Goal: Task Accomplishment & Management: Complete application form

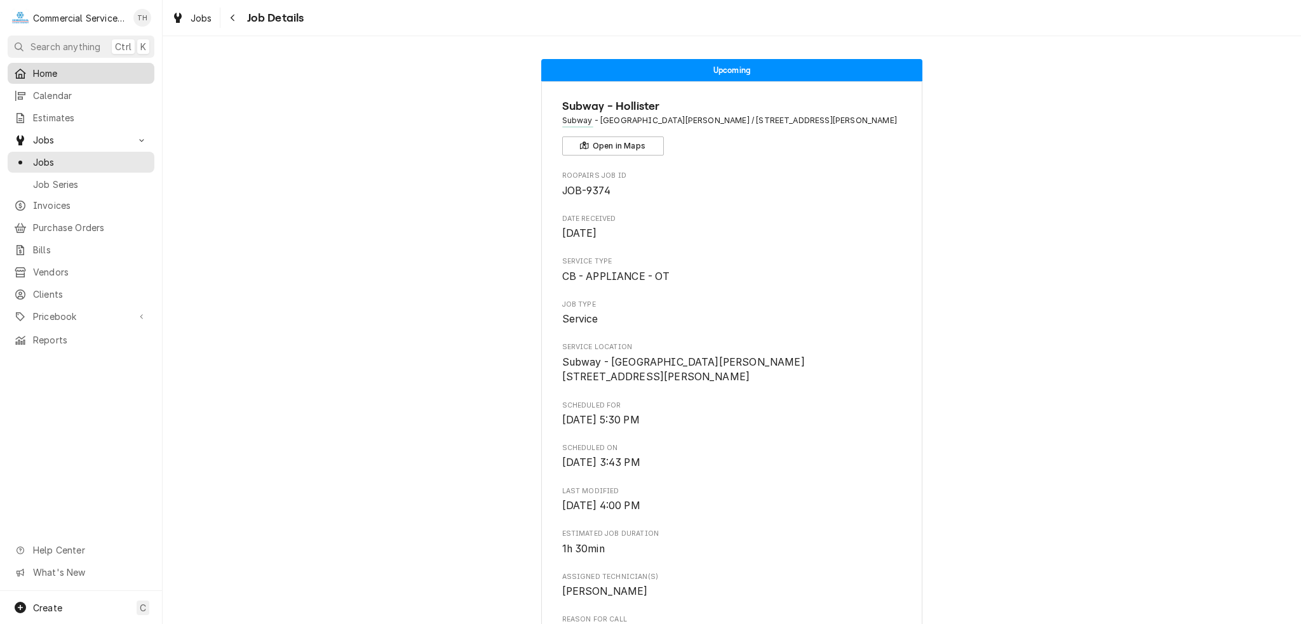
click at [60, 77] on div "Home" at bounding box center [81, 73] width 142 height 16
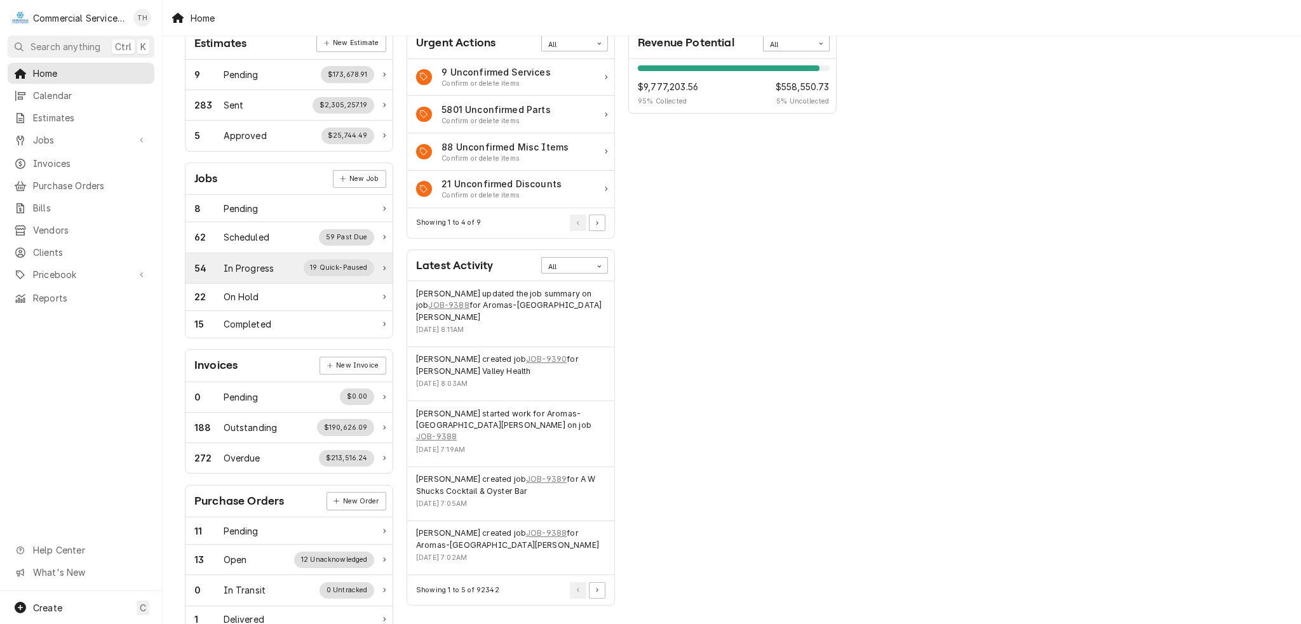
scroll to position [191, 0]
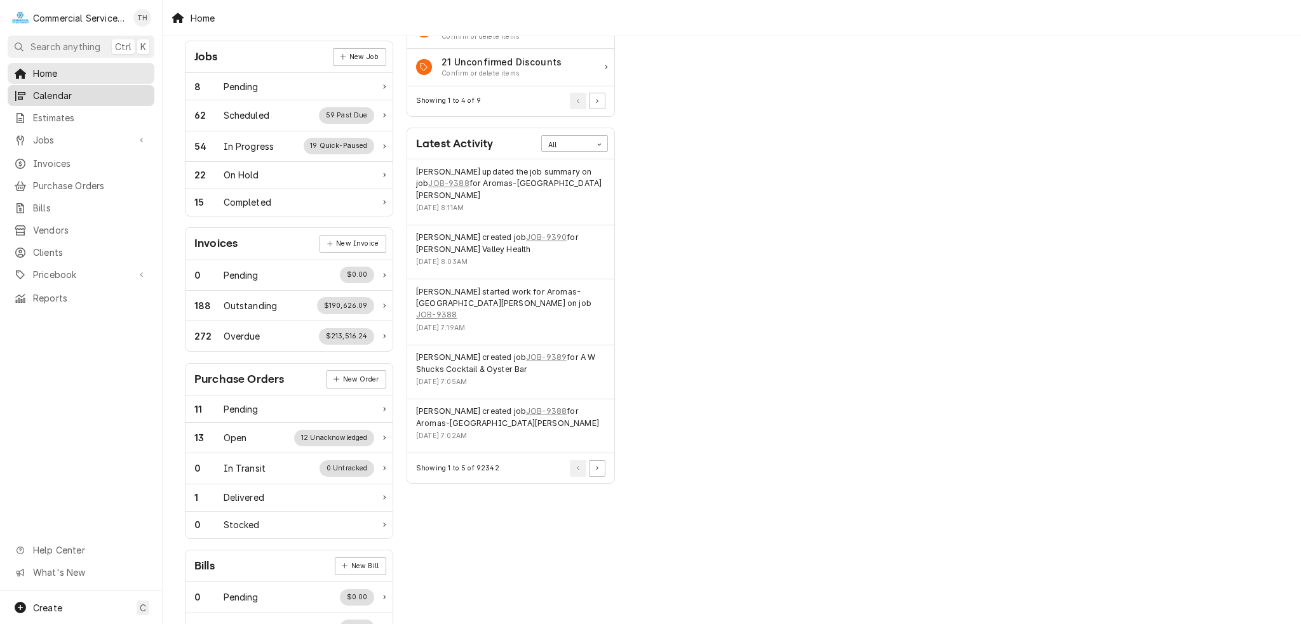
click at [39, 98] on span "Calendar" at bounding box center [90, 95] width 115 height 13
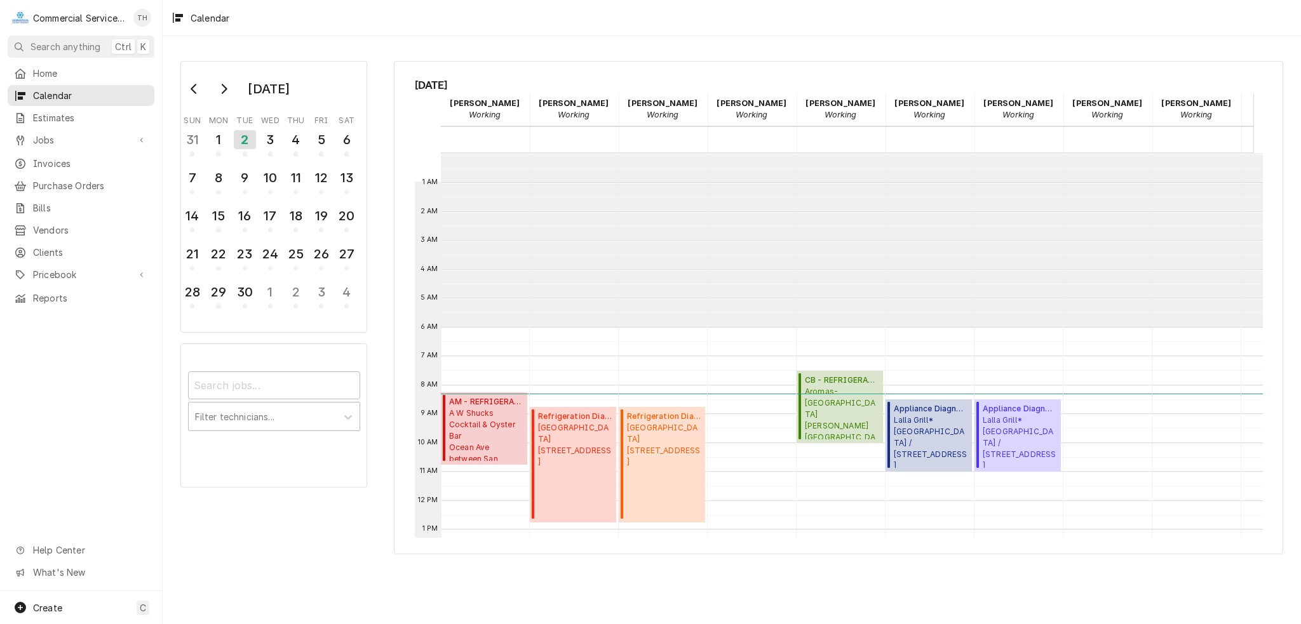
scroll to position [173, 0]
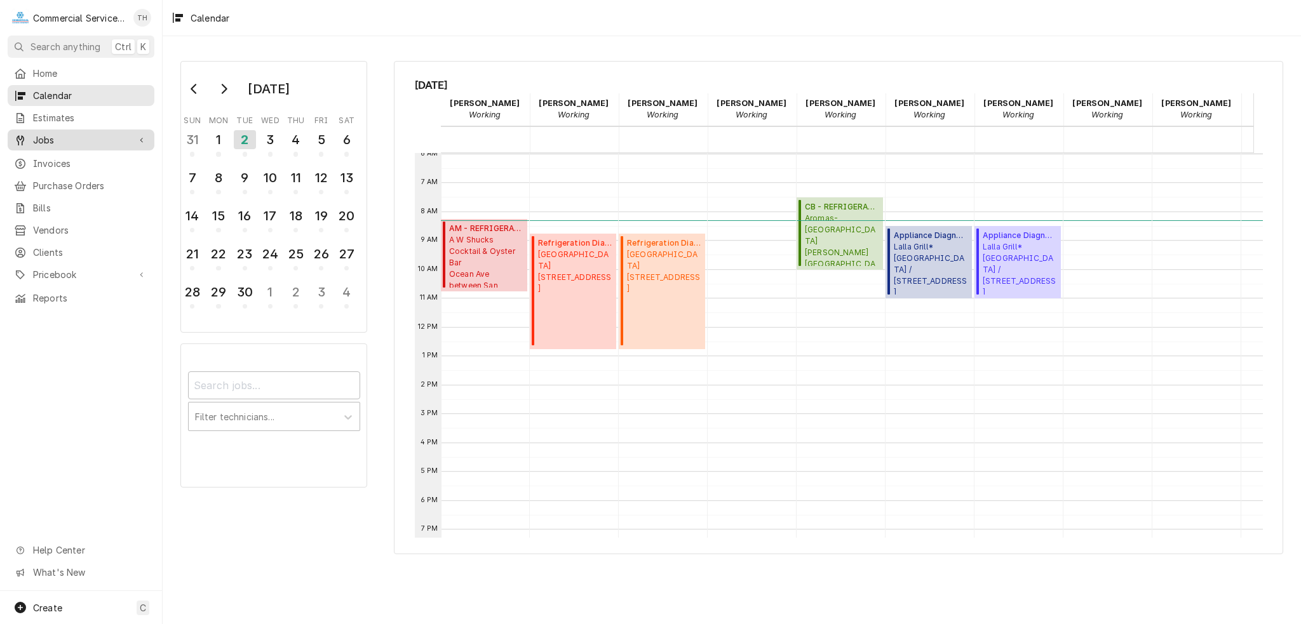
click at [86, 143] on div "Jobs" at bounding box center [81, 140] width 142 height 16
click at [90, 156] on span "Jobs" at bounding box center [90, 162] width 115 height 13
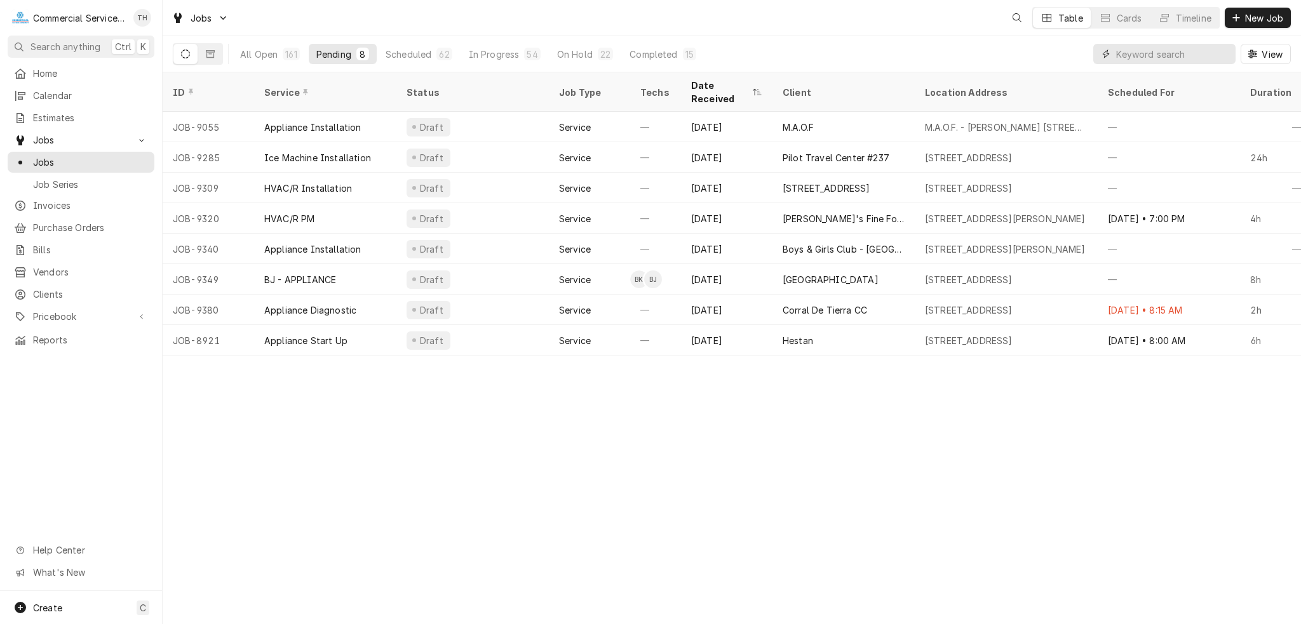
click at [1117, 58] on input "Dynamic Content Wrapper" at bounding box center [1172, 54] width 113 height 20
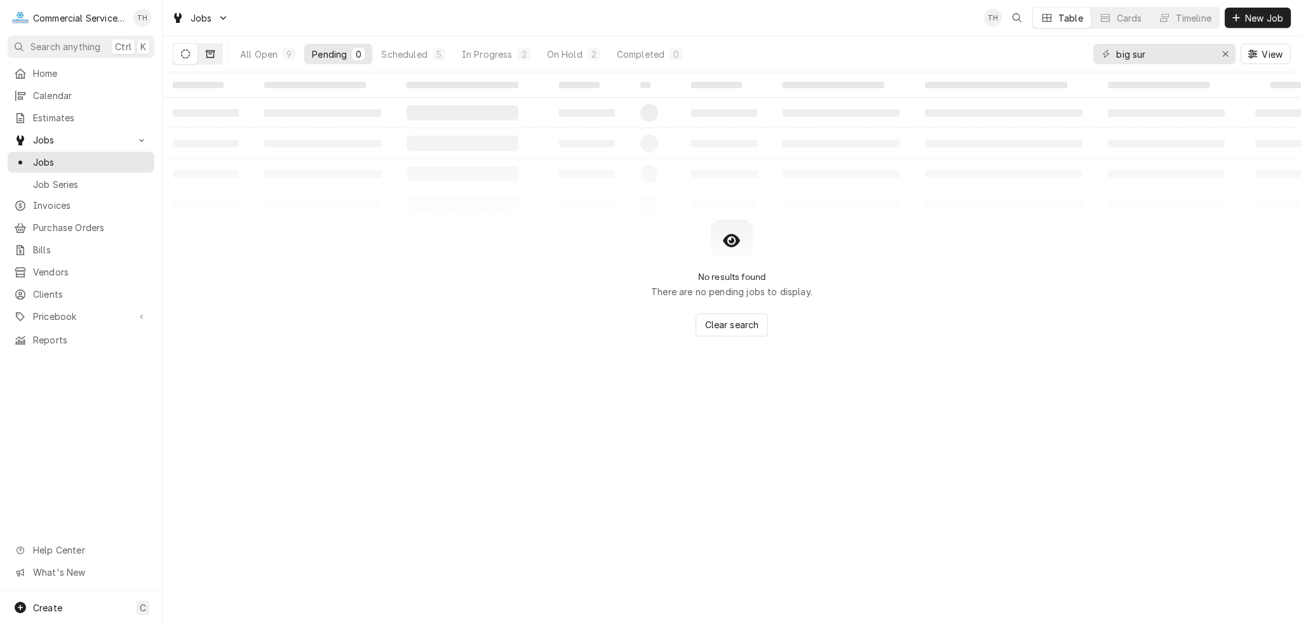
click at [214, 59] on button "Dynamic Content Wrapper" at bounding box center [210, 54] width 24 height 20
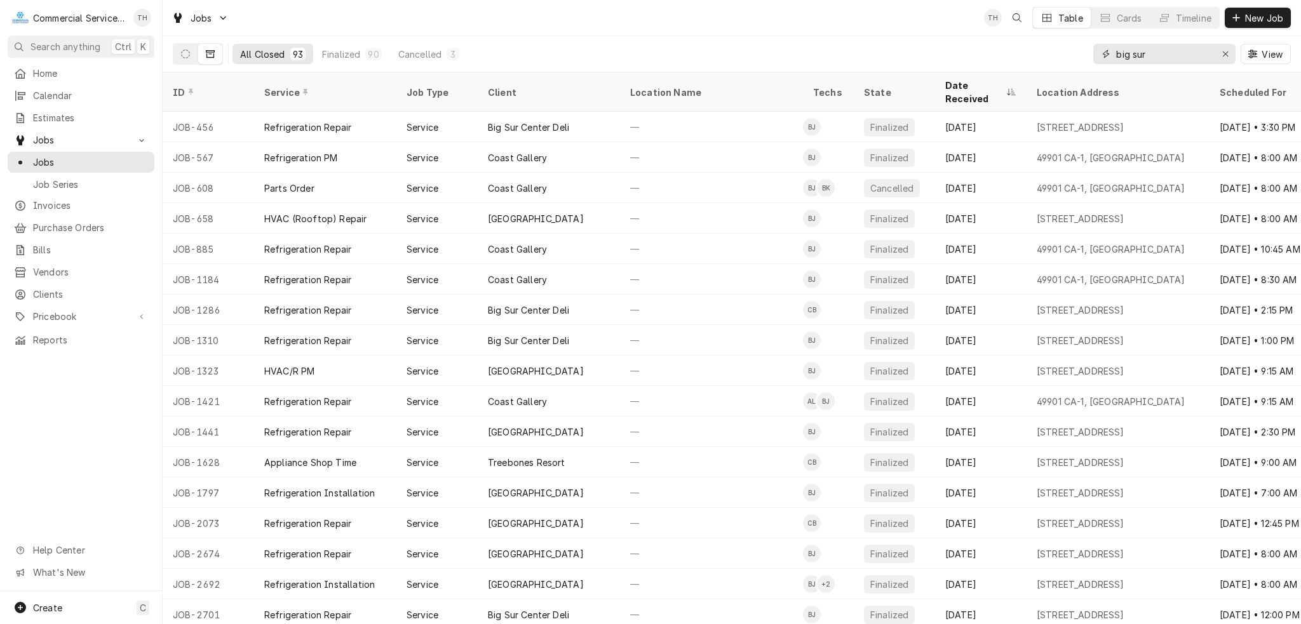
click at [1169, 61] on input "big sur" at bounding box center [1163, 54] width 95 height 20
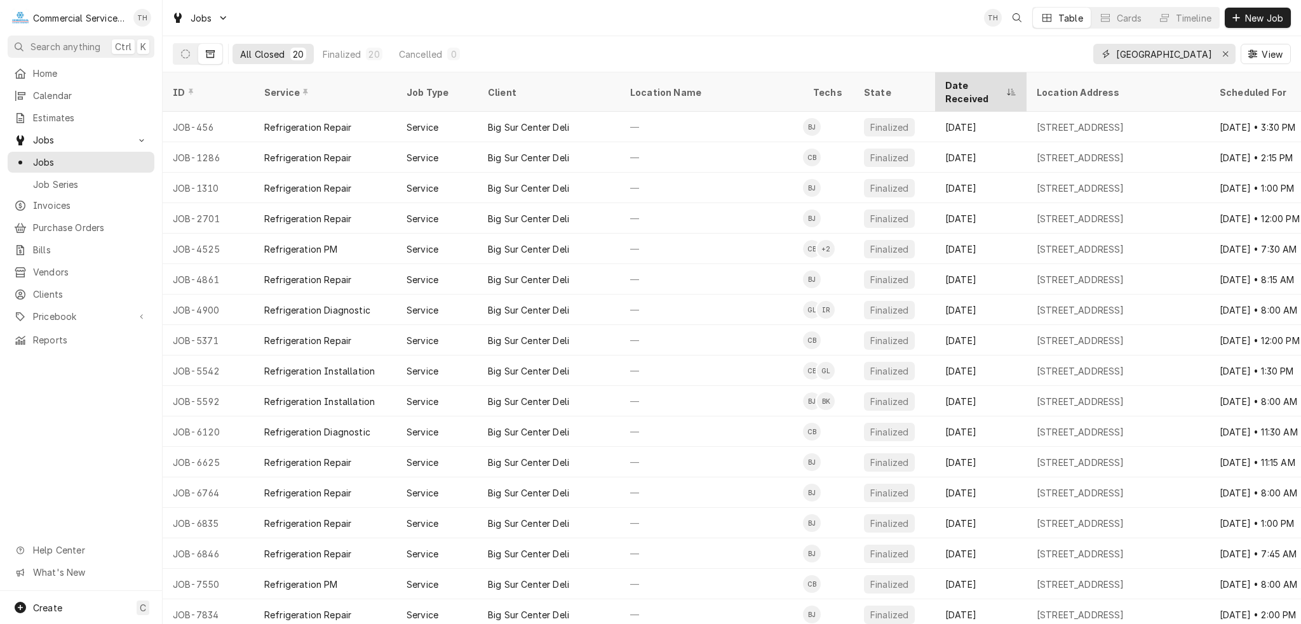
type input "big sur center"
click at [974, 84] on div "Date Received" at bounding box center [974, 92] width 58 height 27
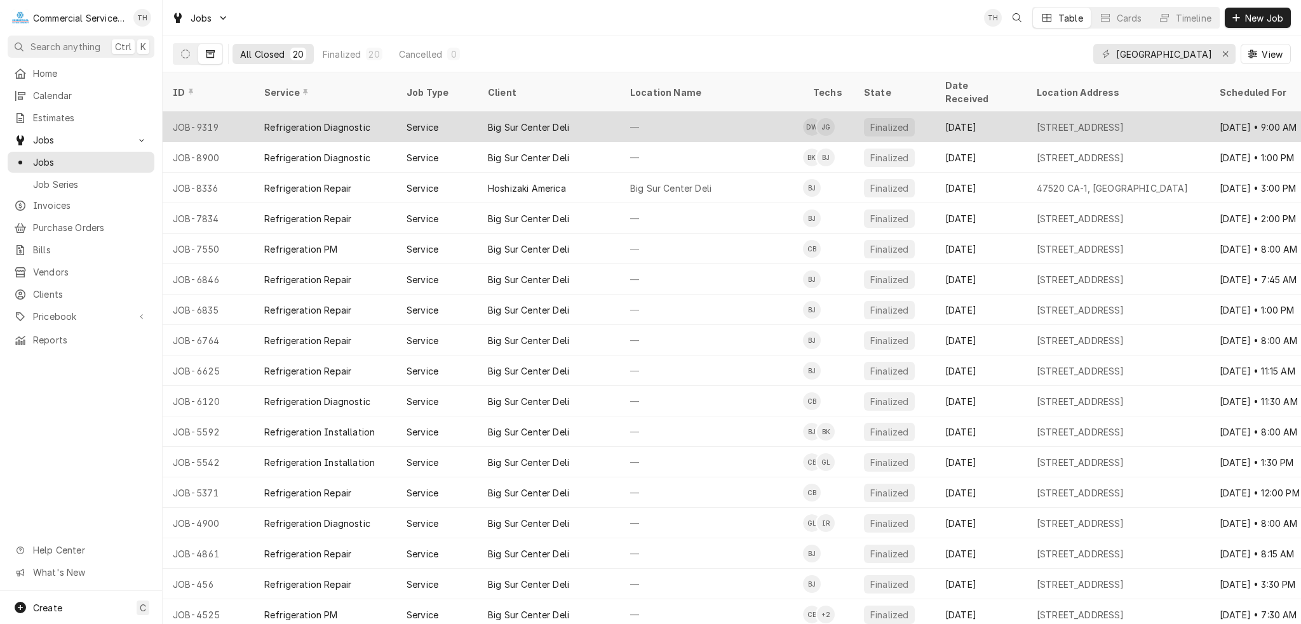
click at [478, 112] on div "Big Sur Center Deli" at bounding box center [549, 127] width 142 height 30
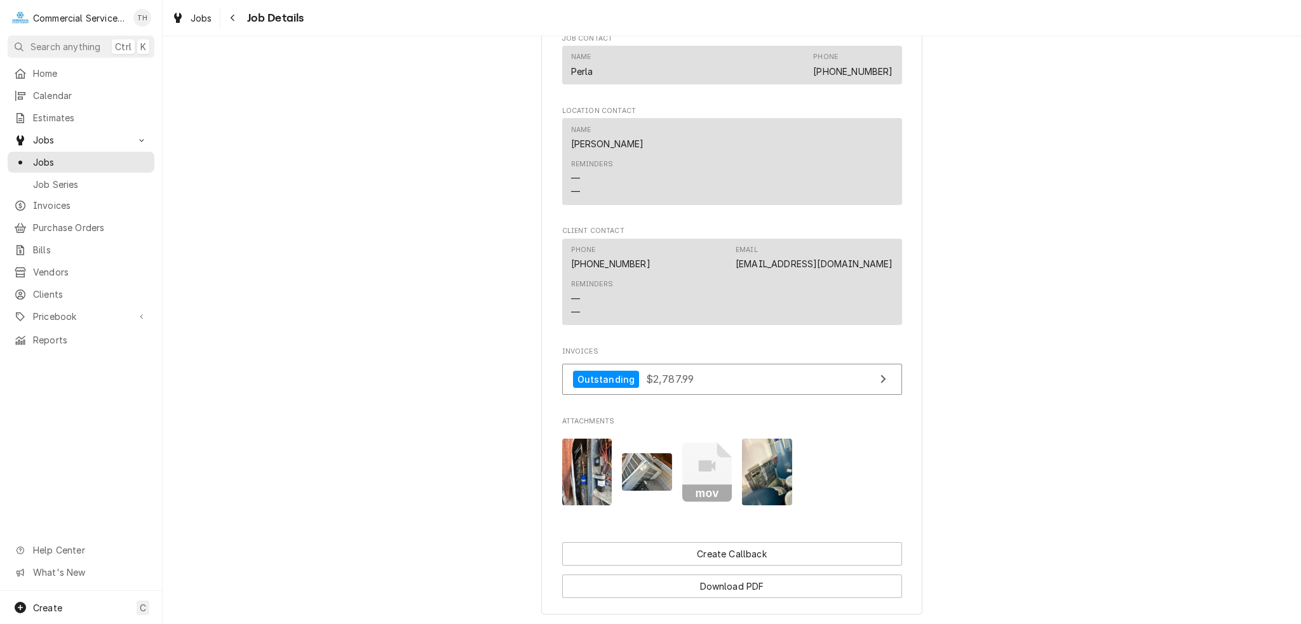
scroll to position [1019, 0]
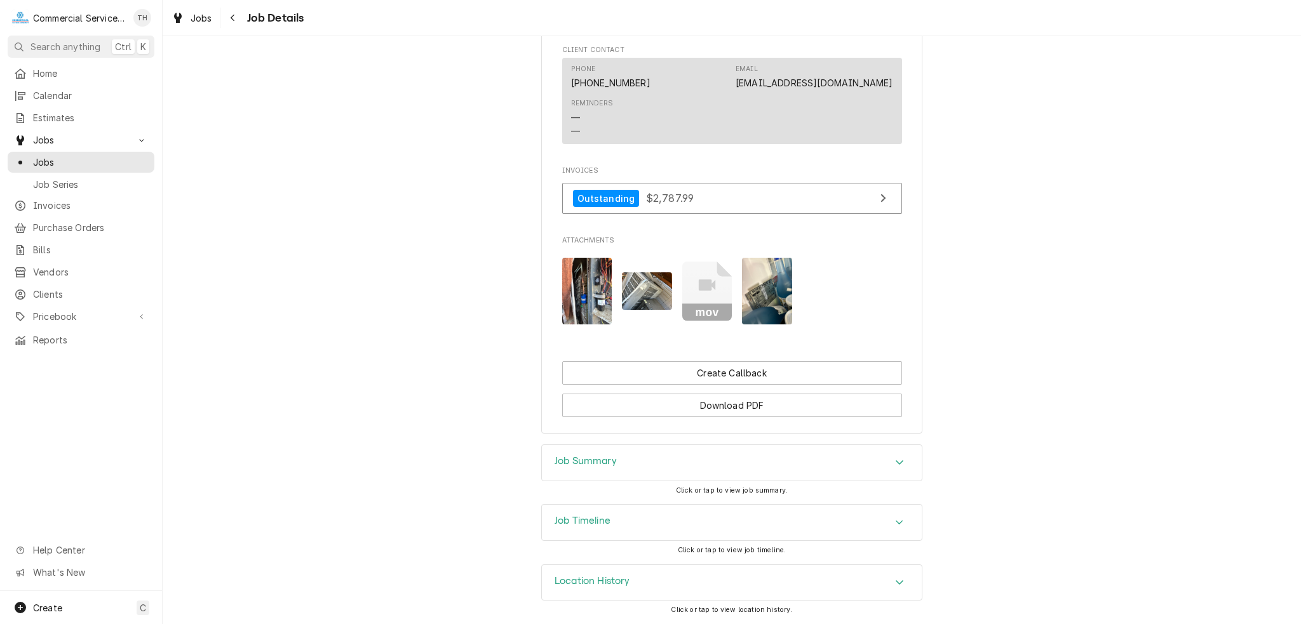
click at [682, 462] on div "Job Summary" at bounding box center [732, 463] width 380 height 36
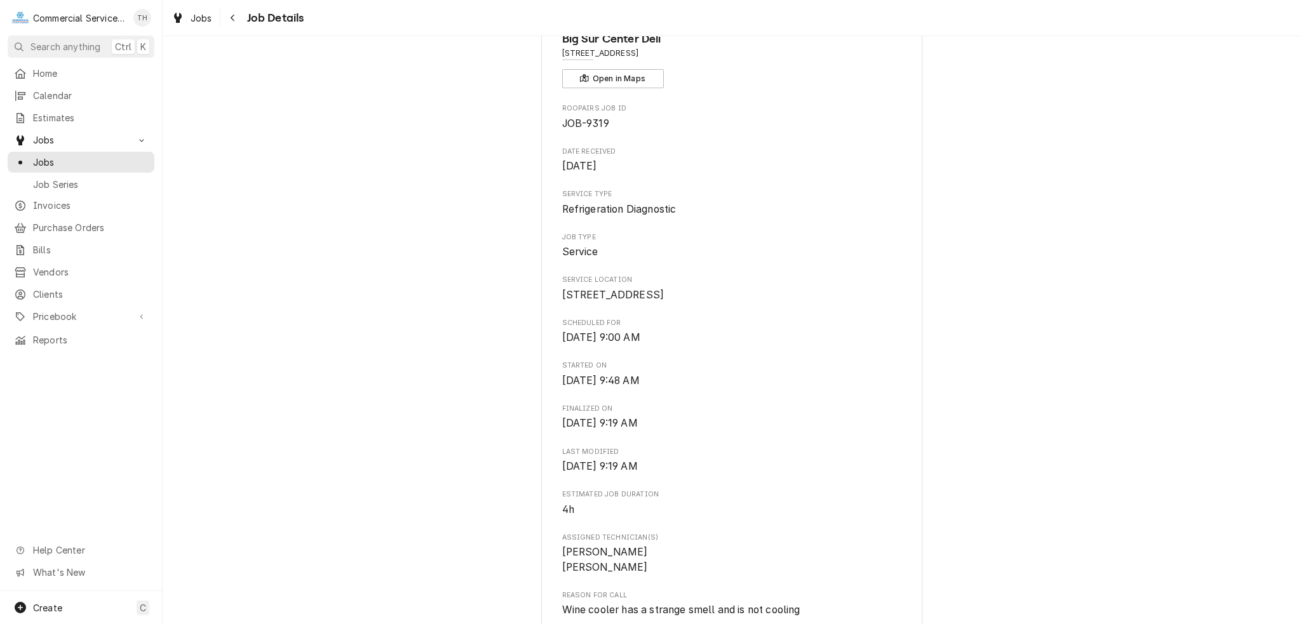
scroll to position [67, 0]
click at [36, 73] on span "Home" at bounding box center [90, 73] width 115 height 13
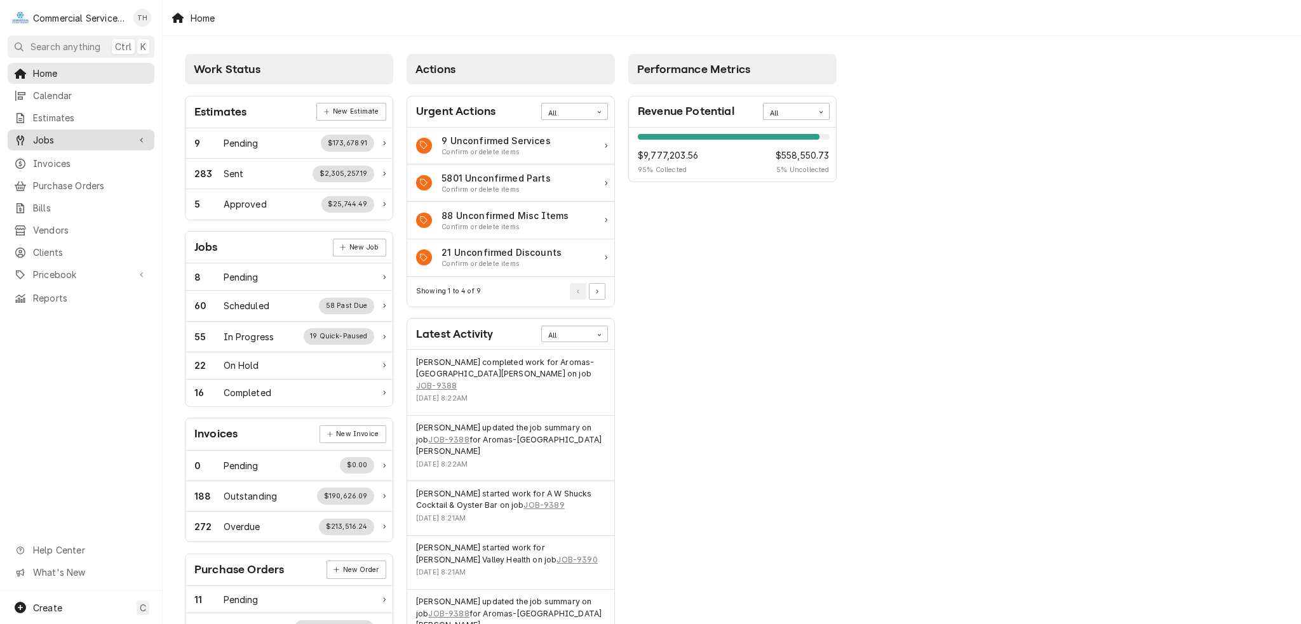
click at [104, 135] on span "Jobs" at bounding box center [81, 139] width 96 height 13
click at [88, 158] on span "Jobs" at bounding box center [90, 162] width 115 height 13
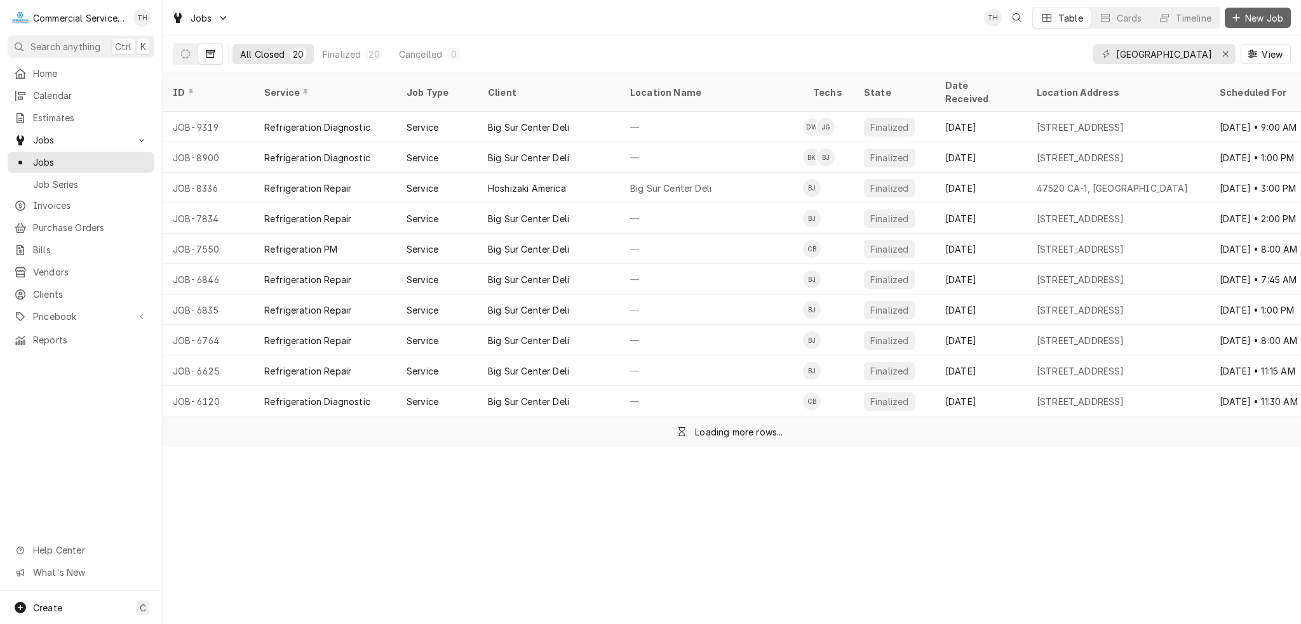
click at [1242, 24] on span "New Job" at bounding box center [1263, 17] width 43 height 13
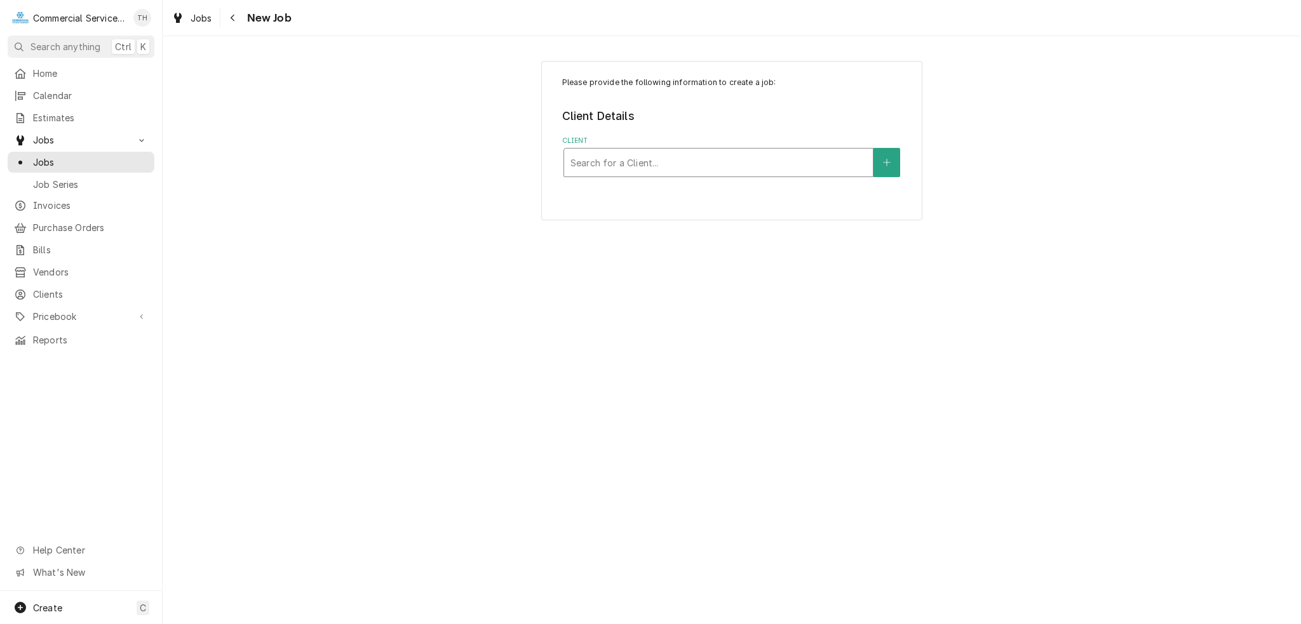
click at [653, 149] on div "Search for a Client..." at bounding box center [718, 163] width 309 height 28
type input "a"
type input "gilroy uni"
click at [639, 243] on div "Service Location" at bounding box center [718, 241] width 296 height 23
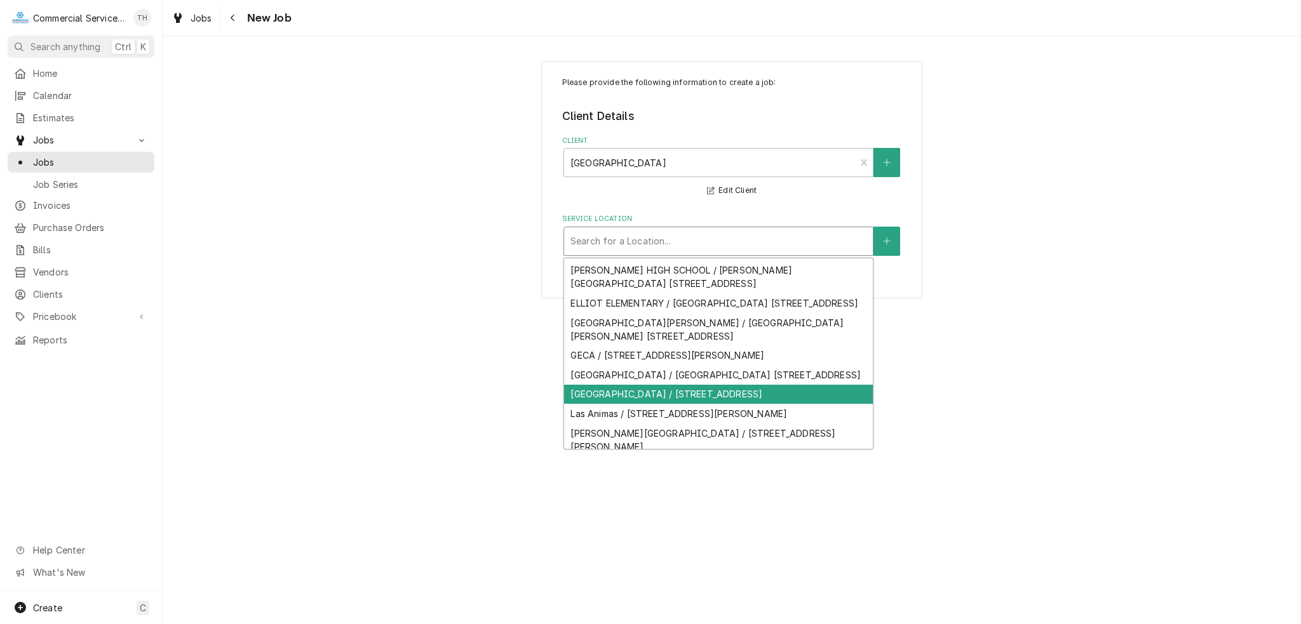
scroll to position [84, 0]
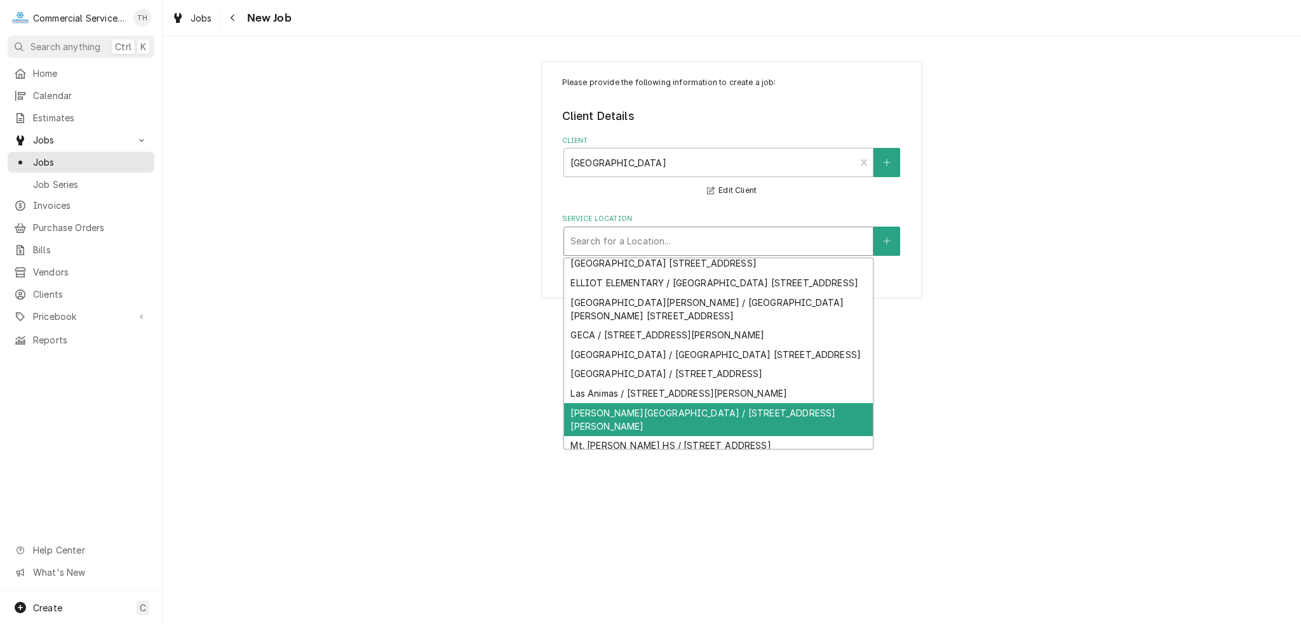
click at [636, 419] on div "Luigi Aprea Elementary School / 9225 Calle Del Rey, Gilroy, CA 95020" at bounding box center [718, 419] width 309 height 33
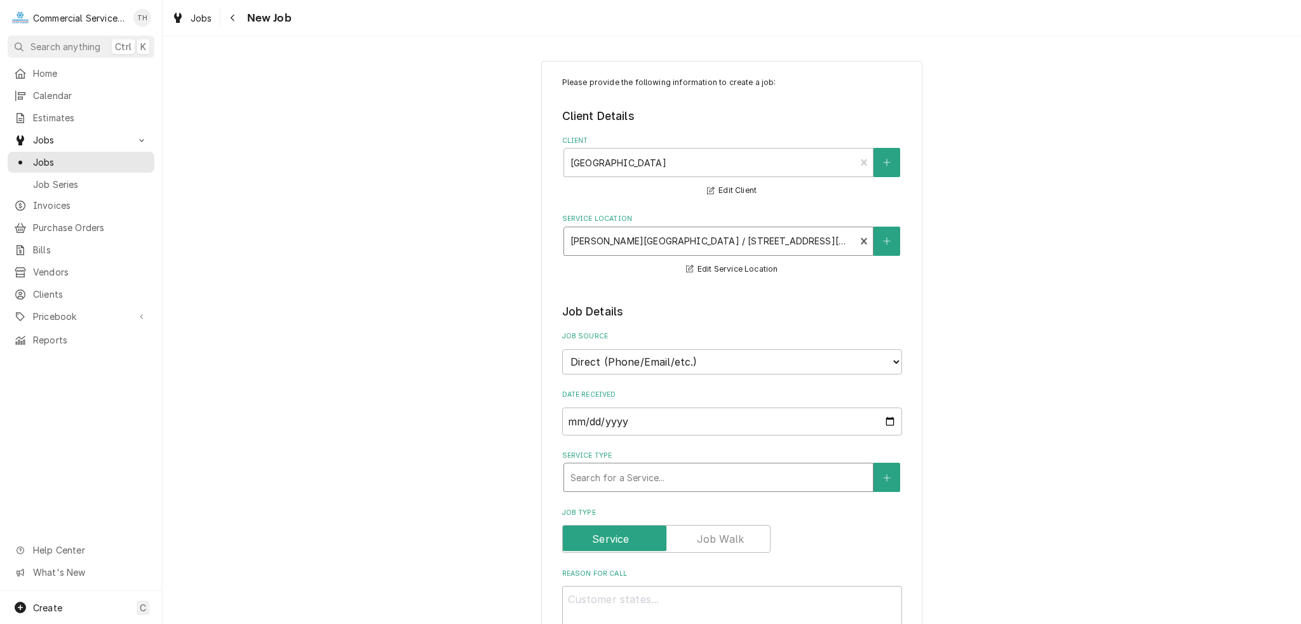
click at [645, 471] on div "Service Type" at bounding box center [718, 477] width 296 height 23
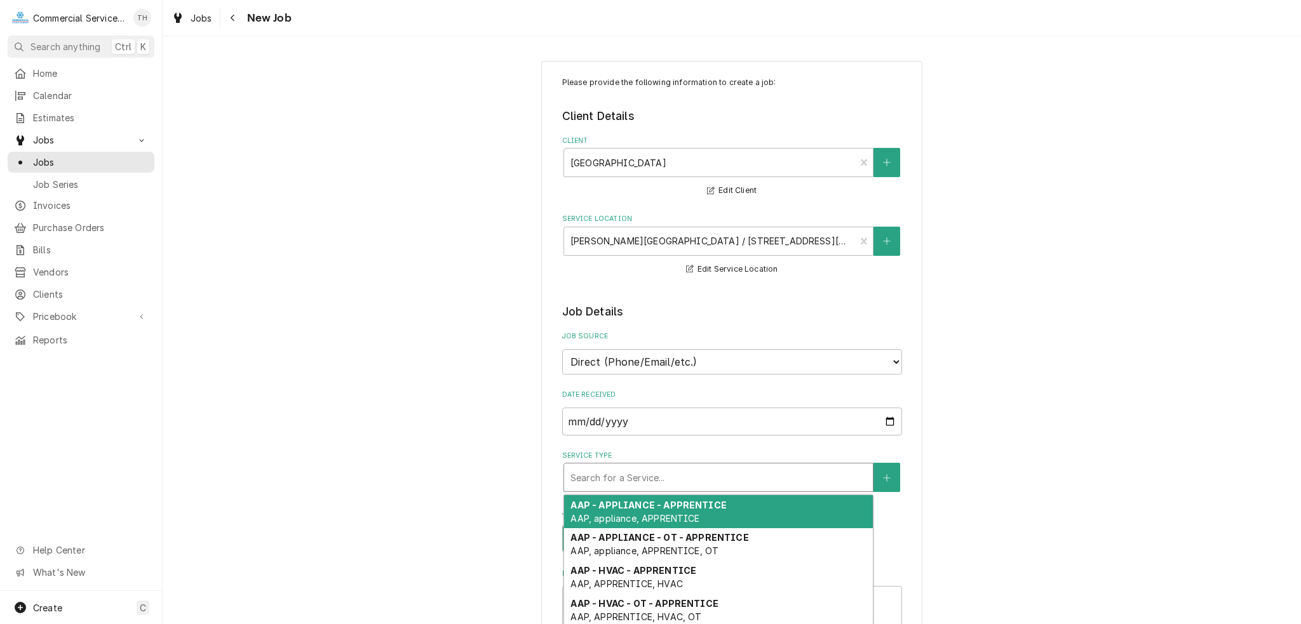
type textarea "x"
type input "a"
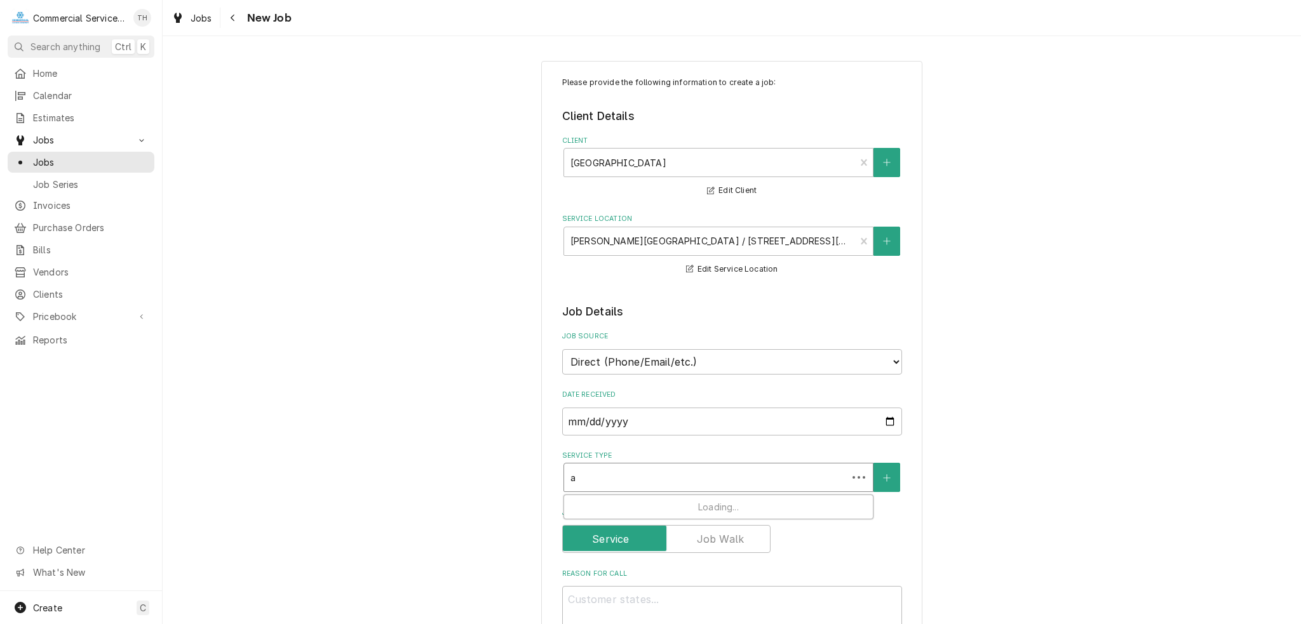
type textarea "x"
type input "ap"
type textarea "x"
type input "app"
type textarea "x"
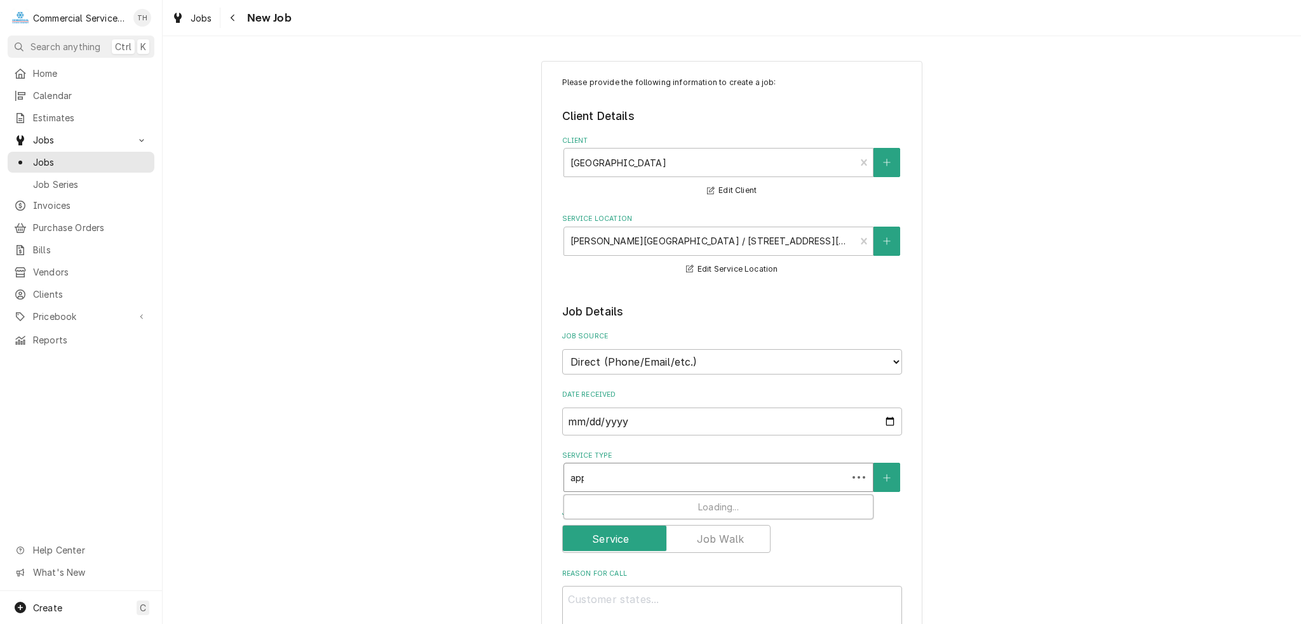
type input "appl"
type textarea "x"
type input "appli"
type textarea "x"
type input "applia"
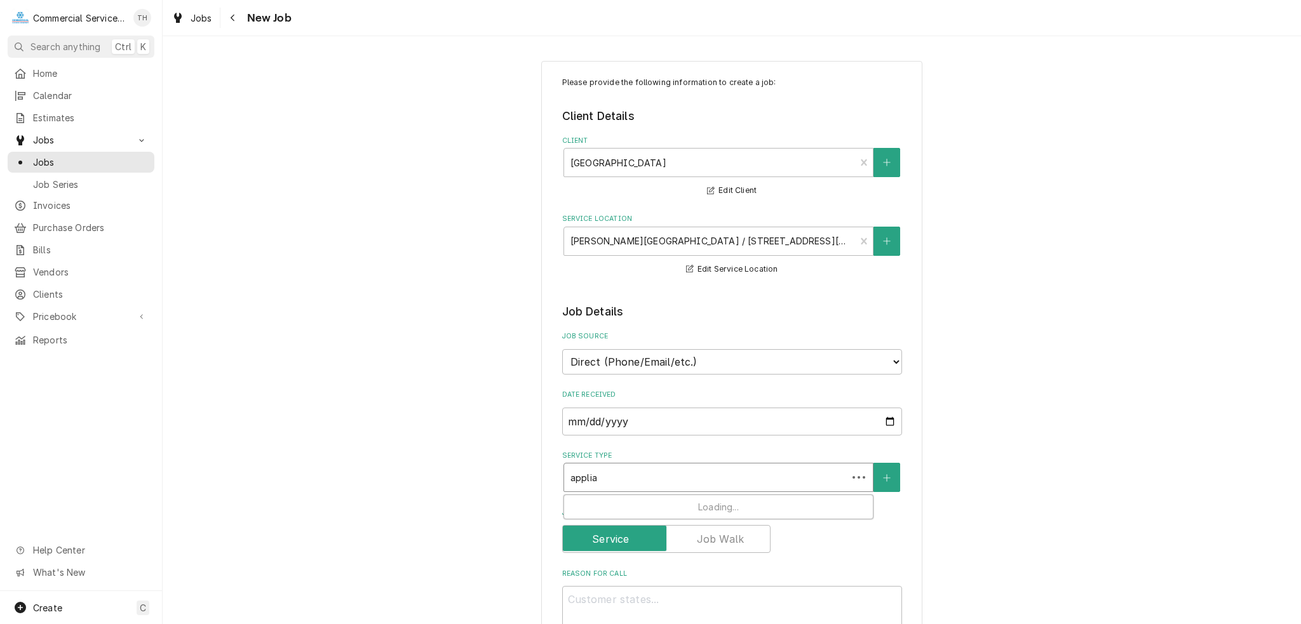
type textarea "x"
type input "applian"
type textarea "x"
type input "applianc"
type textarea "x"
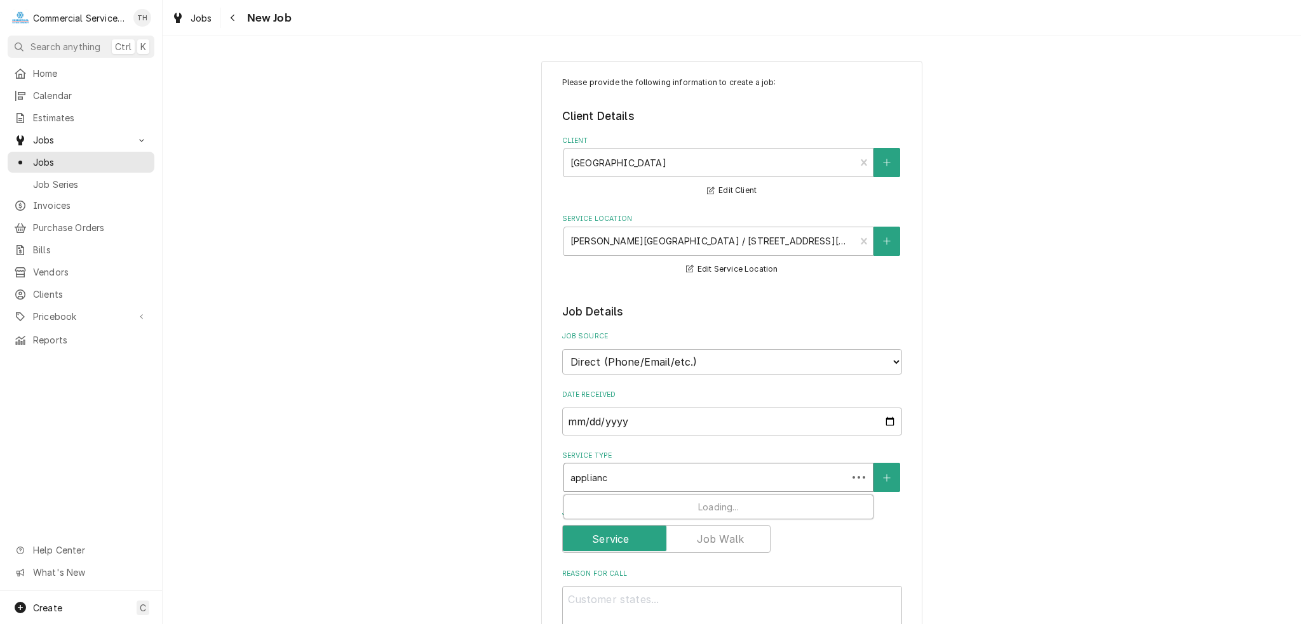
type input "appliance"
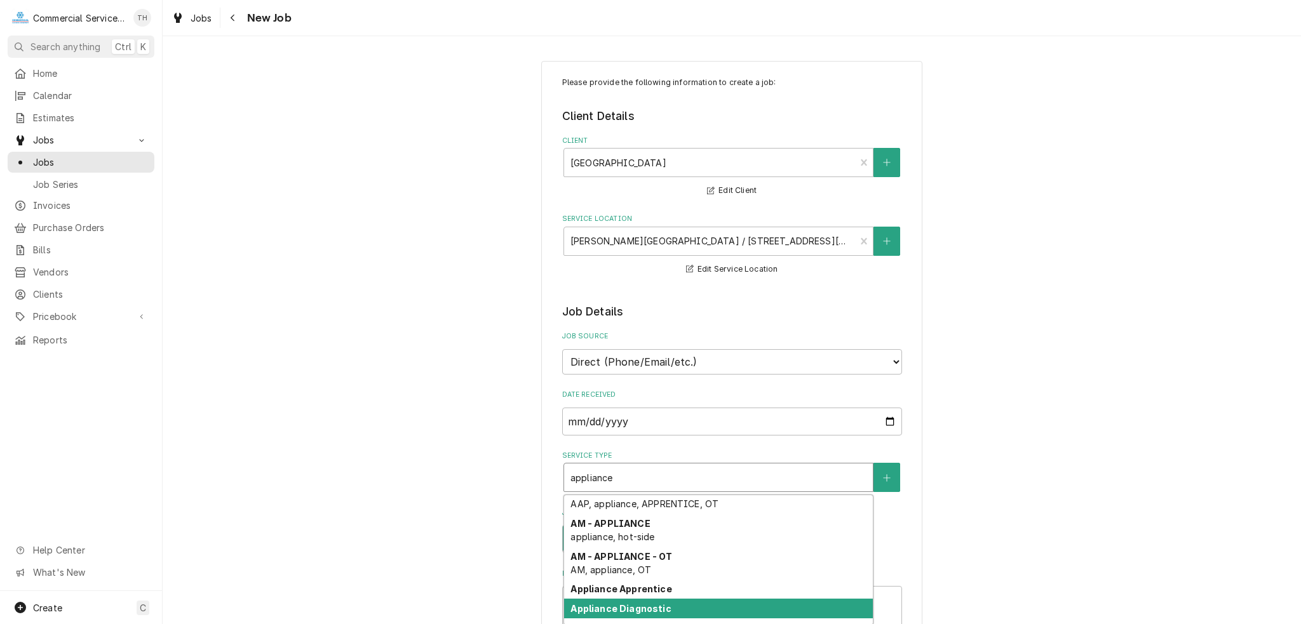
scroll to position [67, 0]
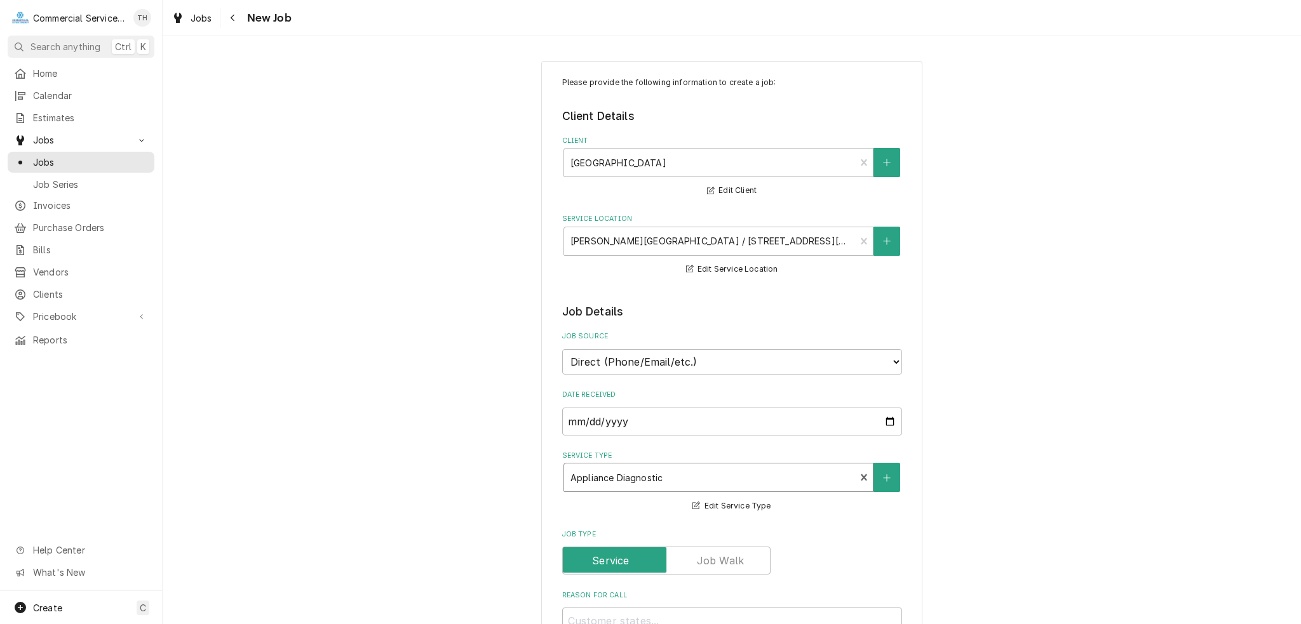
type textarea "x"
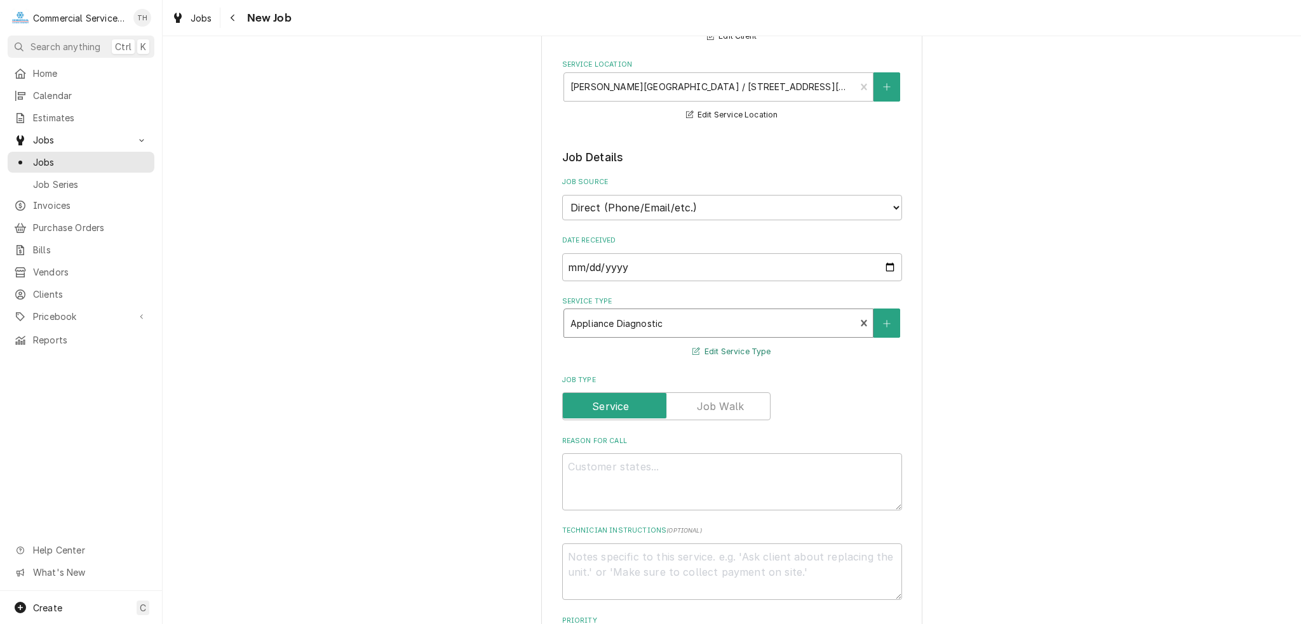
scroll to position [254, 0]
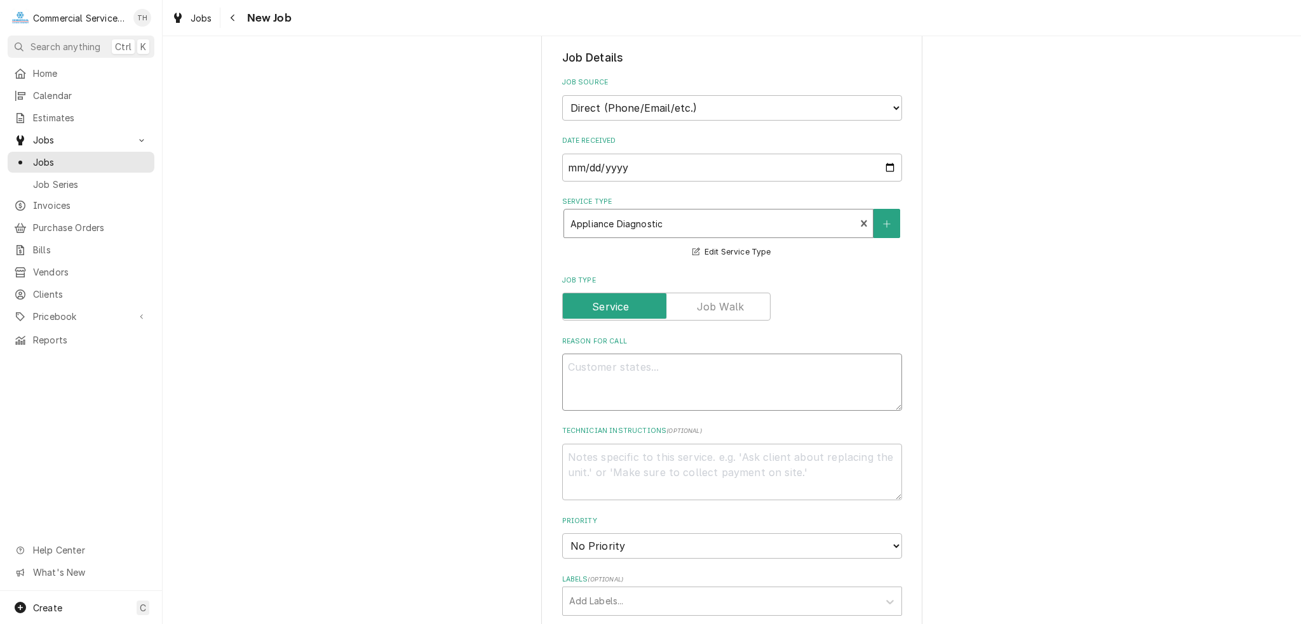
click at [650, 372] on textarea "Reason For Call" at bounding box center [732, 382] width 340 height 57
type textarea "W"
type textarea "x"
type textarea "Wa"
type textarea "x"
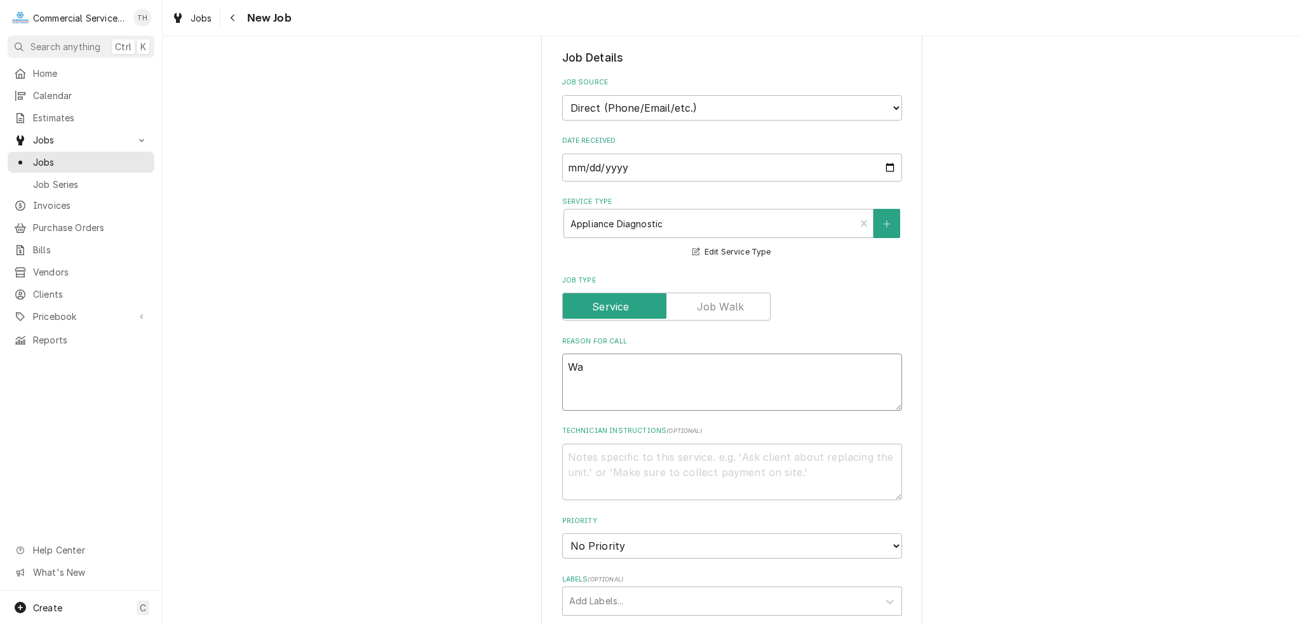
type textarea "War"
type textarea "x"
type textarea "Warm"
type textarea "x"
type textarea "Warme"
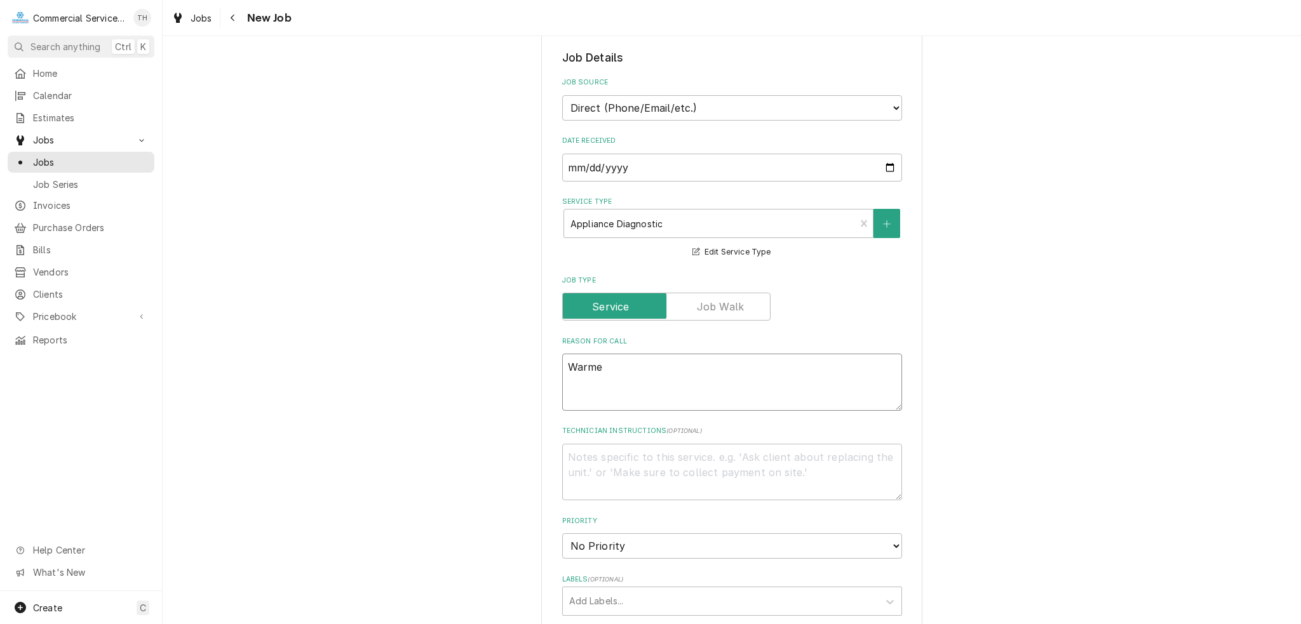
type textarea "x"
type textarea "Warmer"
type textarea "x"
type textarea "Warmer"
type textarea "x"
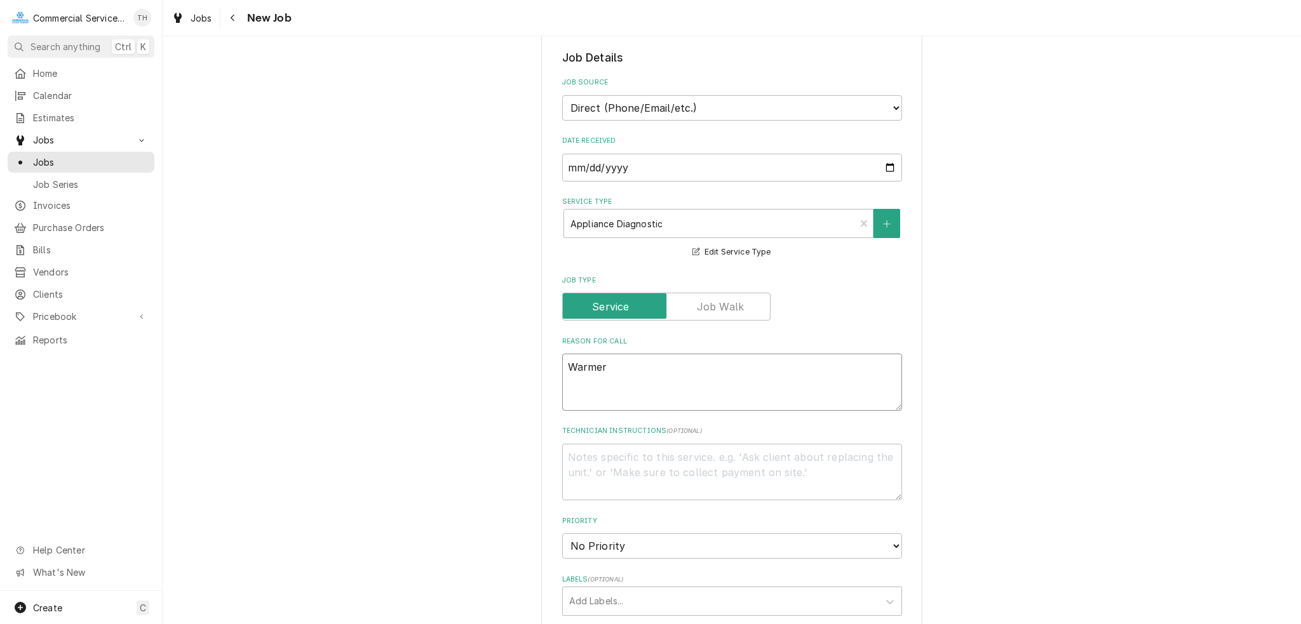
type textarea "Warmer t"
type textarea "x"
type textarea "Warmer t-"
type textarea "x"
type textarea "Warmer t-s"
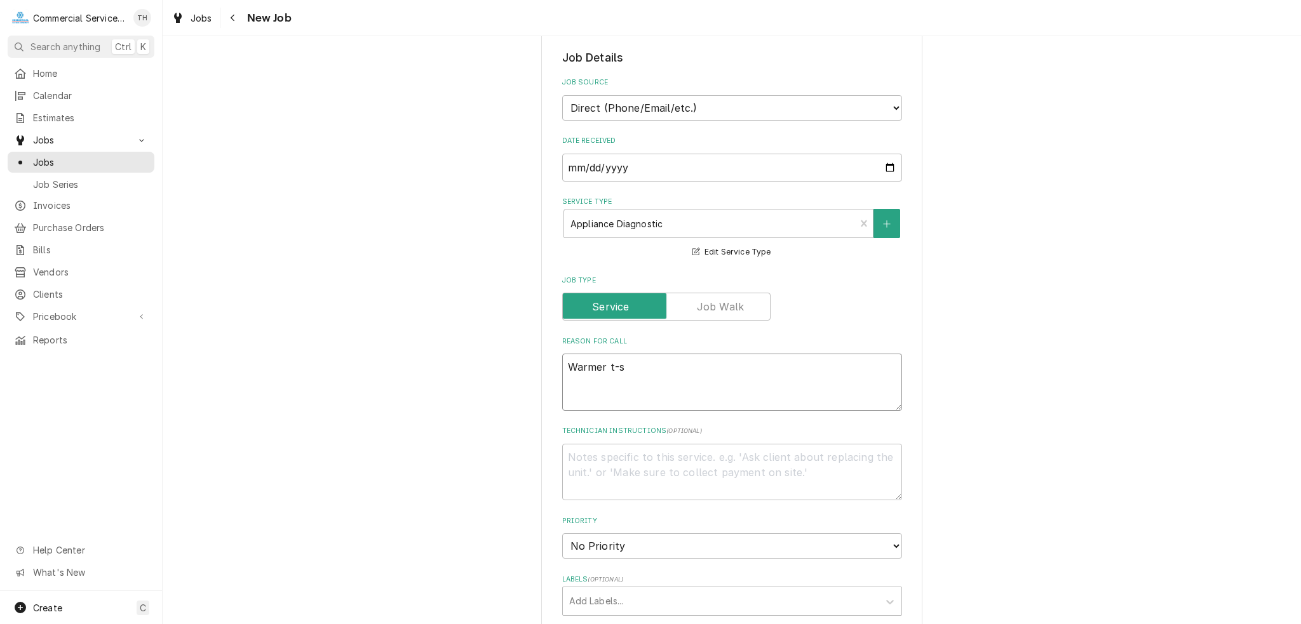
type textarea "x"
type textarea "Warmer t-st"
type textarea "x"
type textarea "Warmer t-sta"
type textarea "x"
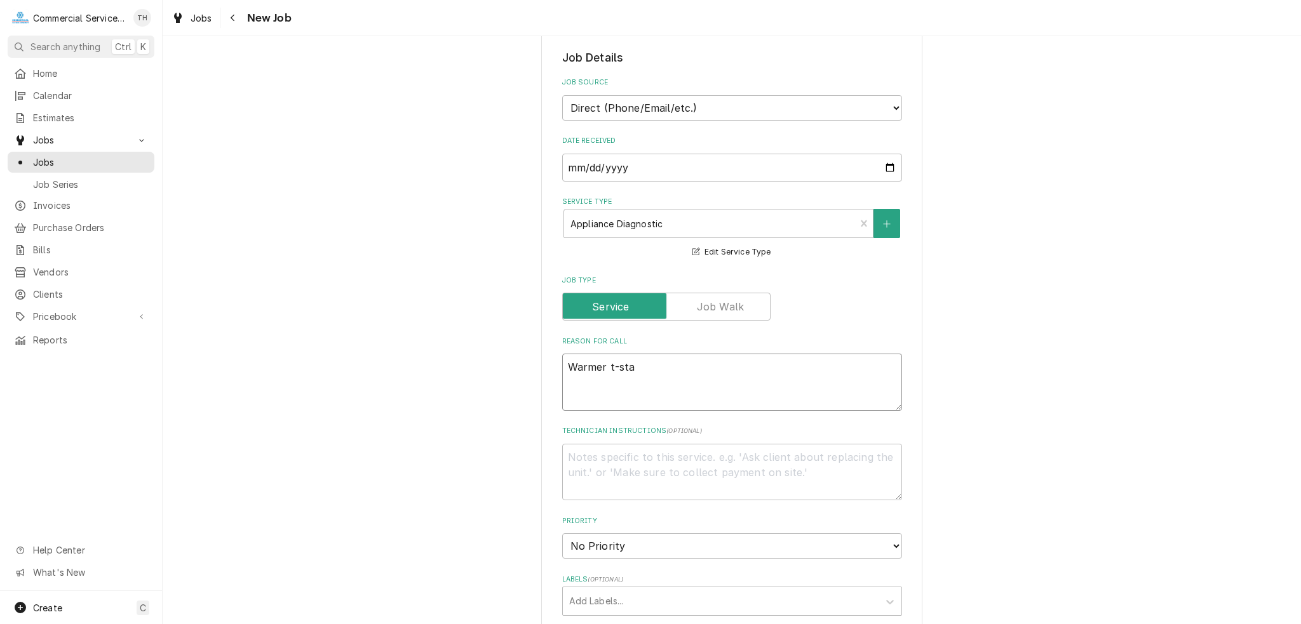
type textarea "Warmer t-stat"
type textarea "x"
type textarea "Warmer t-stat"
type textarea "x"
type textarea "Warmer t-stat p"
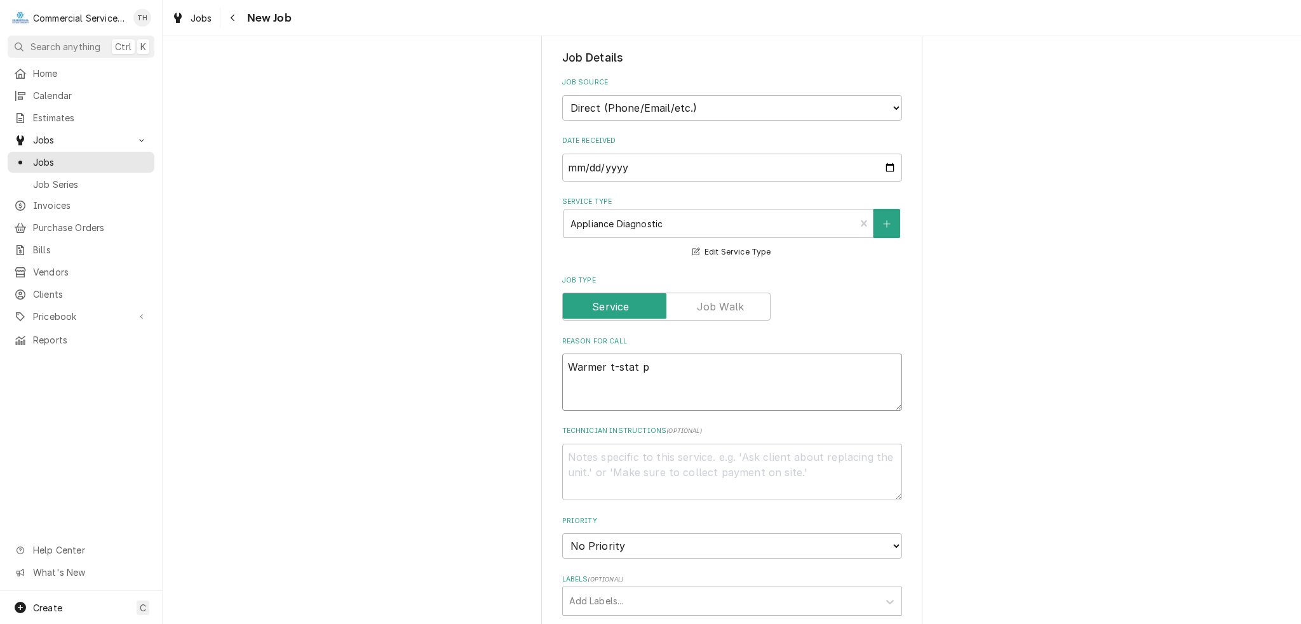
type textarea "x"
type textarea "Warmer t-stat pa"
type textarea "x"
type textarea "Warmer t-stat par"
type textarea "x"
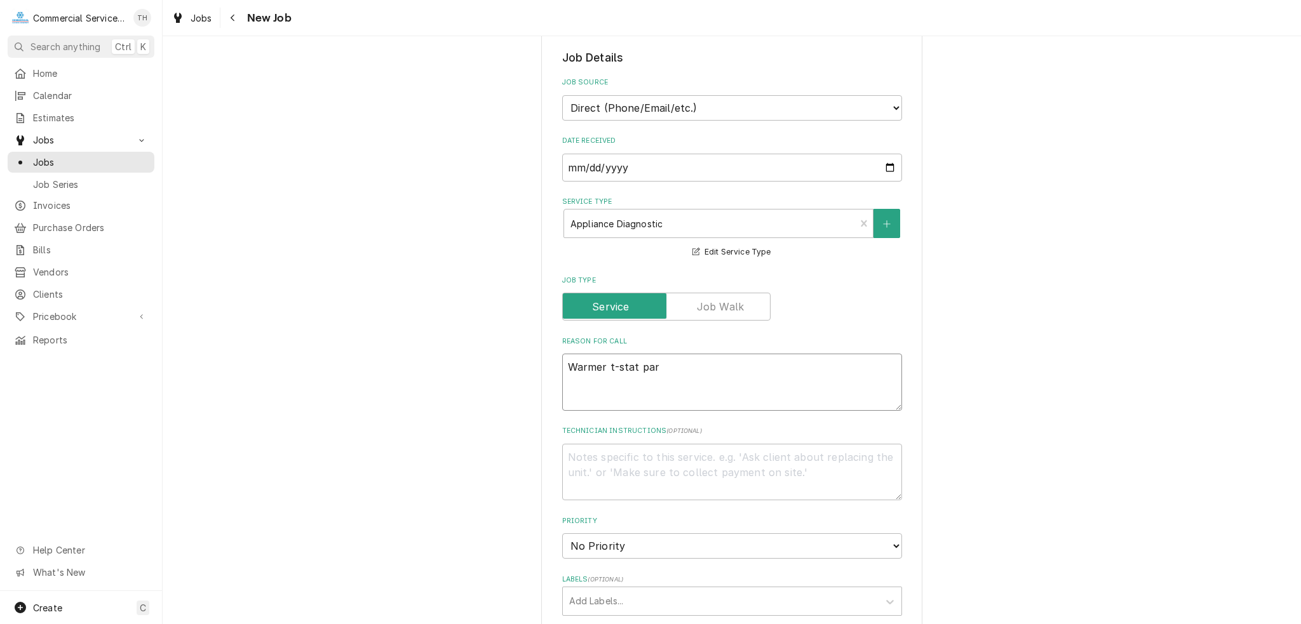
type textarea "Warmer t-stat part"
type textarea "x"
type textarea "Warmer t-stat part"
type textarea "x"
type textarea "Warmer t-stat part r"
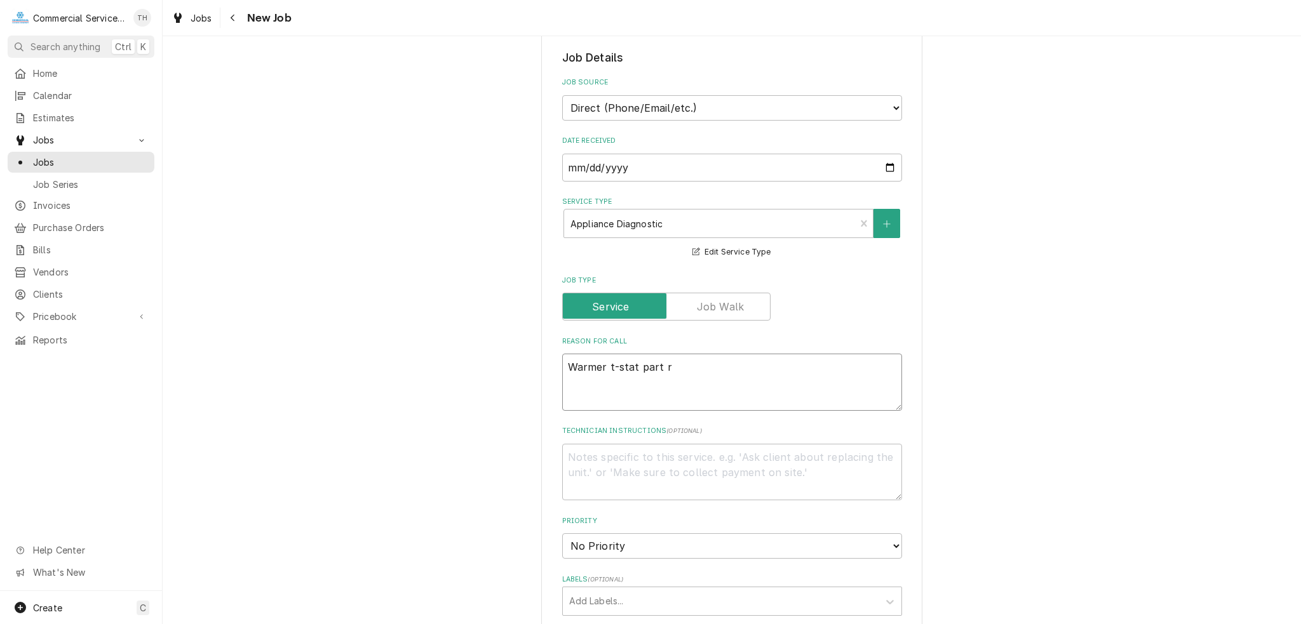
type textarea "x"
type textarea "Warmer t-stat part re"
type textarea "x"
type textarea "Warmer t-stat part rep"
type textarea "x"
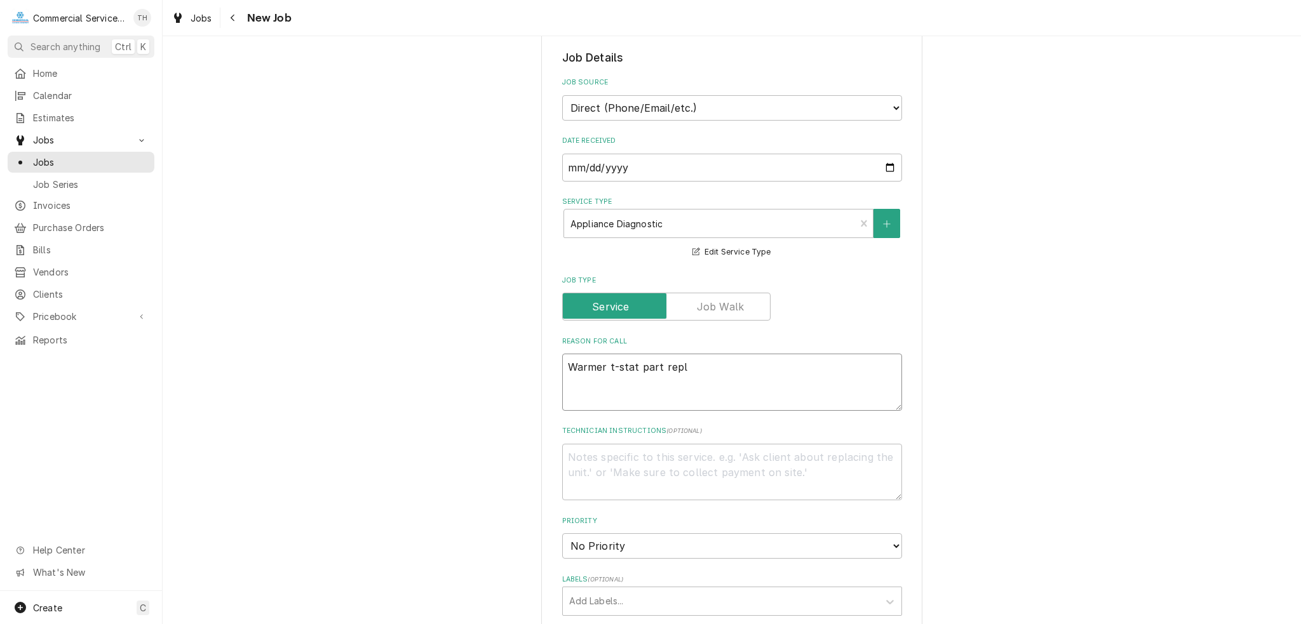
type textarea "Warmer t-stat part repla"
type textarea "x"
type textarea "Warmer t-stat part replac"
type textarea "x"
type textarea "Warmer t-stat part replacm"
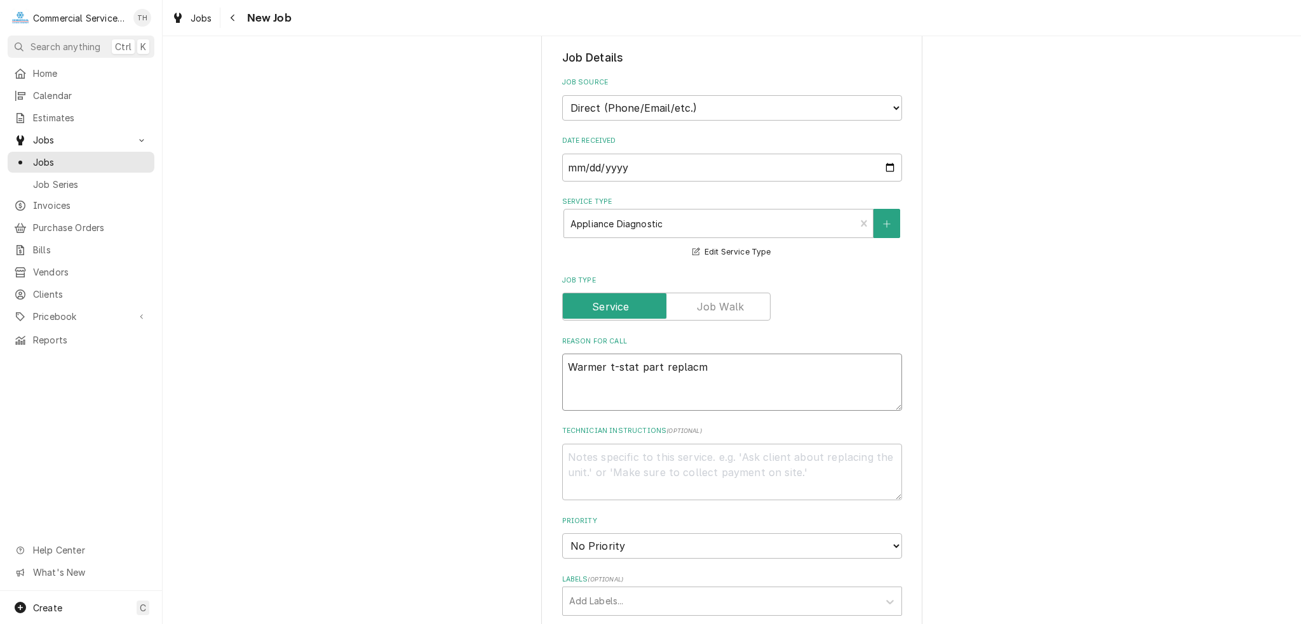
type textarea "x"
type textarea "Warmer t-stat part replacme"
type textarea "x"
type textarea "Warmer t-stat part replacmen"
type textarea "x"
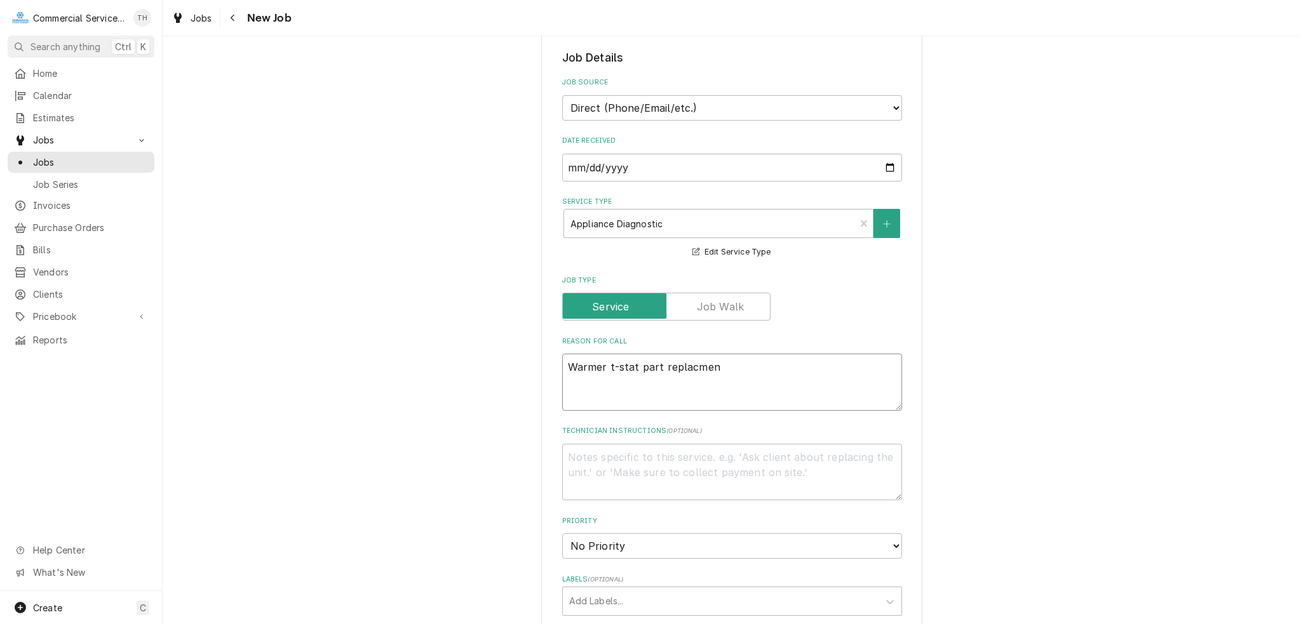
type textarea "Warmer t-stat part replacment"
type textarea "x"
type textarea "Warmer t-stat part replacmen"
type textarea "x"
type textarea "Warmer t-stat part replacme"
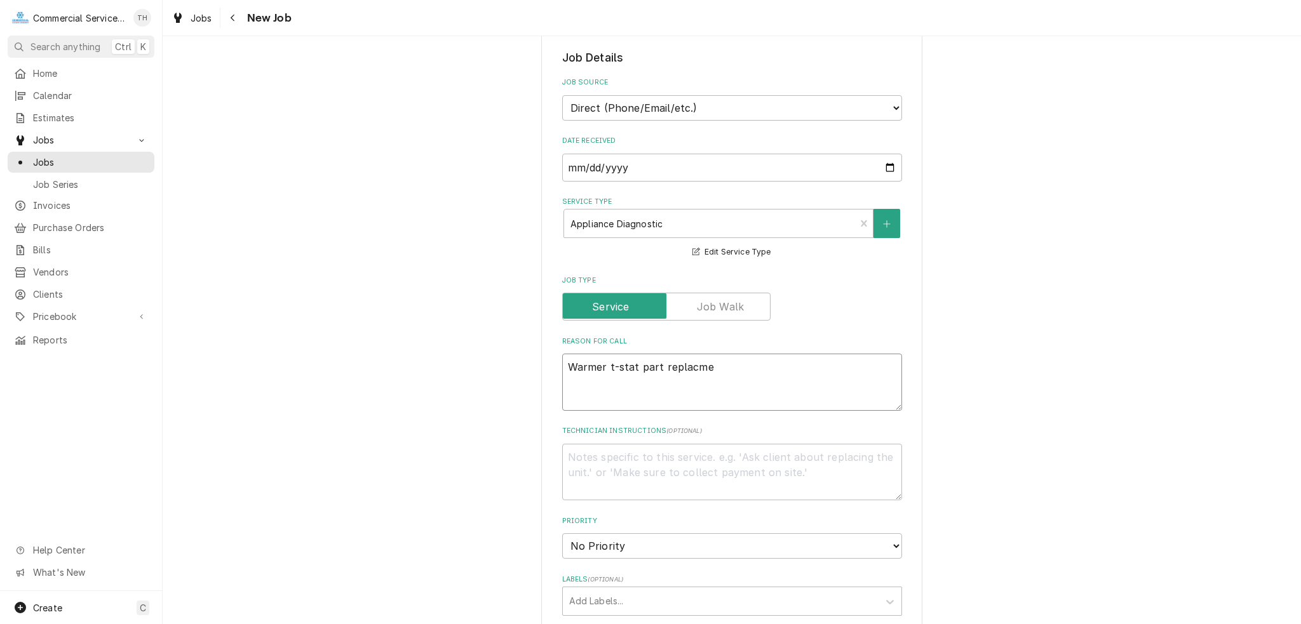
type textarea "x"
type textarea "Warmer t-stat part replacm"
type textarea "x"
type textarea "Warmer t-stat part replac"
type textarea "x"
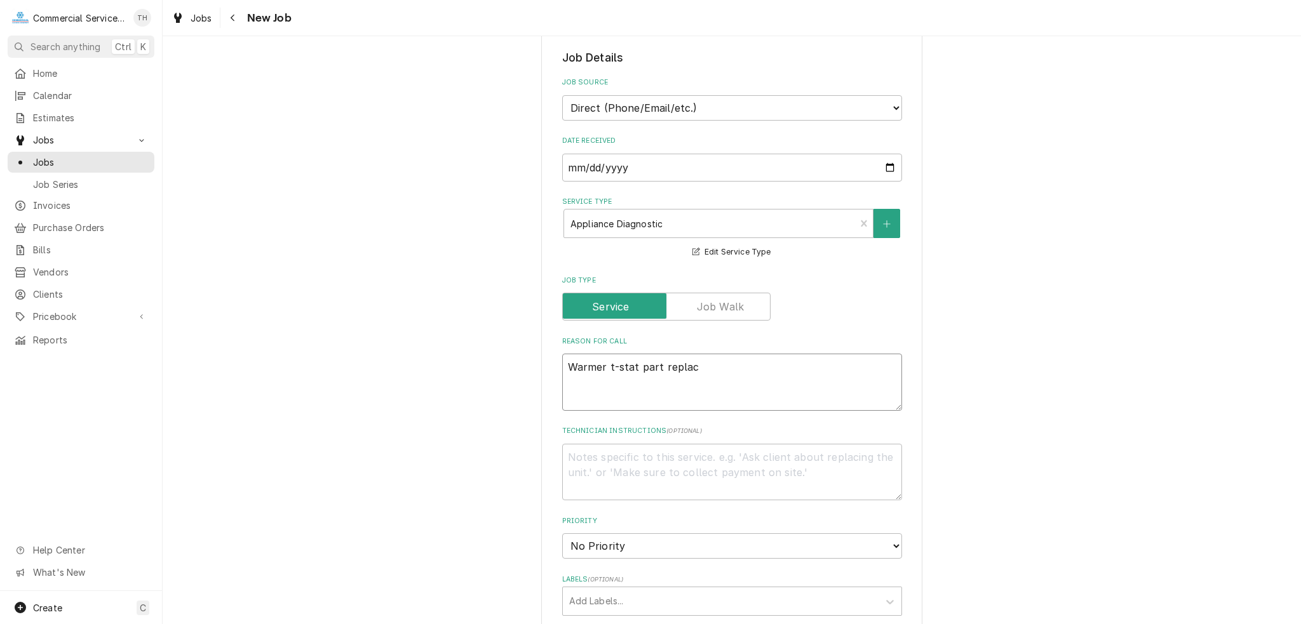
type textarea "Warmer t-stat part replace"
type textarea "x"
type textarea "Warmer t-stat part replacem"
type textarea "x"
type textarea "Warmer t-stat part replacemt"
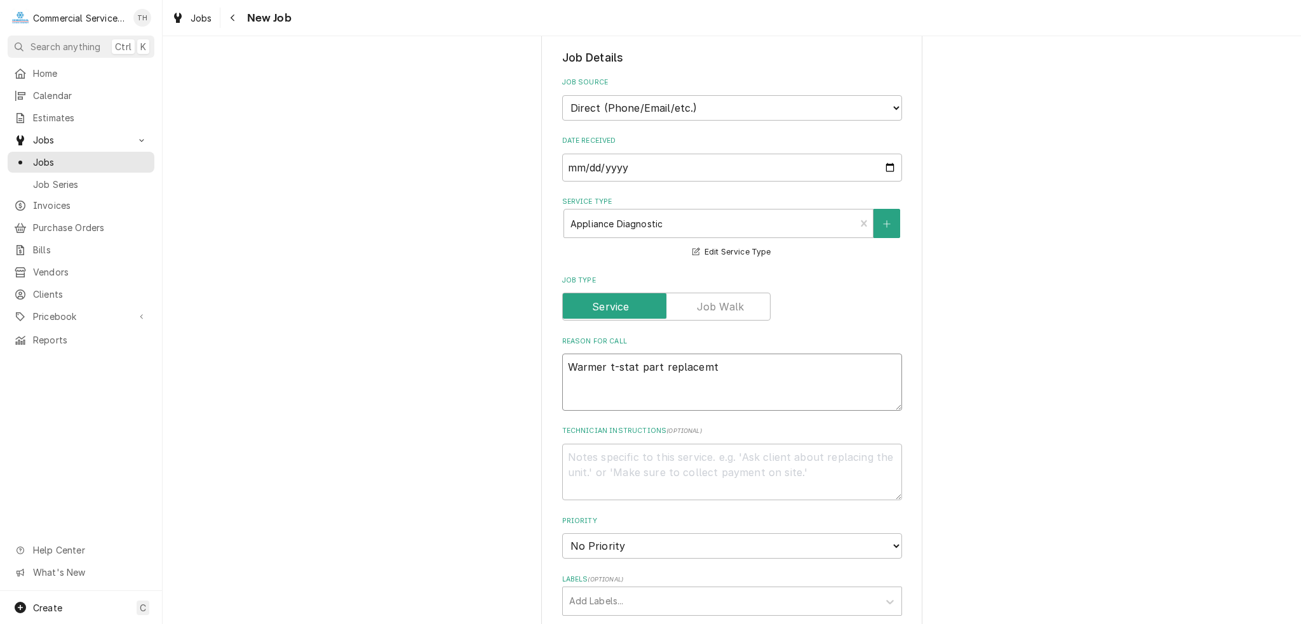
type textarea "x"
type textarea "Warmer t-stat part replacemtn"
type textarea "x"
type textarea "Warmer t-stat part replacemt"
type textarea "x"
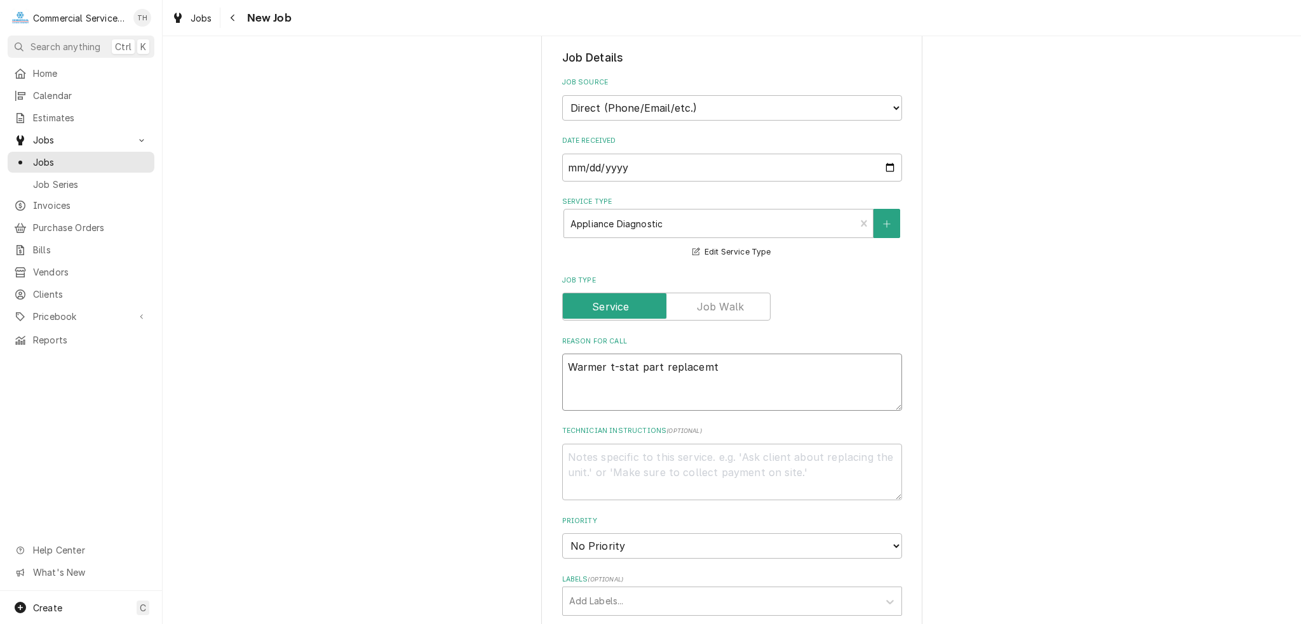
type textarea "Warmer t-stat part replacem"
type textarea "x"
type textarea "Warmer t-stat part replaceme"
type textarea "x"
type textarea "Warmer t-stat part replacemen"
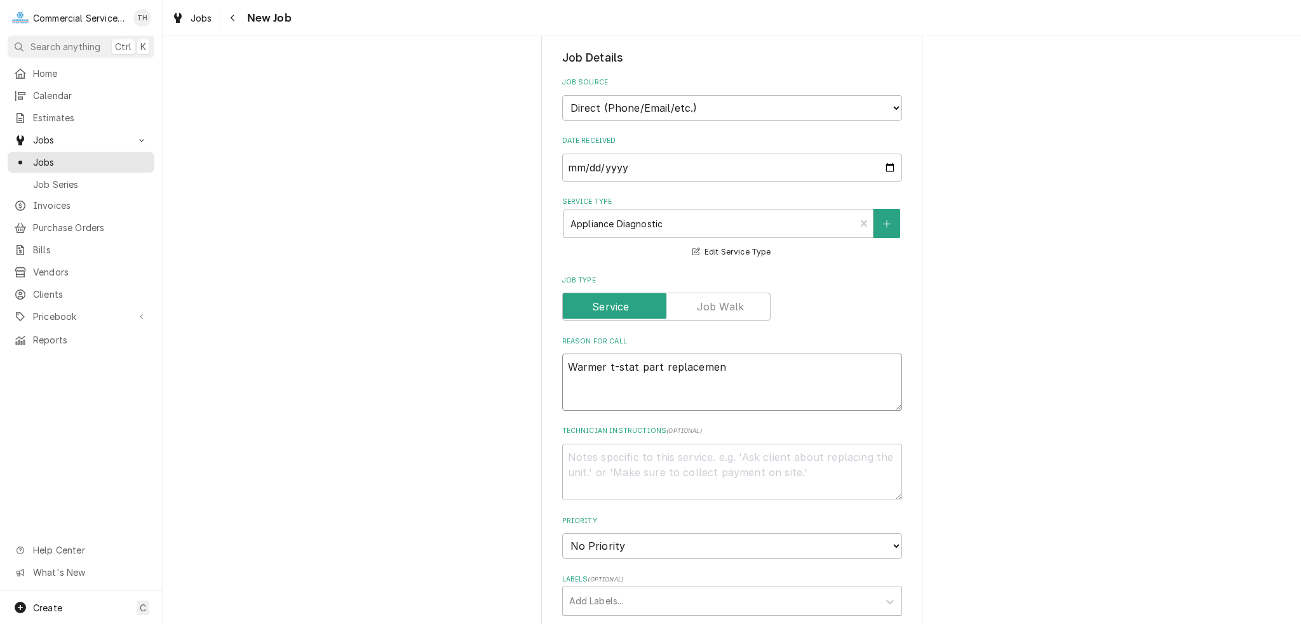
type textarea "x"
type textarea "Warmer t-stat part replacement"
type textarea "x"
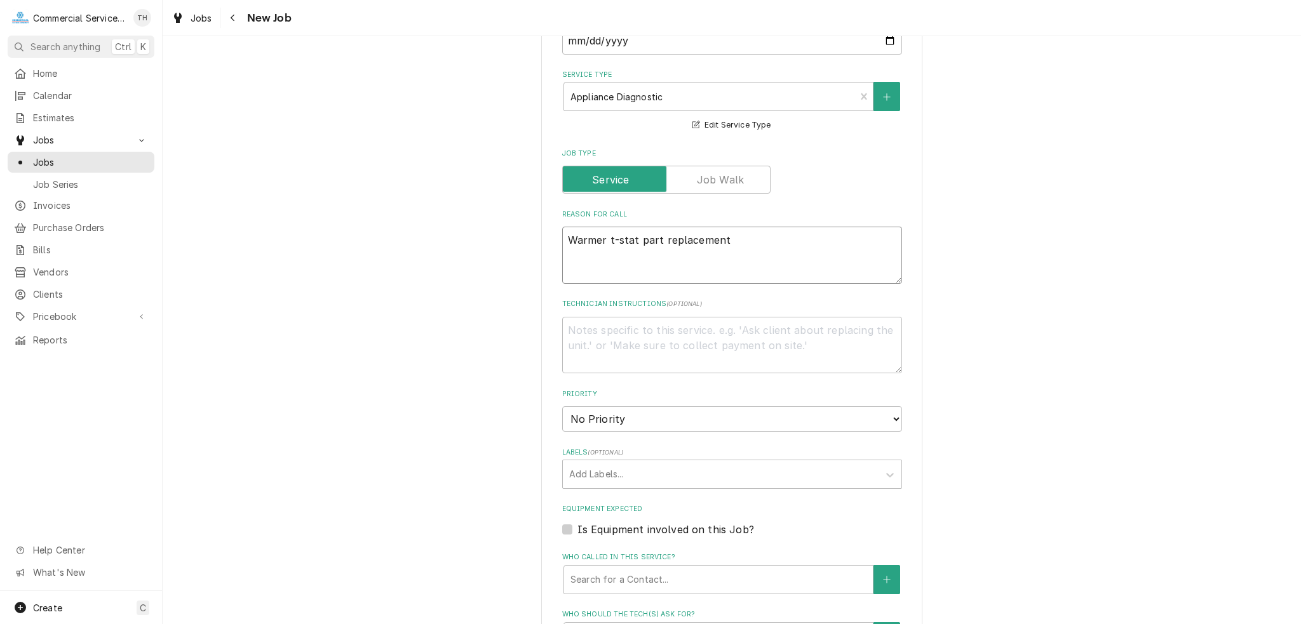
type textarea "Warmer t-stat part replacement"
click at [617, 341] on textarea "Technician Instructions ( optional )" at bounding box center [732, 345] width 340 height 57
click at [621, 424] on select "No Priority Urgent High Medium Low" at bounding box center [732, 419] width 340 height 25
select select "3"
click at [562, 407] on select "No Priority Urgent High Medium Low" at bounding box center [732, 419] width 340 height 25
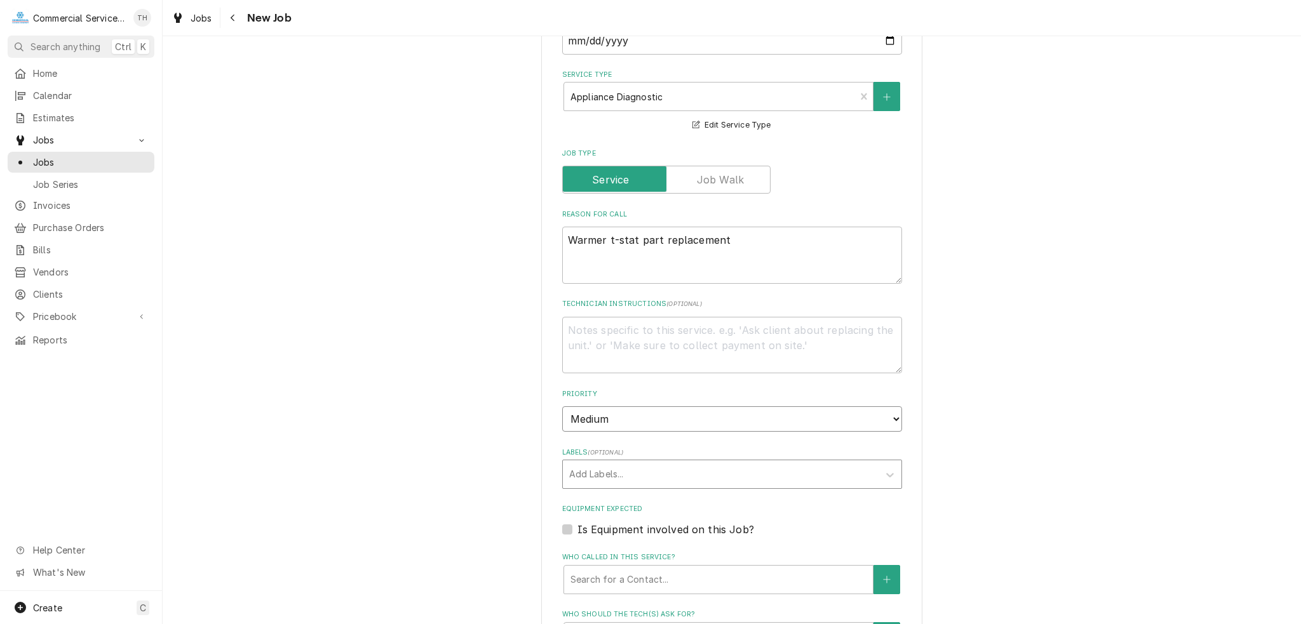
type textarea "x"
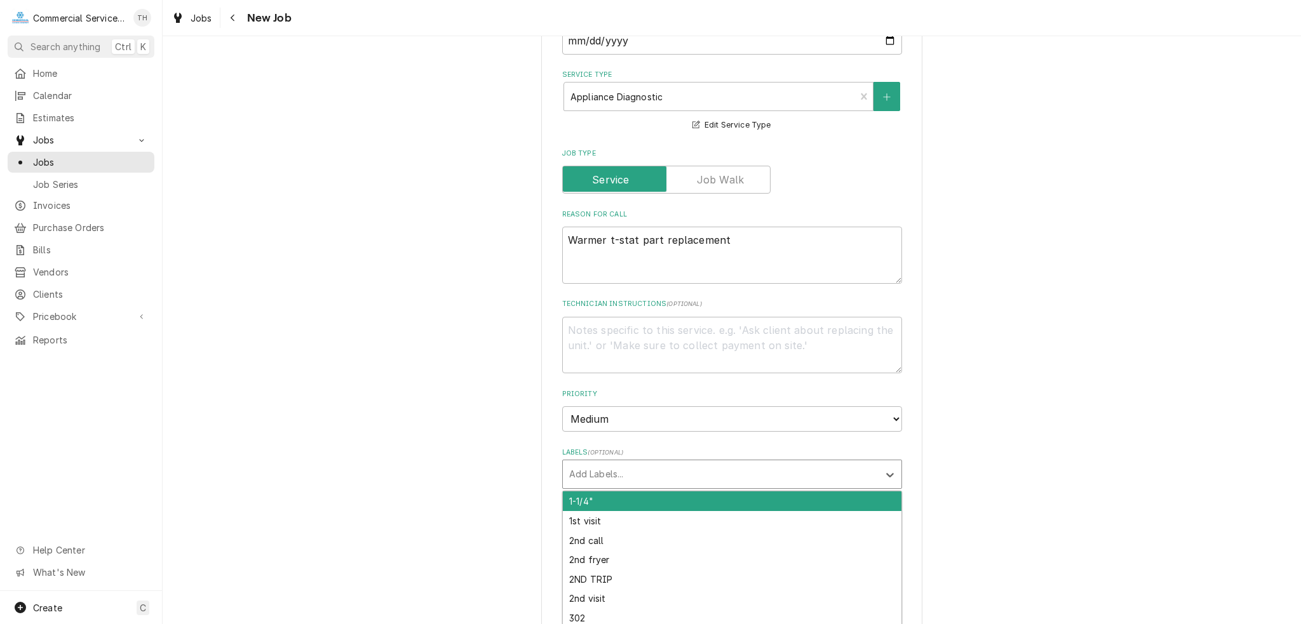
click at [627, 473] on div "Labels" at bounding box center [720, 474] width 303 height 23
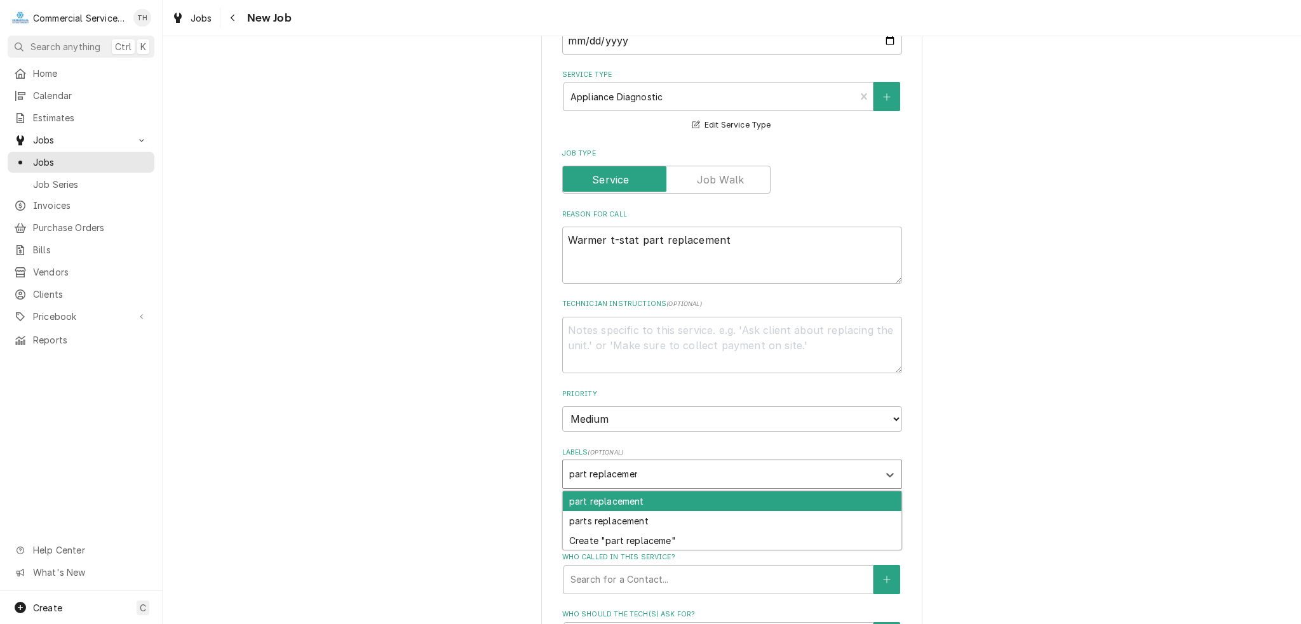
type input "part replacement"
type textarea "x"
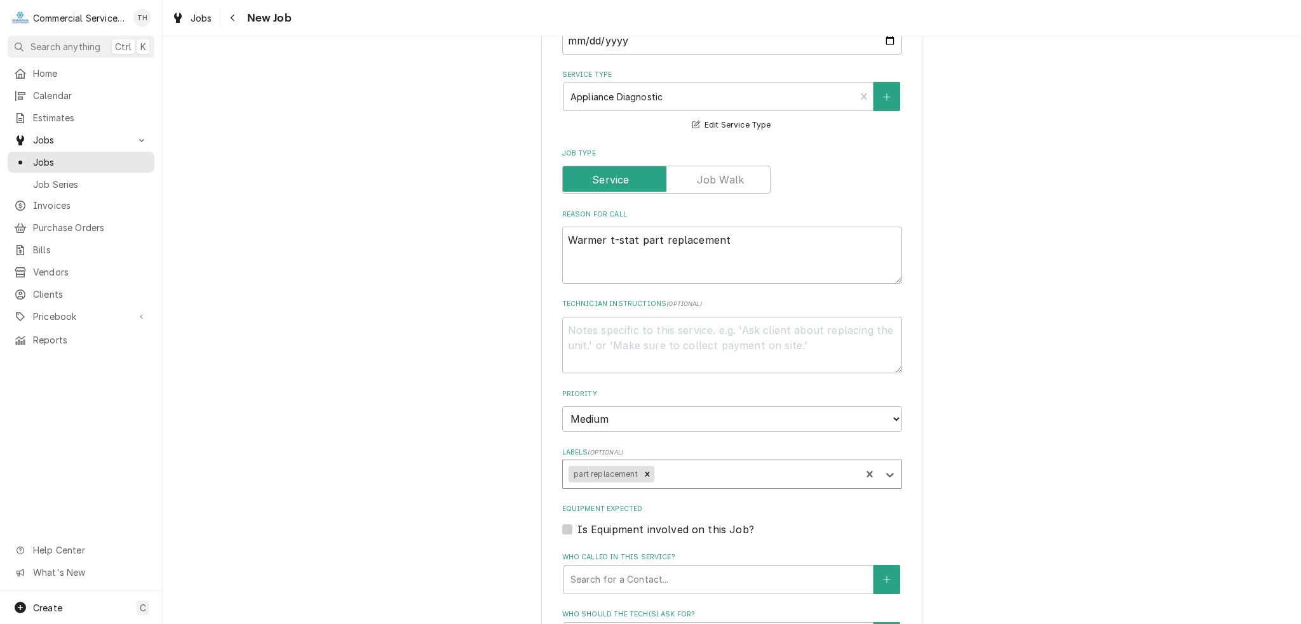
type textarea "x"
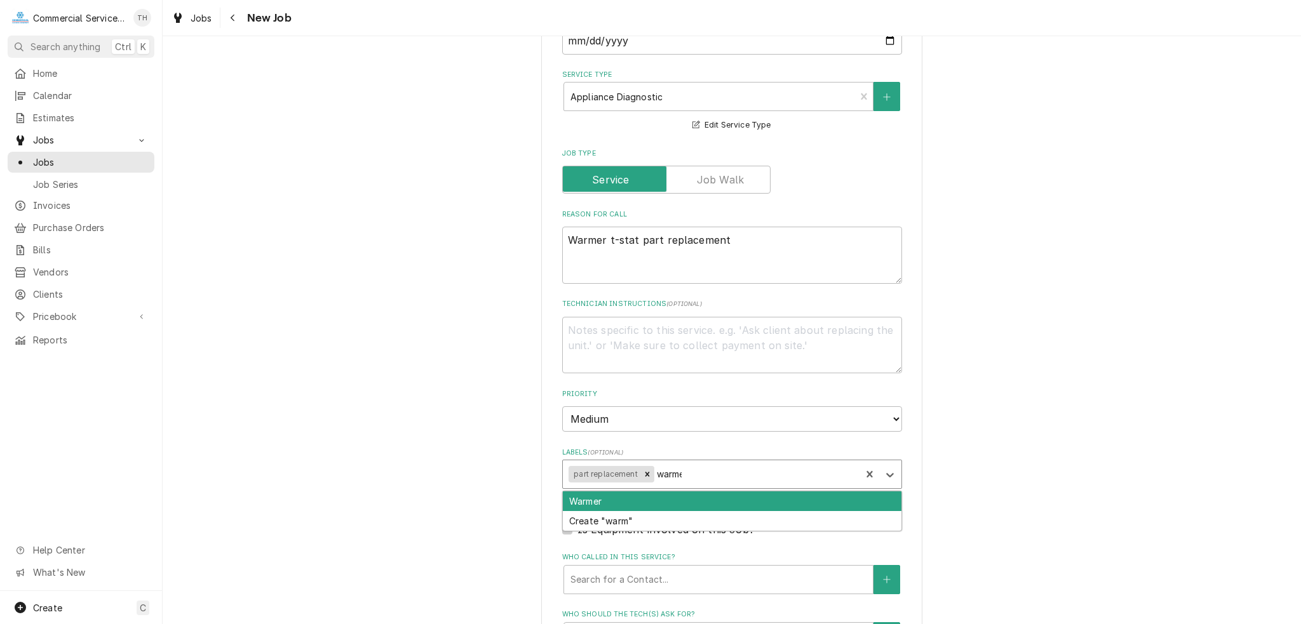
type input "warmer"
type textarea "x"
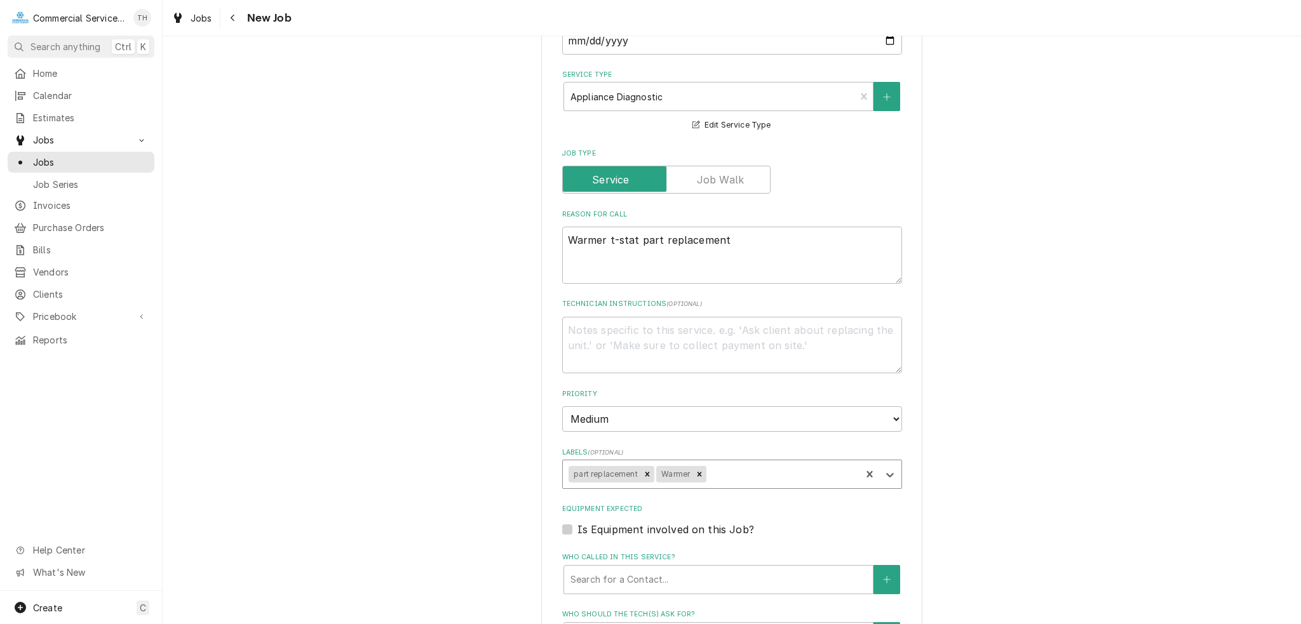
type input "t"
type textarea "x"
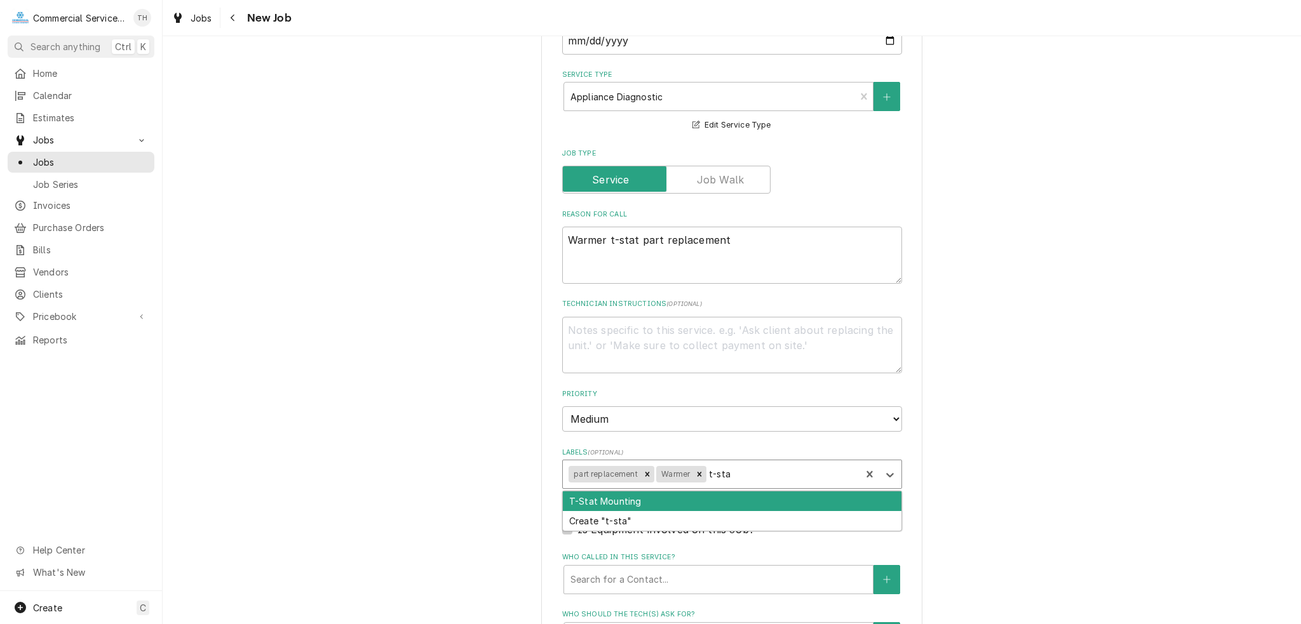
type input "t-stat"
type textarea "x"
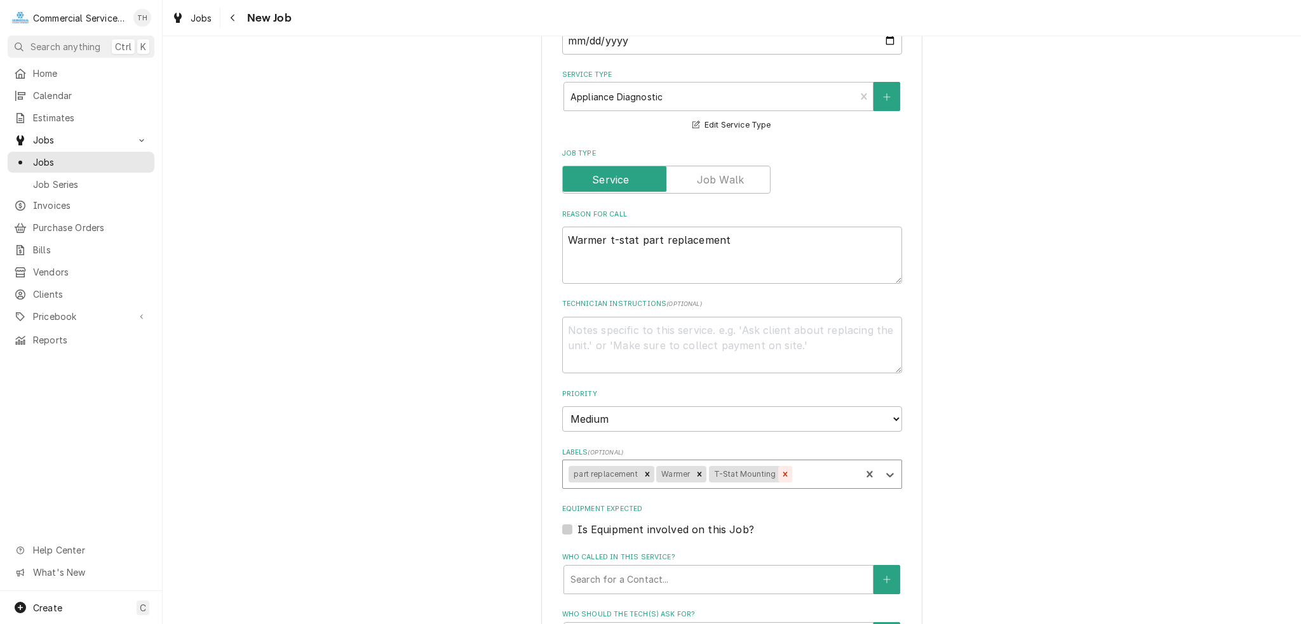
click at [783, 472] on icon "Remove T-Stat Mounting" at bounding box center [785, 474] width 4 height 4
type textarea "x"
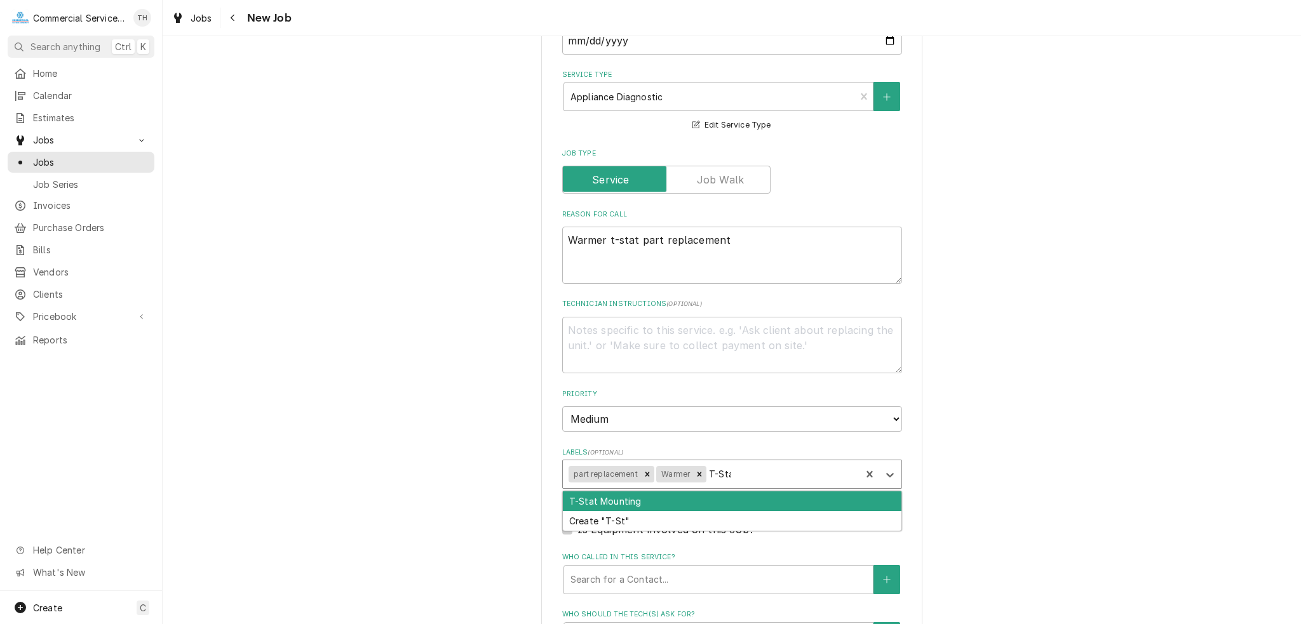
type input "T-Stat"
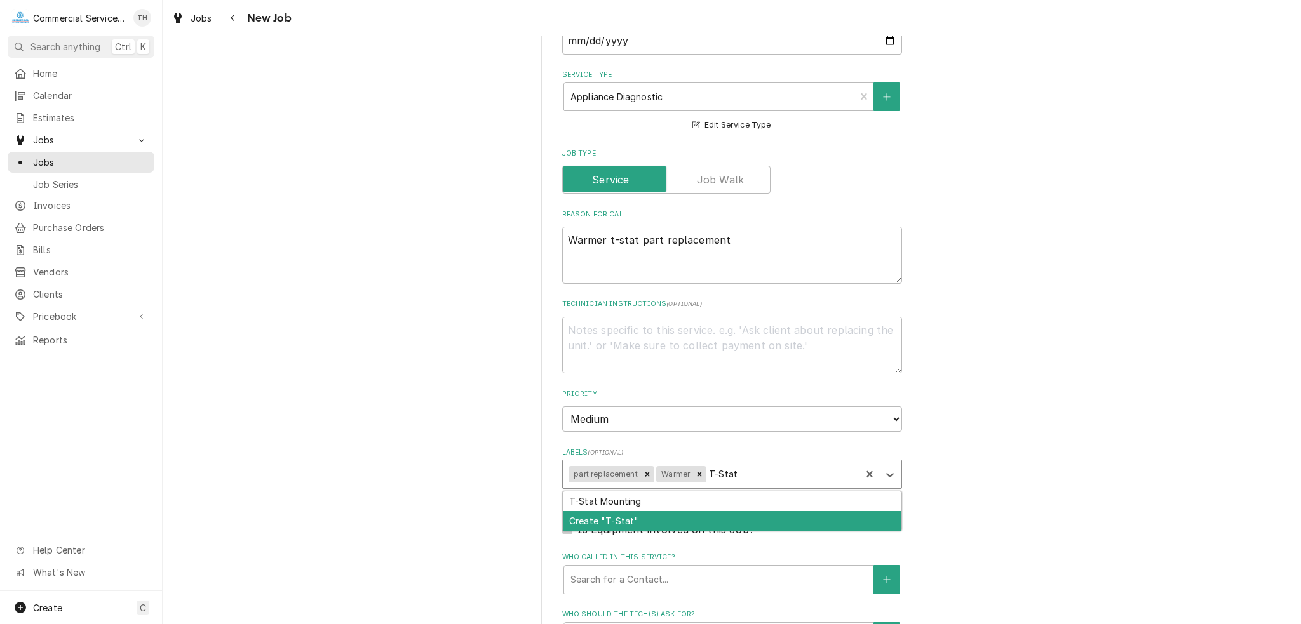
type textarea "x"
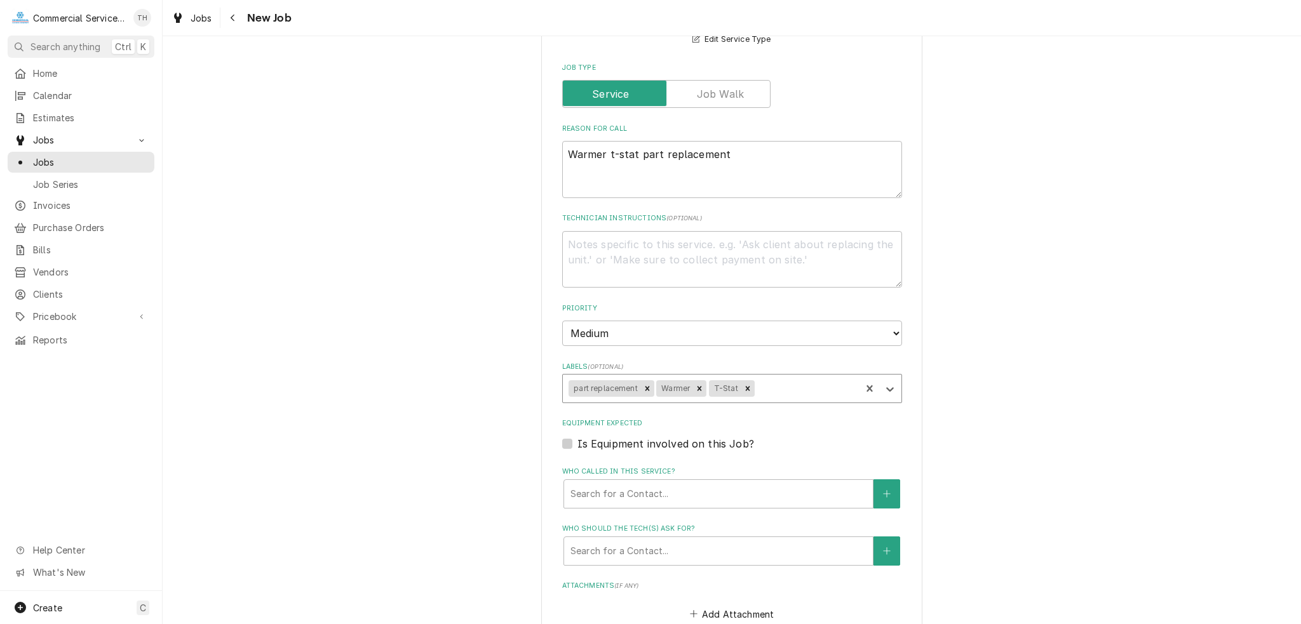
scroll to position [572, 0]
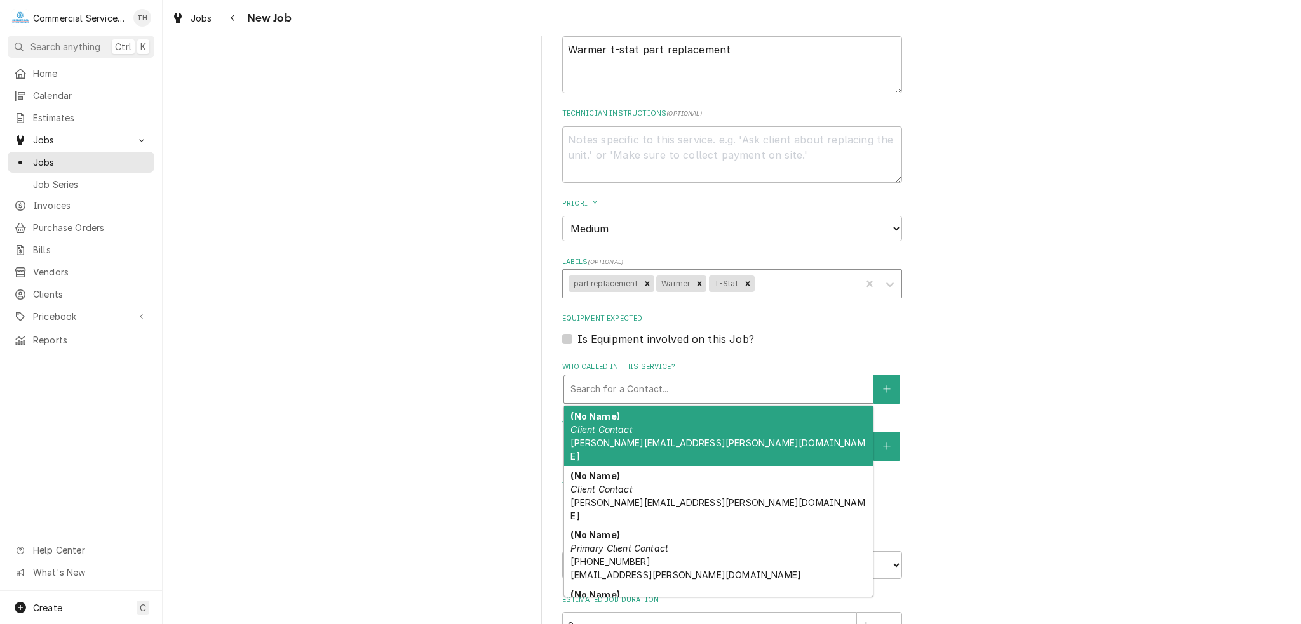
click at [690, 384] on div "Who called in this service?" at bounding box center [718, 389] width 296 height 23
type textarea "x"
type input "j"
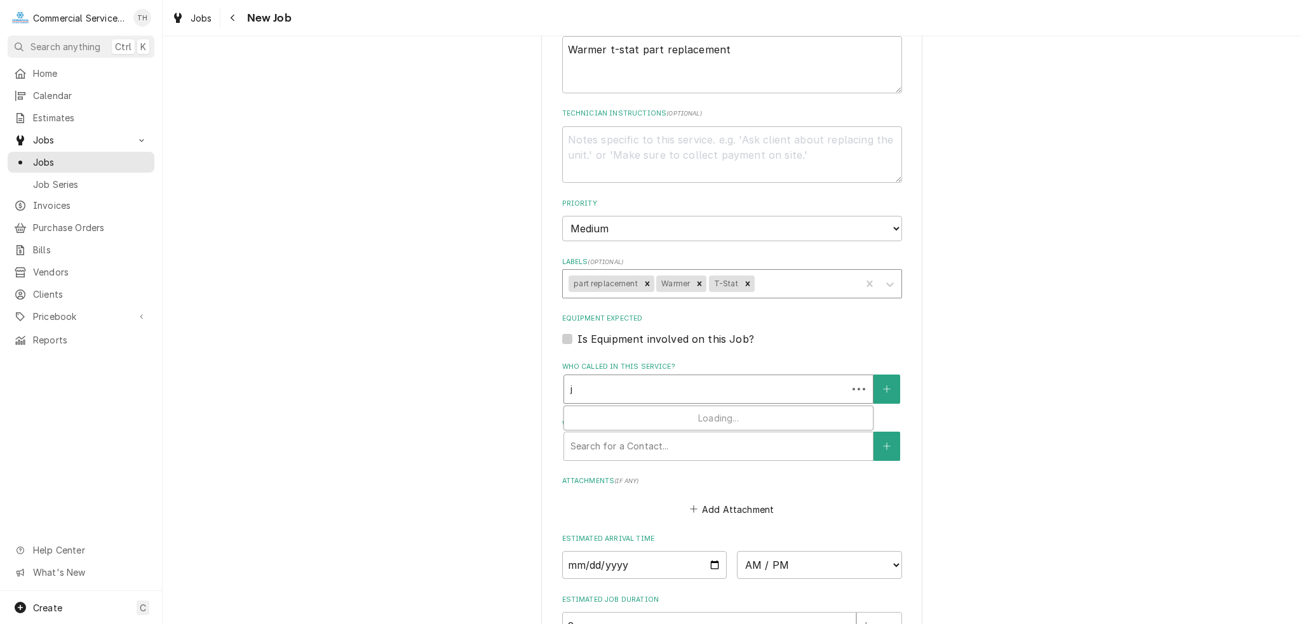
type textarea "x"
type input "jr"
type textarea "x"
type input "jre"
type textarea "x"
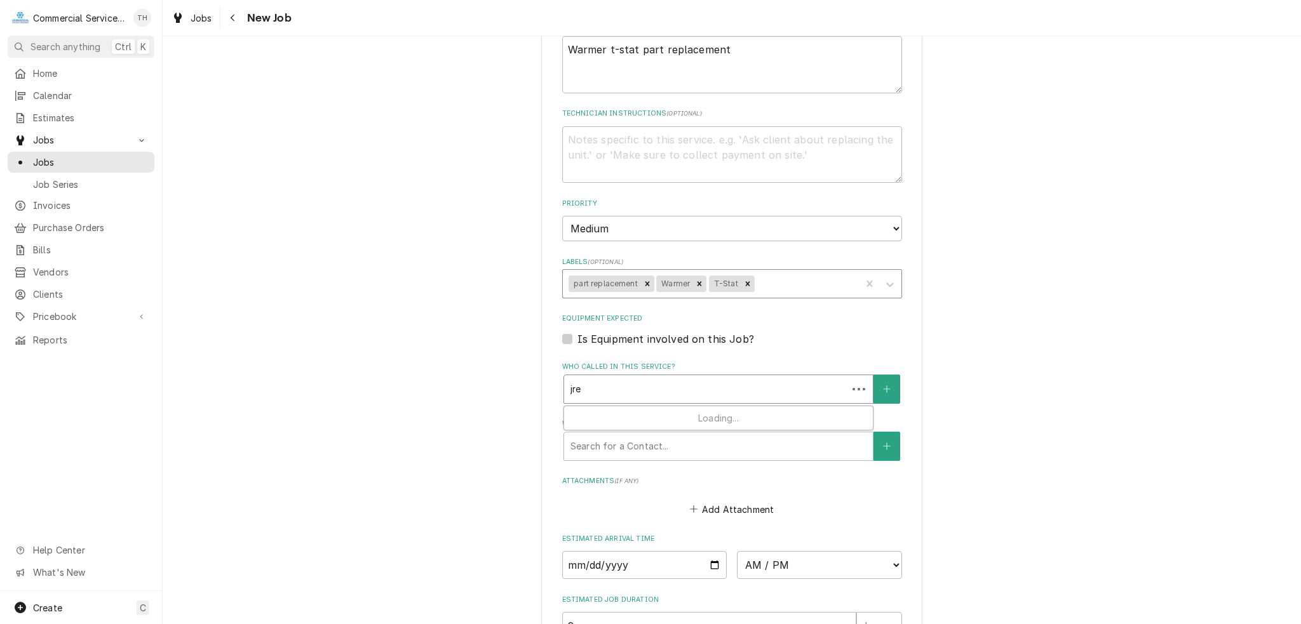
type input "jr"
type textarea "x"
type input "j"
type textarea "x"
type input "jo"
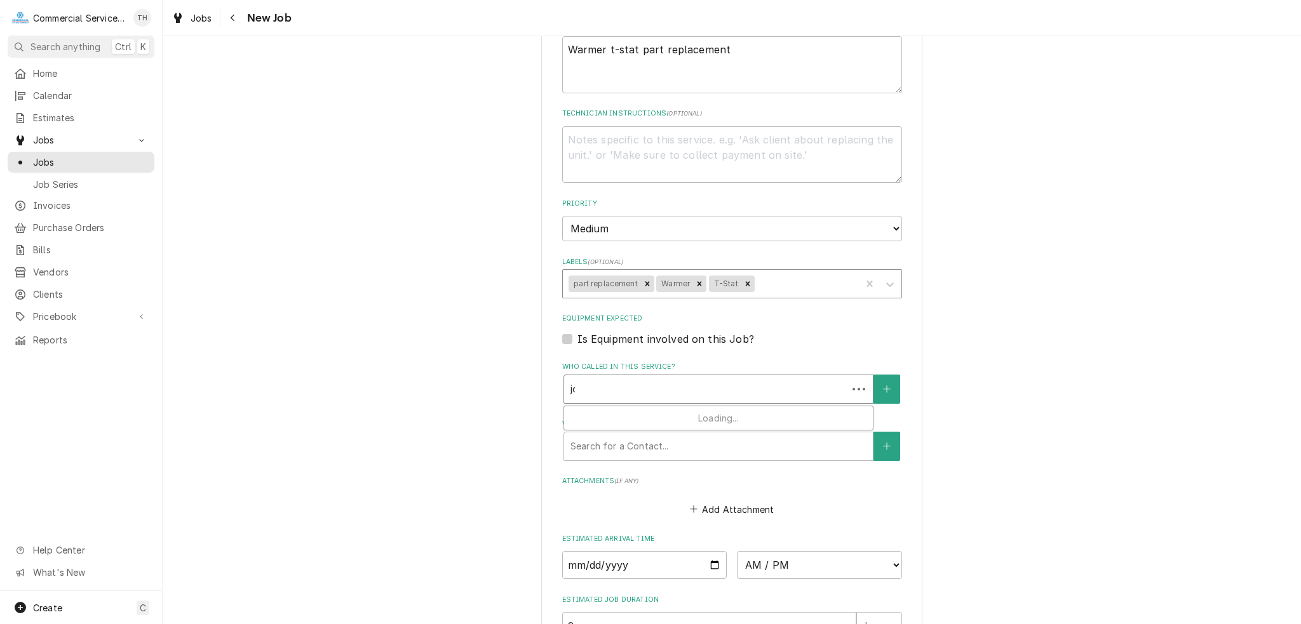
type textarea "x"
type input "jor"
type textarea "x"
type input "jorg"
type textarea "x"
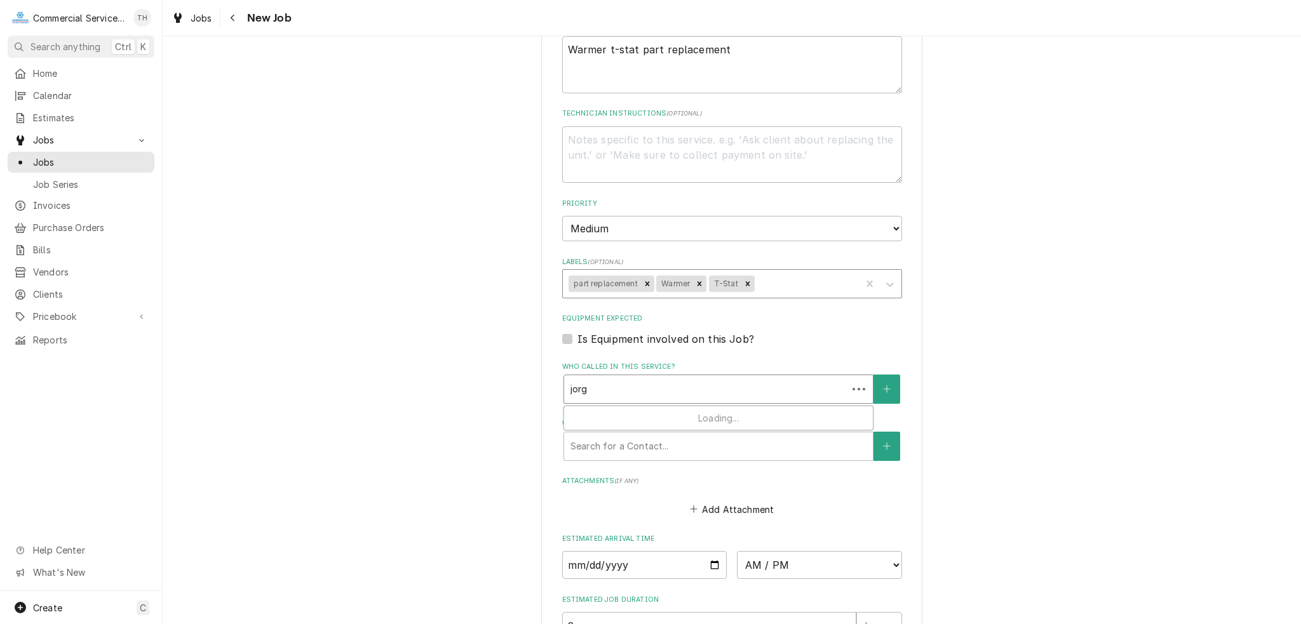
type input "jorge"
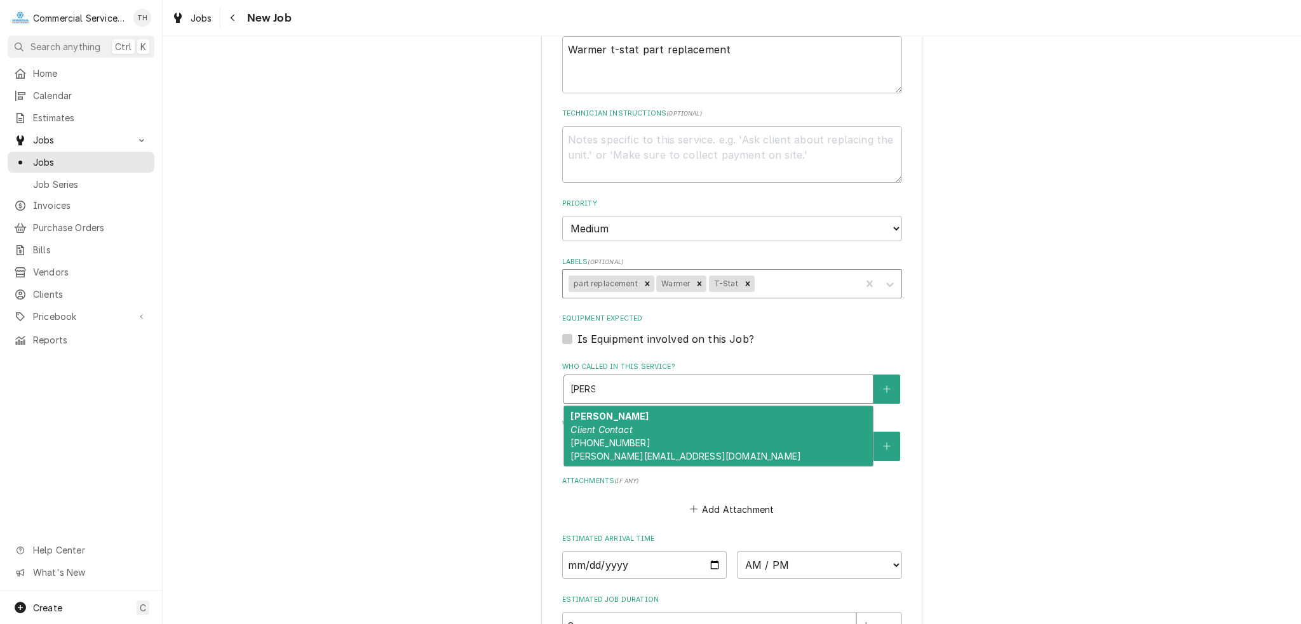
type textarea "x"
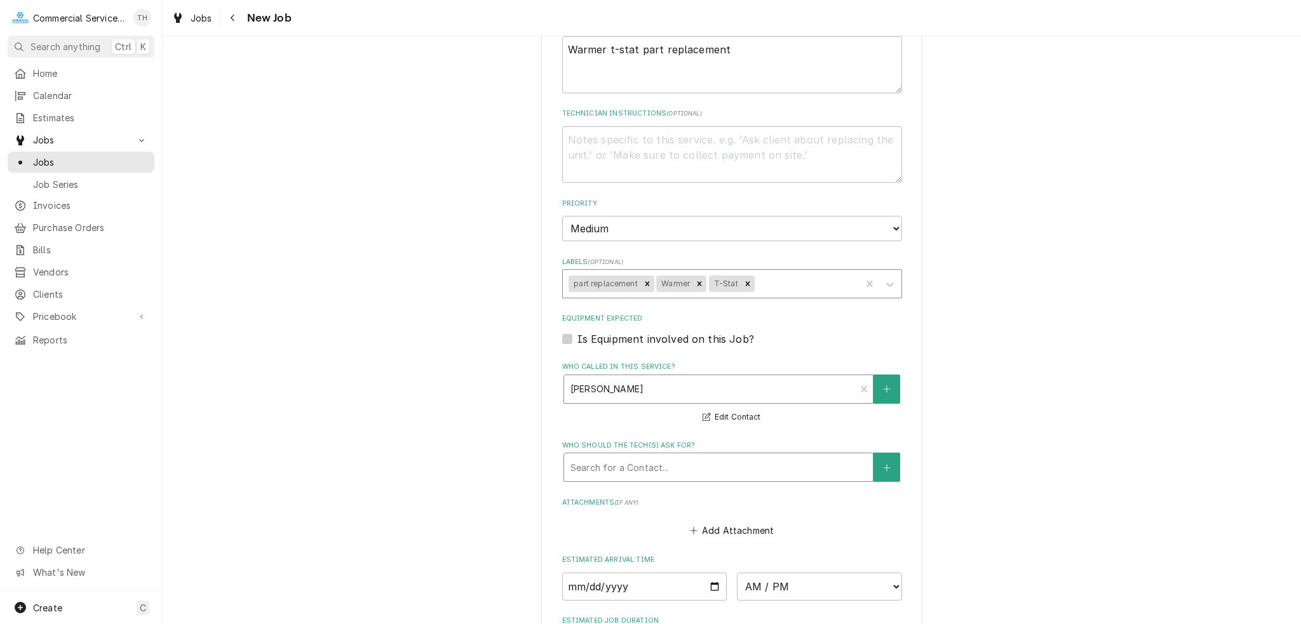
type textarea "x"
type input "j"
type textarea "x"
type input "jo"
type textarea "x"
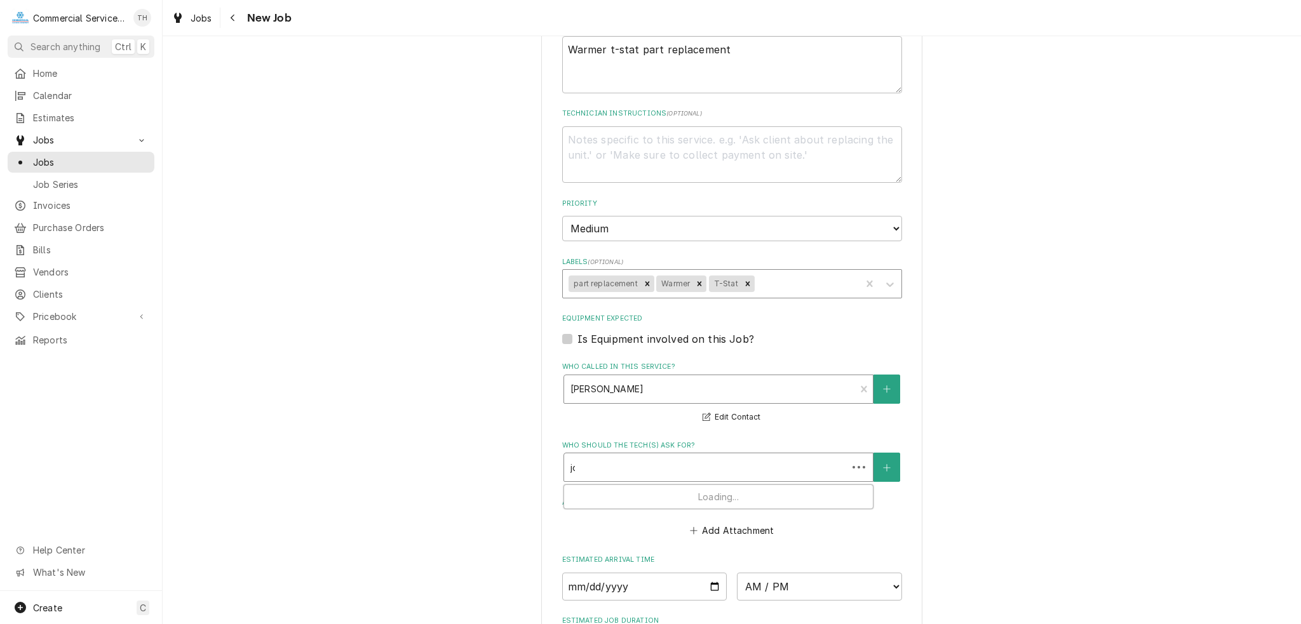
type input "jor"
type textarea "x"
type input "jorg"
type textarea "x"
type input "jorge"
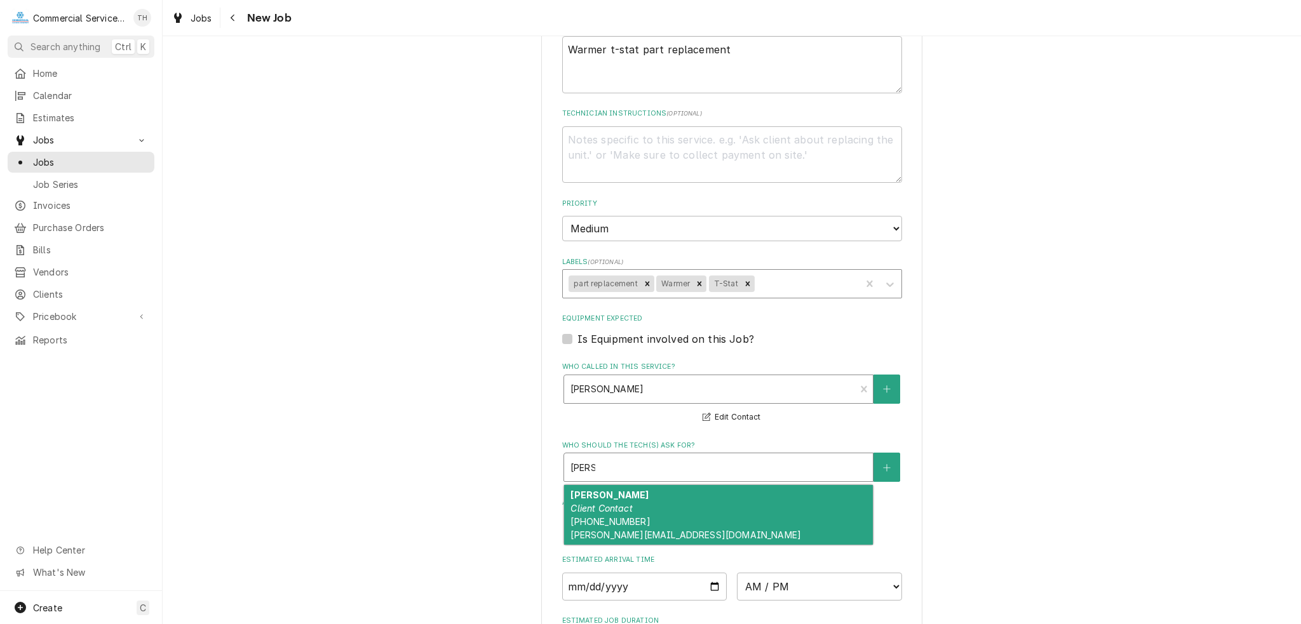
type textarea "x"
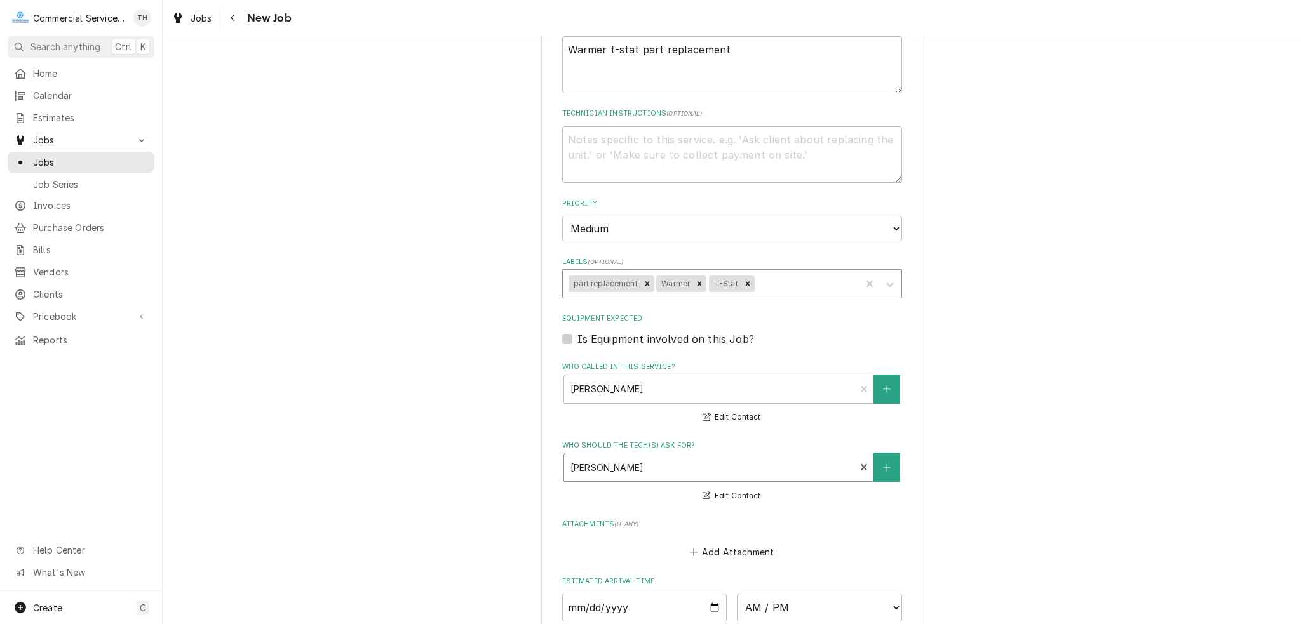
scroll to position [762, 0]
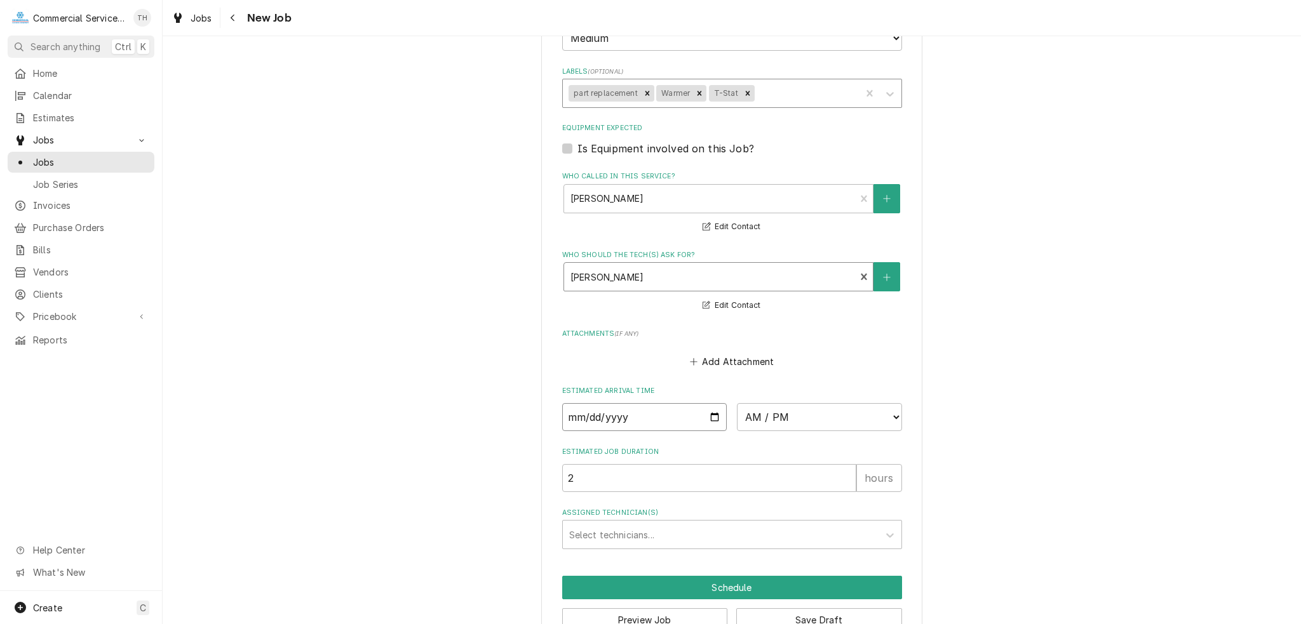
click at [713, 415] on input "Date" at bounding box center [644, 417] width 165 height 28
type textarea "x"
type input "2025-09-02"
type textarea "x"
click at [851, 415] on select "AM / PM 6:00 AM 6:15 AM 6:30 AM 6:45 AM 7:00 AM 7:15 AM 7:30 AM 7:45 AM 8:00 AM…" at bounding box center [819, 417] width 165 height 28
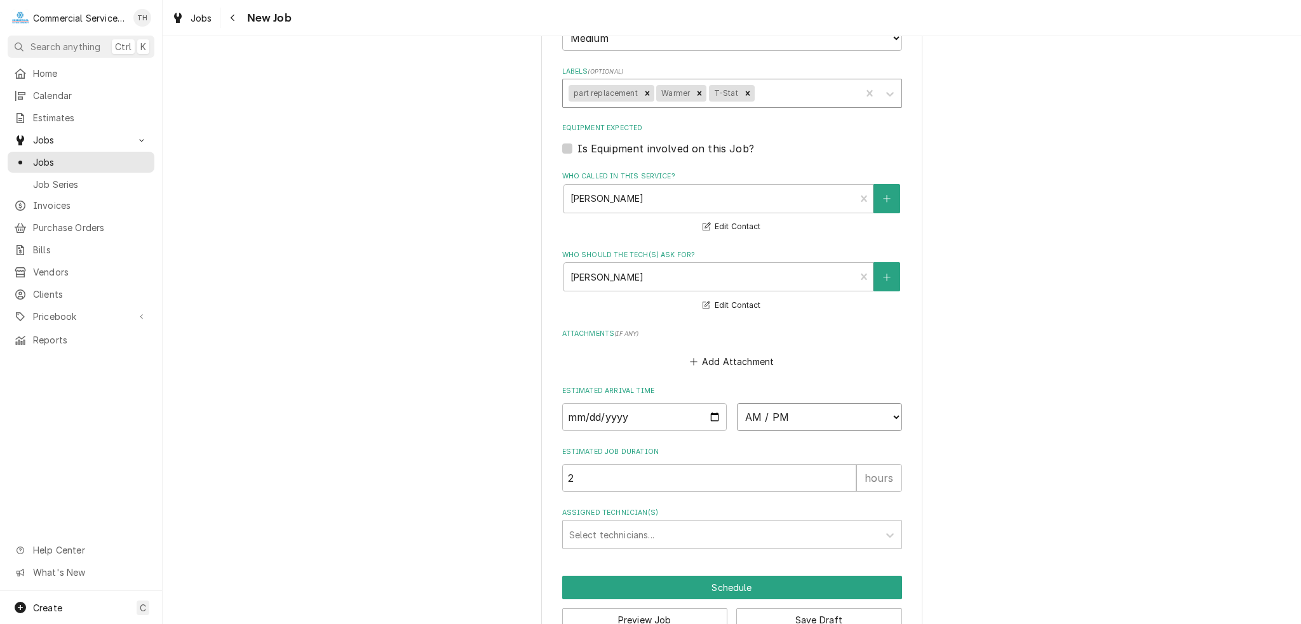
select select "10:00:00"
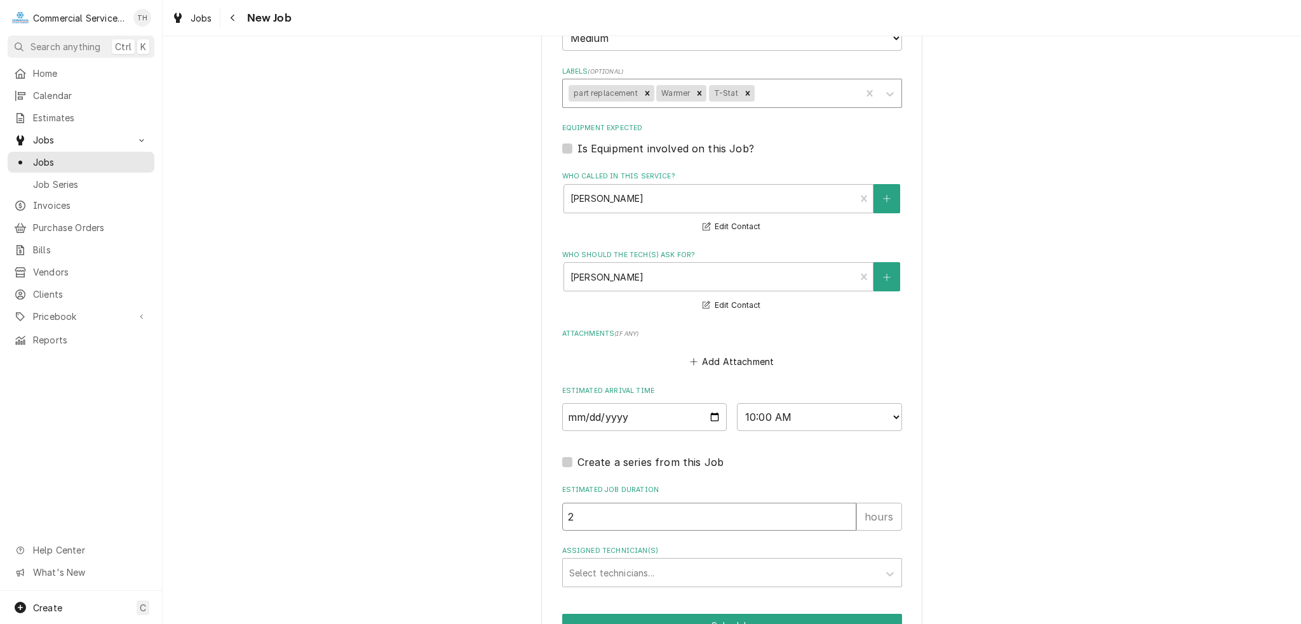
drag, startPoint x: 626, startPoint y: 512, endPoint x: 542, endPoint y: 513, distance: 83.2
type textarea "x"
type input "2.5"
type textarea "x"
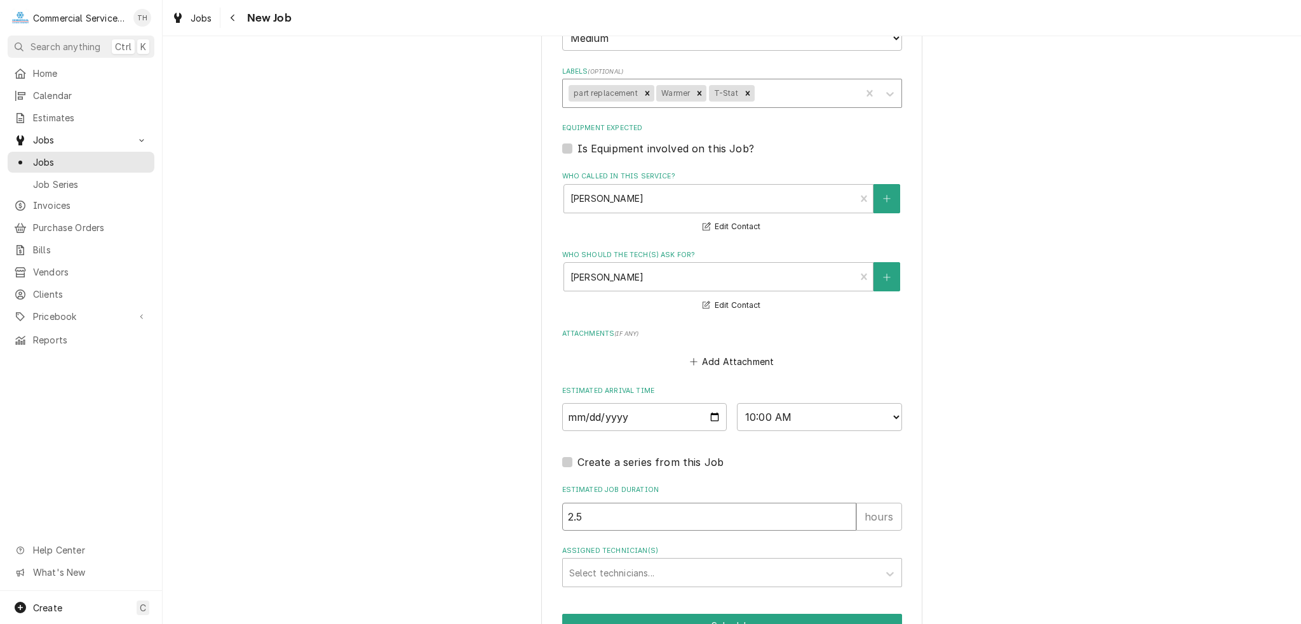
type input "2.5"
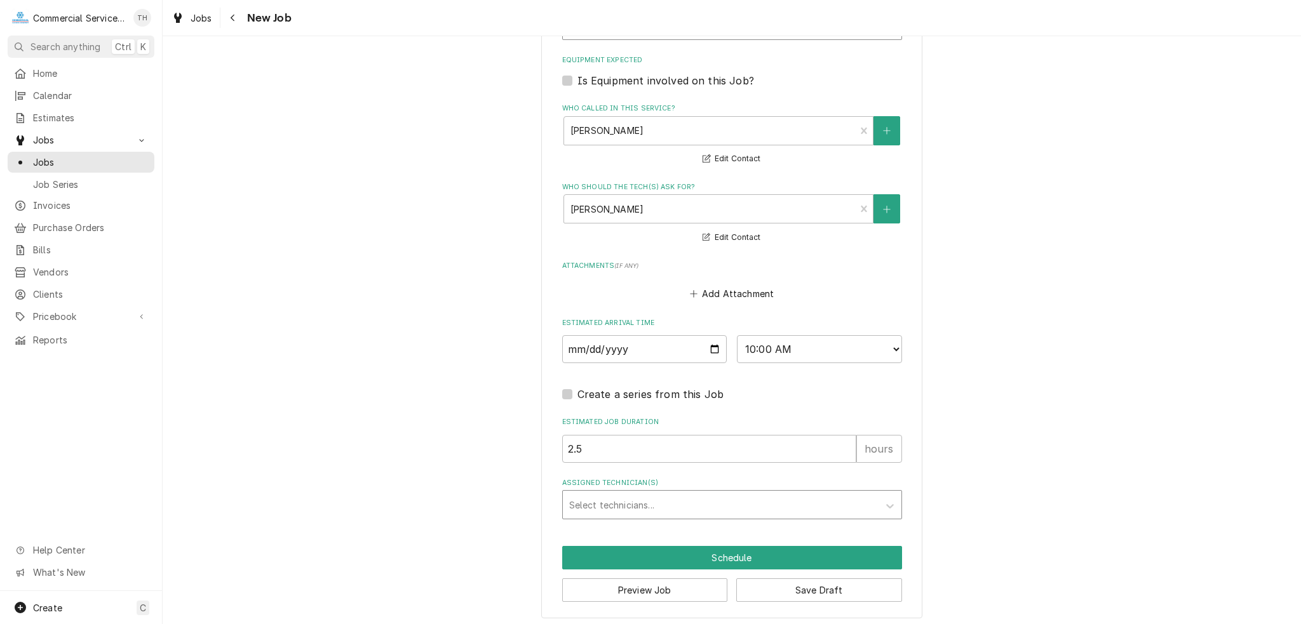
scroll to position [831, 0]
click at [602, 493] on div "Assigned Technician(s)" at bounding box center [720, 504] width 303 height 23
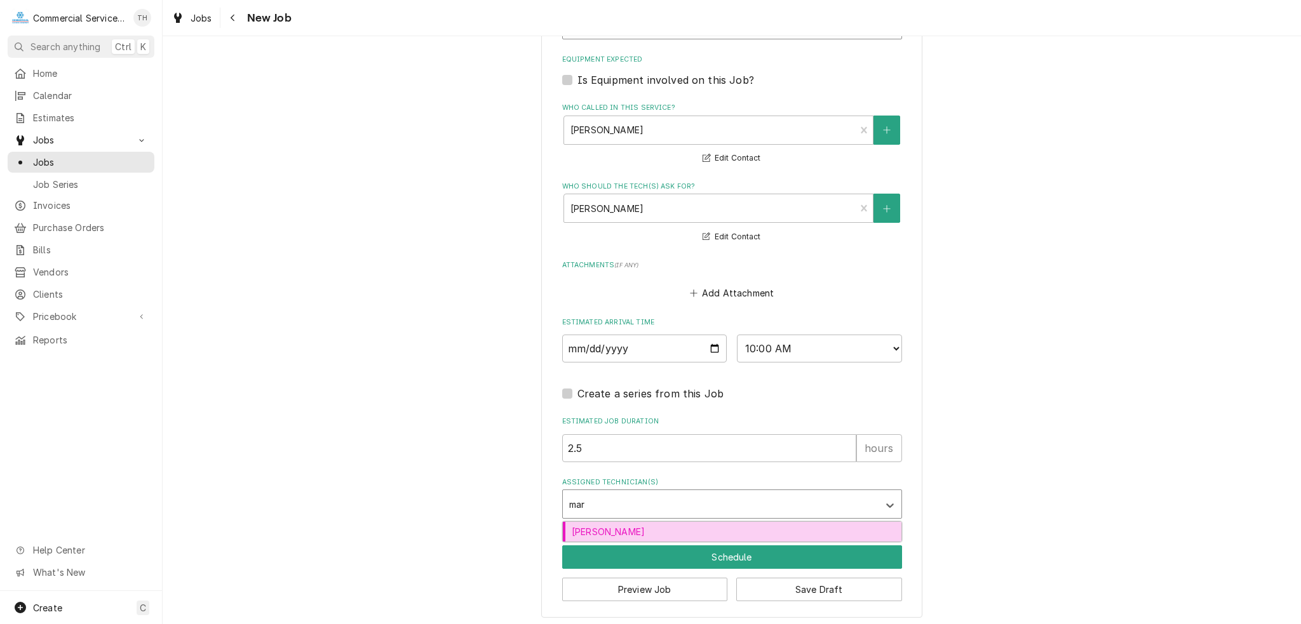
type input "mark"
type textarea "x"
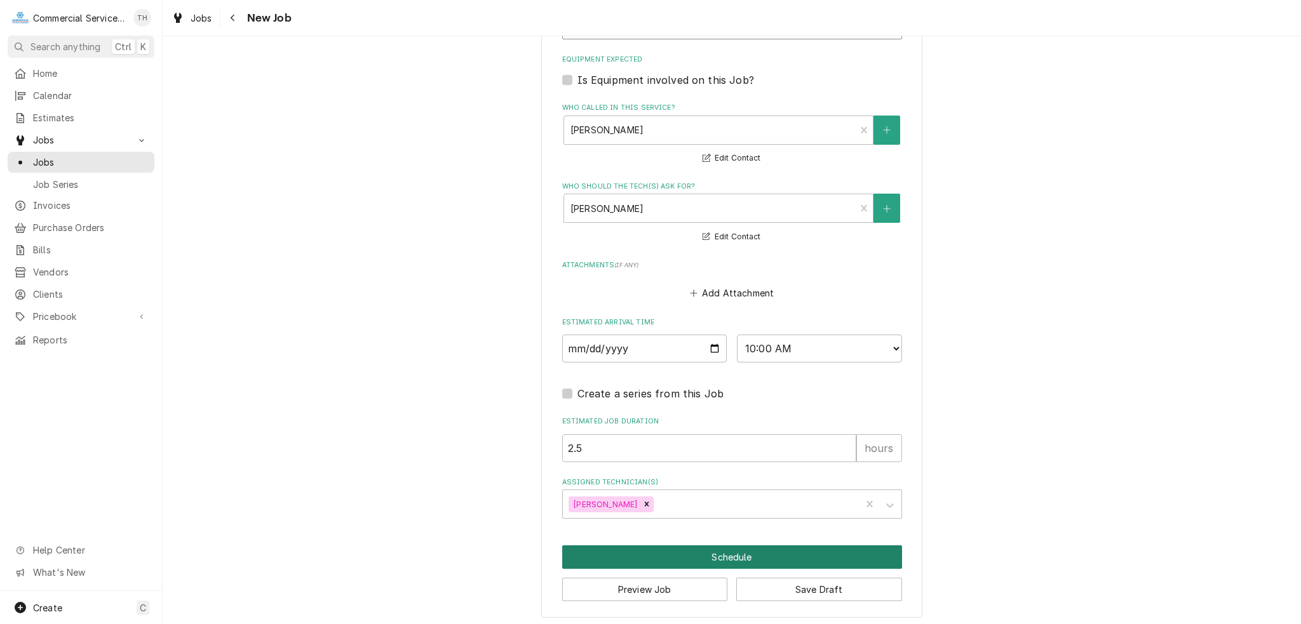
click at [785, 546] on button "Schedule" at bounding box center [732, 558] width 340 height 24
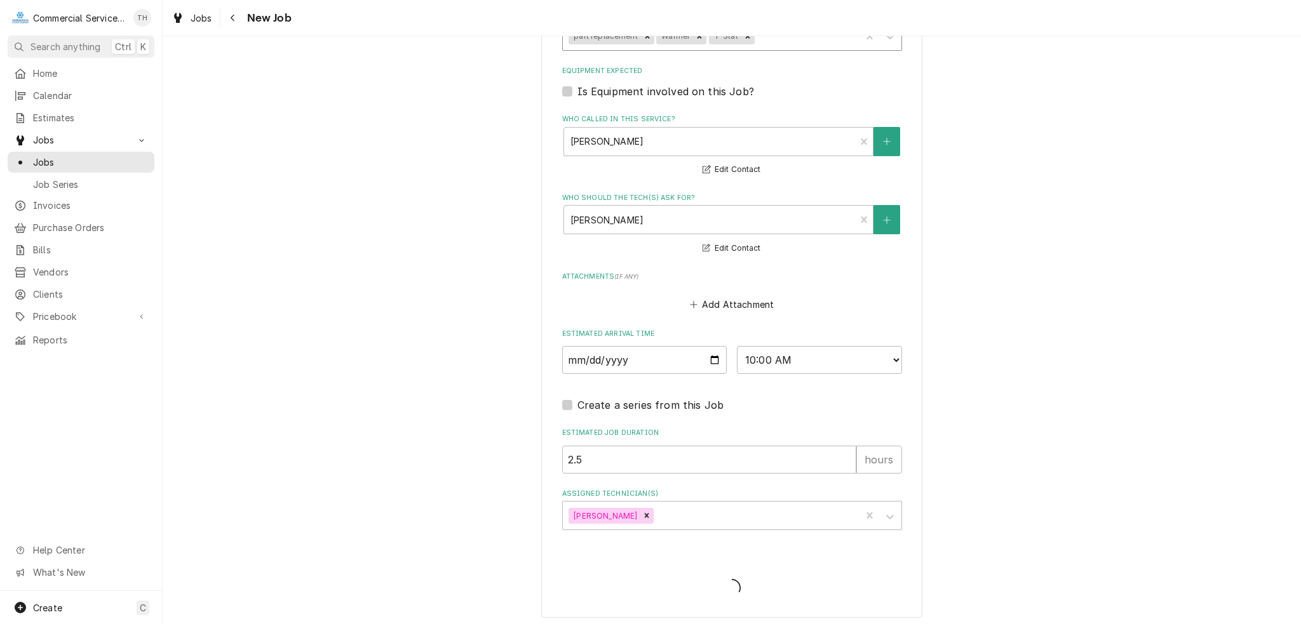
type textarea "x"
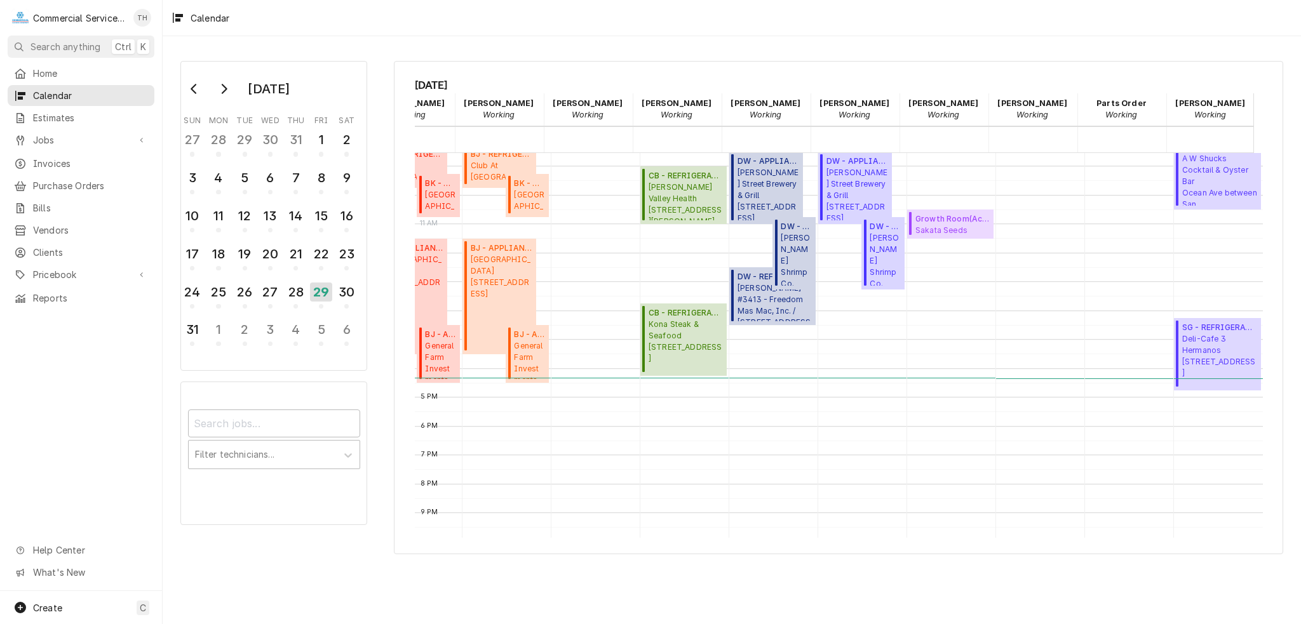
scroll to position [254, 165]
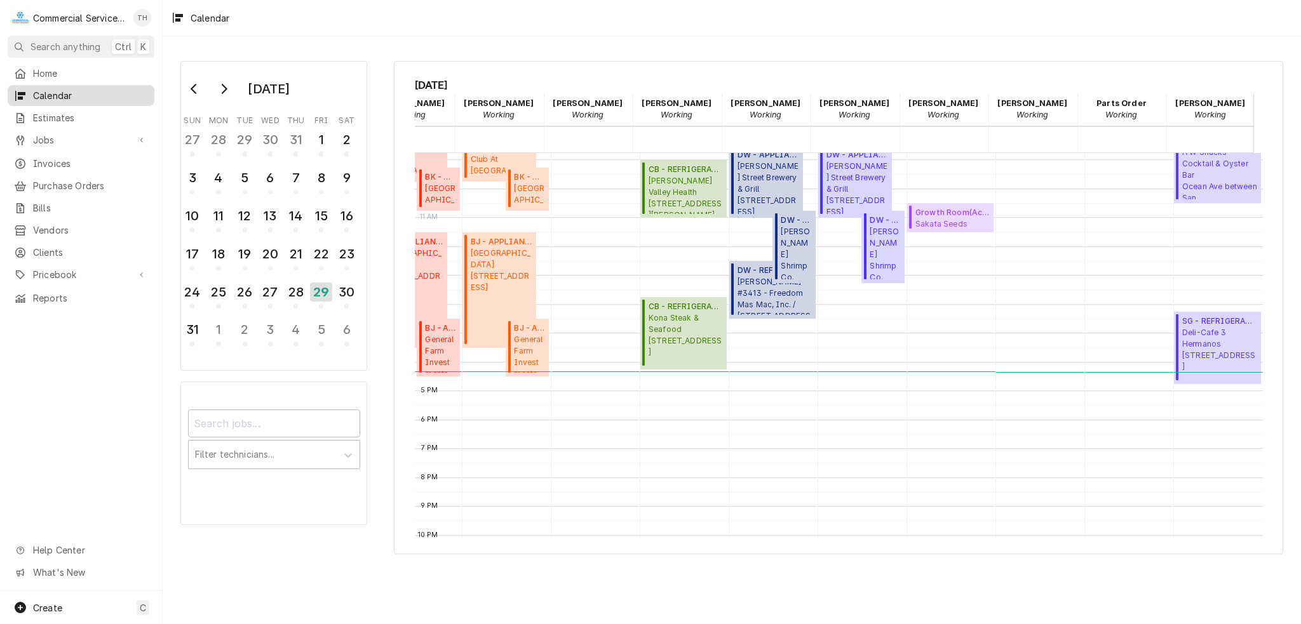
click at [38, 89] on span "Calendar" at bounding box center [90, 95] width 115 height 13
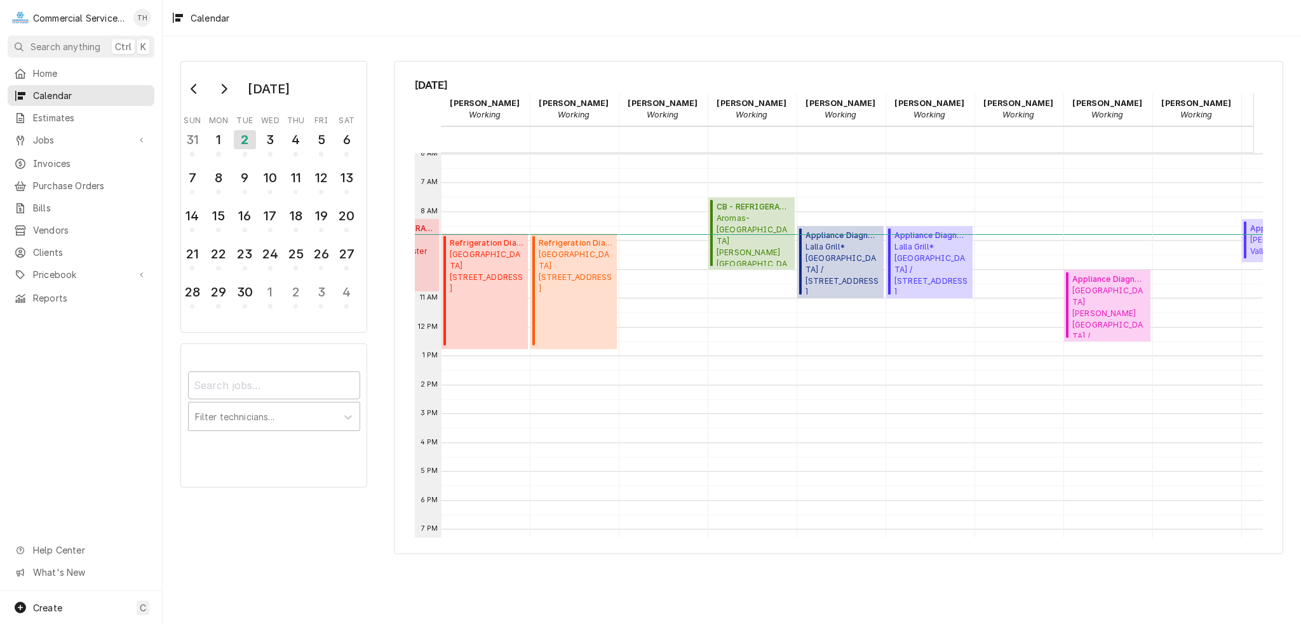
scroll to position [0, 253]
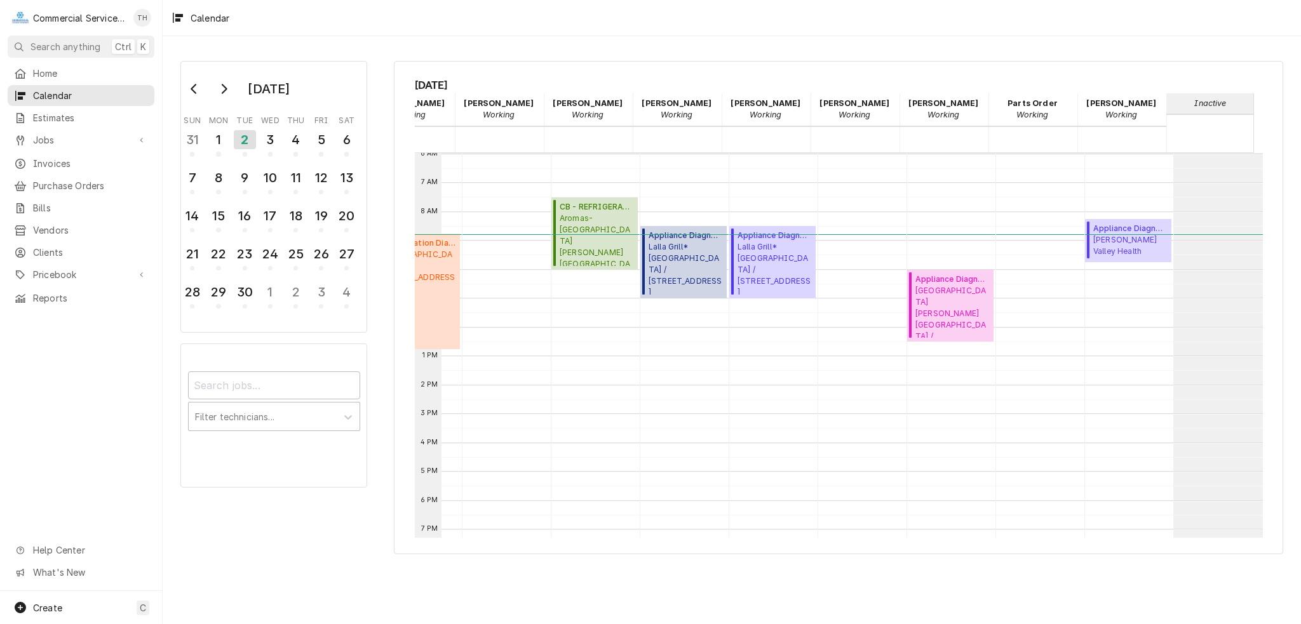
drag, startPoint x: 816, startPoint y: 527, endPoint x: 767, endPoint y: 530, distance: 49.0
click at [767, 530] on div "12 AM 1 AM 2 AM 3 AM 4 AM 5 AM 6 AM 7 AM 8 AM 9 AM 10 AM 11 AM 12 PM 1 PM 2 PM …" at bounding box center [839, 346] width 848 height 386
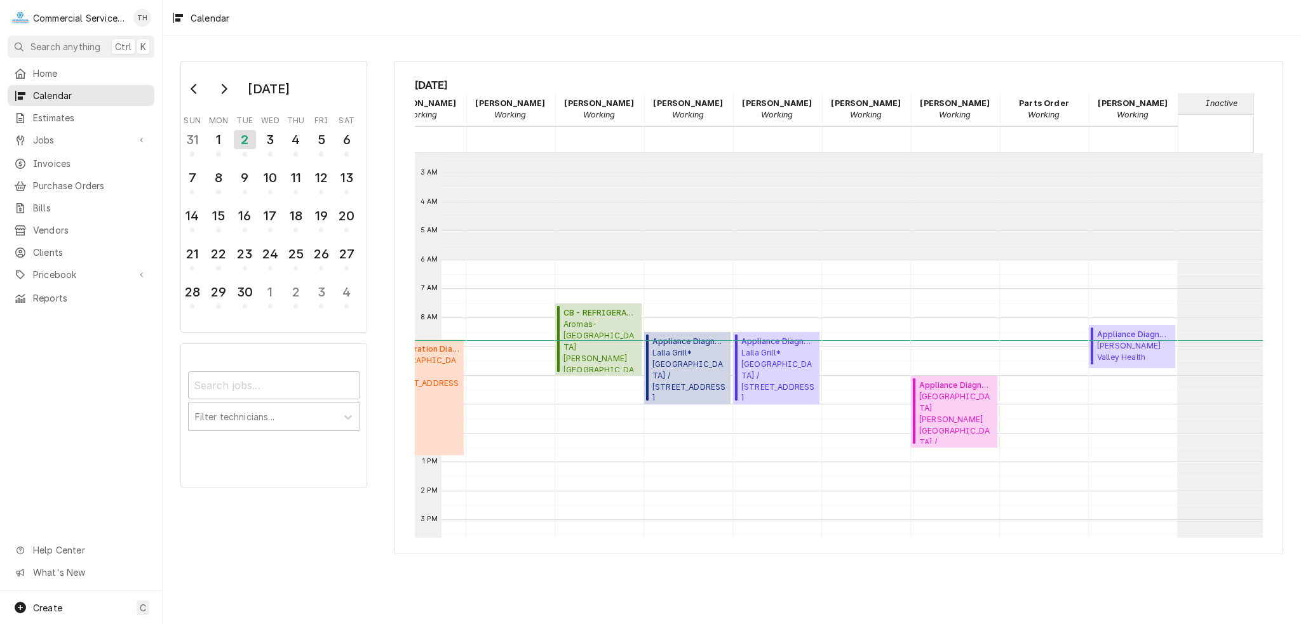
scroll to position [64, 241]
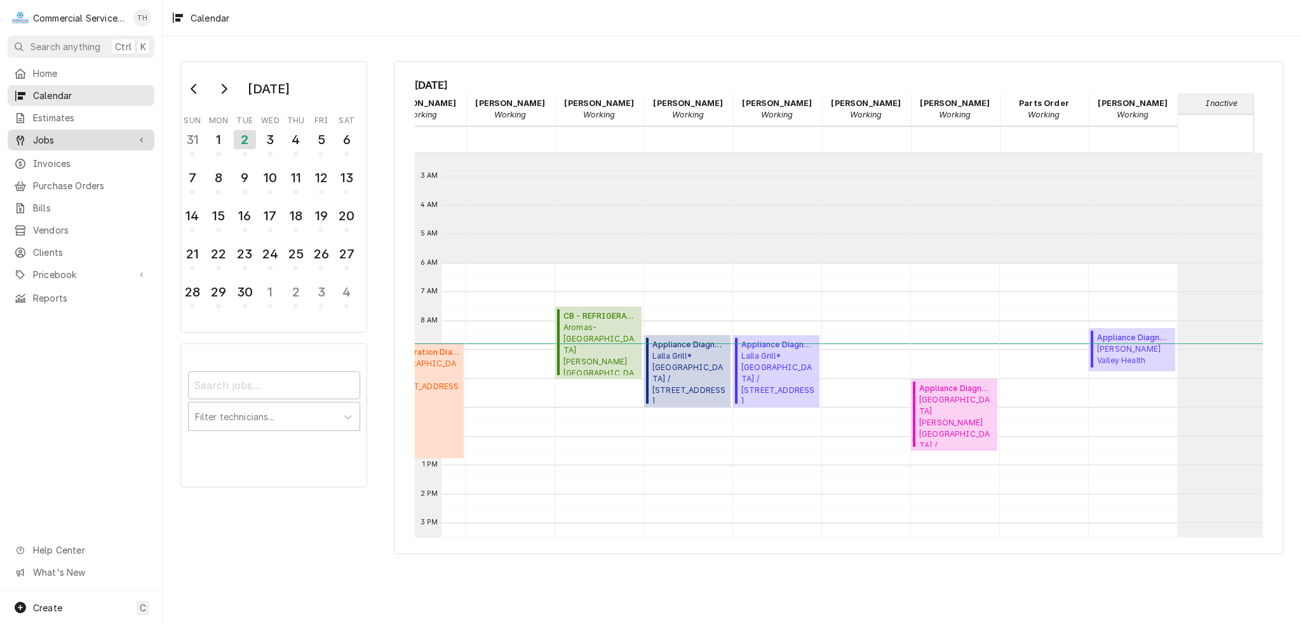
click at [58, 133] on span "Jobs" at bounding box center [81, 139] width 96 height 13
click at [64, 159] on span "Jobs" at bounding box center [90, 162] width 115 height 13
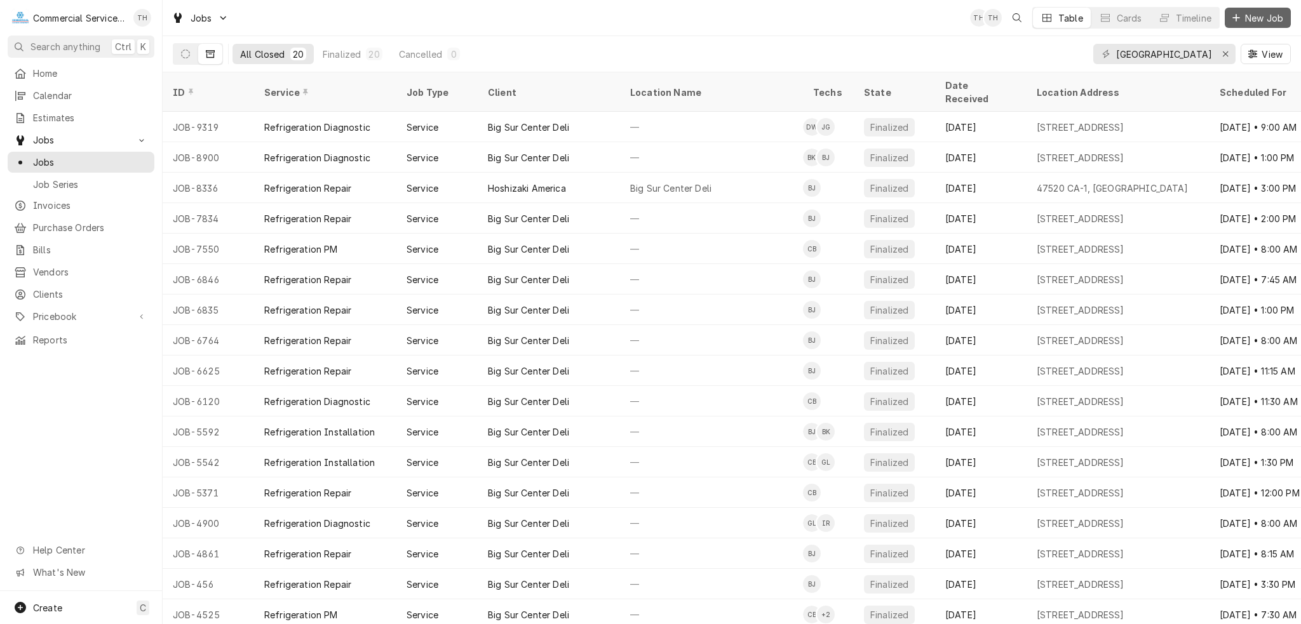
click at [1246, 22] on span "New Job" at bounding box center [1263, 17] width 43 height 13
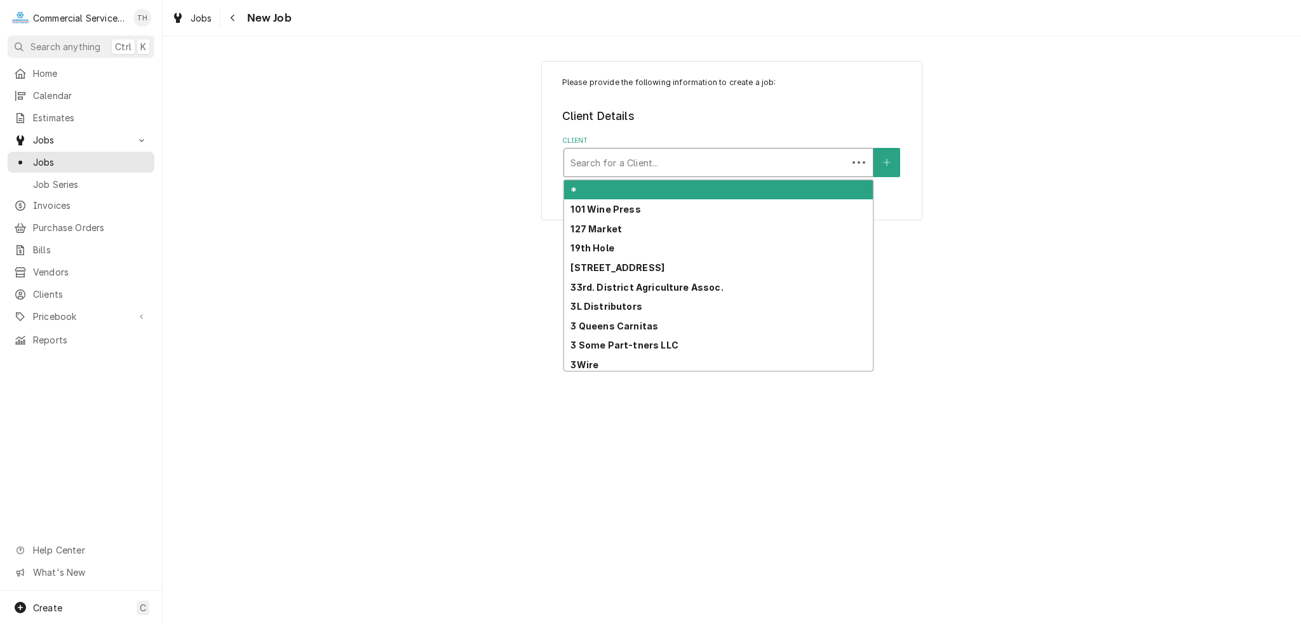
drag, startPoint x: 597, startPoint y: 152, endPoint x: 696, endPoint y: 154, distance: 99.1
click at [597, 153] on div "Client" at bounding box center [705, 162] width 271 height 23
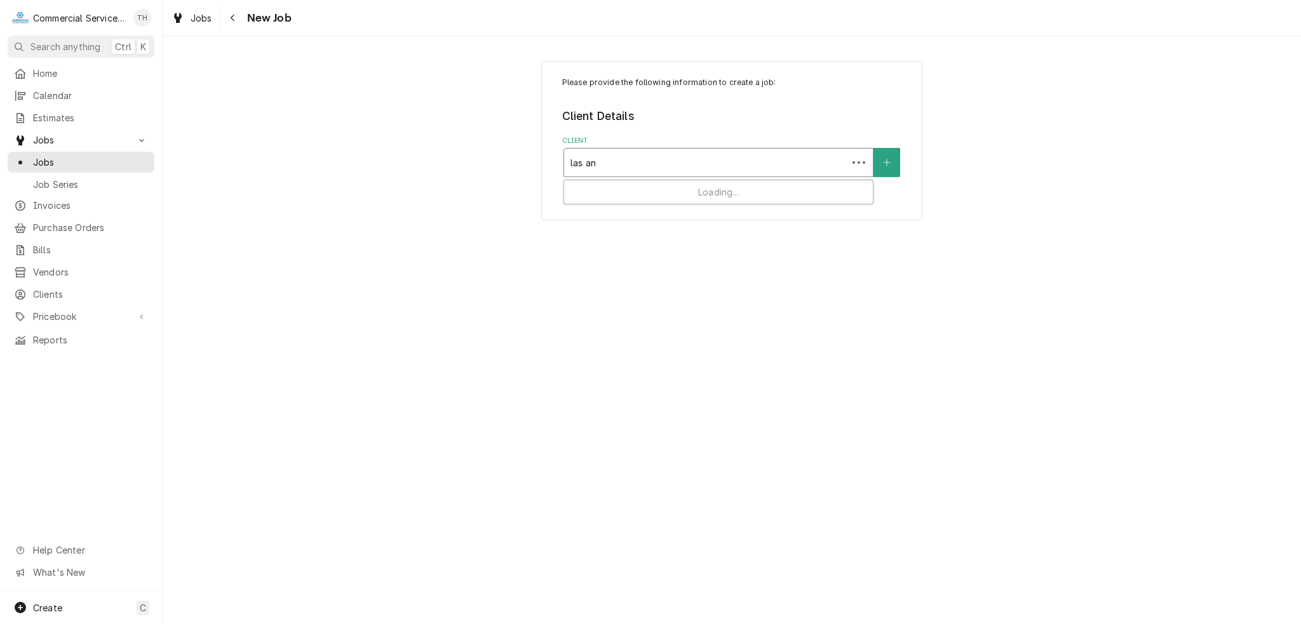
type input "las ani"
click at [683, 237] on div "Service Location" at bounding box center [718, 241] width 296 height 23
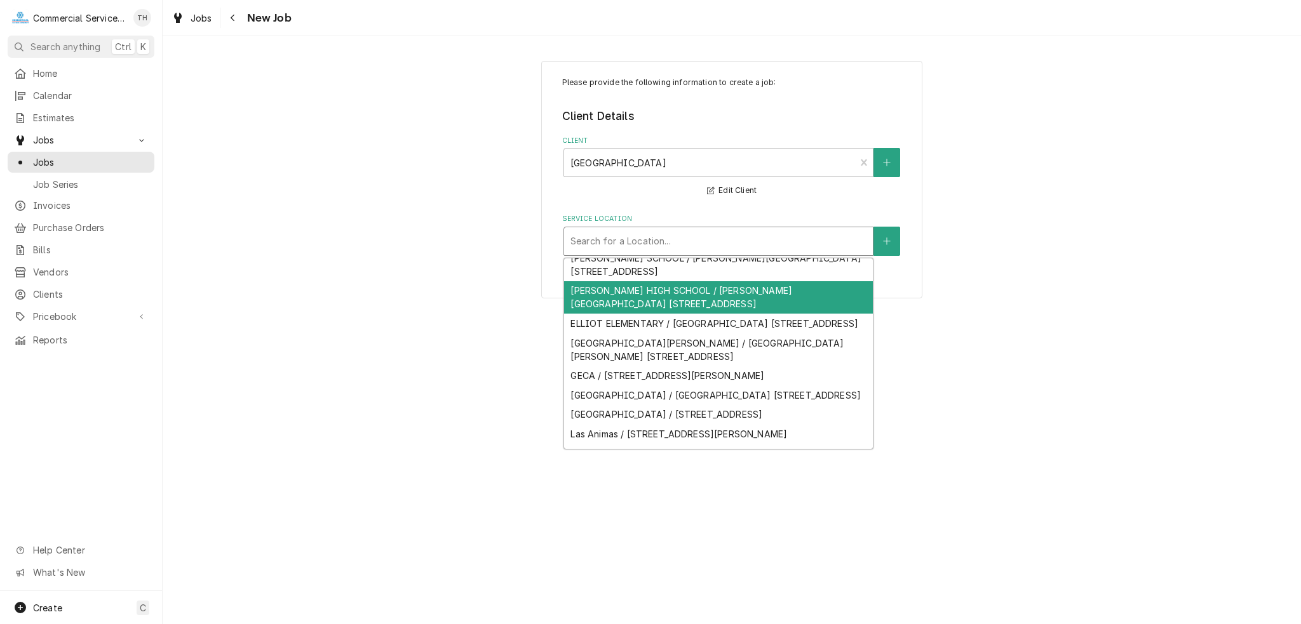
scroll to position [84, 0]
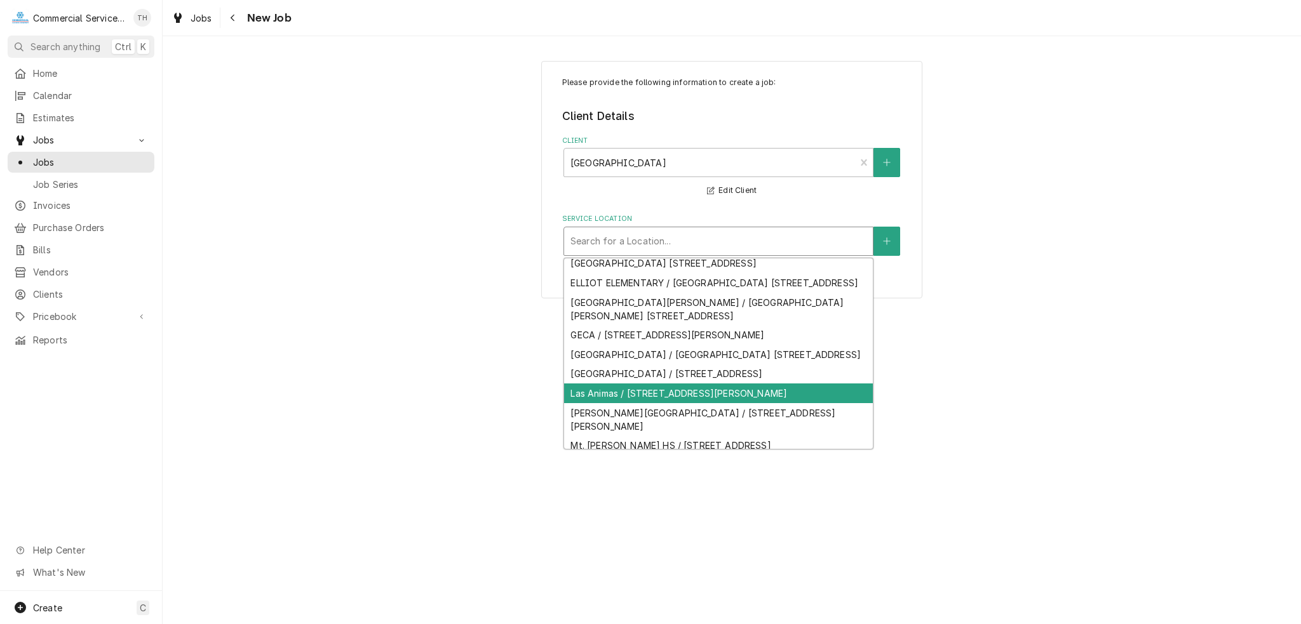
click at [663, 401] on div "Las Animas / [STREET_ADDRESS][PERSON_NAME]" at bounding box center [718, 394] width 309 height 20
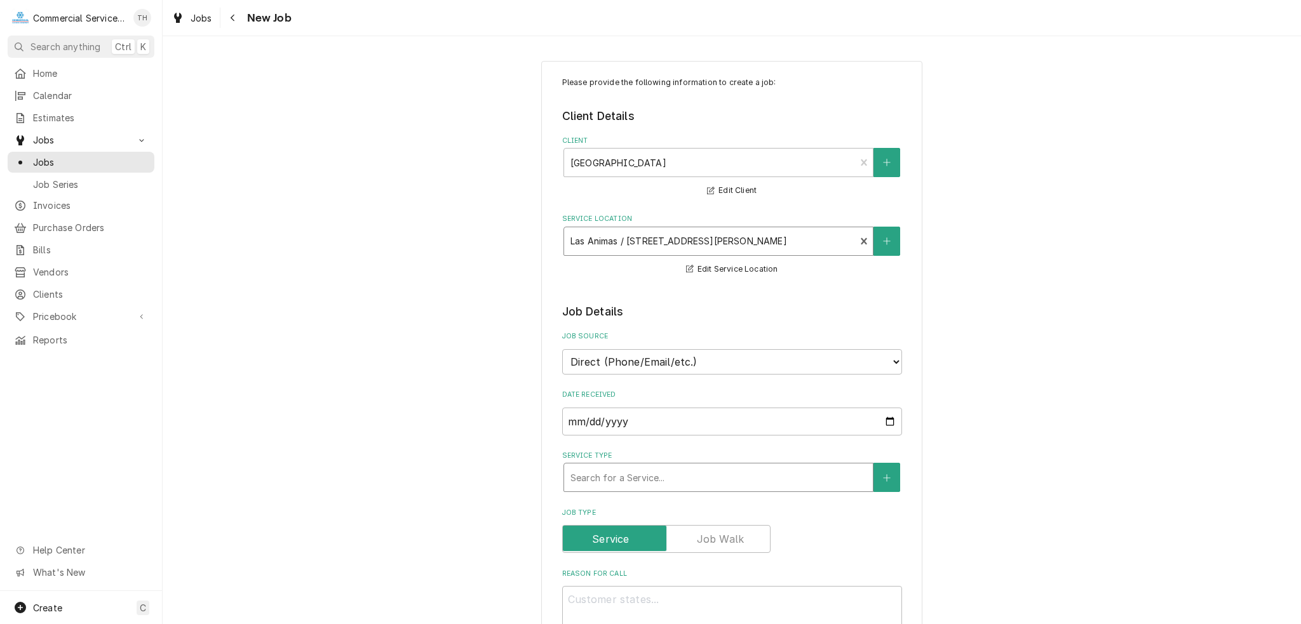
click at [673, 480] on div "Service Type" at bounding box center [718, 477] width 296 height 23
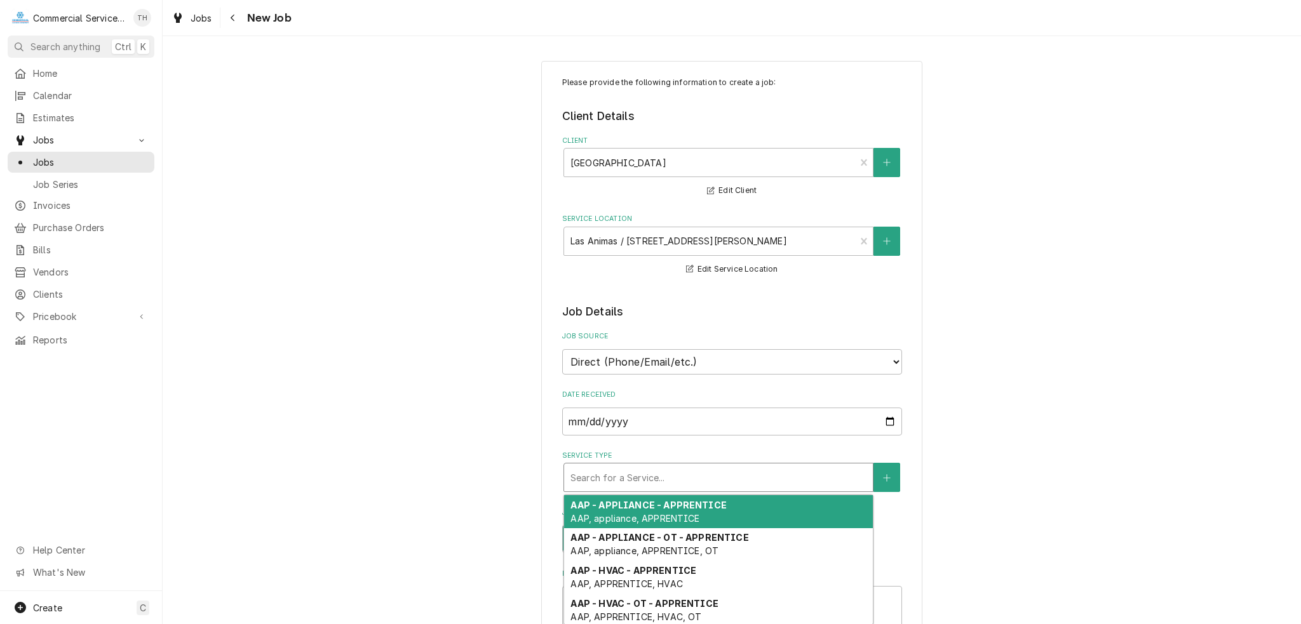
type textarea "x"
type input "a"
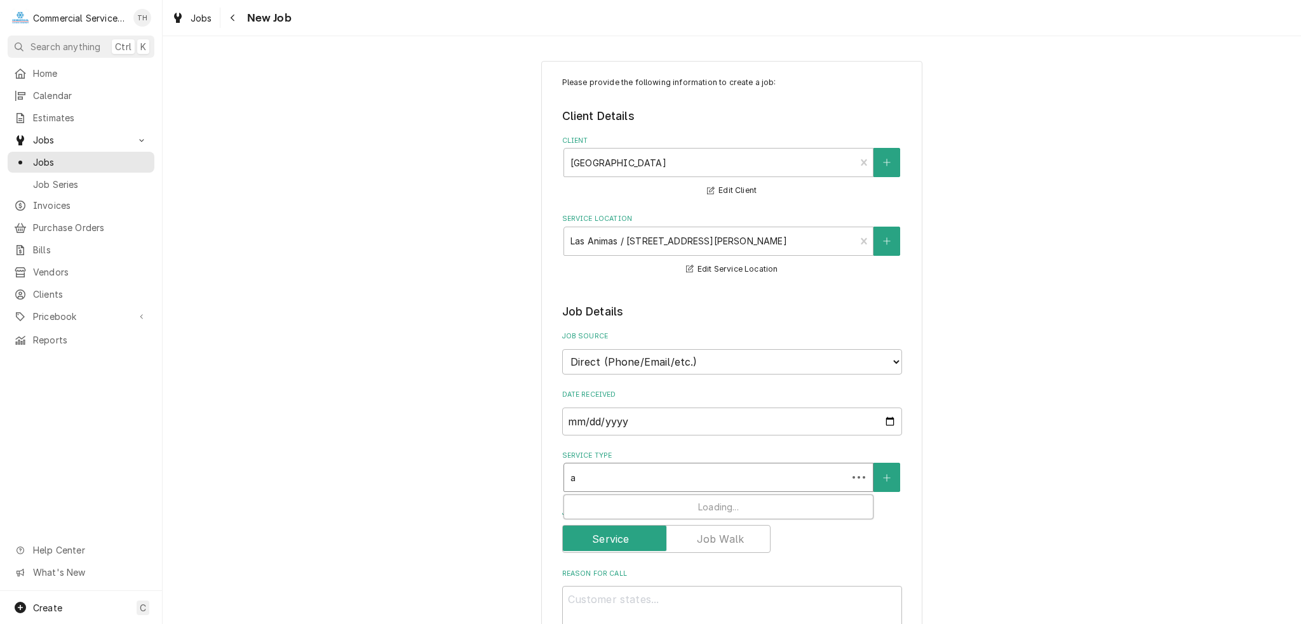
type textarea "x"
type input "ap"
type textarea "x"
type input "app"
type textarea "x"
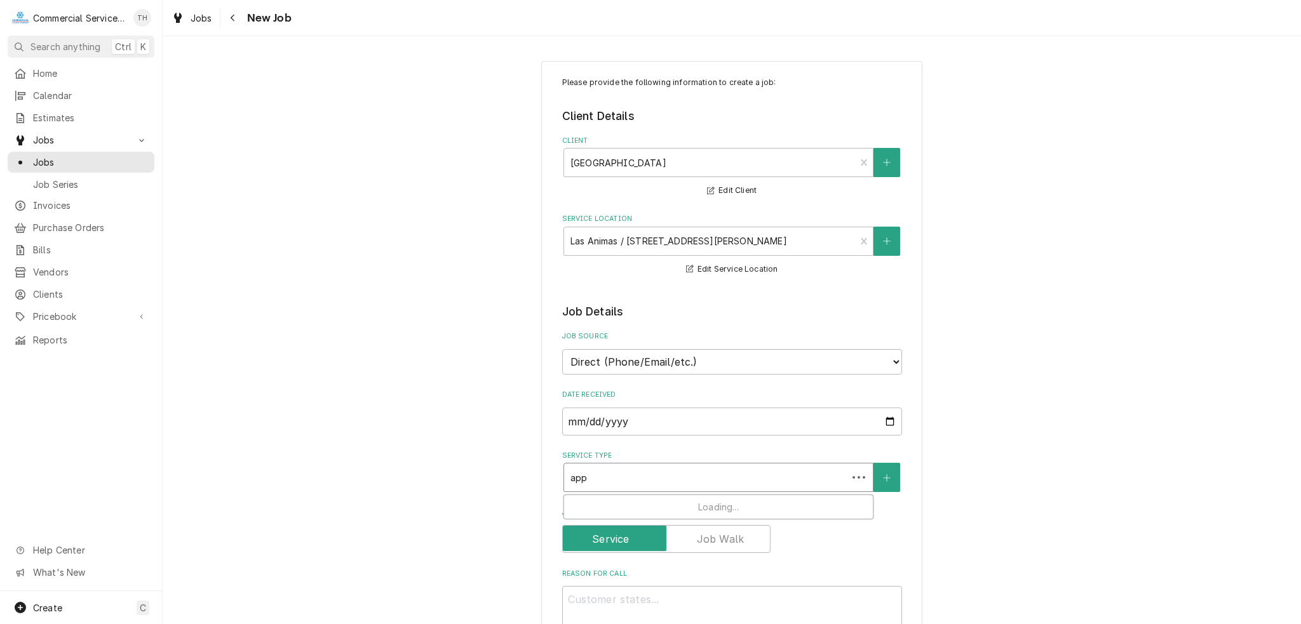
type input "appl"
type textarea "x"
type input "appli"
type textarea "x"
type input "applia"
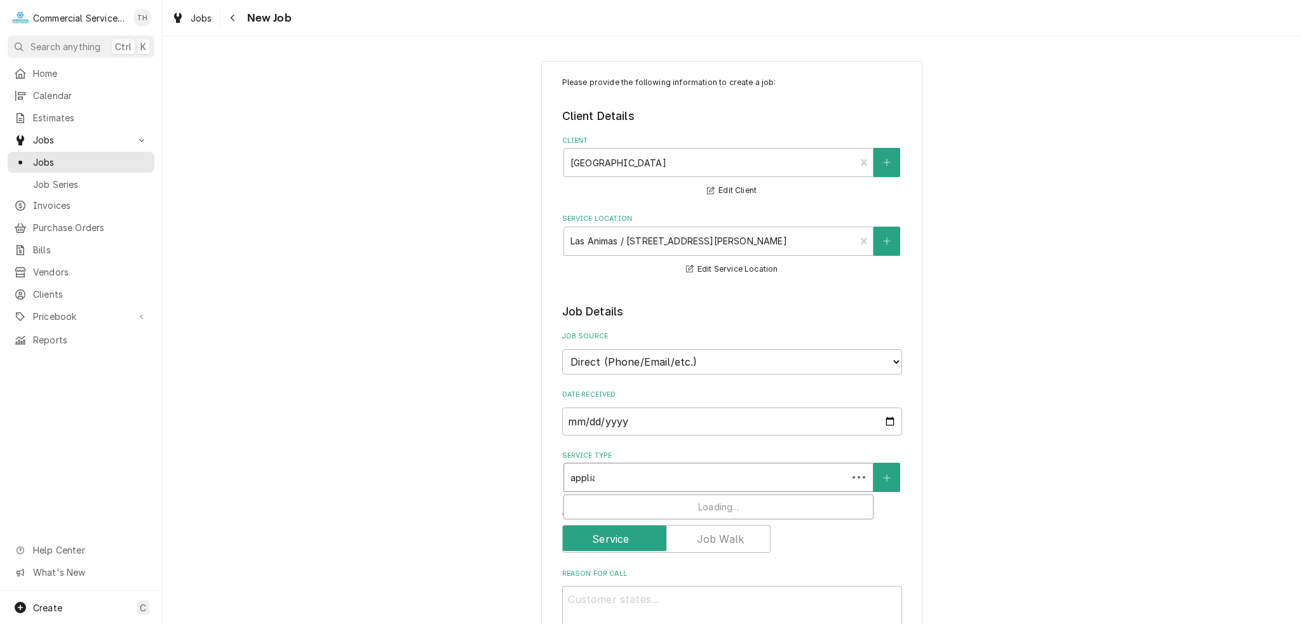
type textarea "x"
type input "applian"
type textarea "x"
type input "applianc"
type textarea "x"
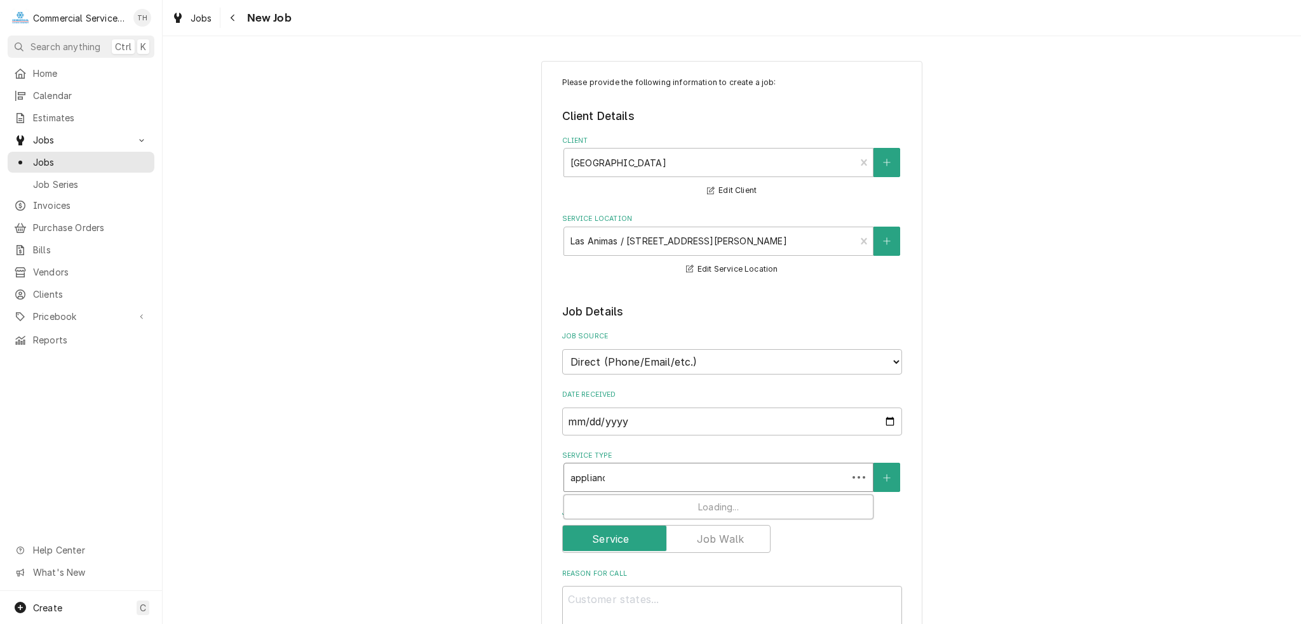
type input "appliance"
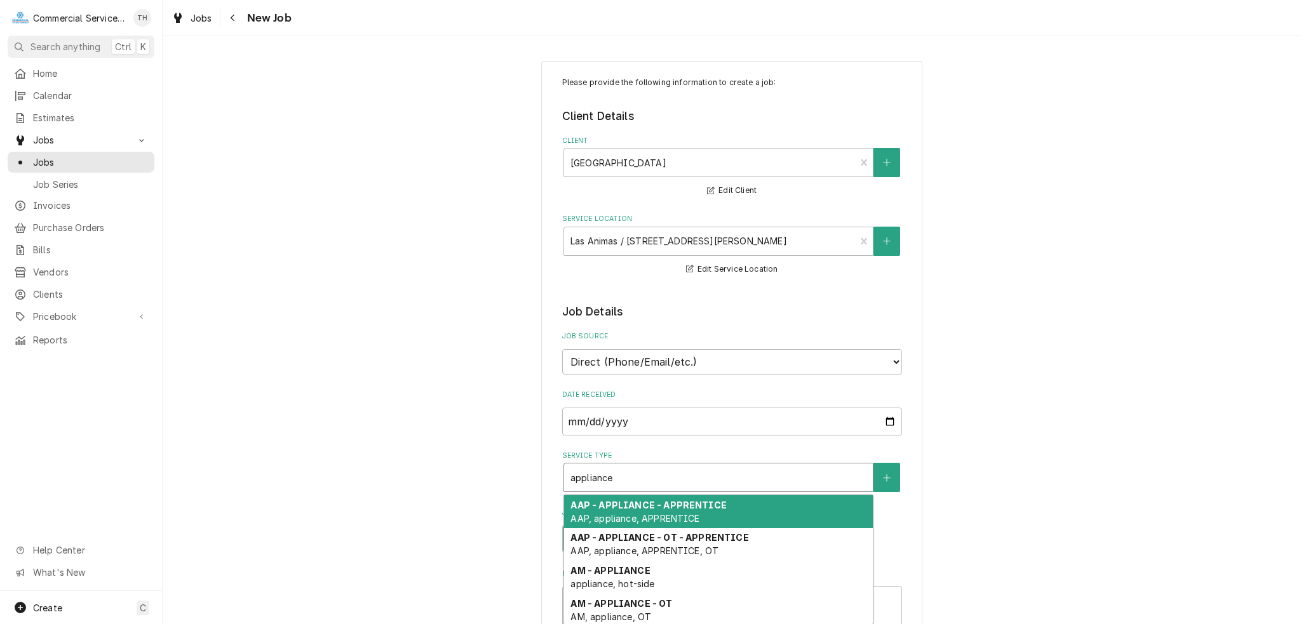
type textarea "x"
type input "appliance"
type textarea "x"
type input "appliance d"
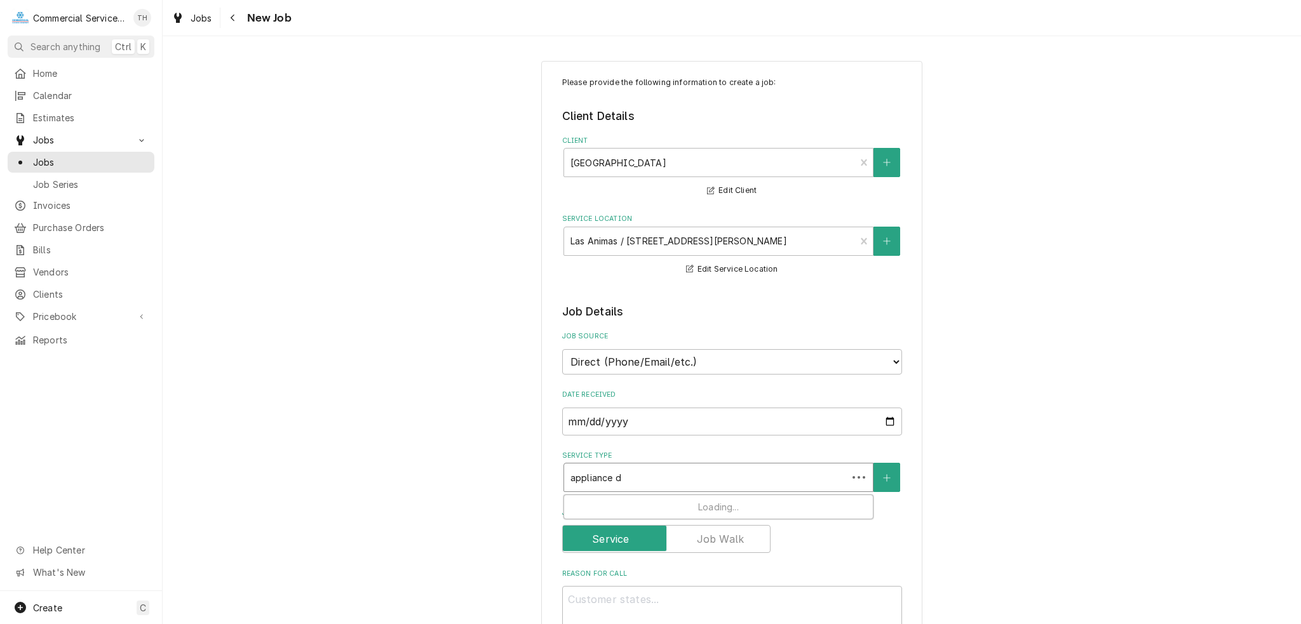
type textarea "x"
type input "appliance di"
type textarea "x"
type input "appliance dis"
type textarea "x"
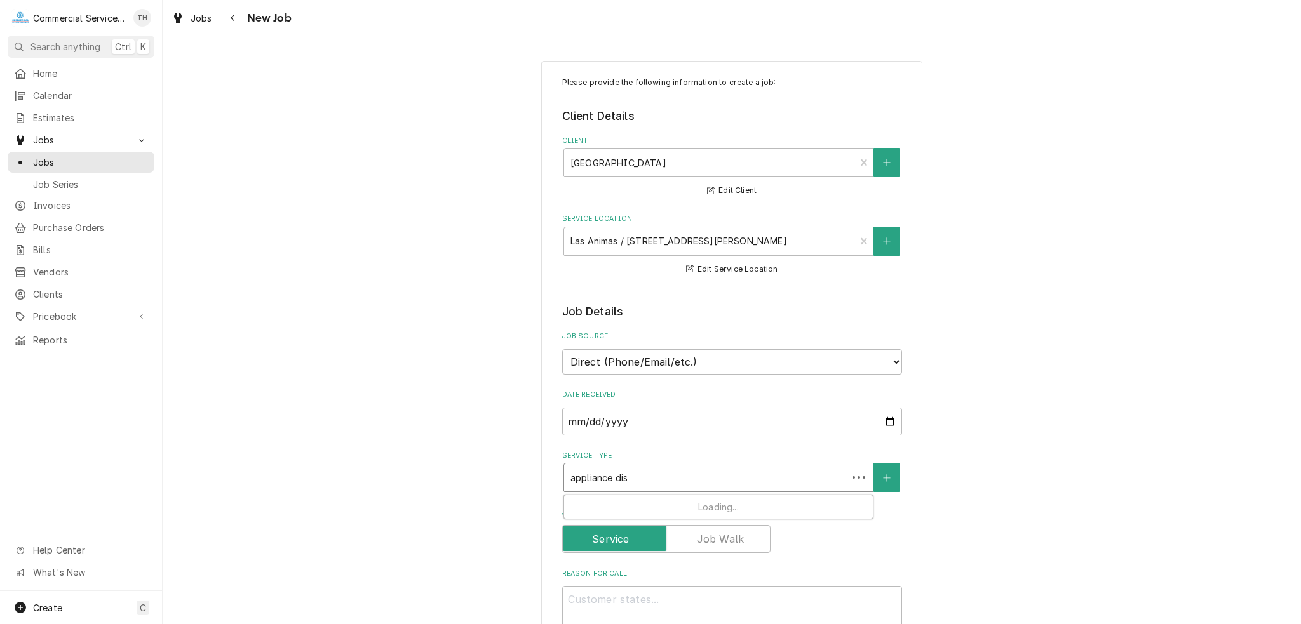
type input "appliance disa"
type textarea "x"
type input "appliance dis"
type textarea "x"
type input "appliance di"
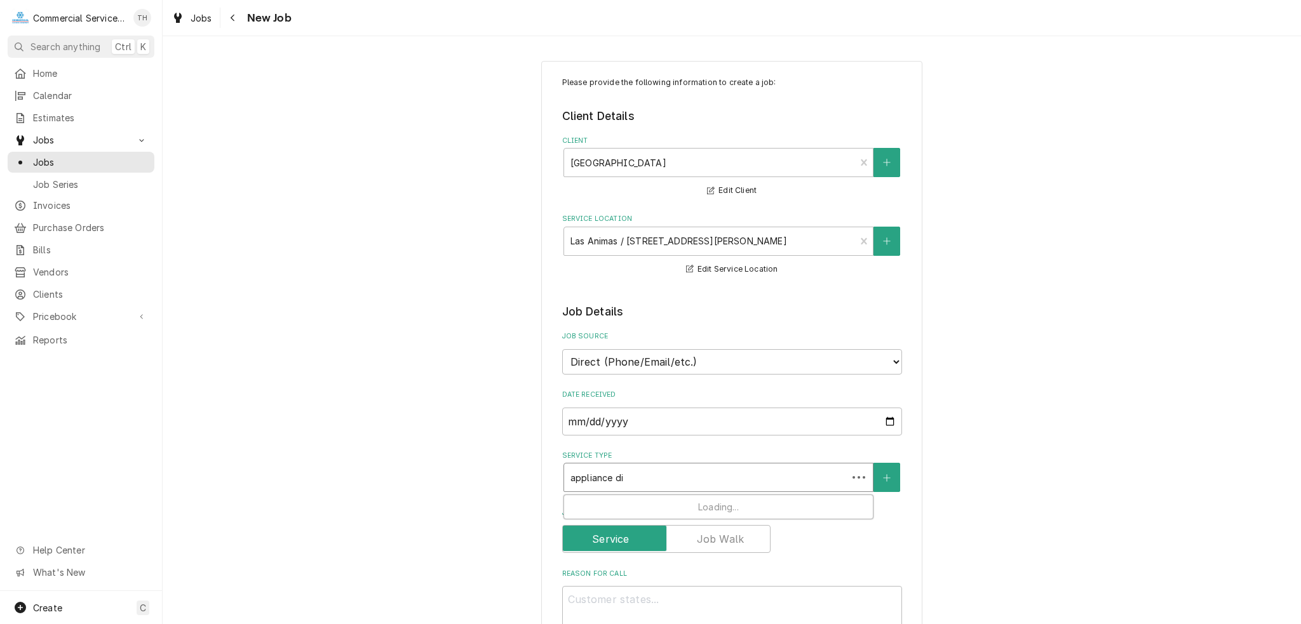
type textarea "x"
type input "appliance dia"
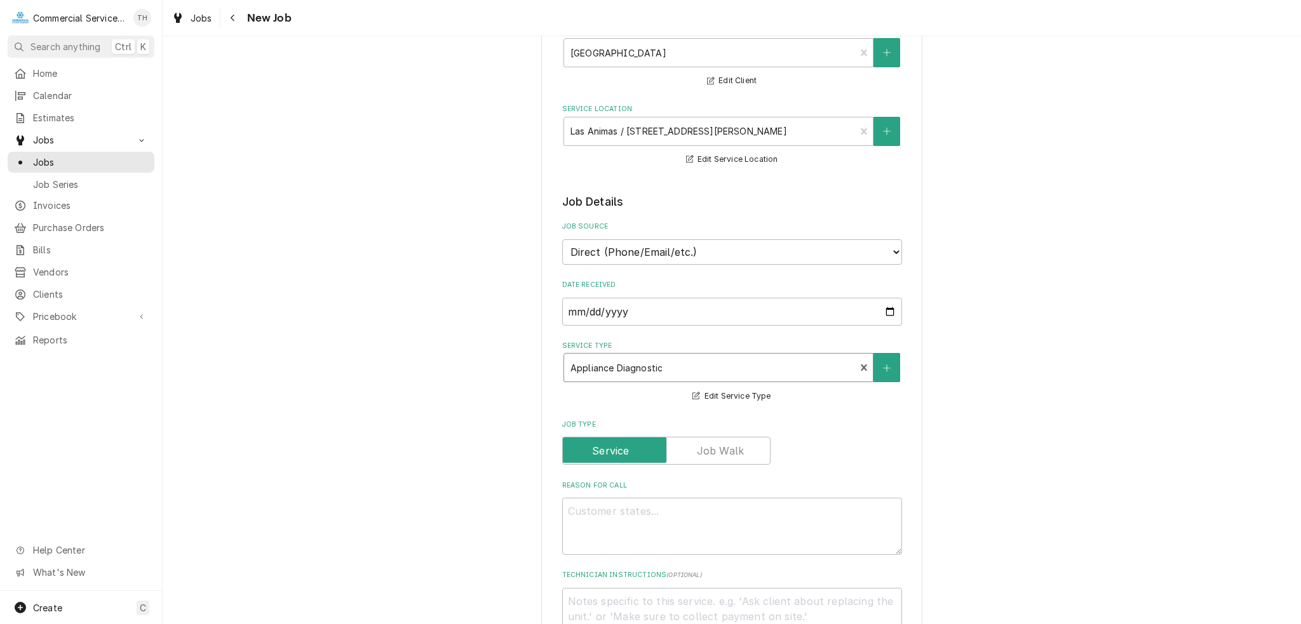
scroll to position [191, 0]
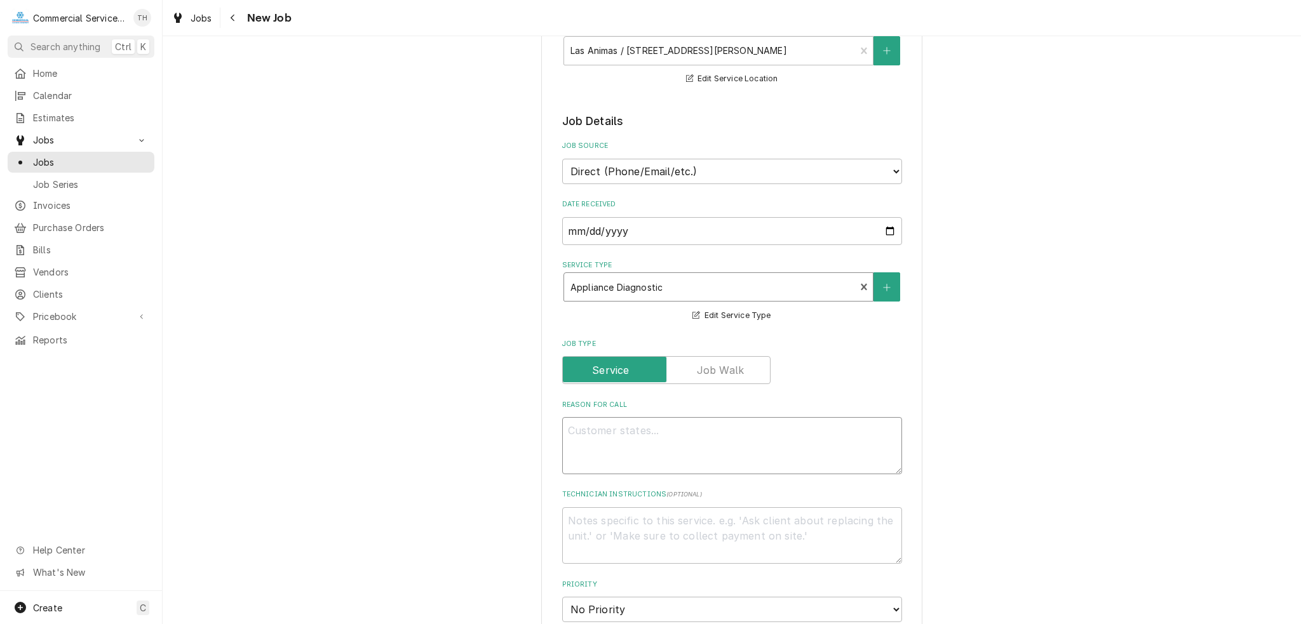
click at [707, 438] on textarea "Reason For Call" at bounding box center [732, 445] width 340 height 57
type textarea "x"
type textarea "A"
type textarea "x"
type textarea "Ap"
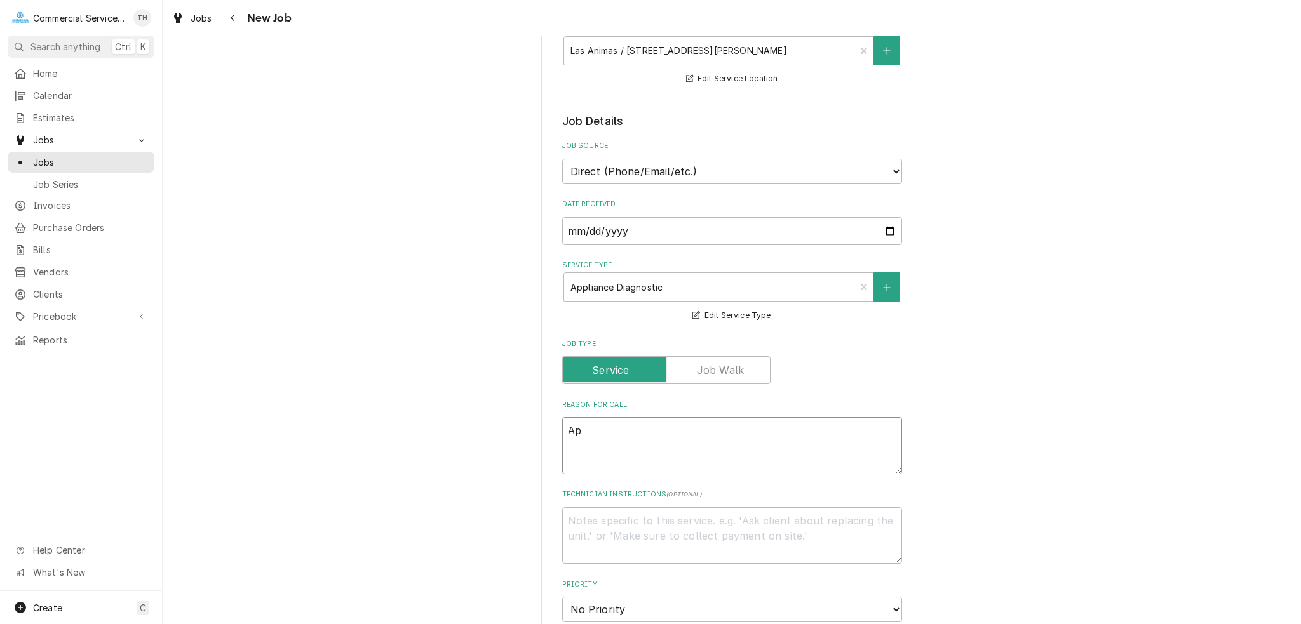
type textarea "x"
type textarea "App"
type textarea "x"
type textarea "Appl"
type textarea "x"
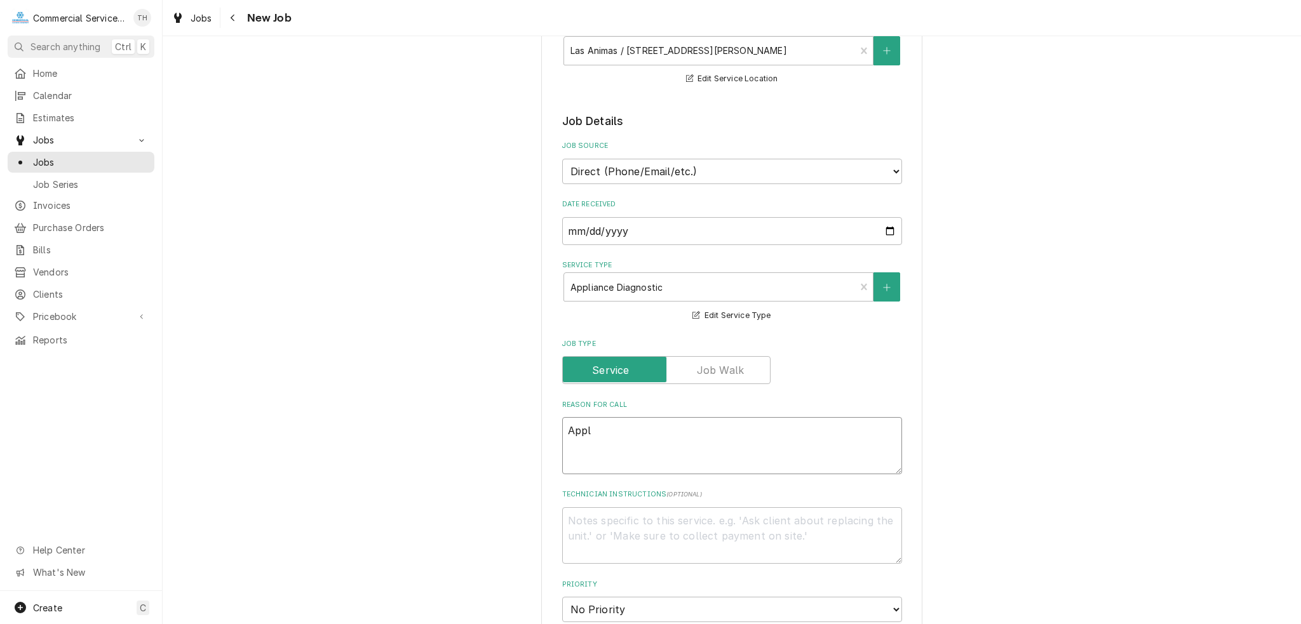
type textarea "Appli"
type textarea "x"
type textarea "Applia"
type textarea "x"
type textarea "Applian"
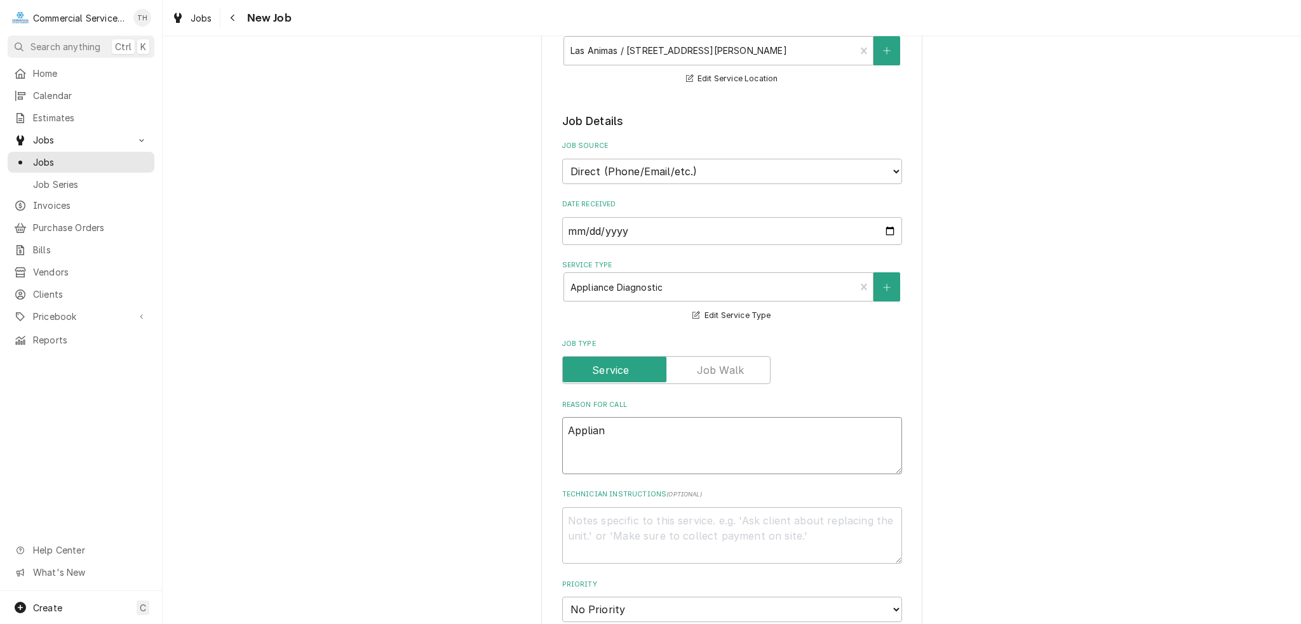
type textarea "x"
type textarea "Applianc"
type textarea "x"
type textarea "Appliance"
type textarea "x"
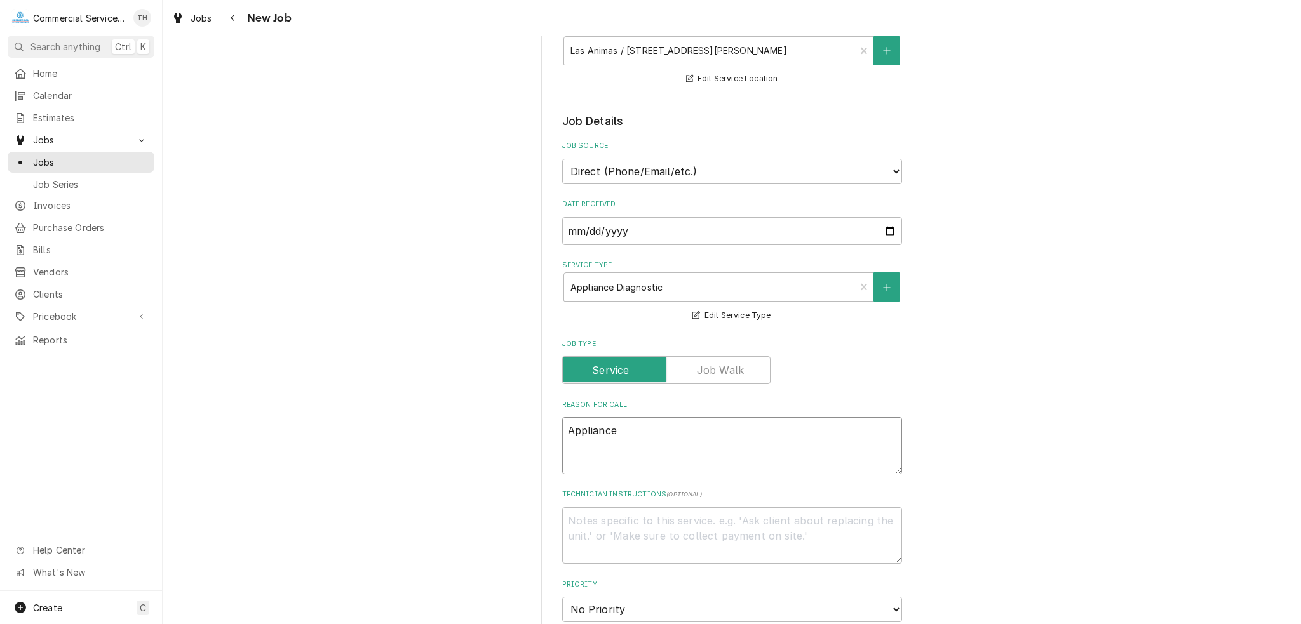
type textarea "Appliance"
type textarea "x"
type textarea "Appliance D"
type textarea "x"
type textarea "Appliance Di"
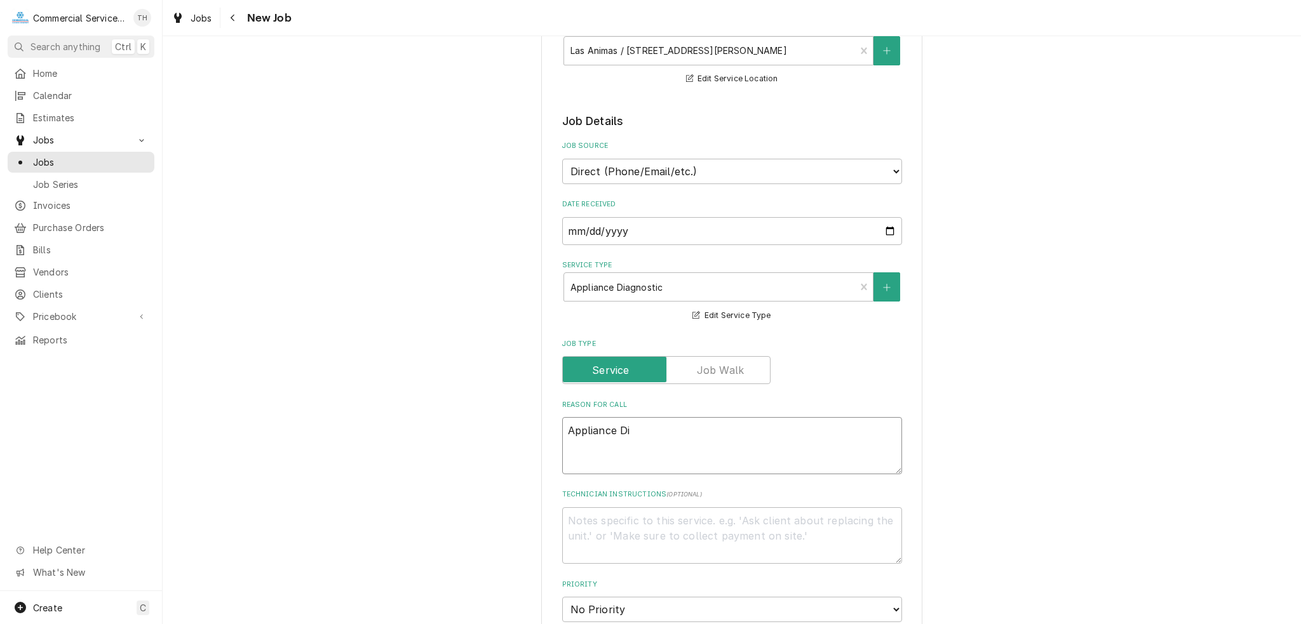
type textarea "x"
type textarea "Appliance Dia"
type textarea "x"
type textarea "Appliance Di"
type textarea "x"
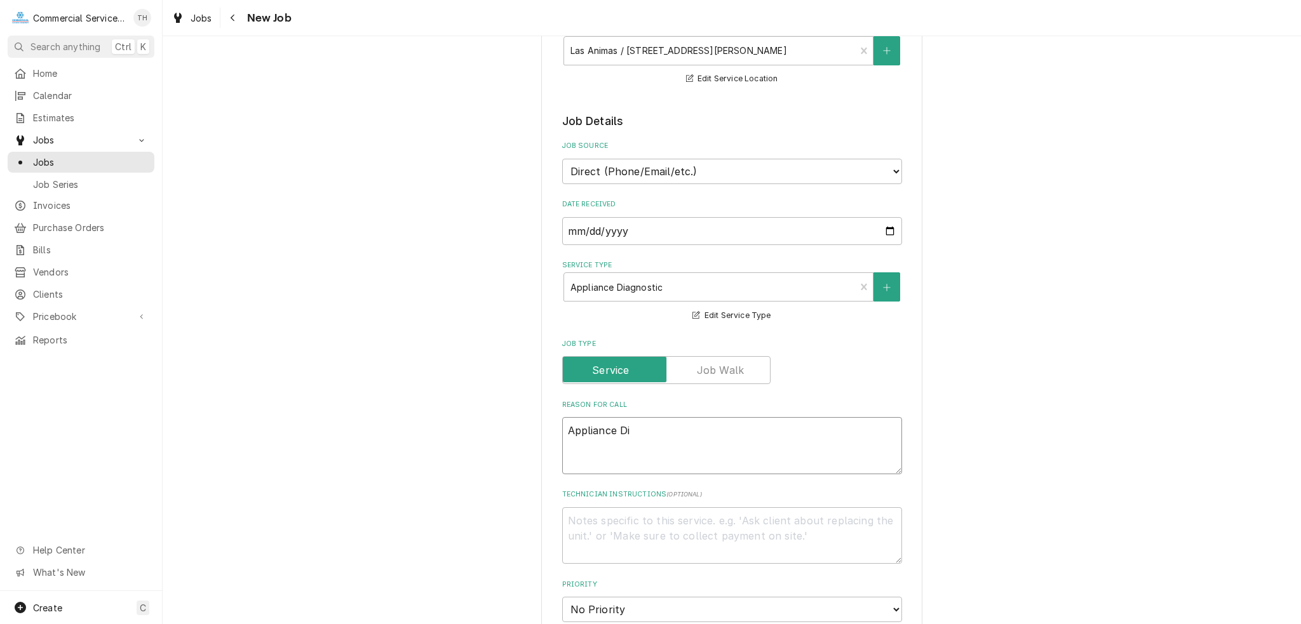
type textarea "Appliance D"
type textarea "x"
type textarea "Appliance"
type textarea "x"
type textarea "Appliance"
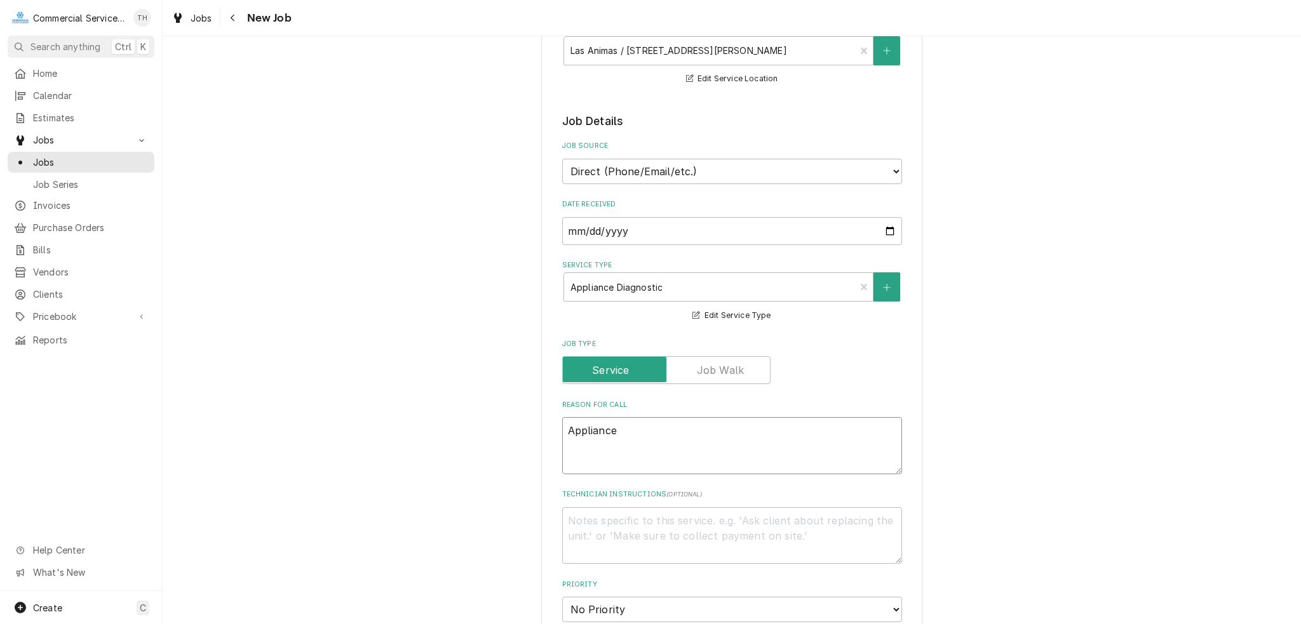
type textarea "x"
type textarea "Applianc"
type textarea "x"
type textarea "Applian"
type textarea "x"
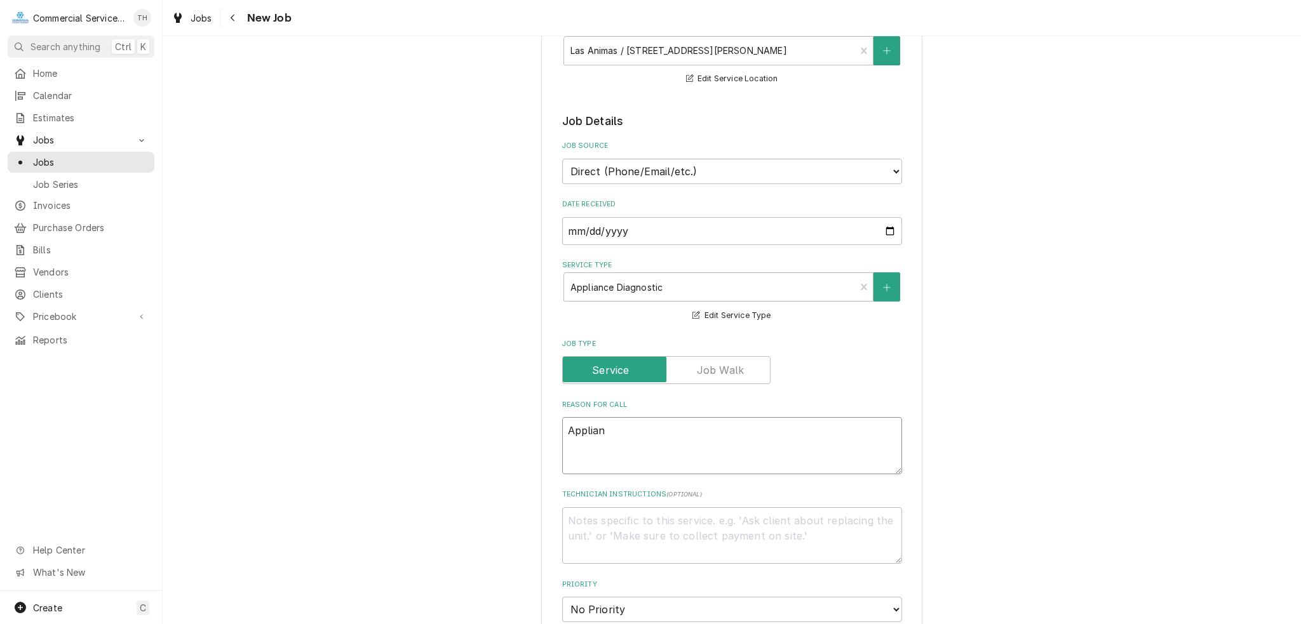
type textarea "Applia"
type textarea "x"
type textarea "Appli"
type textarea "x"
type textarea "App"
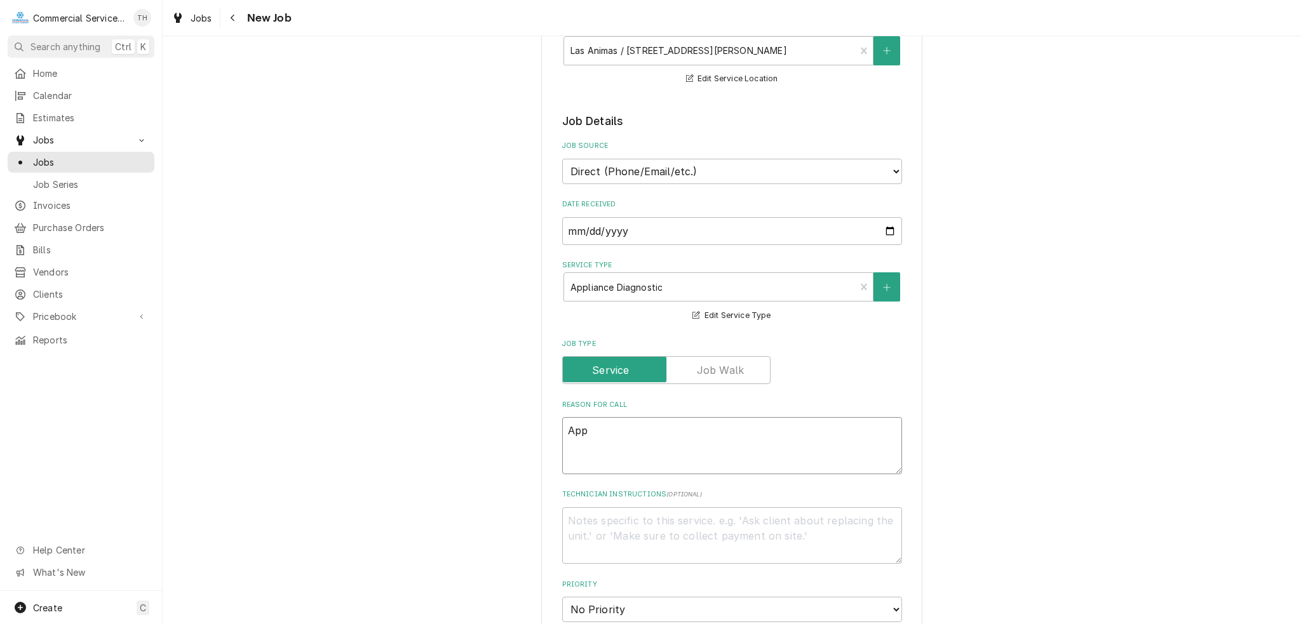
type textarea "x"
type textarea "Ap"
type textarea "x"
type textarea "A"
type textarea "x"
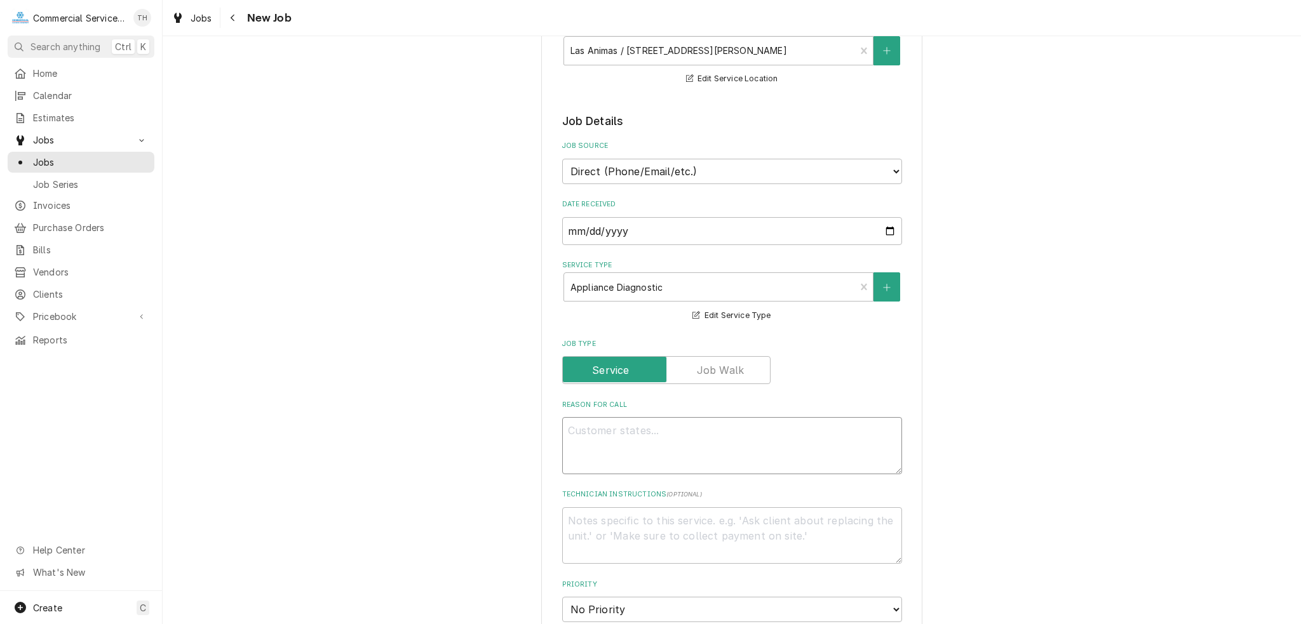
type textarea "x"
type textarea "S"
type textarea "x"
type textarea "St"
type textarea "x"
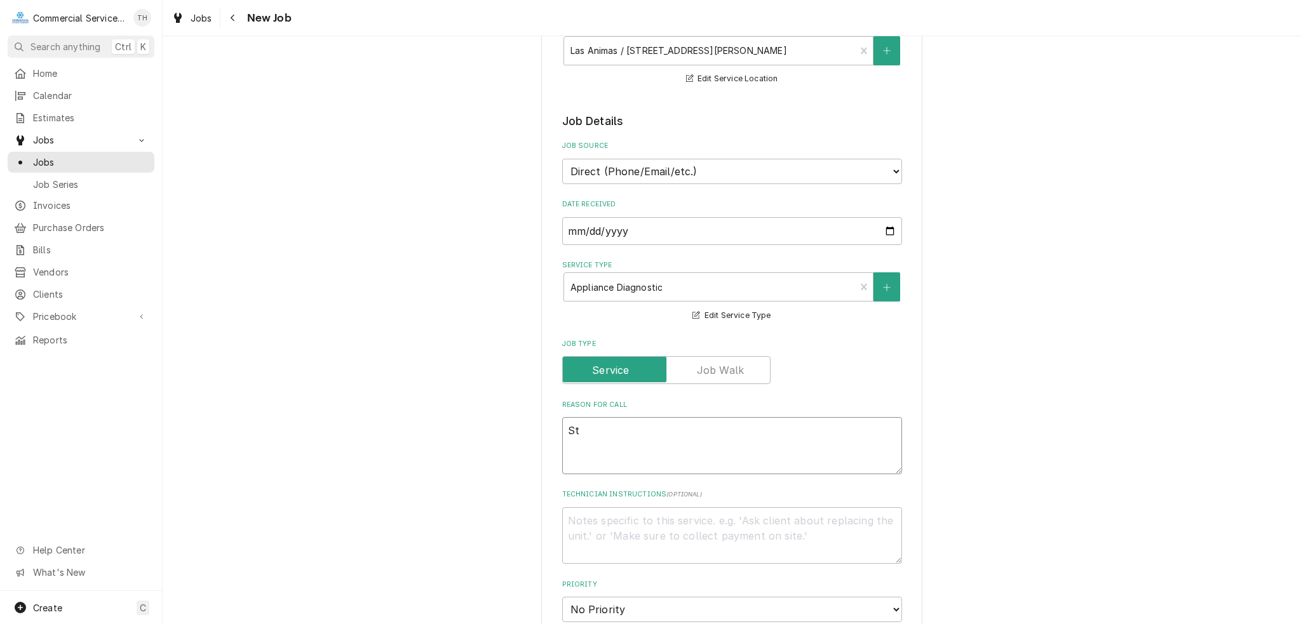
type textarea "Sto"
type textarea "x"
type textarea "Stov"
type textarea "x"
type textarea "Stove"
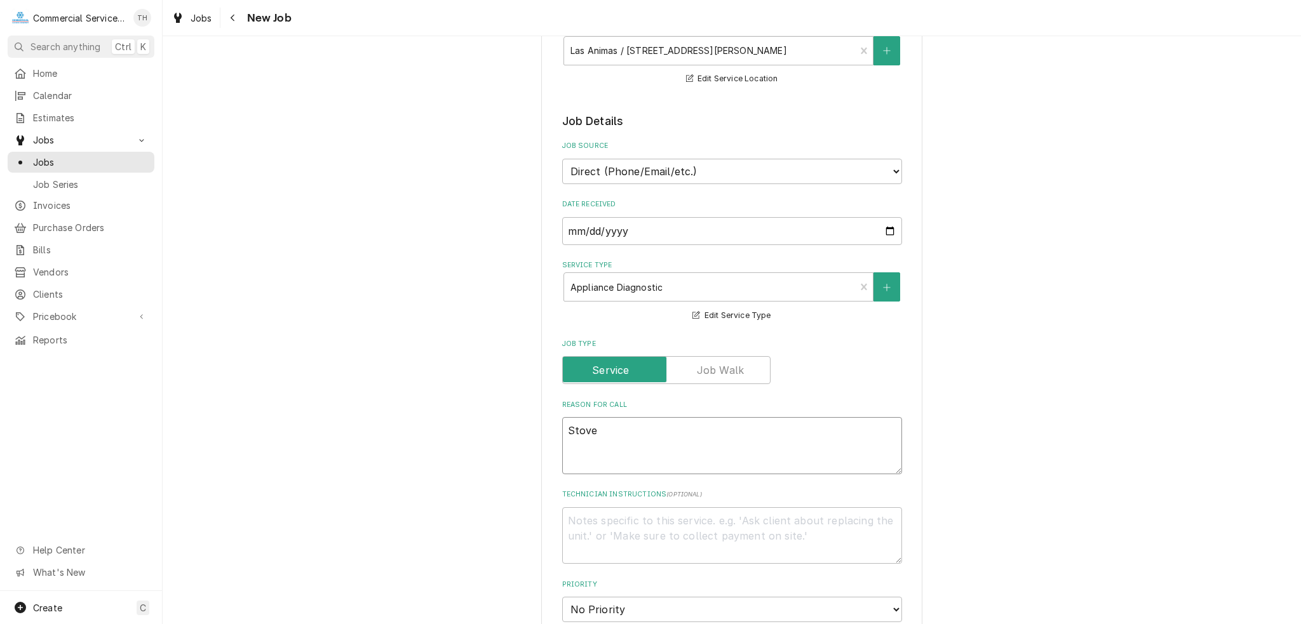
type textarea "x"
type textarea "Stove"
type textarea "x"
type textarea "Stove t"
type textarea "x"
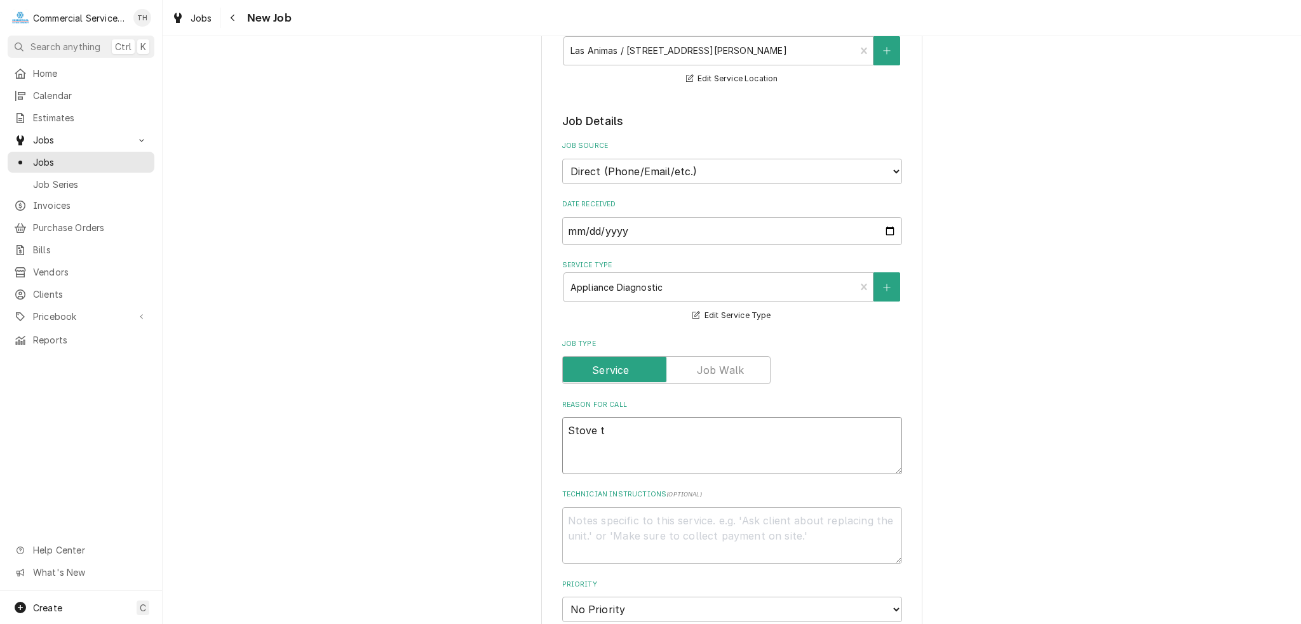
type textarea "Stove to"
type textarea "x"
type textarea "Stove top"
type textarea "x"
type textarea "Stove top"
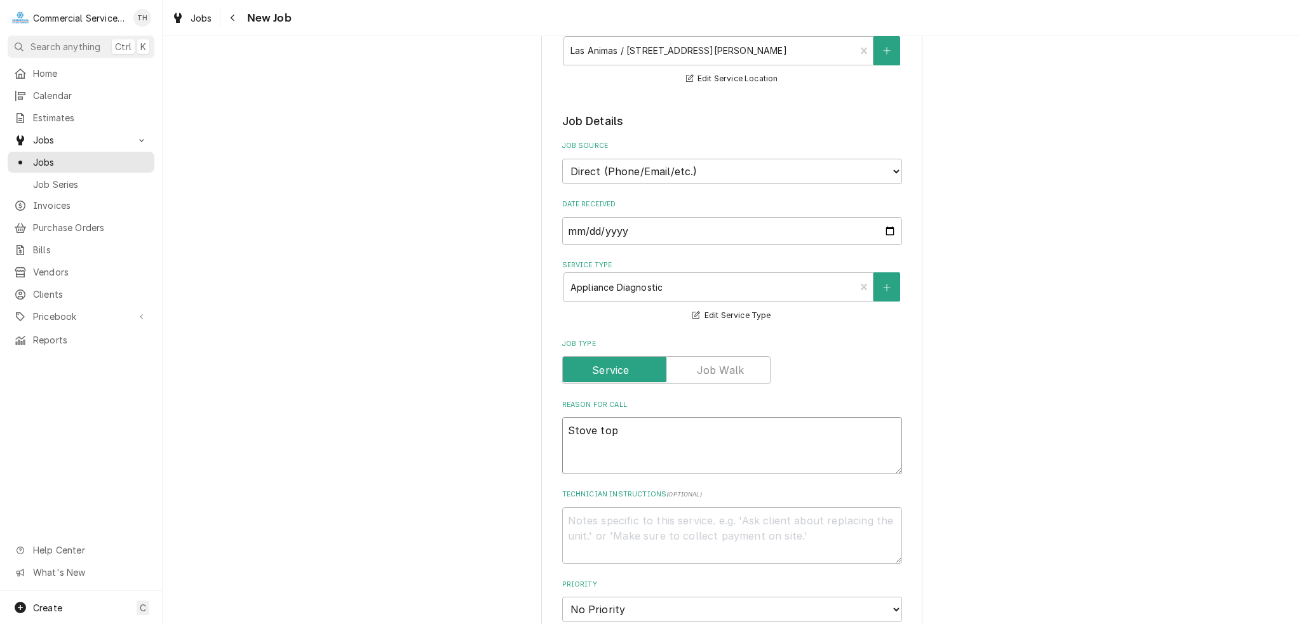
type textarea "x"
type textarea "Stove top w"
type textarea "x"
type textarea "Stove top wo"
type textarea "x"
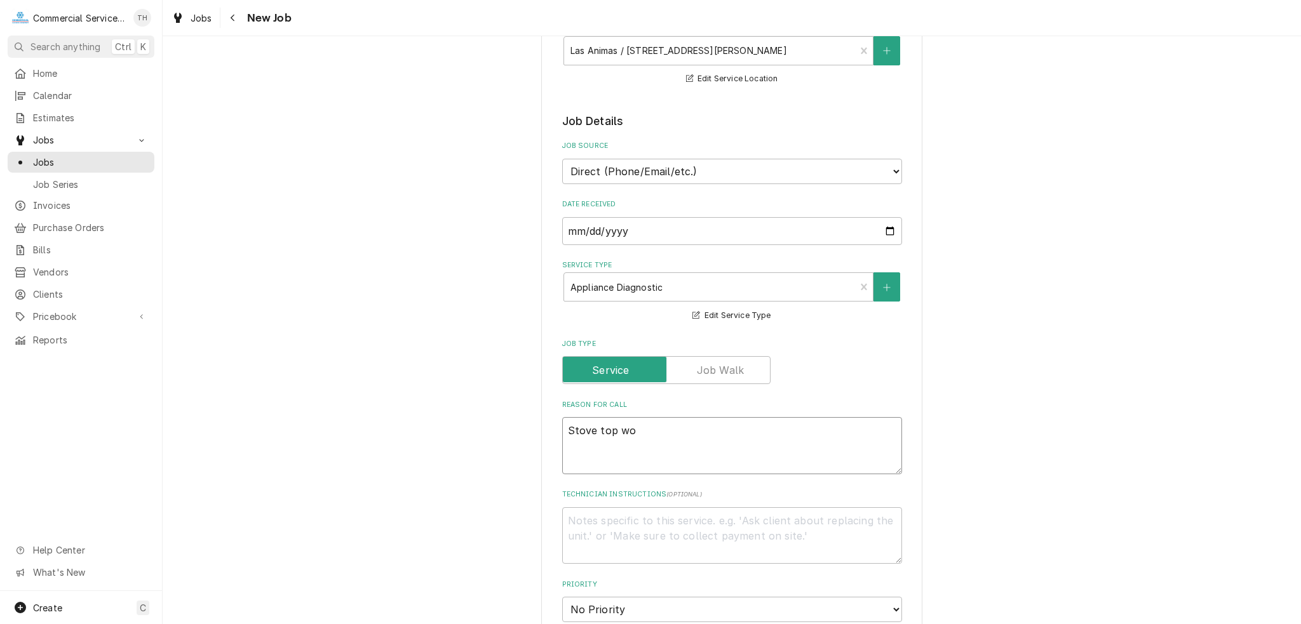
type textarea "Stove top wor"
type textarea "x"
type textarea "Stove top work"
type textarea "x"
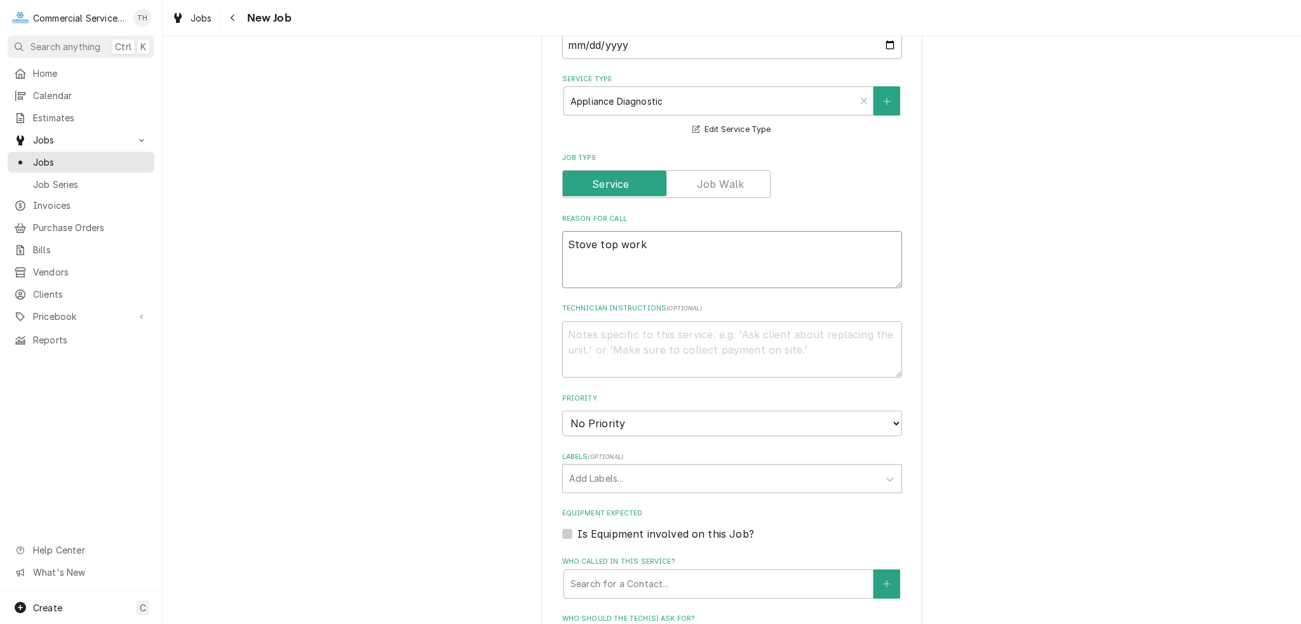
scroll to position [381, 0]
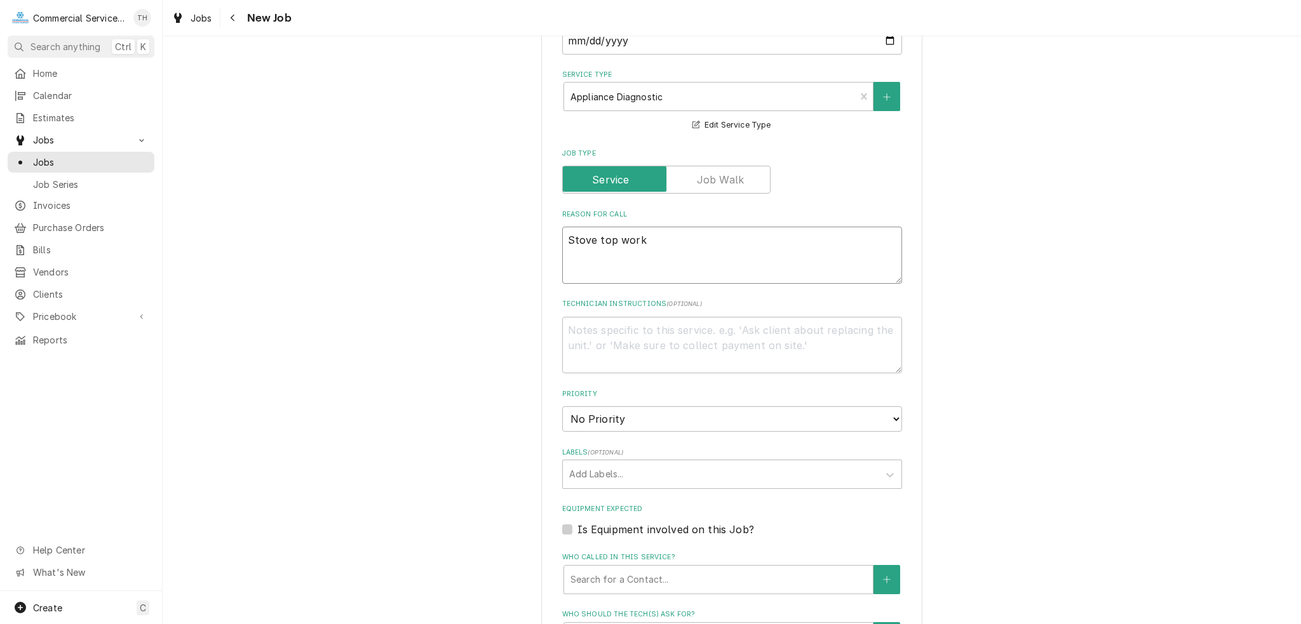
type textarea "Stove top work"
click at [684, 416] on select "No Priority Urgent High Medium Low" at bounding box center [732, 419] width 340 height 25
select select "3"
click at [562, 407] on select "No Priority Urgent High Medium Low" at bounding box center [732, 419] width 340 height 25
click at [667, 470] on div "Labels" at bounding box center [720, 474] width 303 height 23
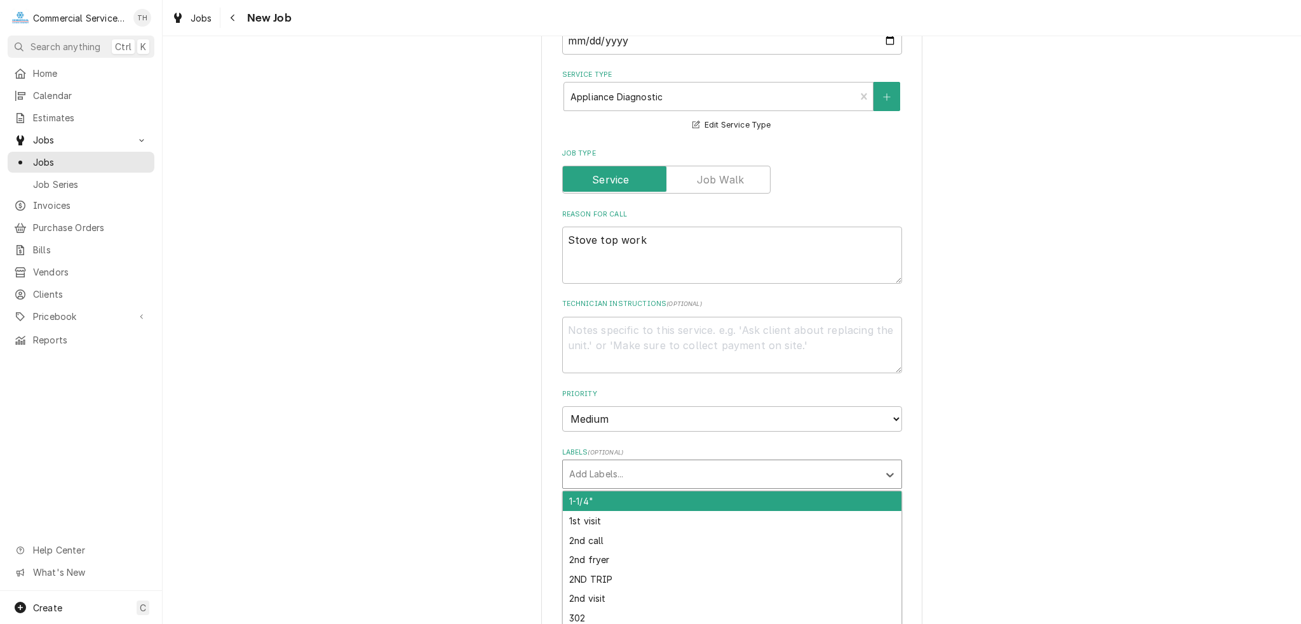
type textarea "x"
type input "stove top"
type textarea "x"
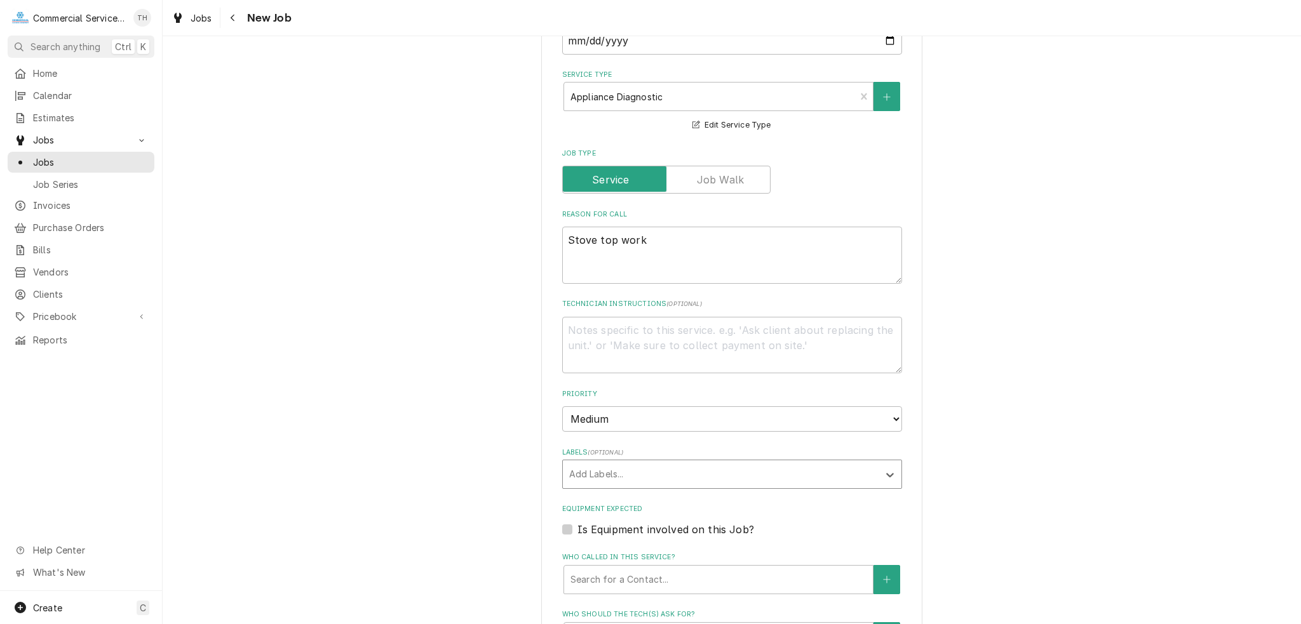
type textarea "x"
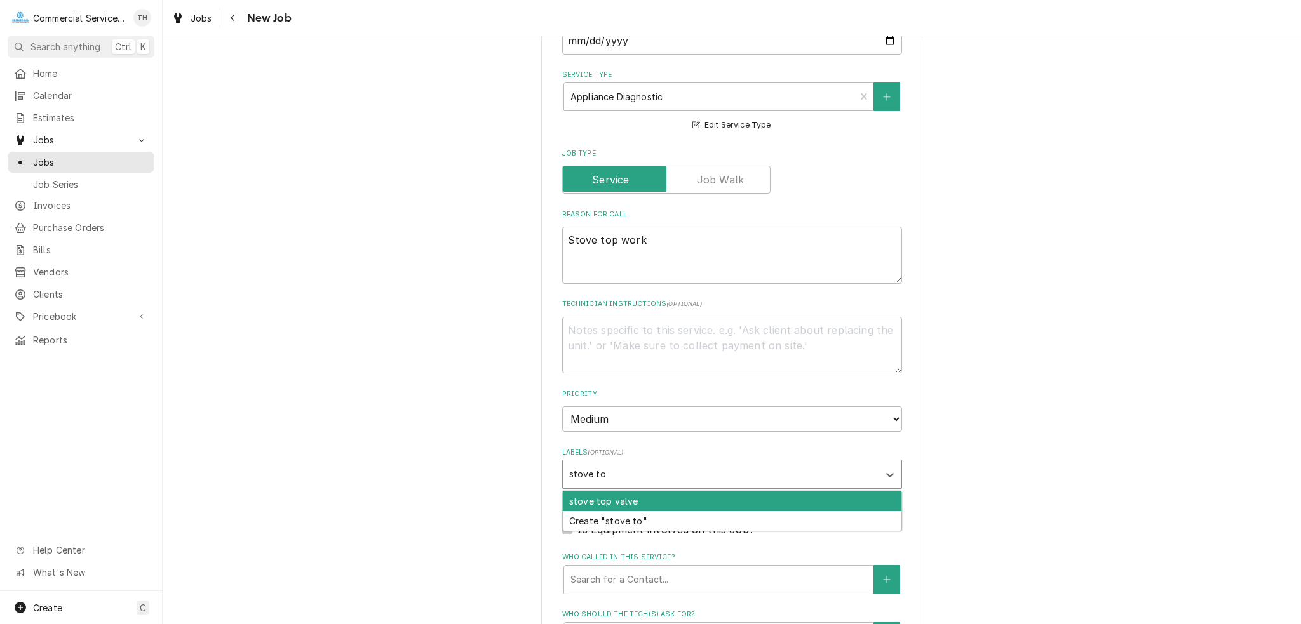
type input "stove top"
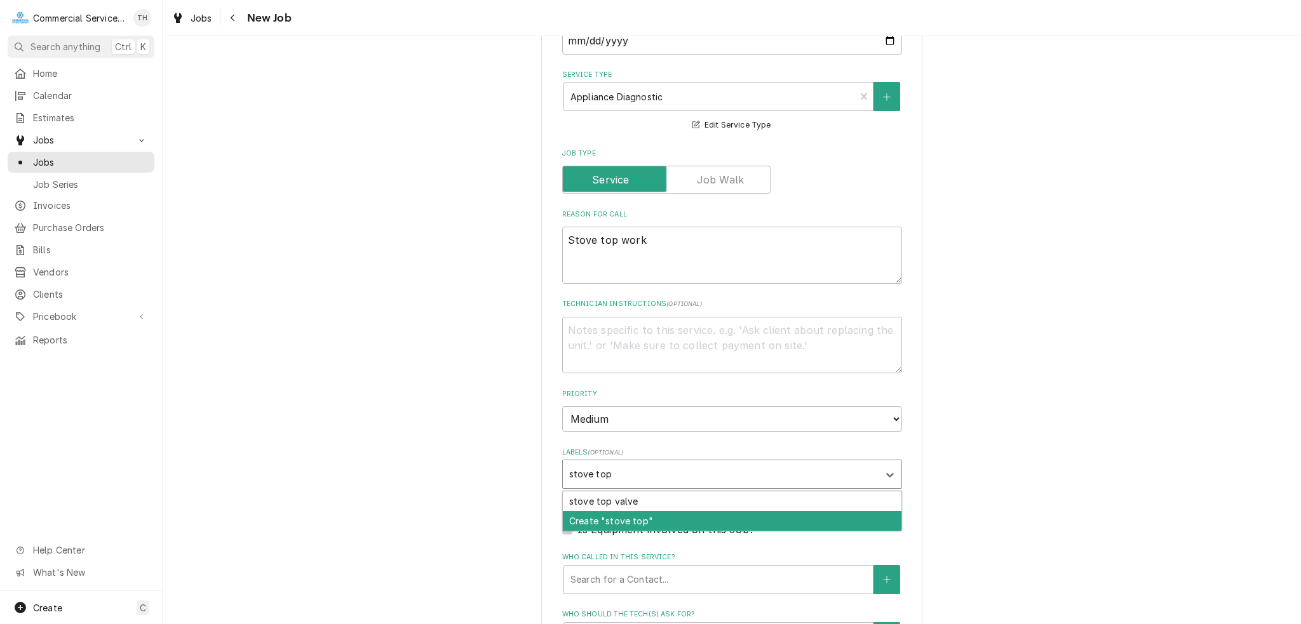
type textarea "x"
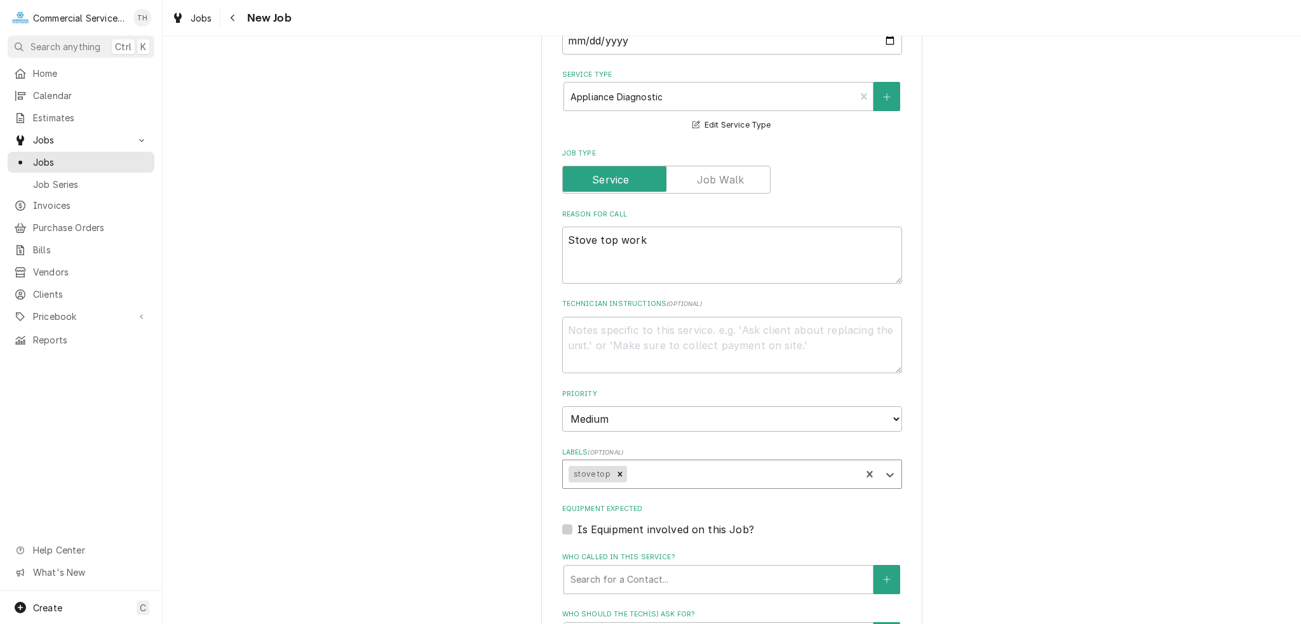
type textarea "x"
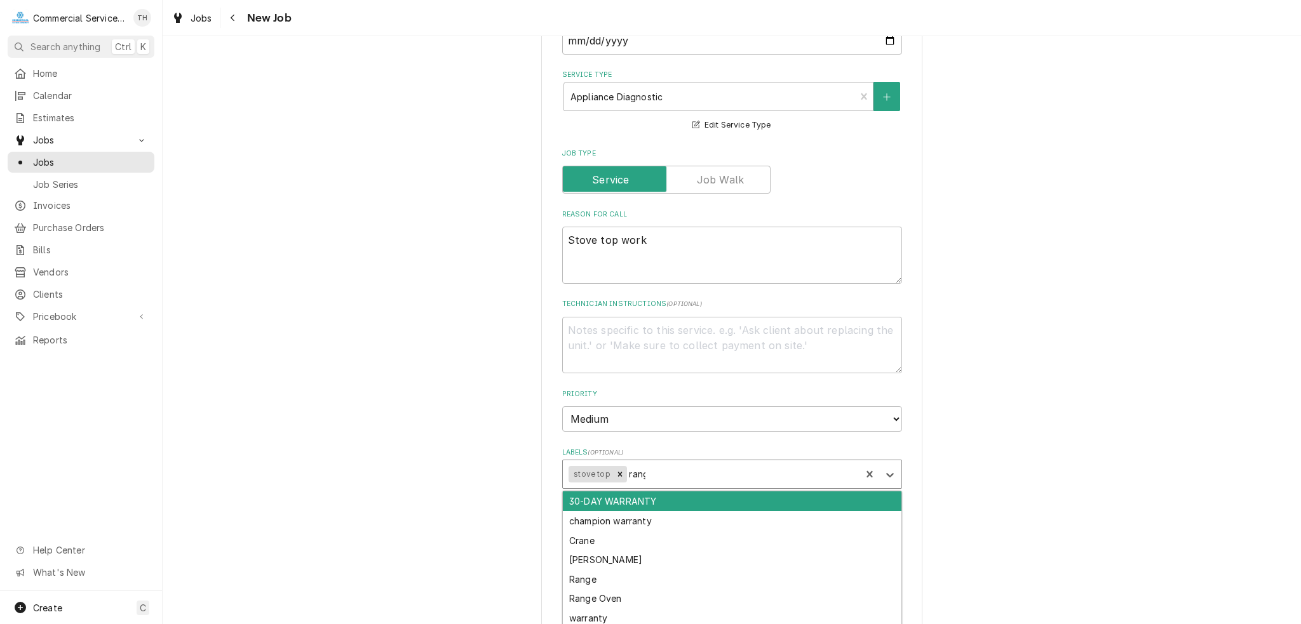
type input "range"
type textarea "x"
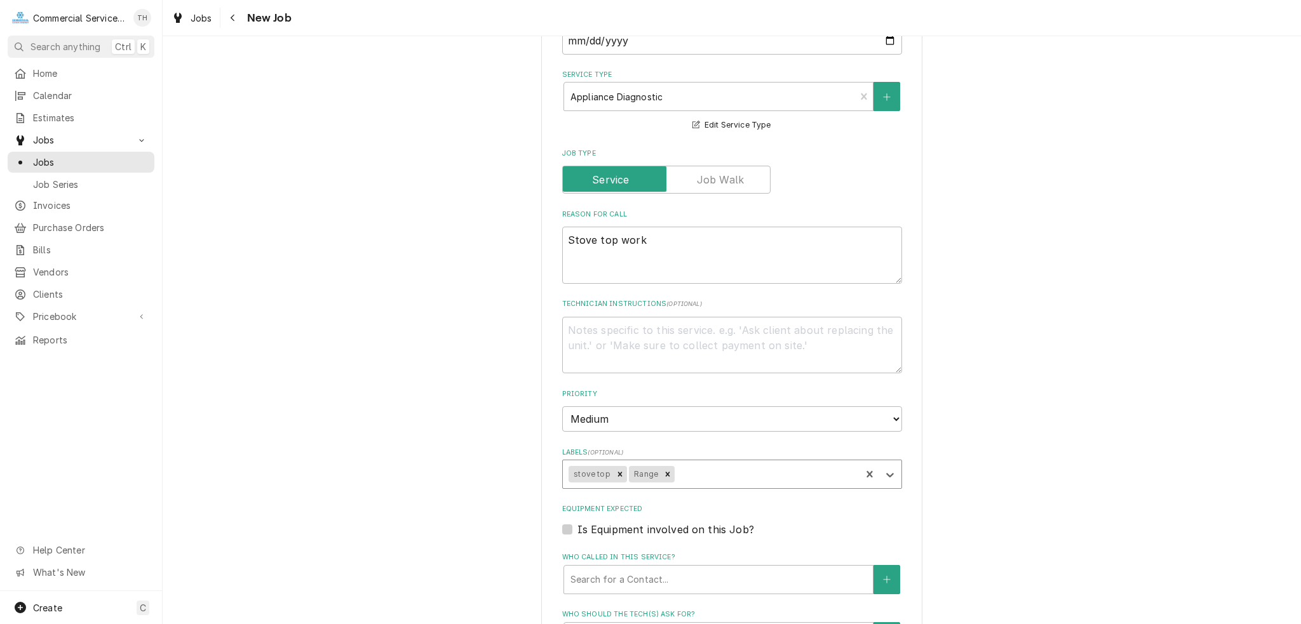
type textarea "x"
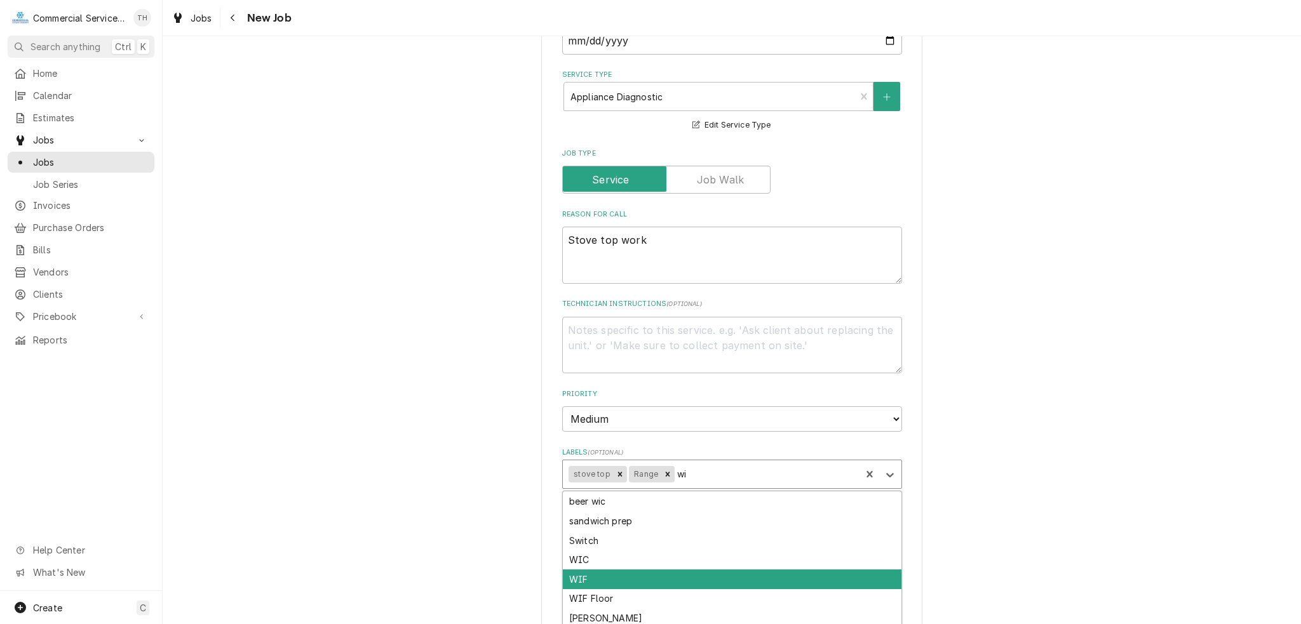
type input "w"
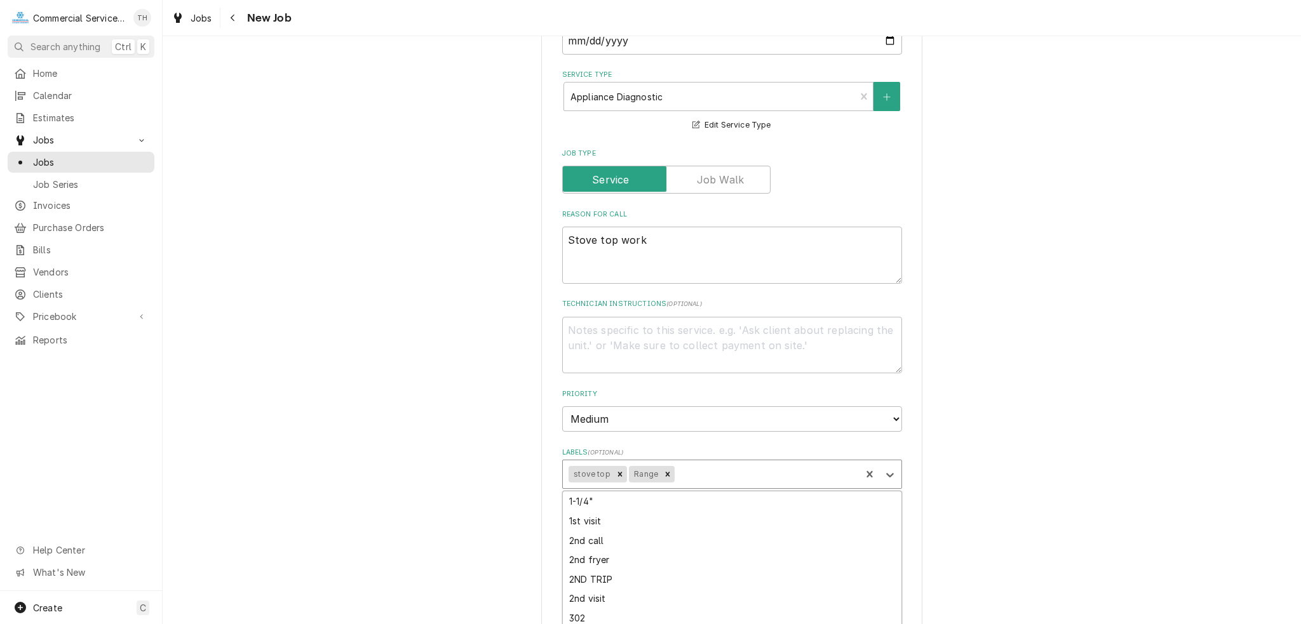
type input "1"
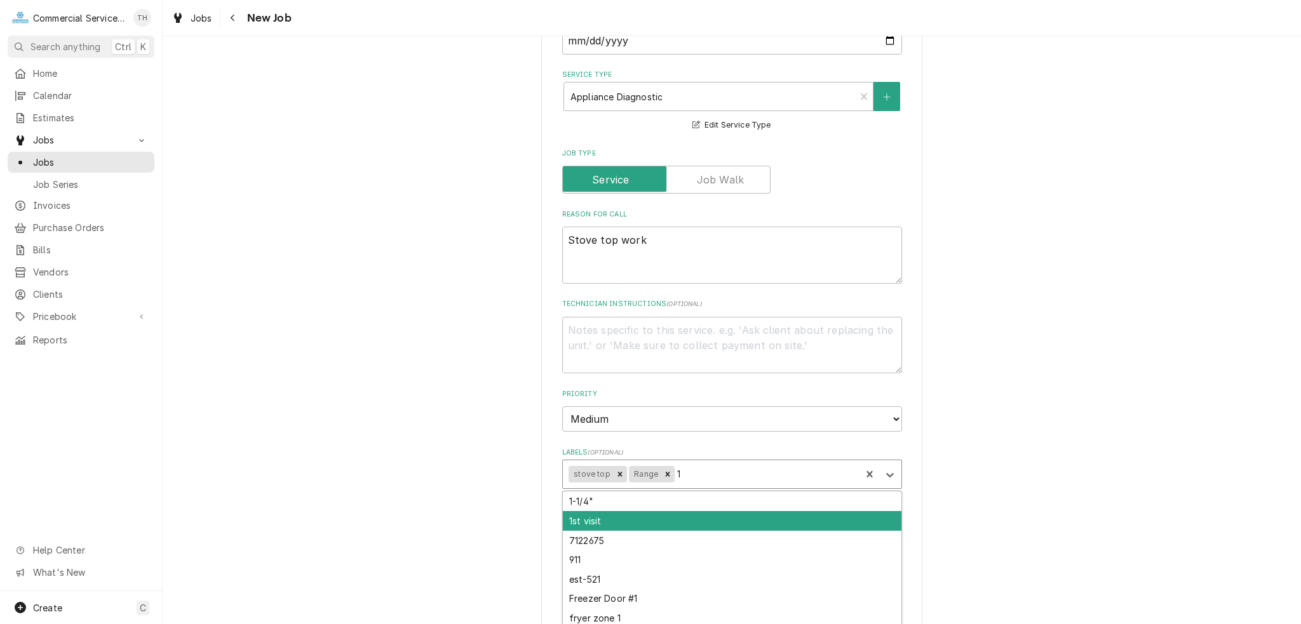
type textarea "x"
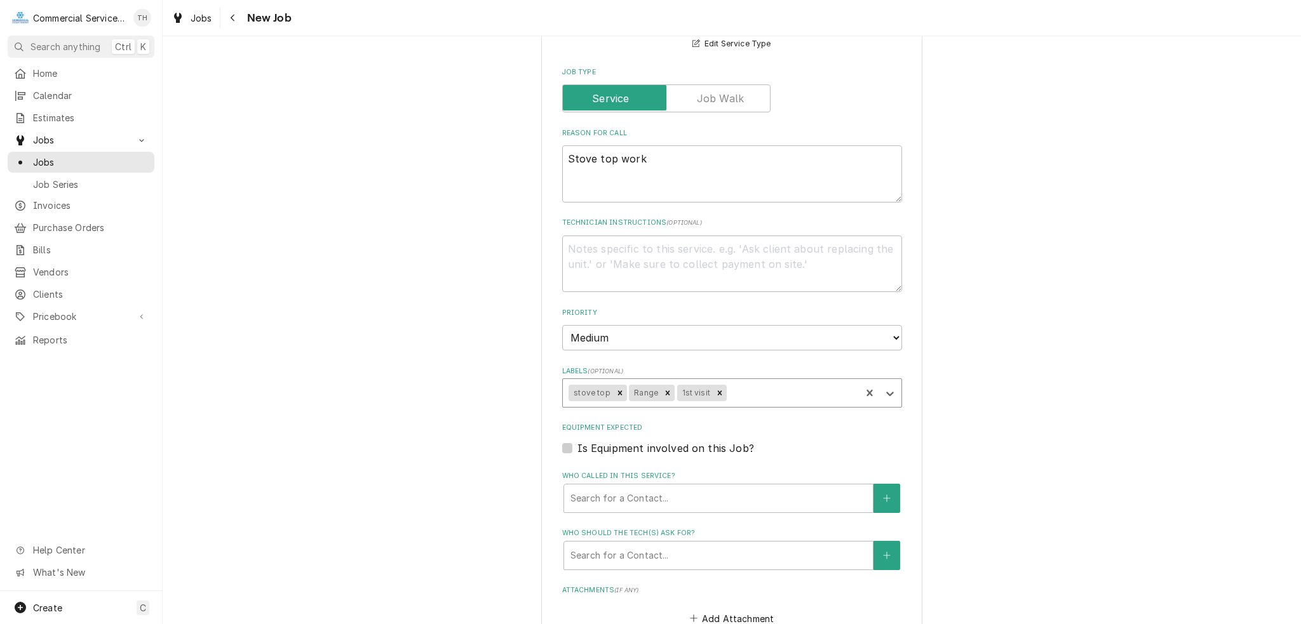
scroll to position [572, 0]
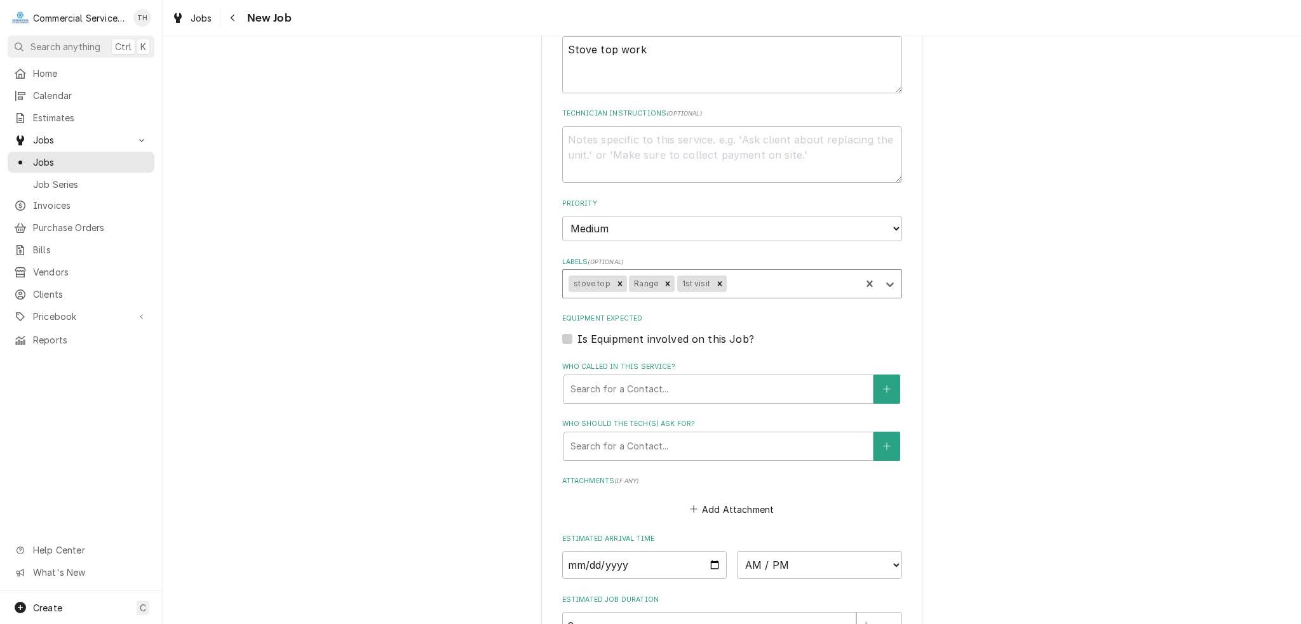
click at [640, 370] on div "Who called in this service? Search for a Contact..." at bounding box center [732, 382] width 340 height 41
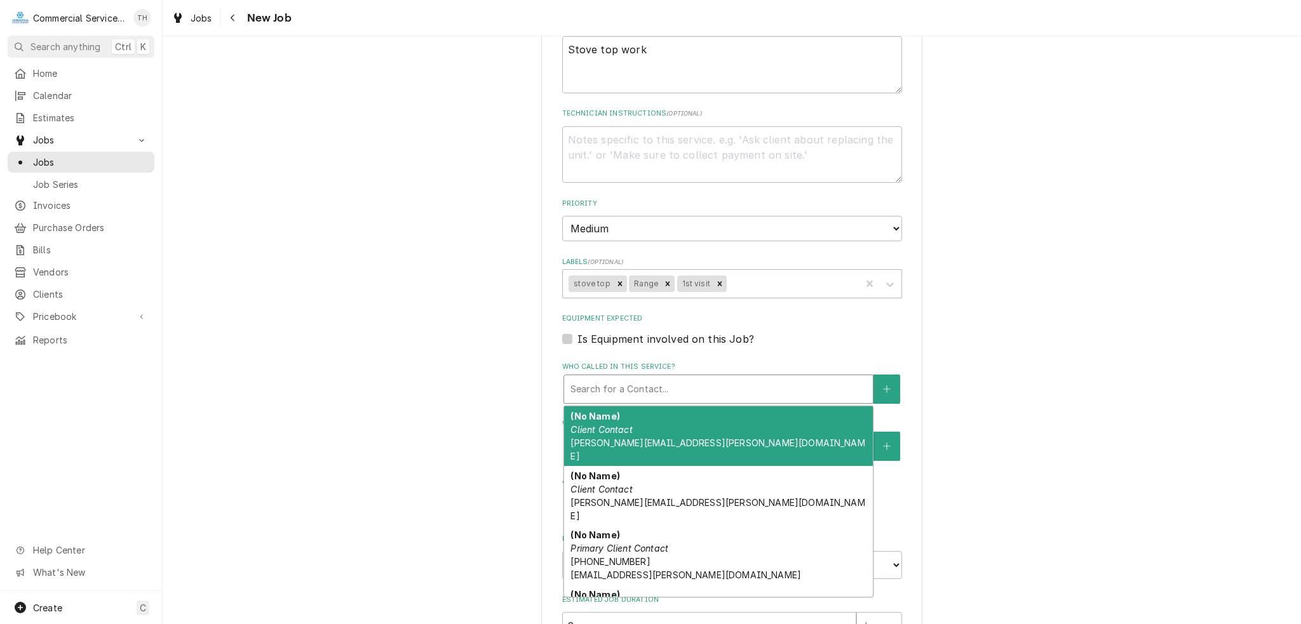
click at [642, 388] on div "Who called in this service?" at bounding box center [718, 389] width 296 height 23
type textarea "x"
type input "j"
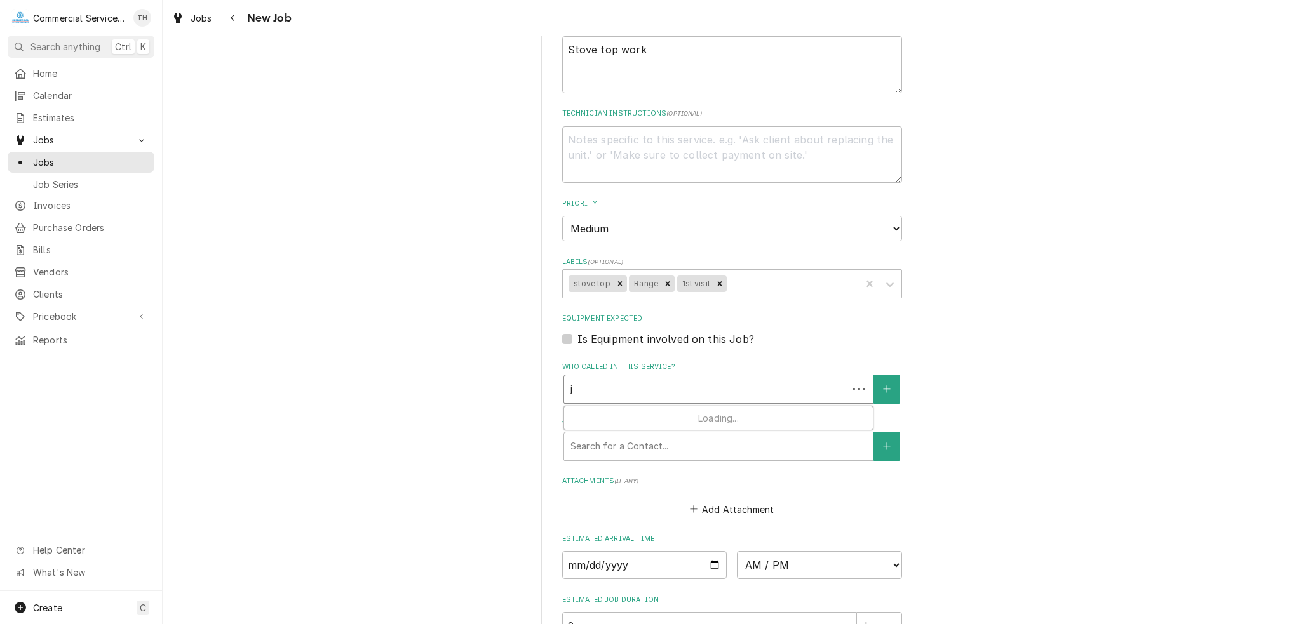
type textarea "x"
type input "jo"
type textarea "x"
type input "jor"
type textarea "x"
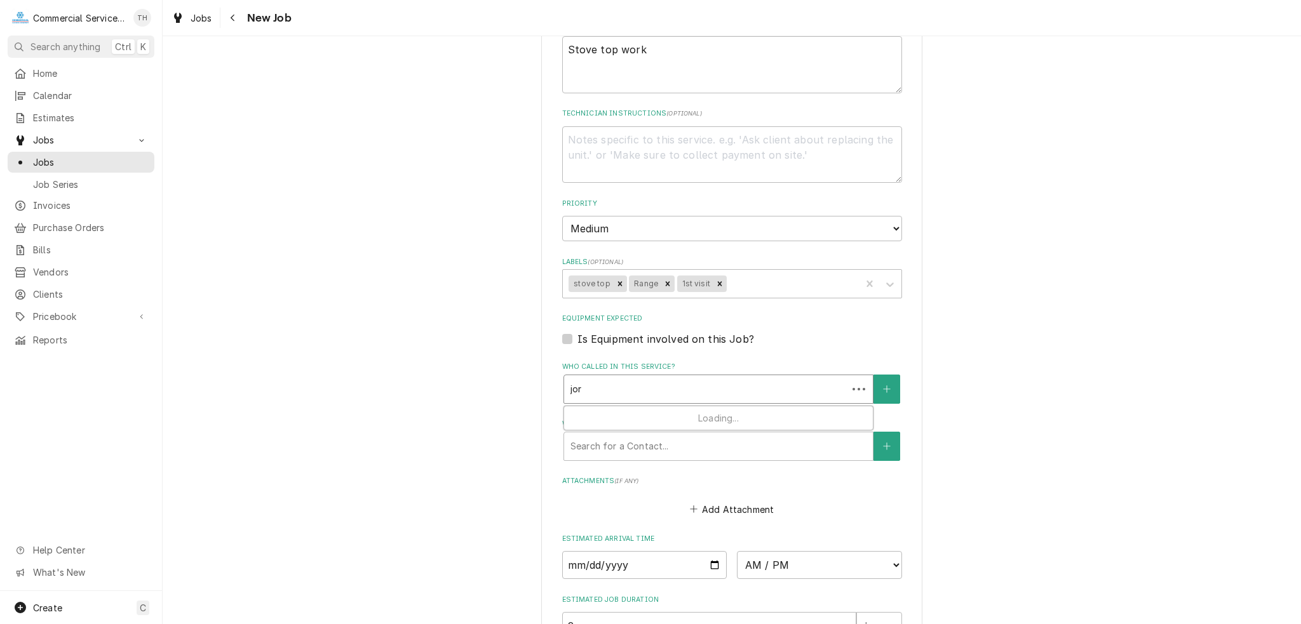
type input "jorg"
type textarea "x"
type input "jorge"
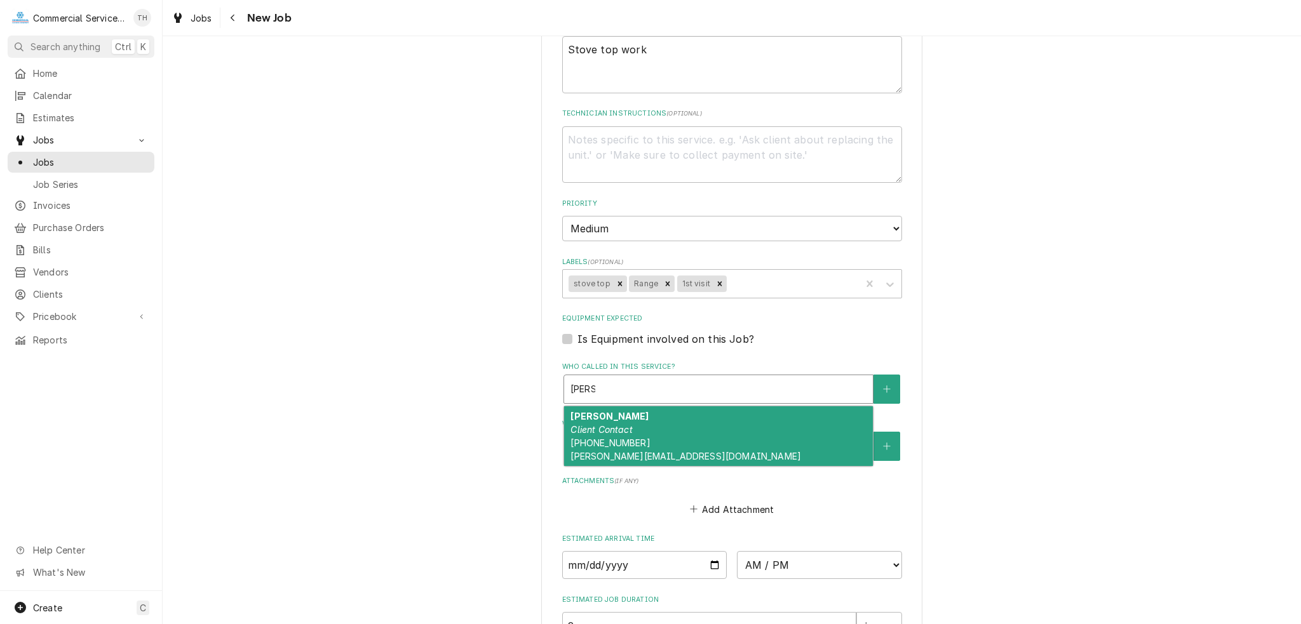
type textarea "x"
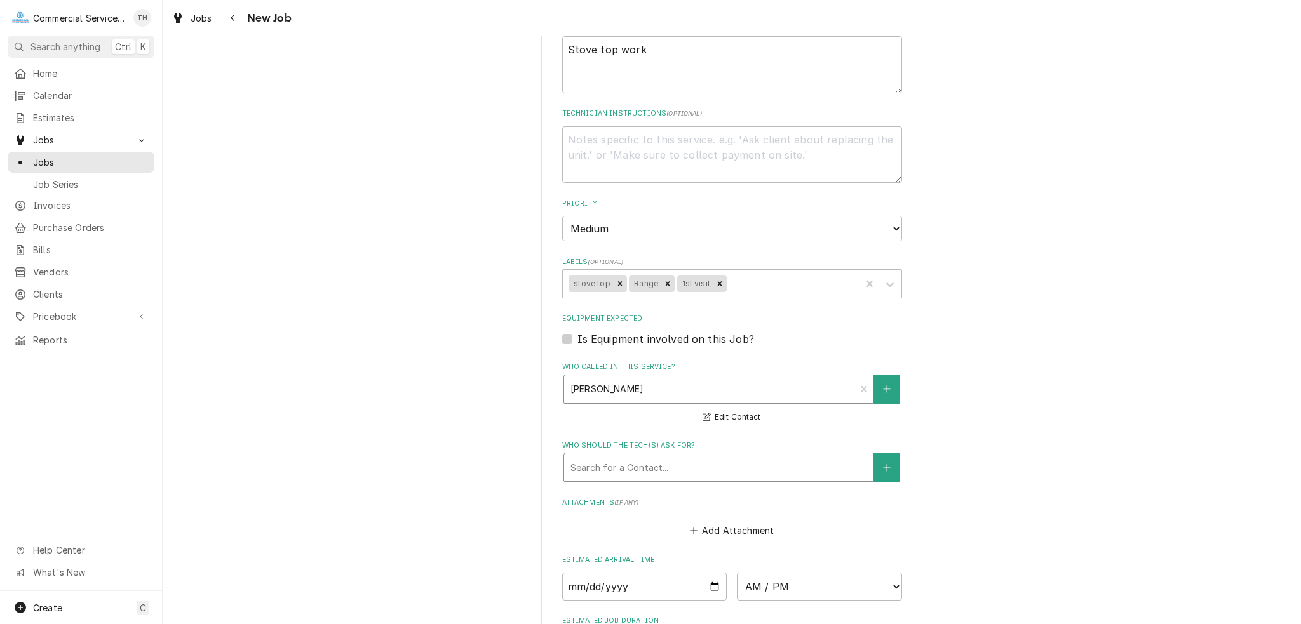
type textarea "x"
type input "j"
type textarea "x"
type input "jo"
type textarea "x"
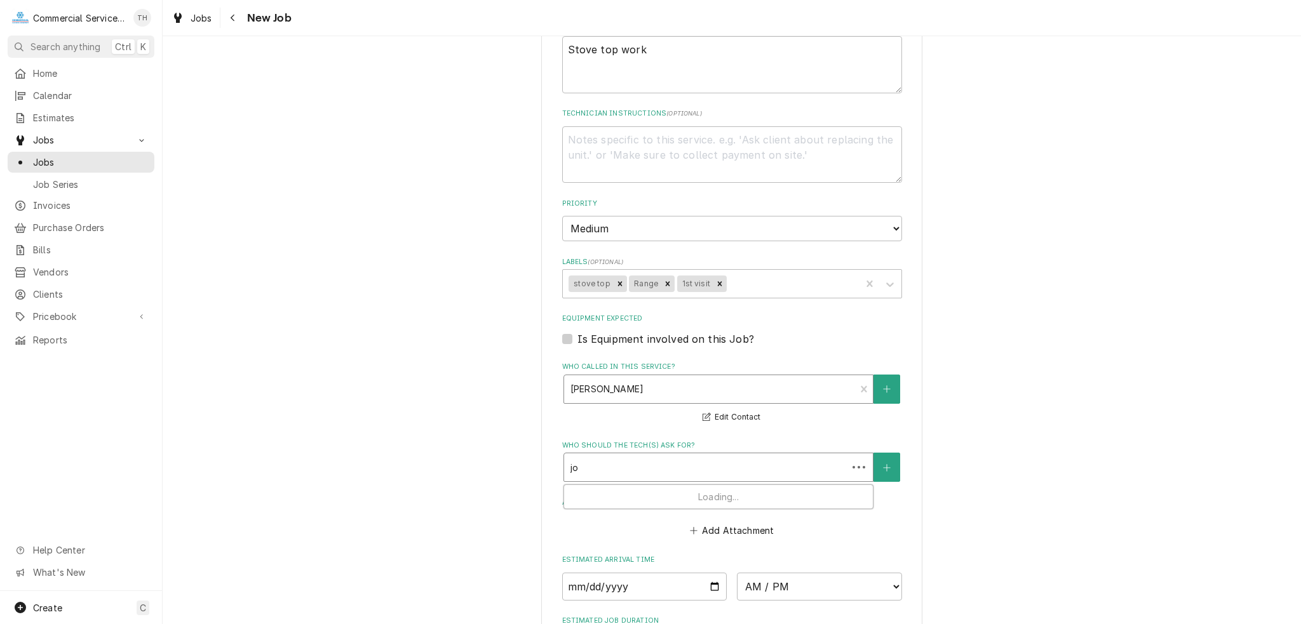
type input "jor"
type textarea "x"
type input "jorg"
type textarea "x"
type input "jorge"
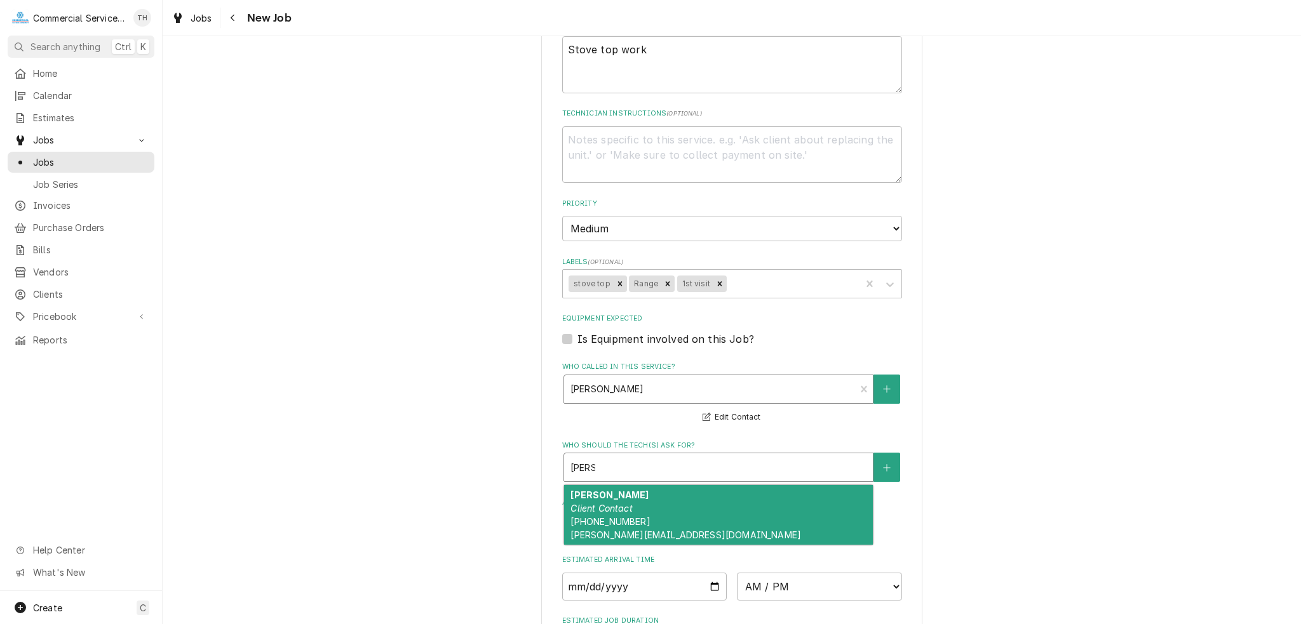
type textarea "x"
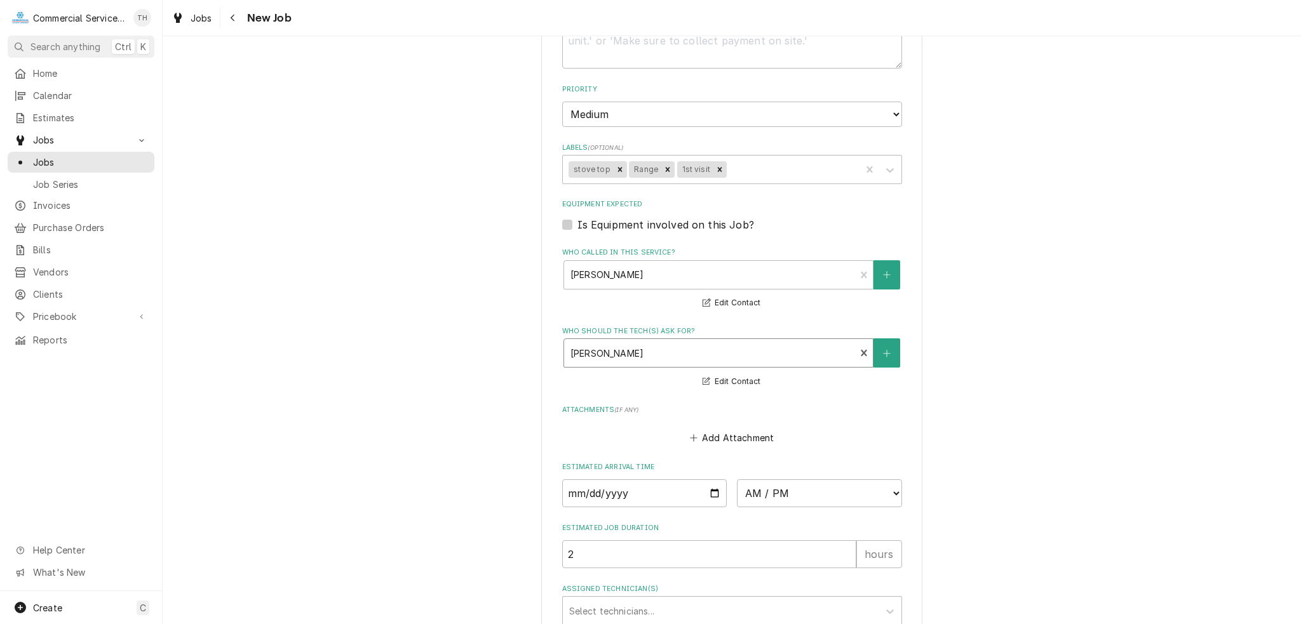
scroll to position [762, 0]
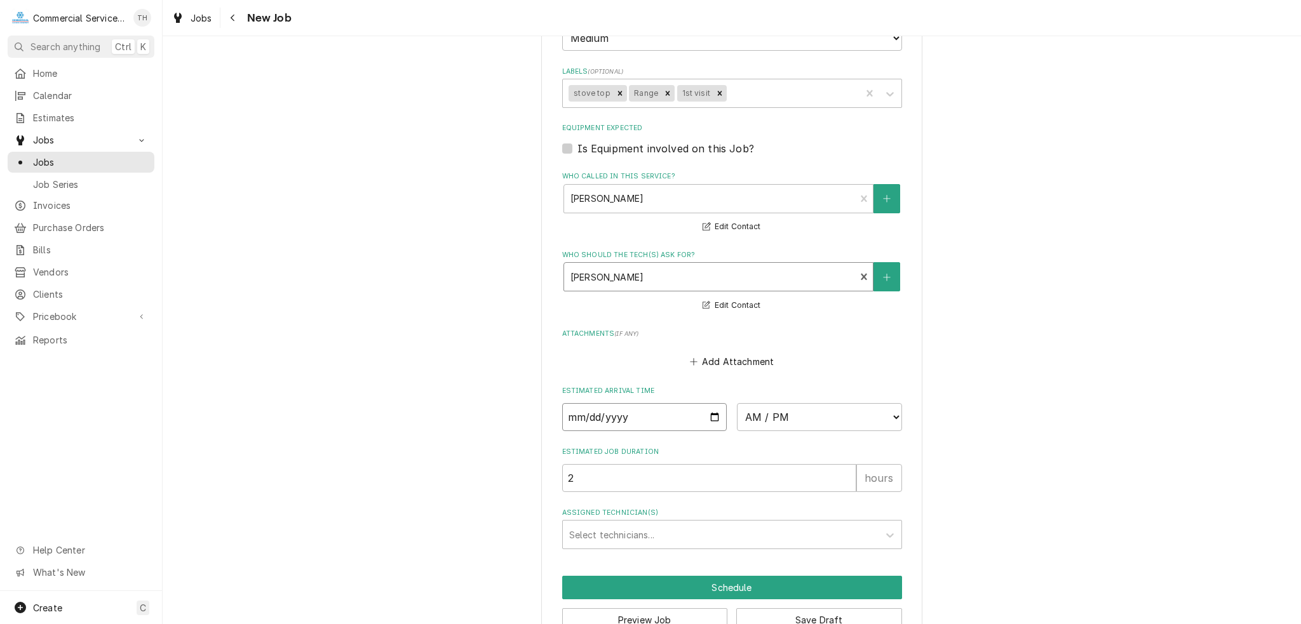
click at [708, 413] on input "Date" at bounding box center [644, 417] width 165 height 28
type textarea "x"
type input "2025-09-02"
click at [831, 407] on select "AM / PM 6:00 AM 6:15 AM 6:30 AM 6:45 AM 7:00 AM 7:15 AM 7:30 AM 7:45 AM 8:00 AM…" at bounding box center [819, 417] width 165 height 28
type textarea "x"
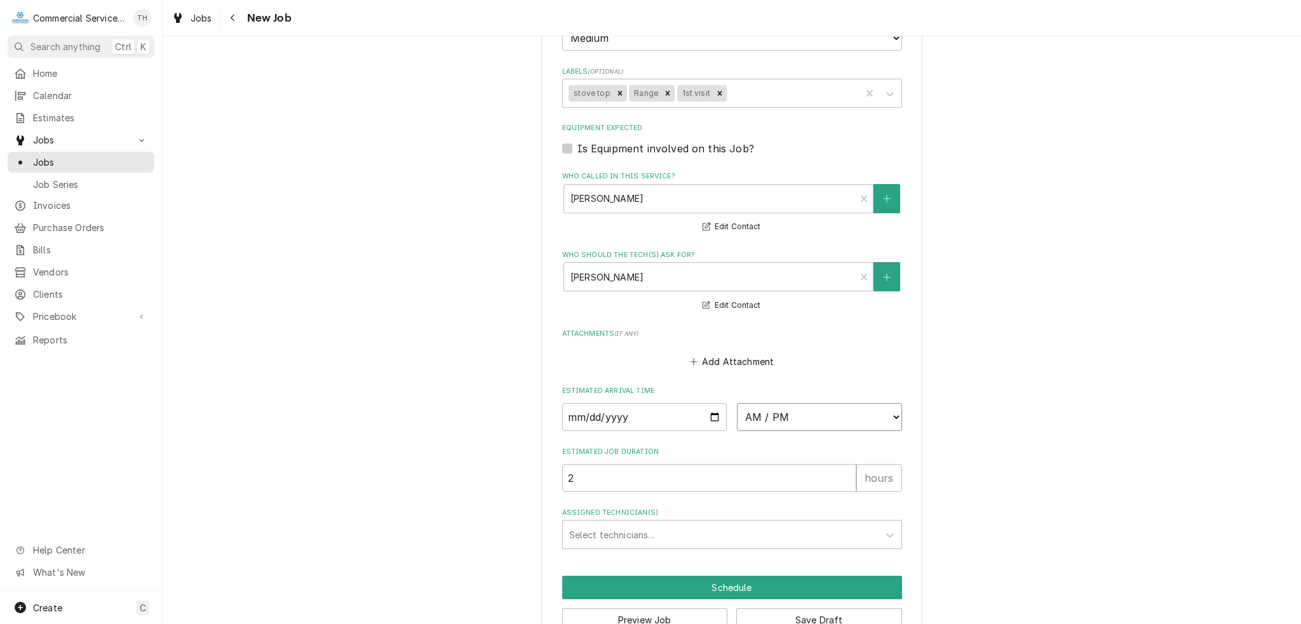
select select "11:30:00"
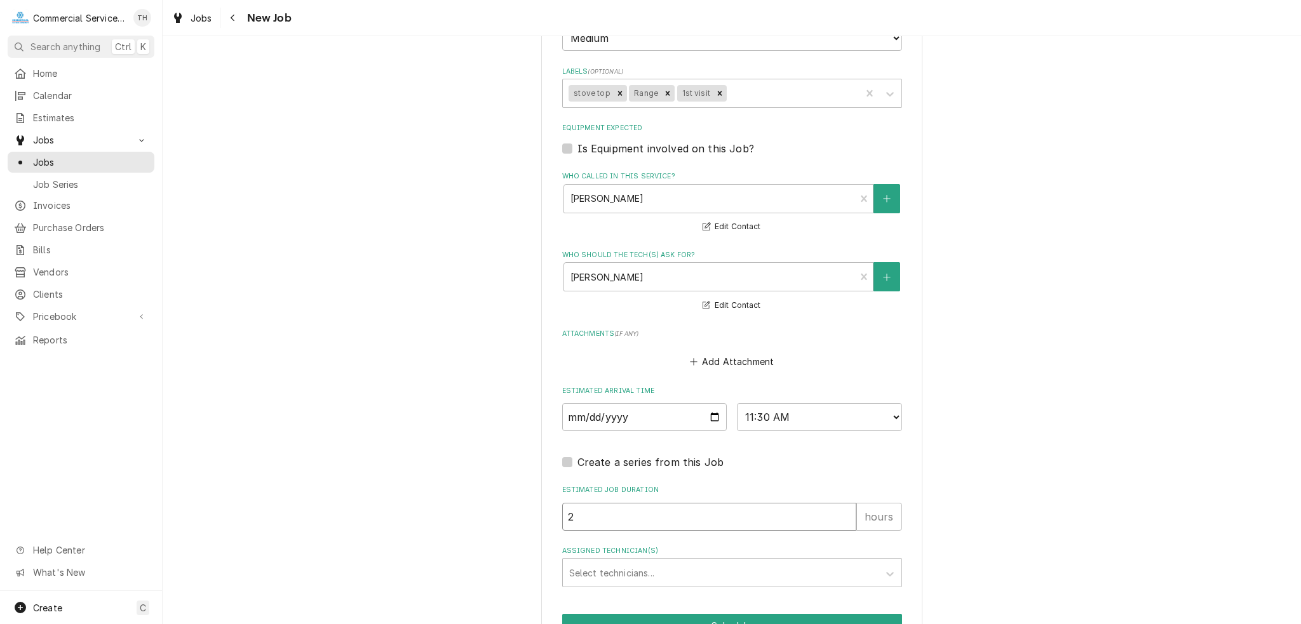
drag, startPoint x: 638, startPoint y: 515, endPoint x: 531, endPoint y: 514, distance: 106.7
type textarea "x"
type input "1"
type textarea "x"
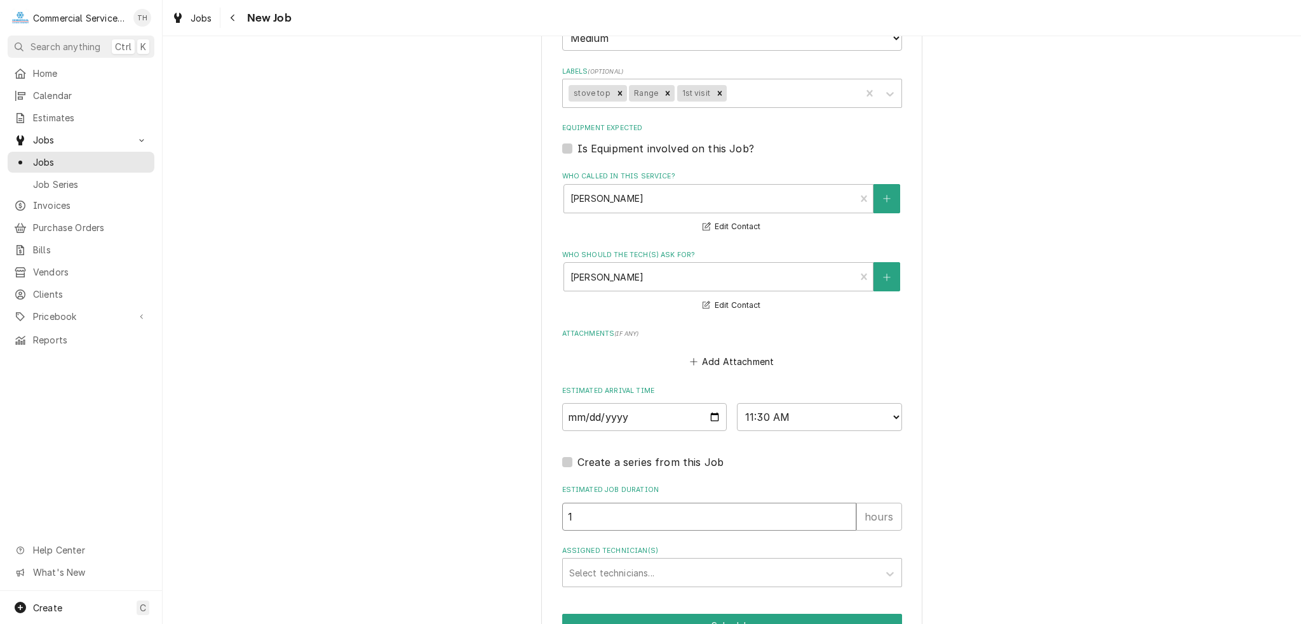
type input "1.5"
type textarea "x"
type input "1.5"
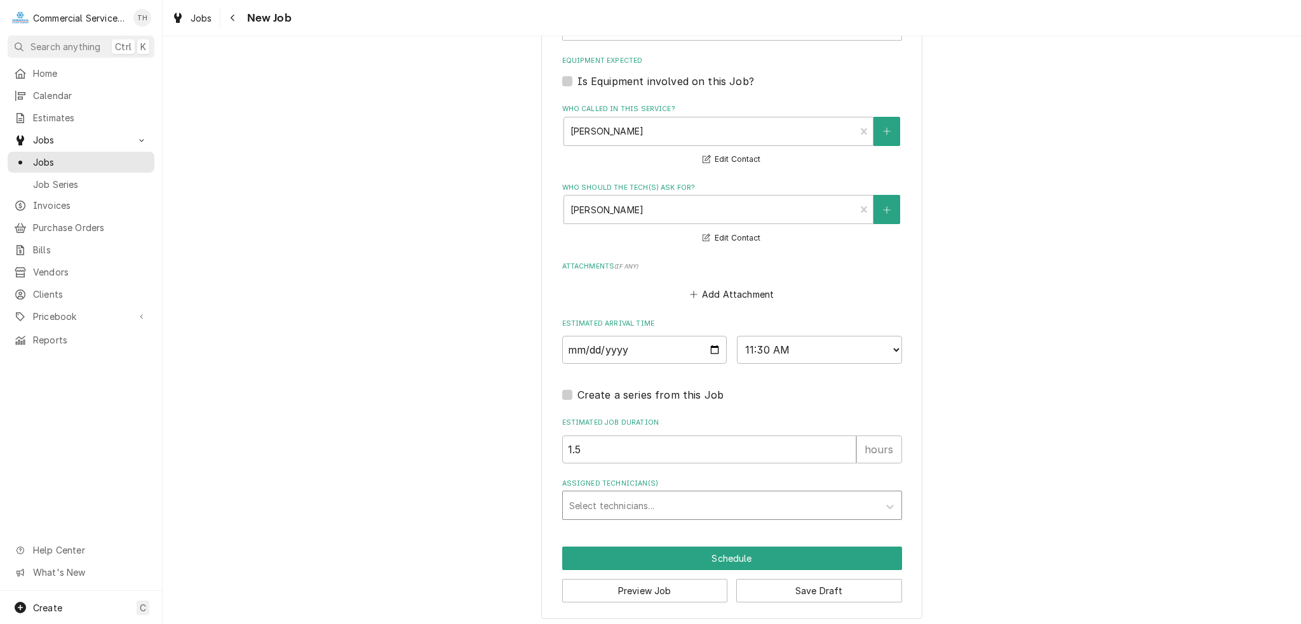
scroll to position [831, 0]
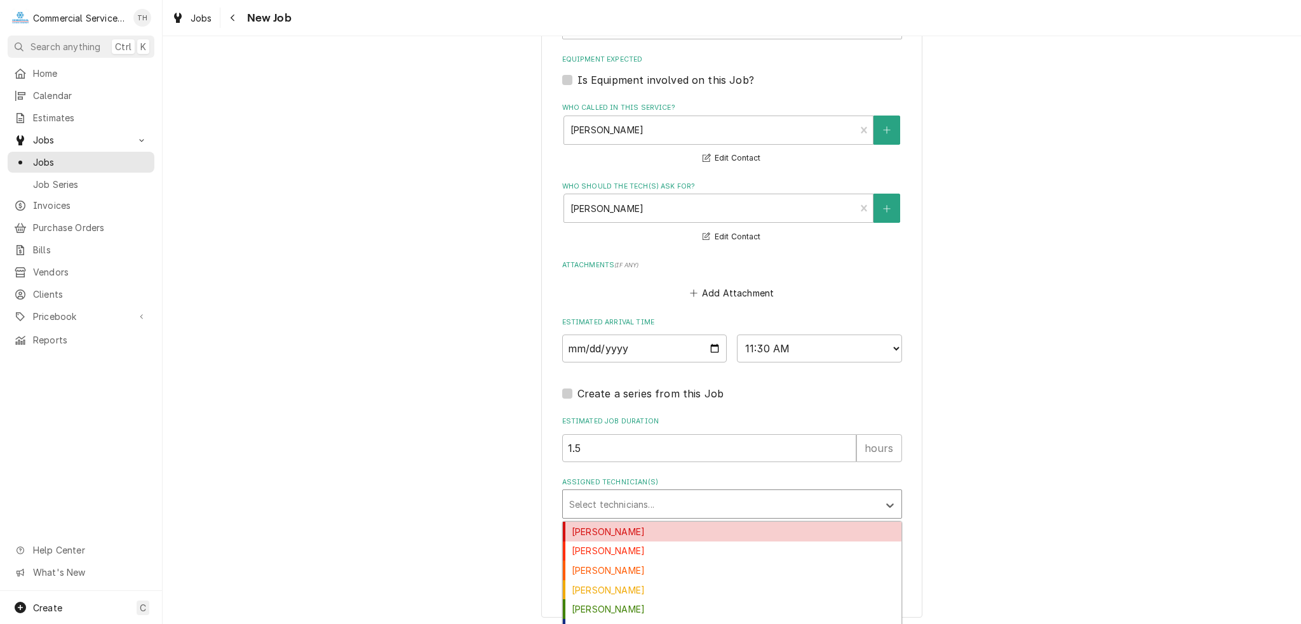
click at [579, 508] on div "Assigned Technician(s)" at bounding box center [720, 504] width 303 height 23
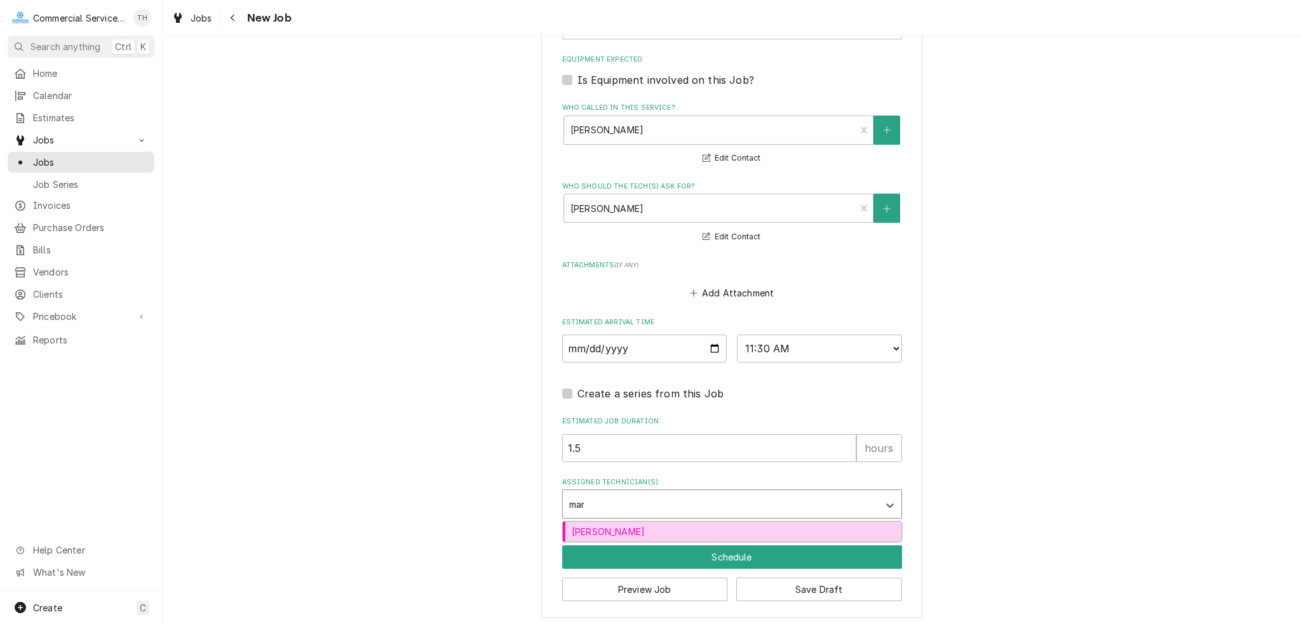
type input "mark"
type textarea "x"
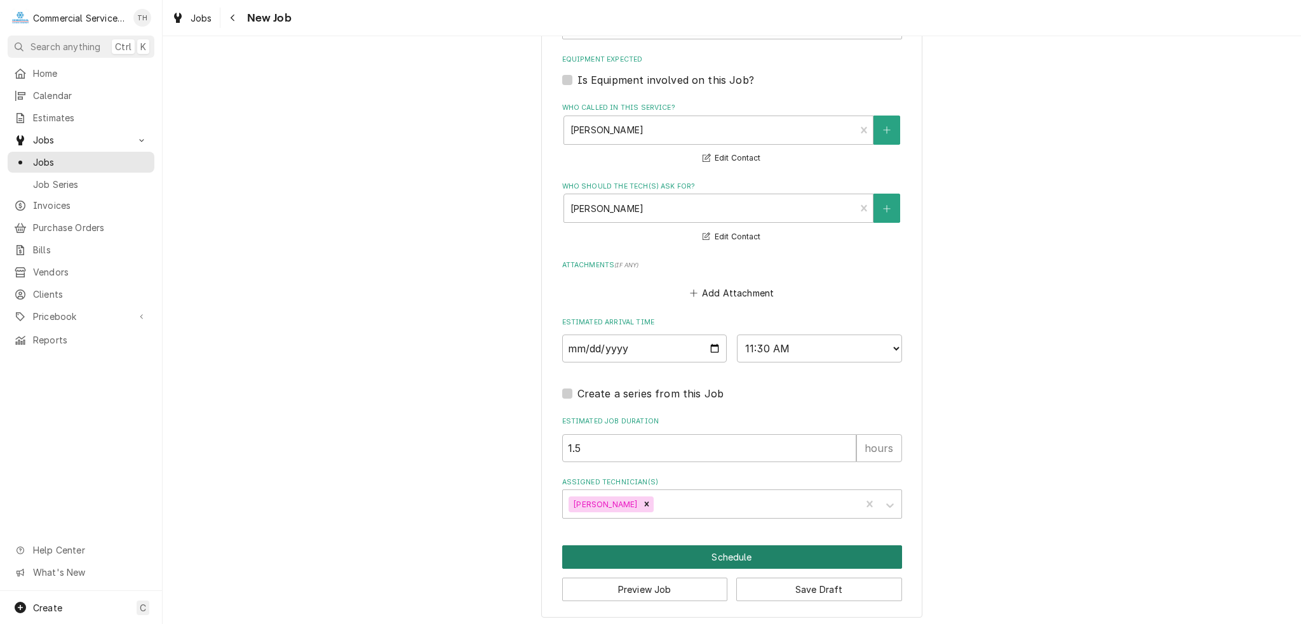
click at [685, 552] on button "Schedule" at bounding box center [732, 558] width 340 height 24
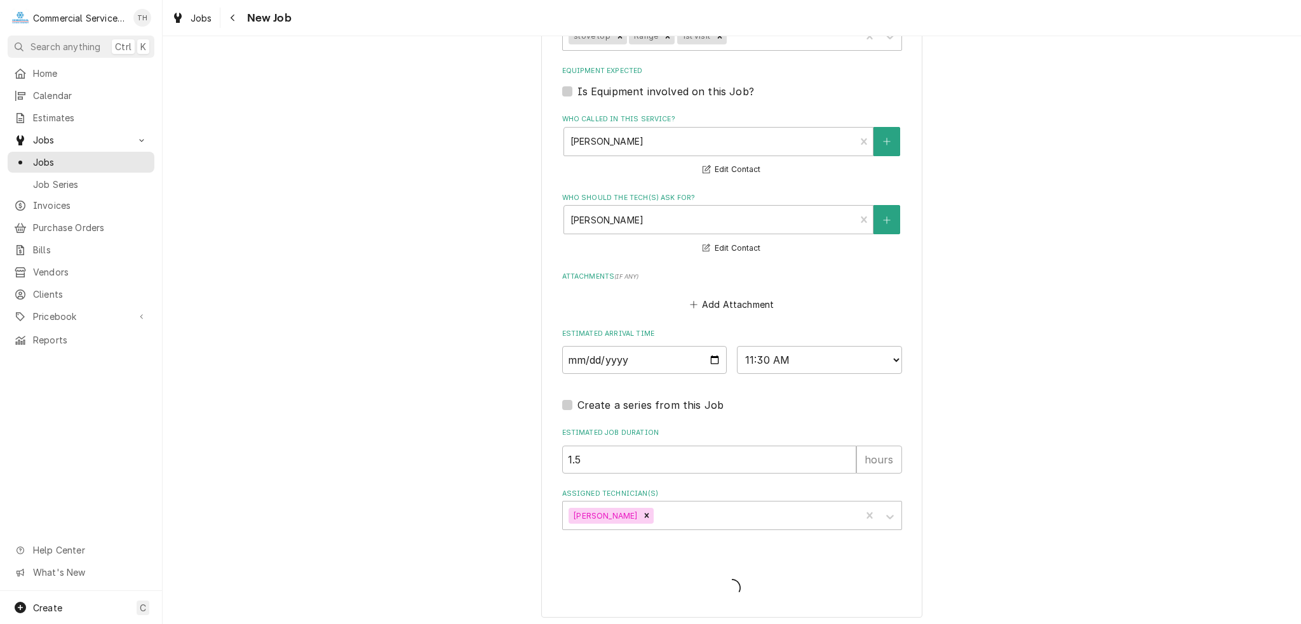
type textarea "x"
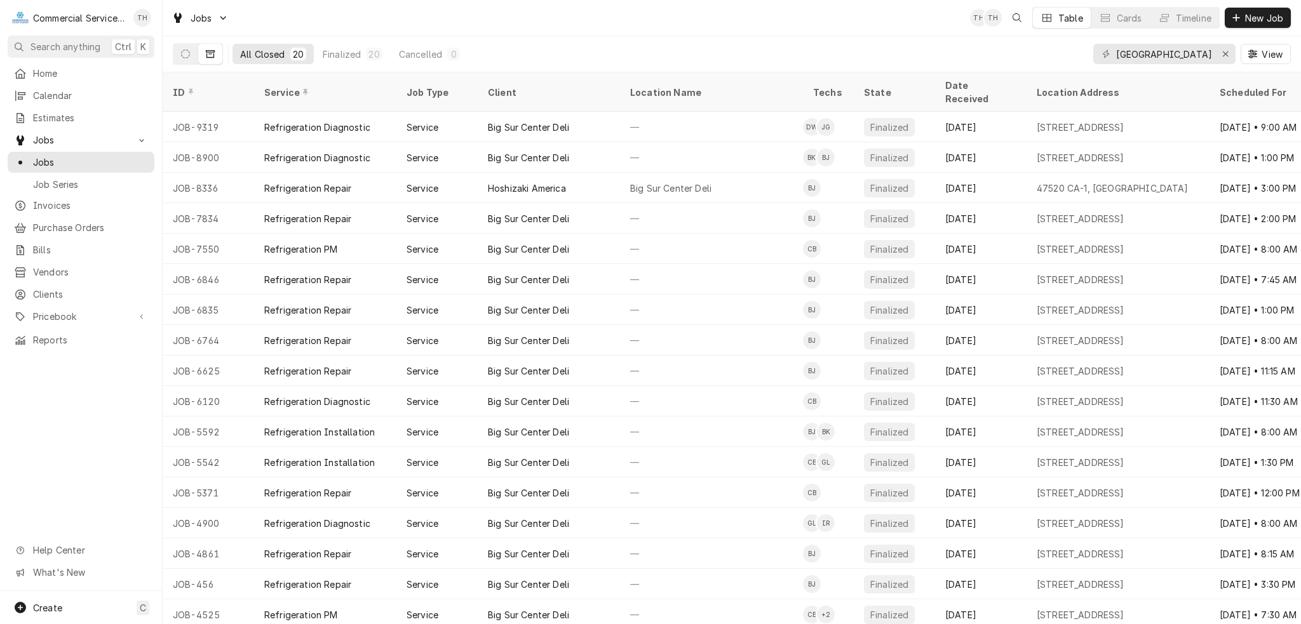
click at [61, 104] on div "Home Calendar Estimates Jobs Jobs Job Series Invoices Purchase Orders Bills Ven…" at bounding box center [81, 207] width 162 height 288
click at [64, 103] on div "Home Calendar Estimates Jobs Jobs Job Series Invoices Purchase Orders Bills Ven…" at bounding box center [81, 207] width 162 height 288
click at [69, 99] on div "Calendar" at bounding box center [81, 96] width 142 height 16
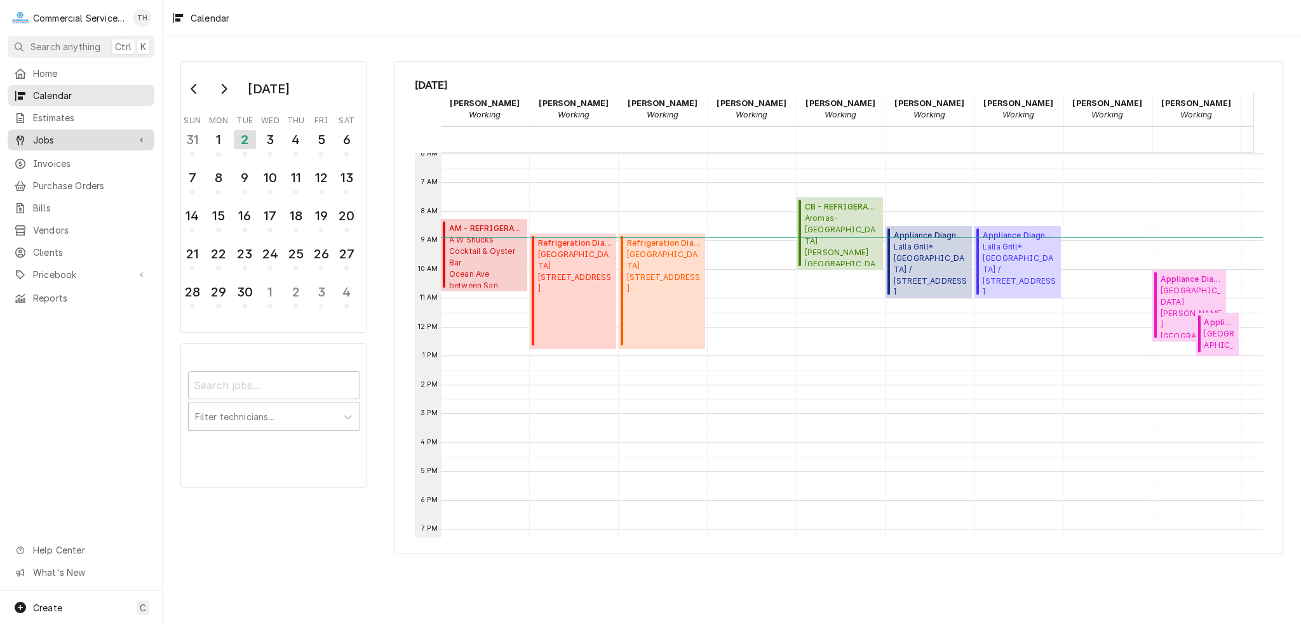
click at [93, 142] on span "Jobs" at bounding box center [81, 139] width 96 height 13
click at [83, 156] on span "Jobs" at bounding box center [90, 162] width 115 height 13
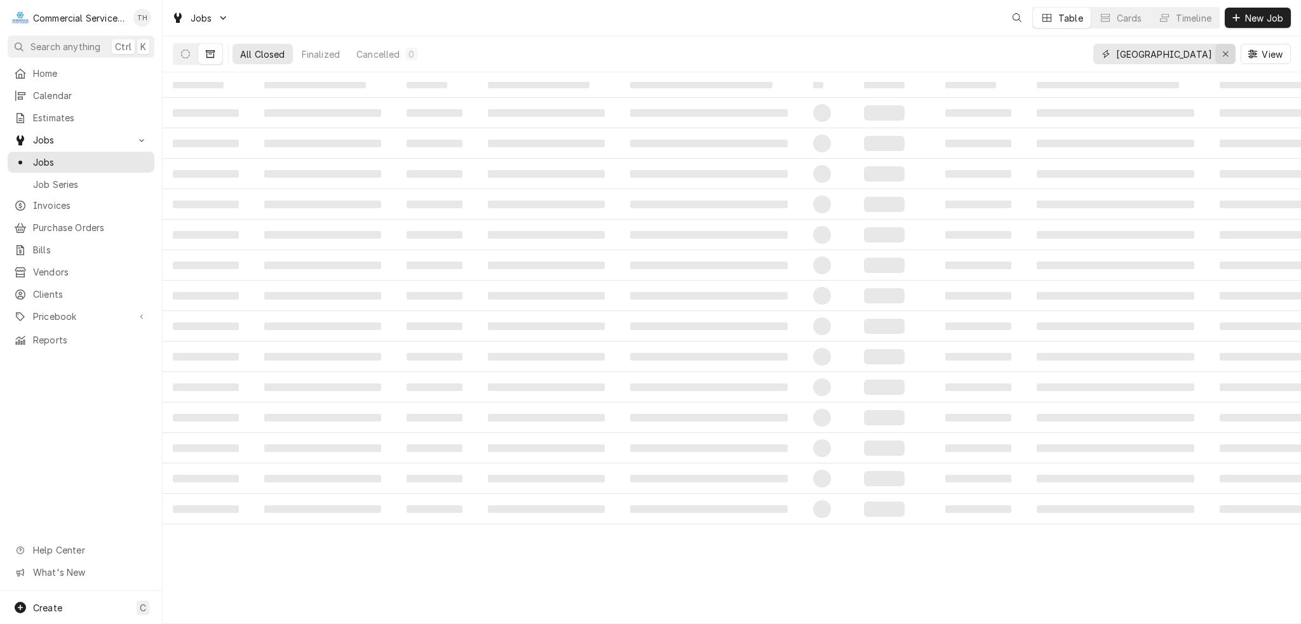
click at [1224, 57] on icon "Erase input" at bounding box center [1225, 54] width 7 height 9
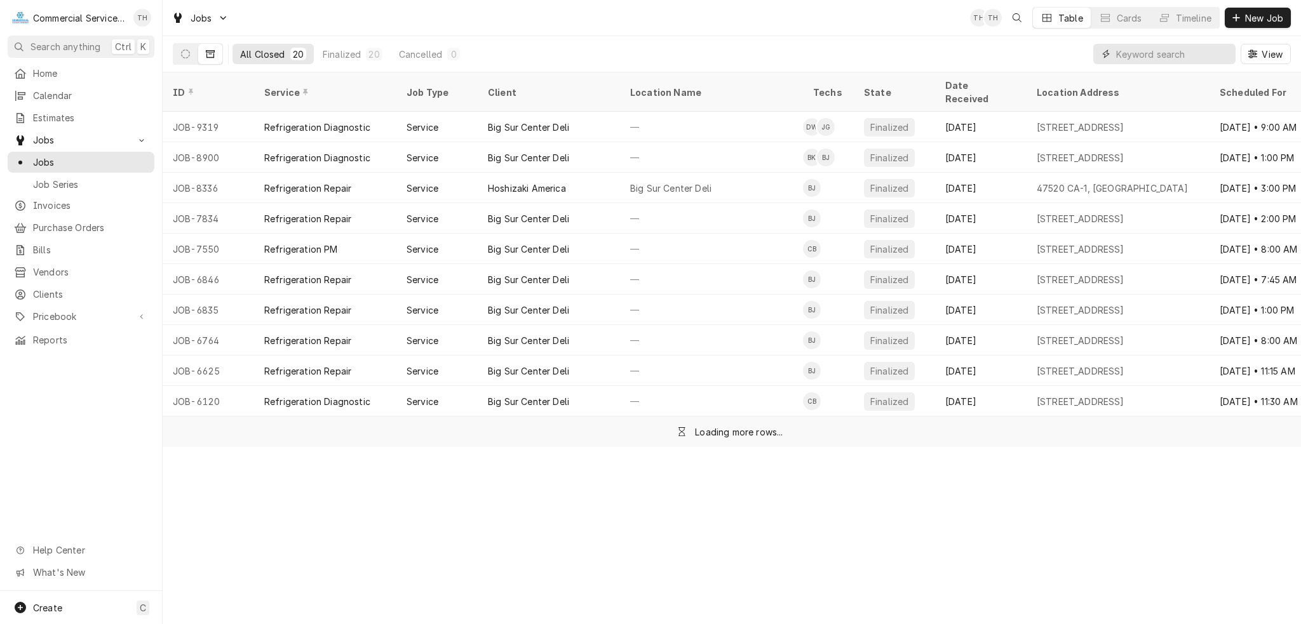
click at [1197, 55] on input "Dynamic Content Wrapper" at bounding box center [1175, 54] width 119 height 20
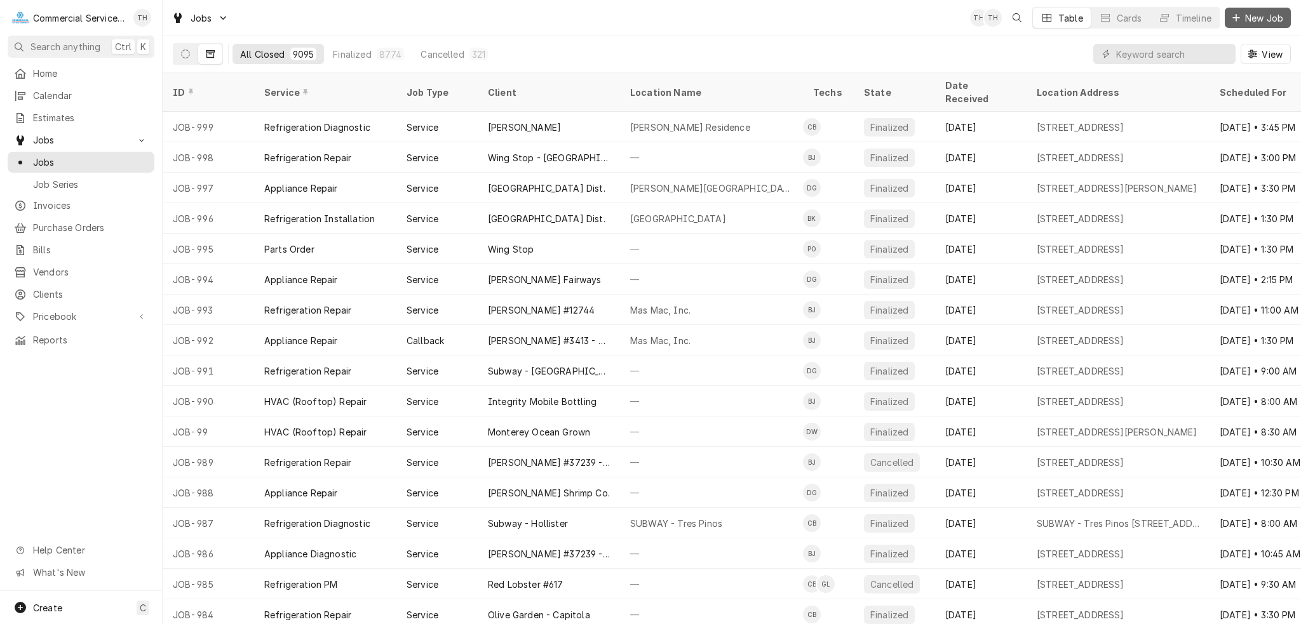
click at [1259, 12] on span "New Job" at bounding box center [1263, 17] width 43 height 13
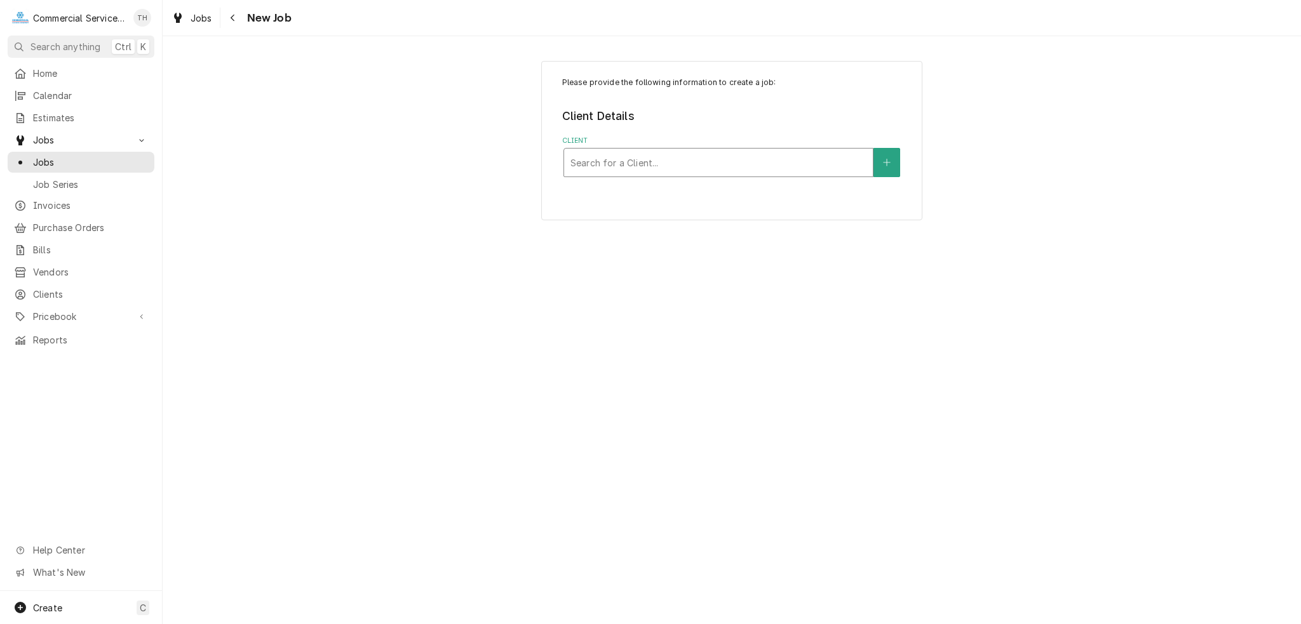
click at [635, 165] on div "Client" at bounding box center [718, 162] width 296 height 23
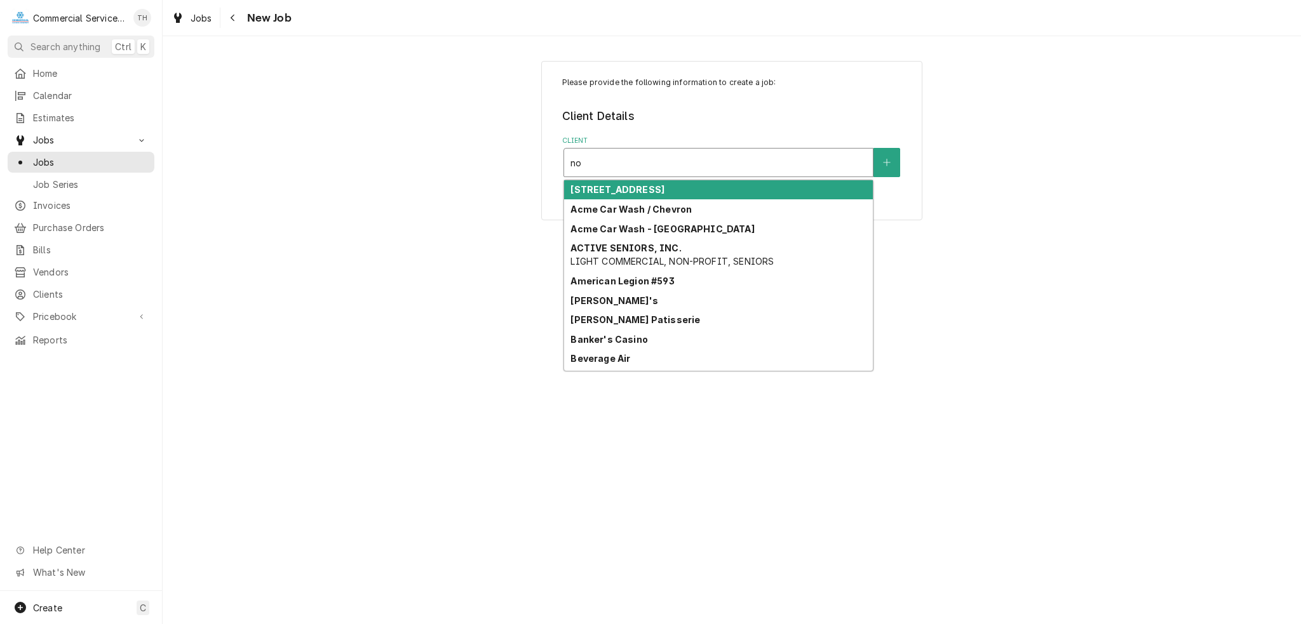
type input "not"
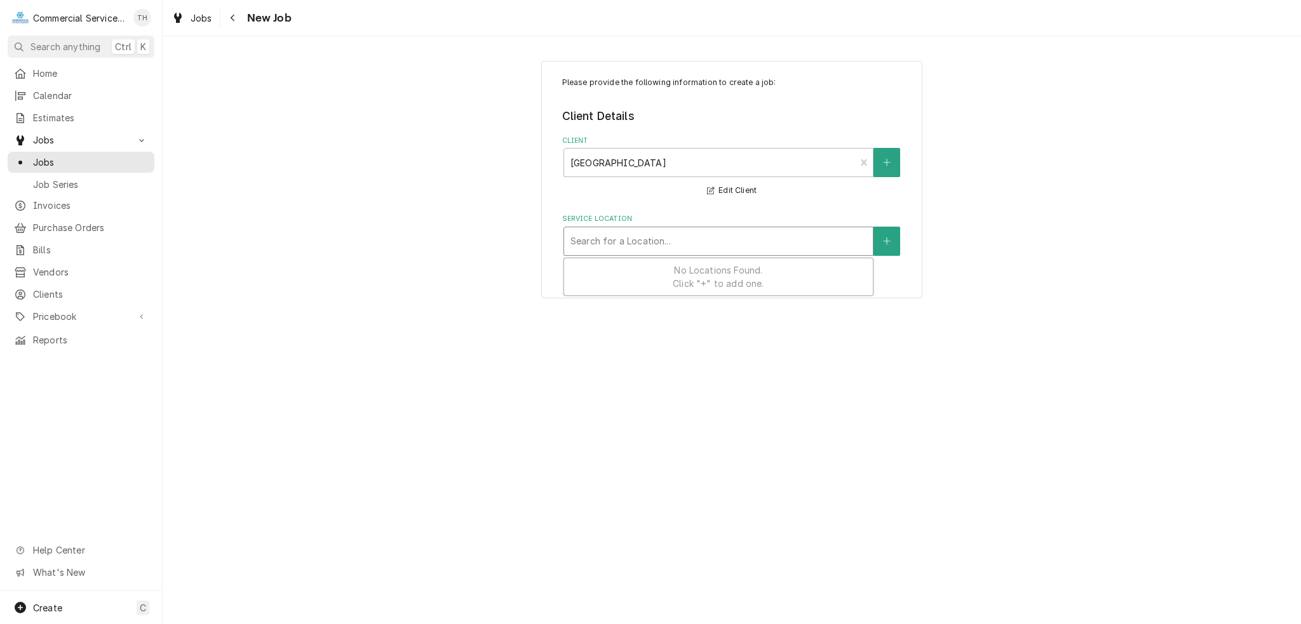
click at [599, 248] on div "Service Location" at bounding box center [718, 241] width 296 height 23
click at [781, 161] on div "Client" at bounding box center [709, 162] width 279 height 23
type input "m"
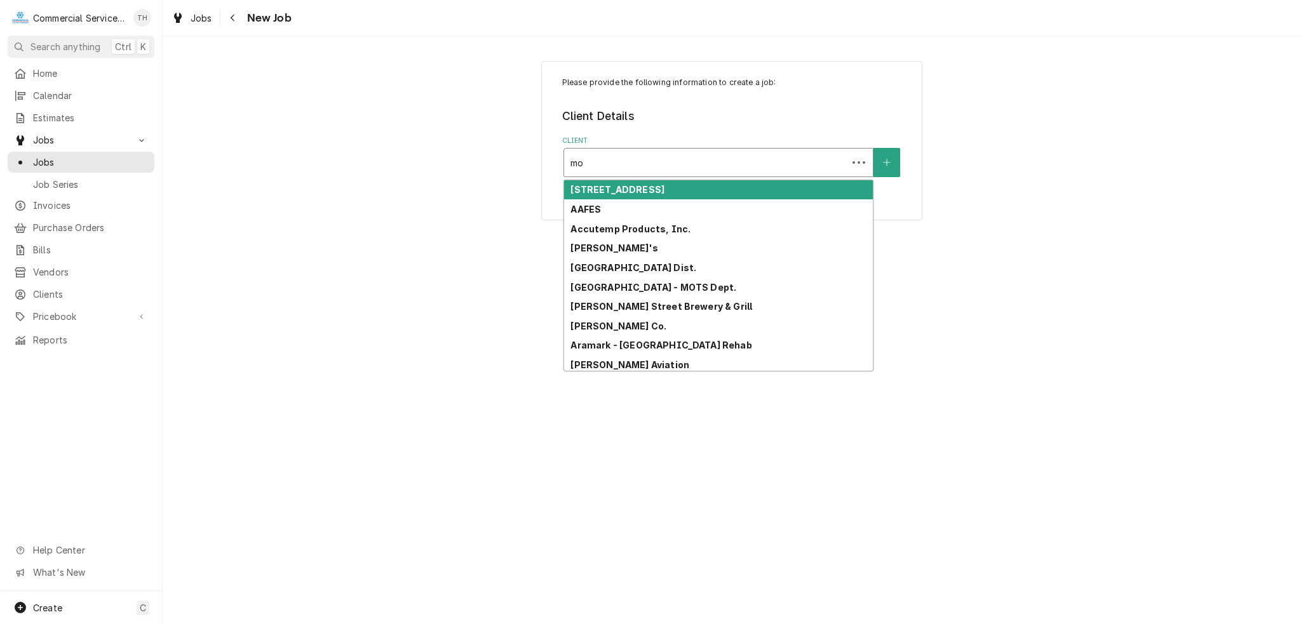
type input "m"
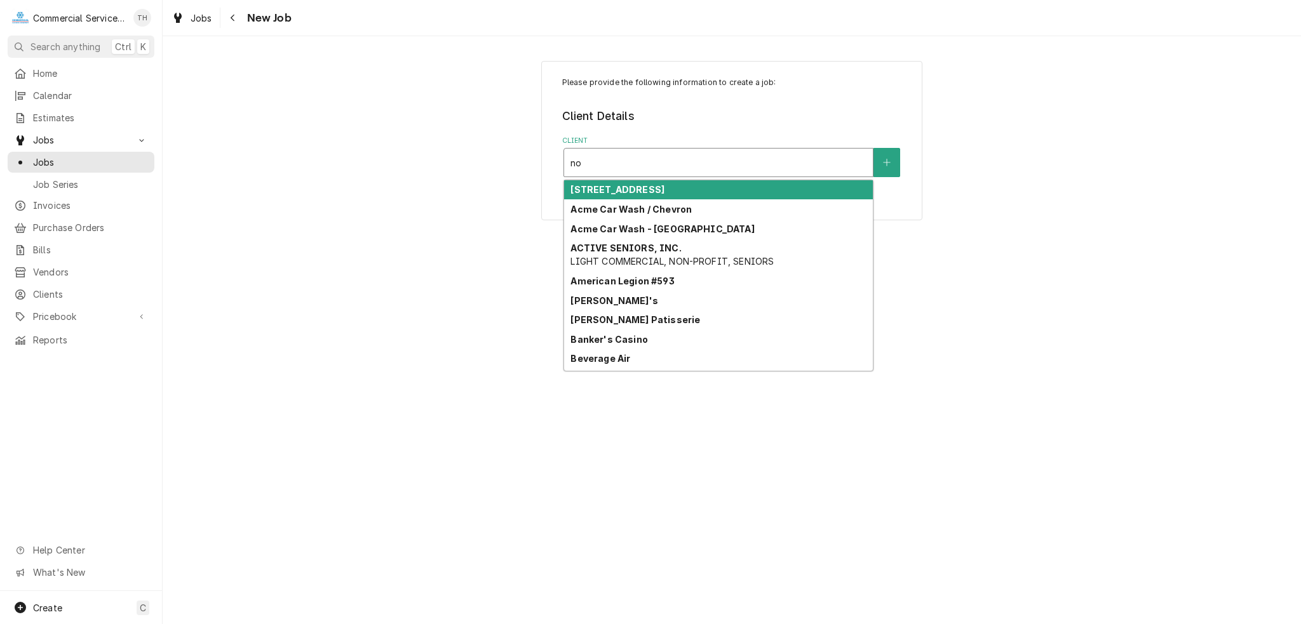
type input "n"
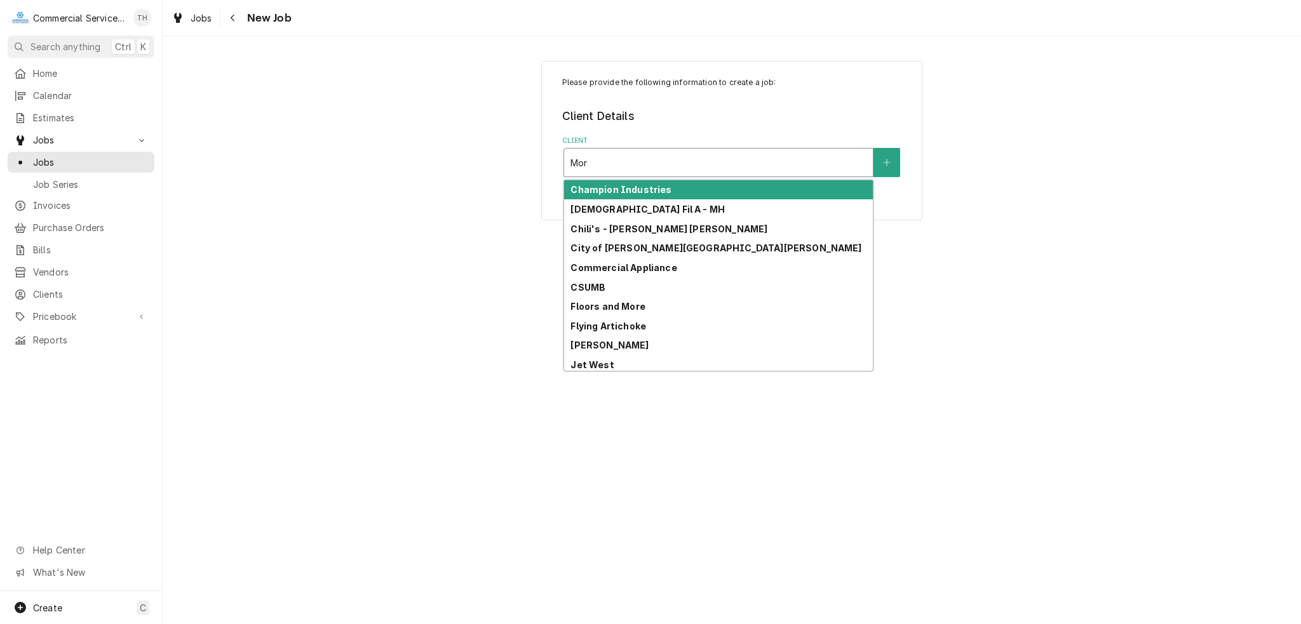
type input "More"
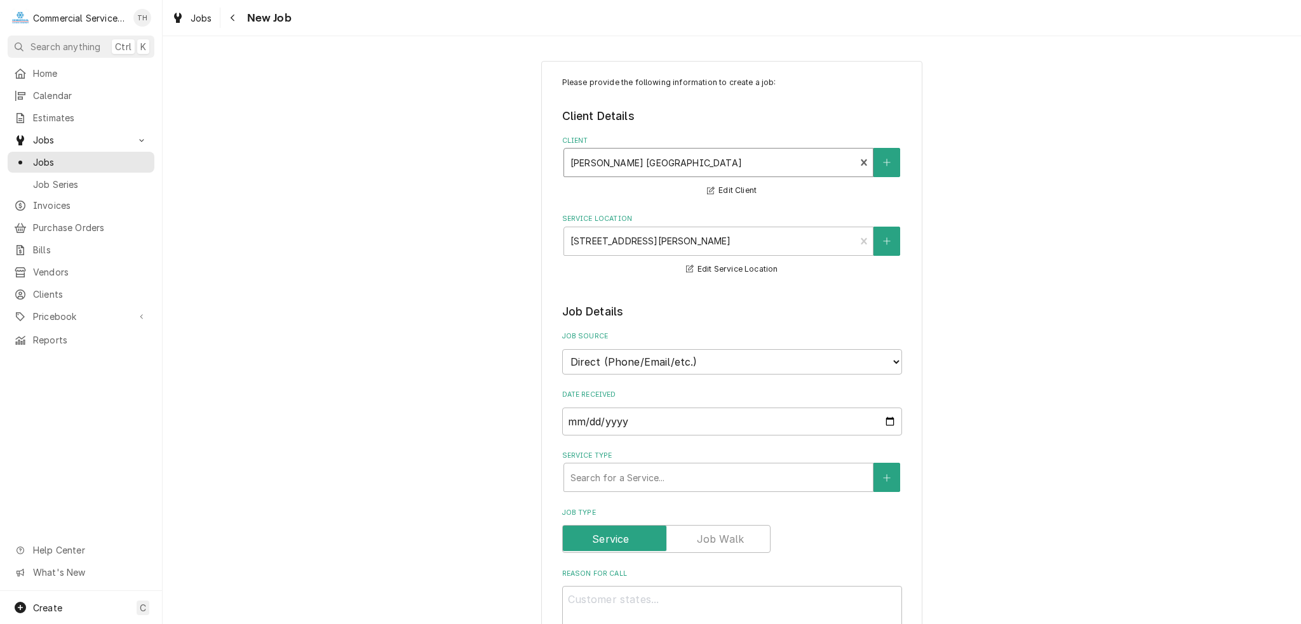
scroll to position [127, 0]
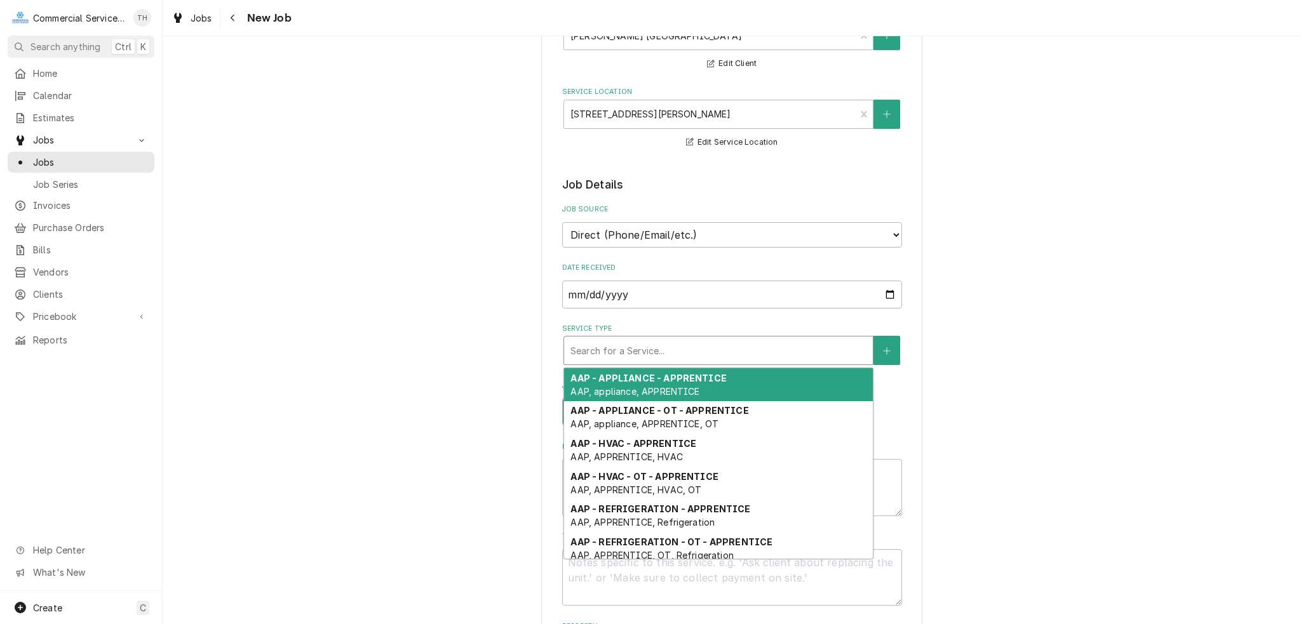
click at [646, 350] on div "Service Type" at bounding box center [718, 350] width 296 height 23
type textarea "x"
type input "R"
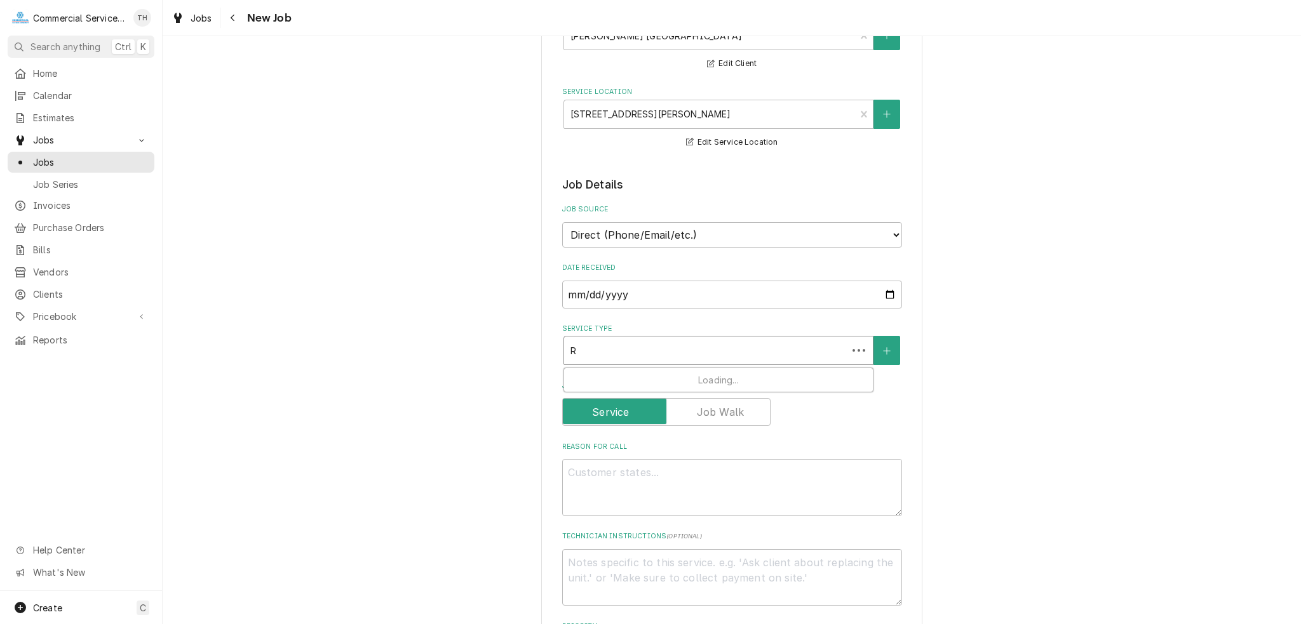
type textarea "x"
type input "Re"
type textarea "x"
type input "Ref"
type textarea "x"
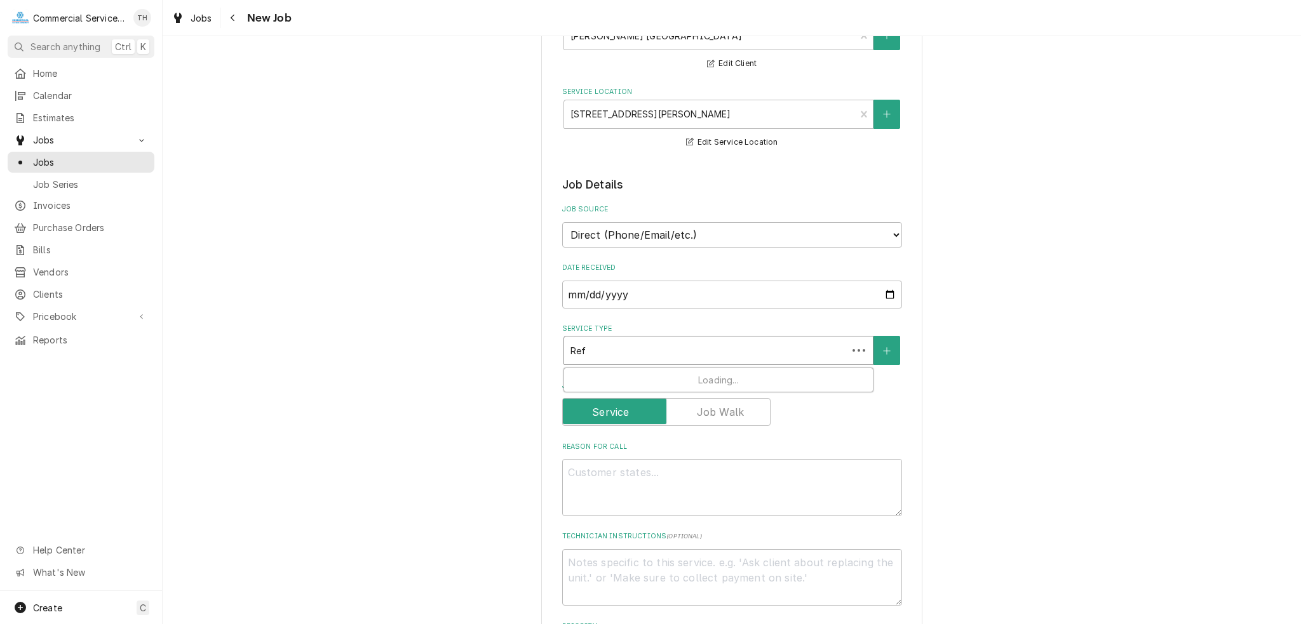
type input "Refr"
type textarea "x"
type input "Refri"
type textarea "x"
type input "Refrig"
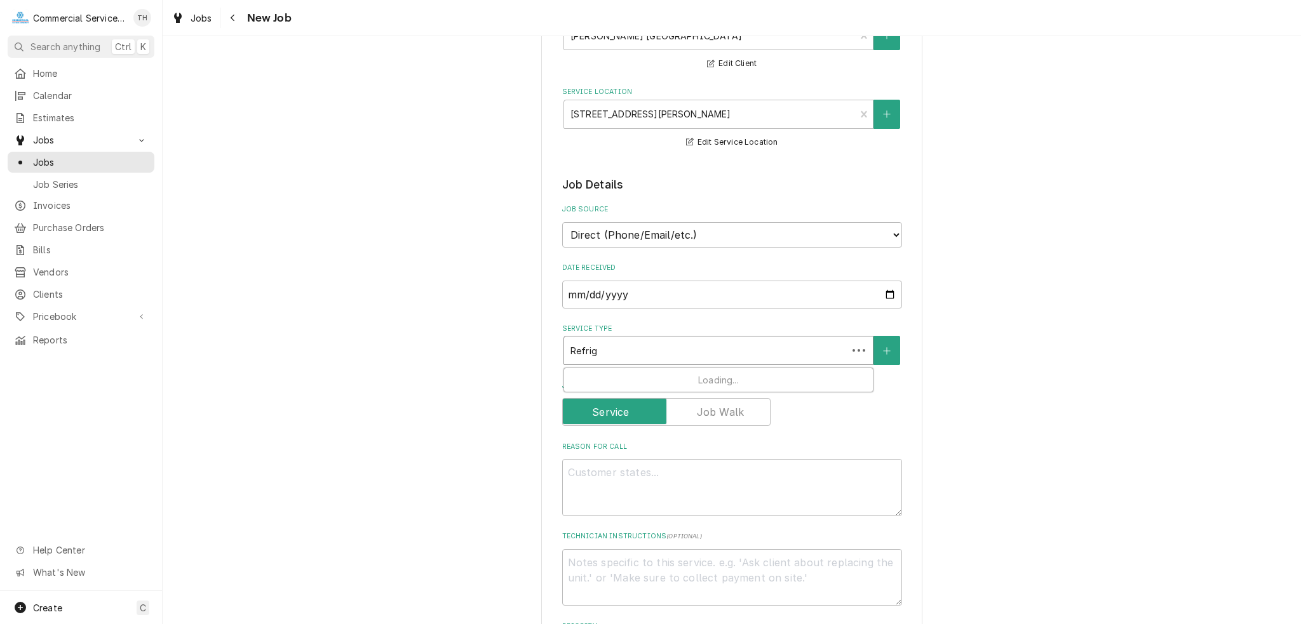
type textarea "x"
type input "Refrige"
type textarea "x"
type input "Refriger"
type textarea "x"
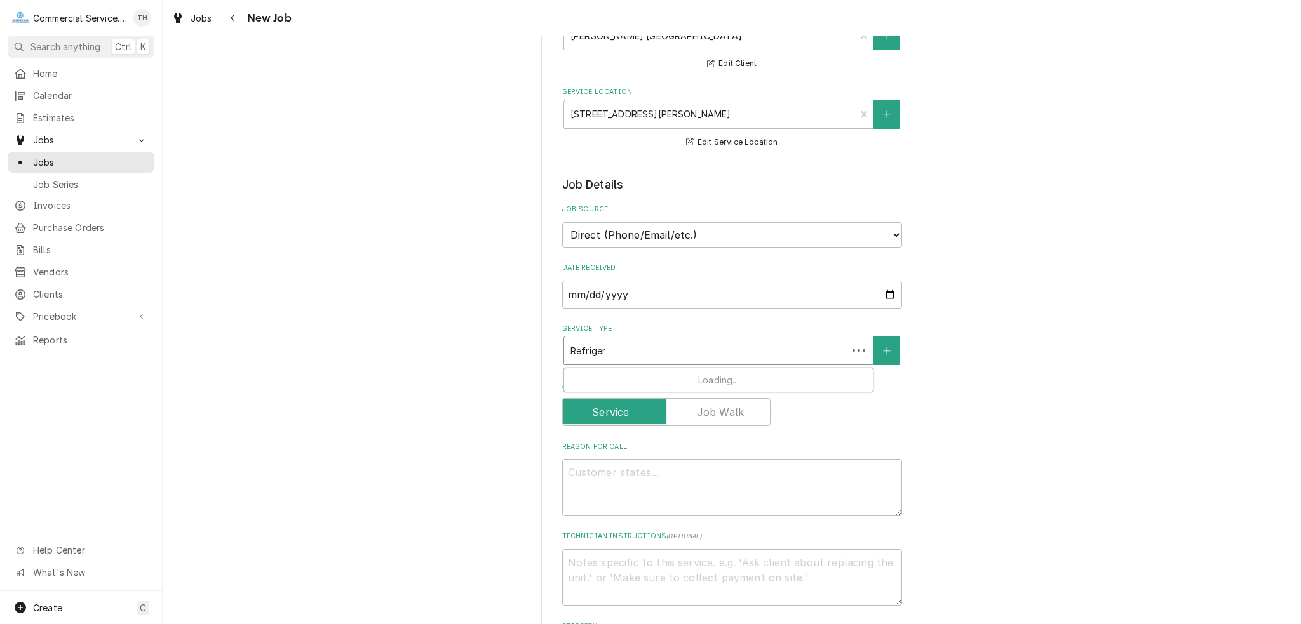
type input "Refrigera"
type textarea "x"
type input "Refrigerat"
type textarea "x"
type input "Refrigerati"
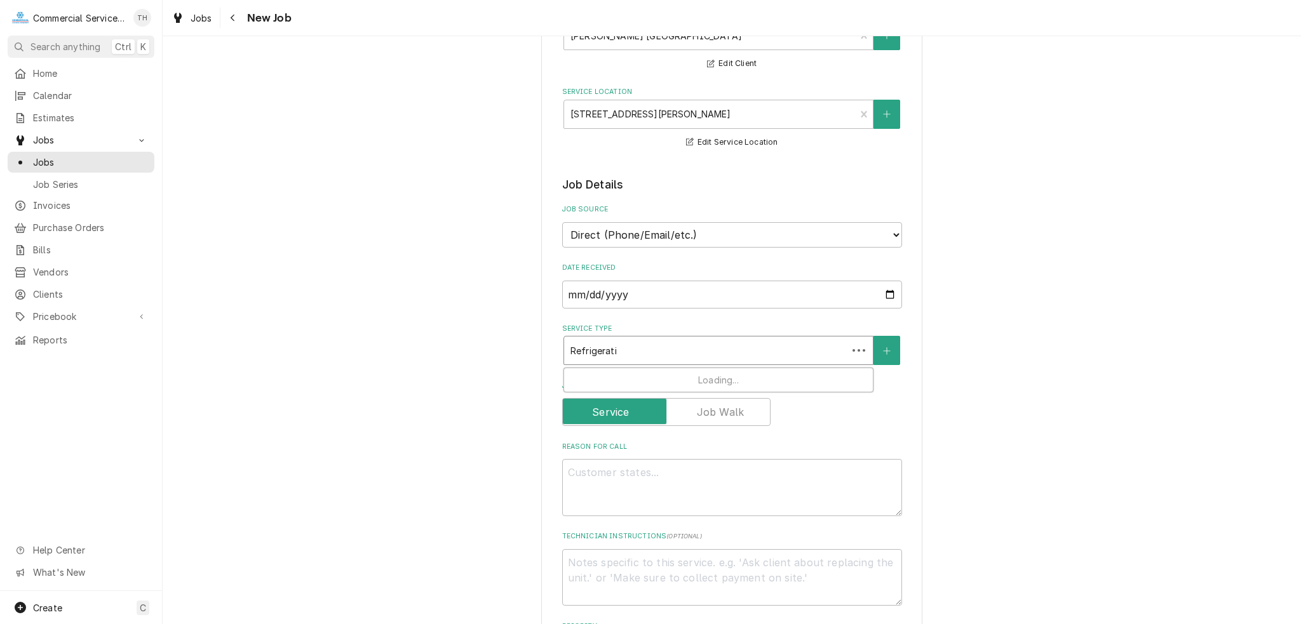
type textarea "x"
type input "Refrigeration"
type textarea "x"
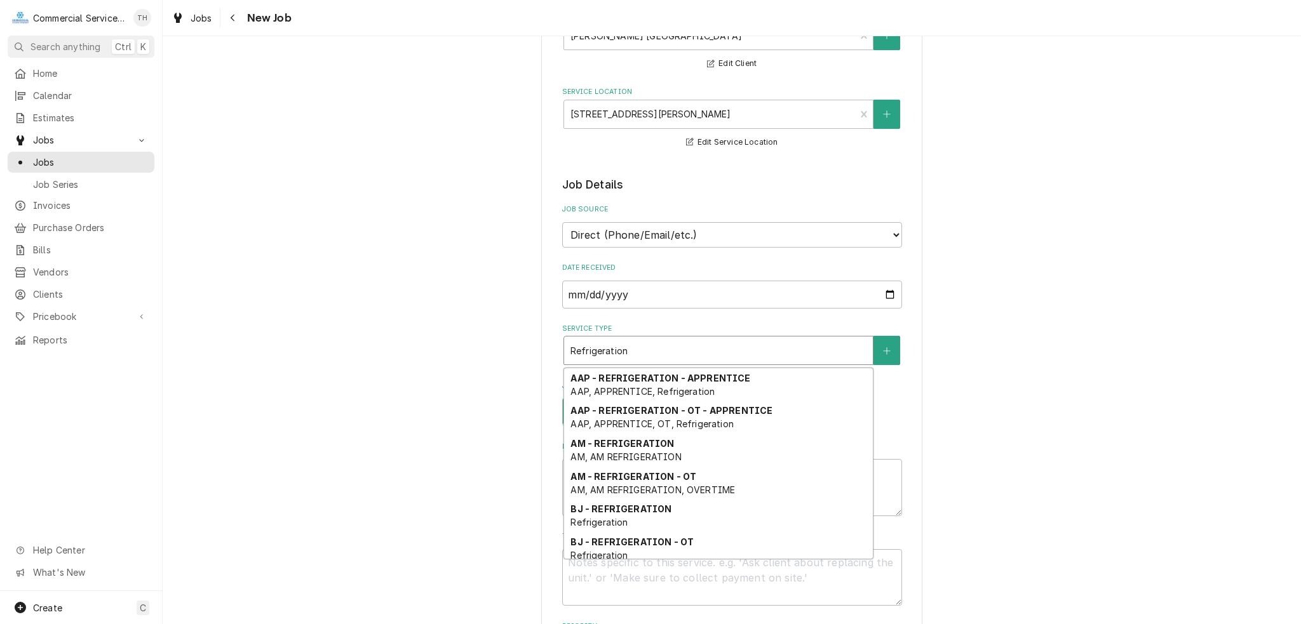
scroll to position [425, 0]
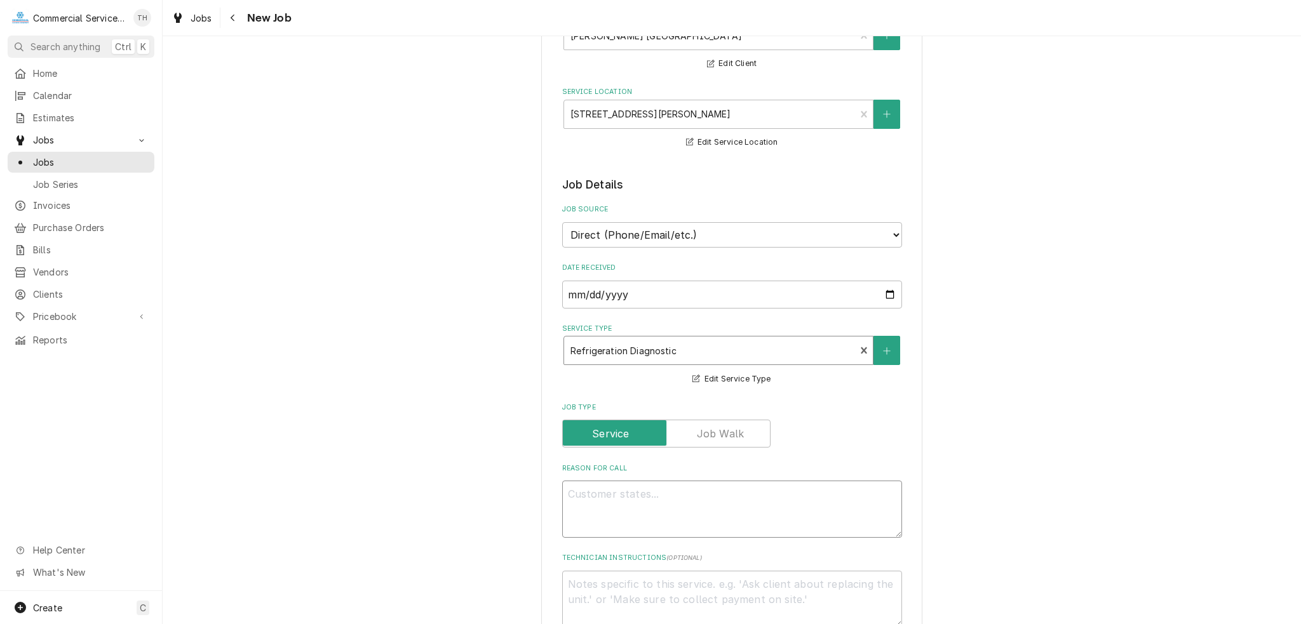
click at [704, 488] on textarea "Reason For Call" at bounding box center [732, 509] width 340 height 57
type textarea "x"
type textarea "W"
type textarea "x"
type textarea "WI"
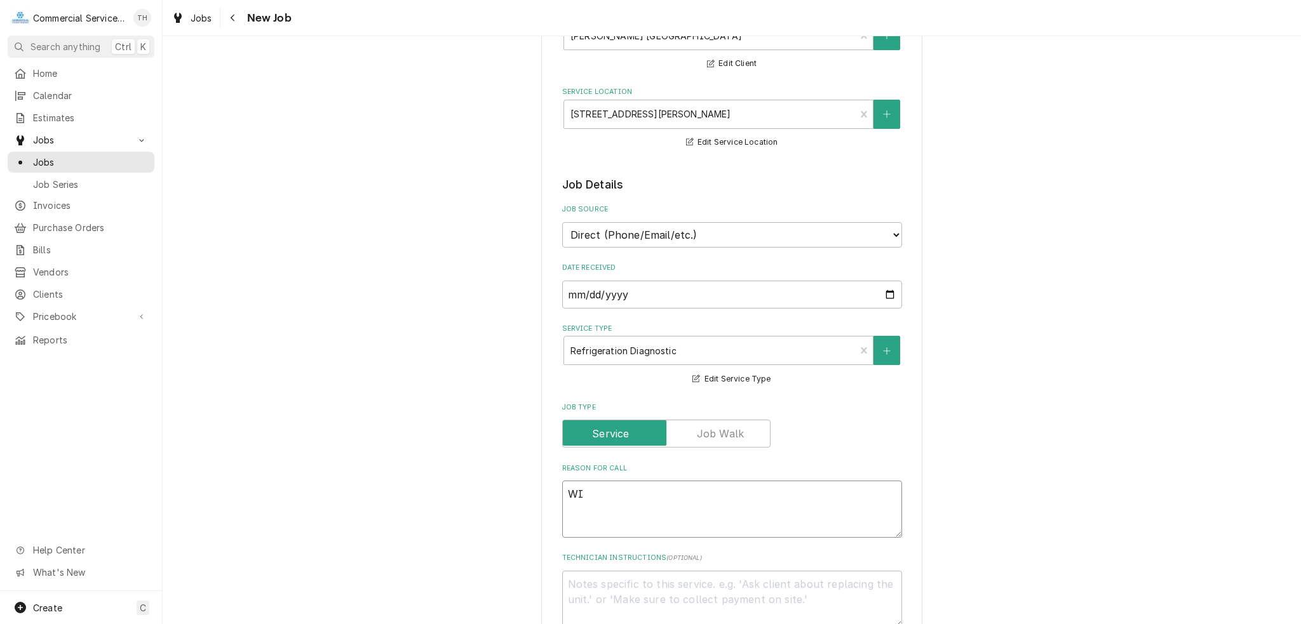
type textarea "x"
type textarea "WIC"
type textarea "x"
type textarea "WIC"
type textarea "x"
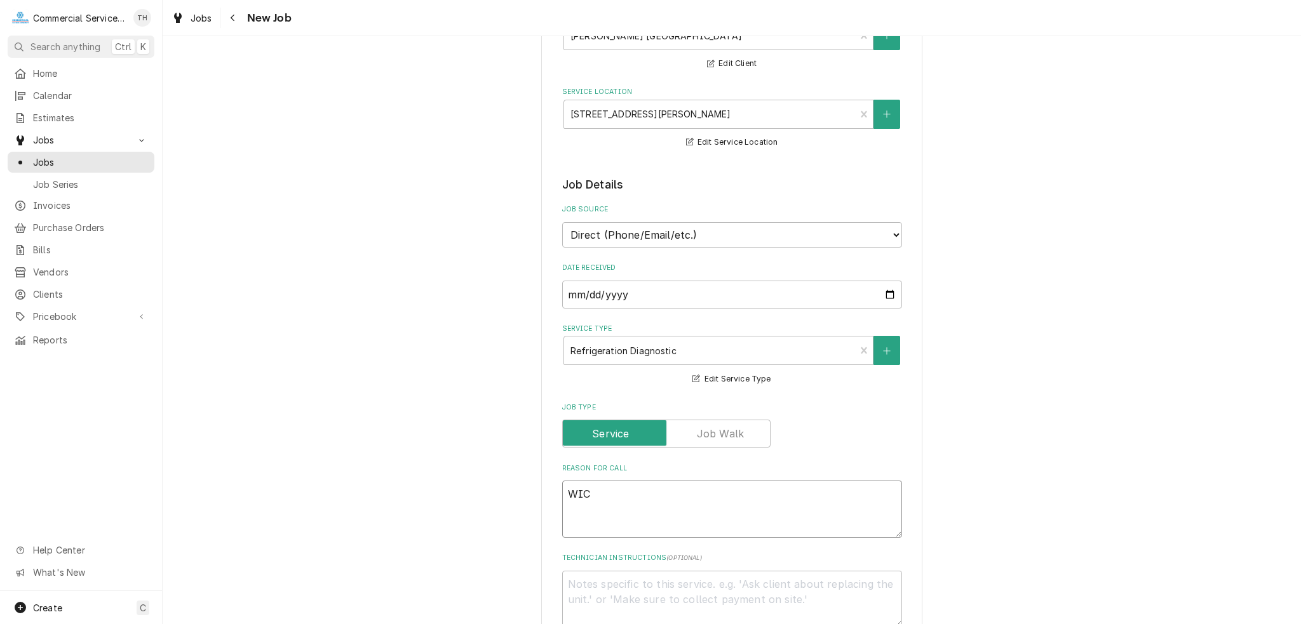
type textarea "WIC i"
type textarea "x"
type textarea "WIC is"
type textarea "x"
type textarea "WIC is"
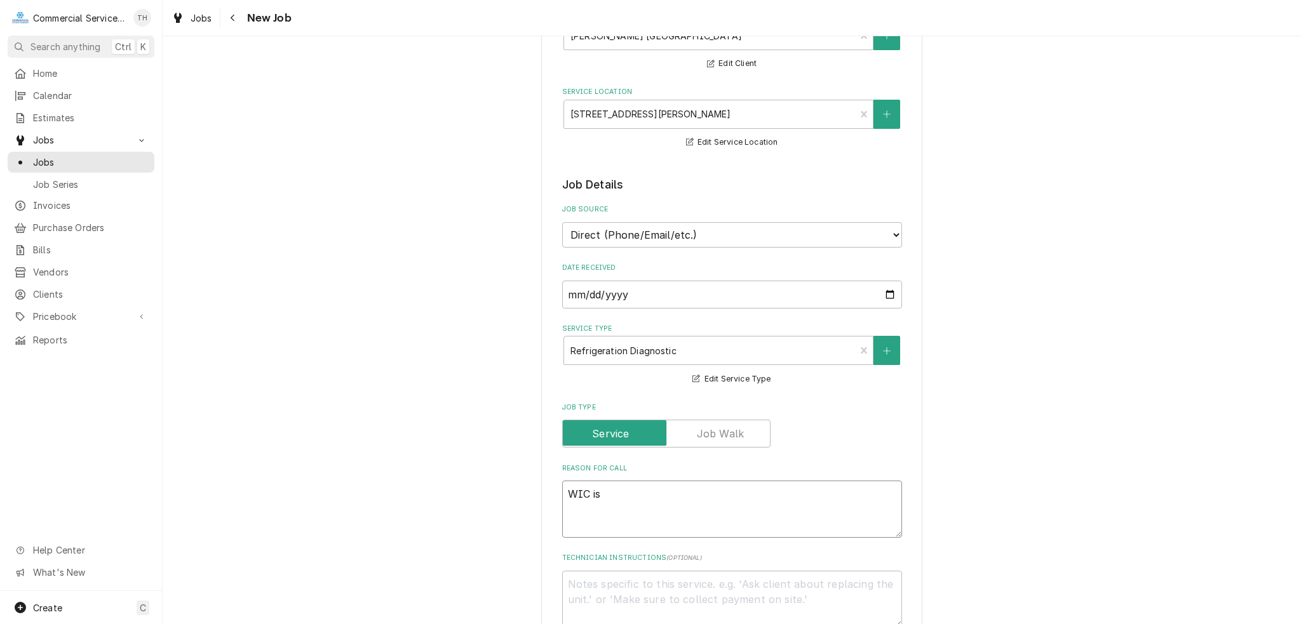
type textarea "x"
type textarea "WIC is n"
type textarea "x"
type textarea "WIC is no"
type textarea "x"
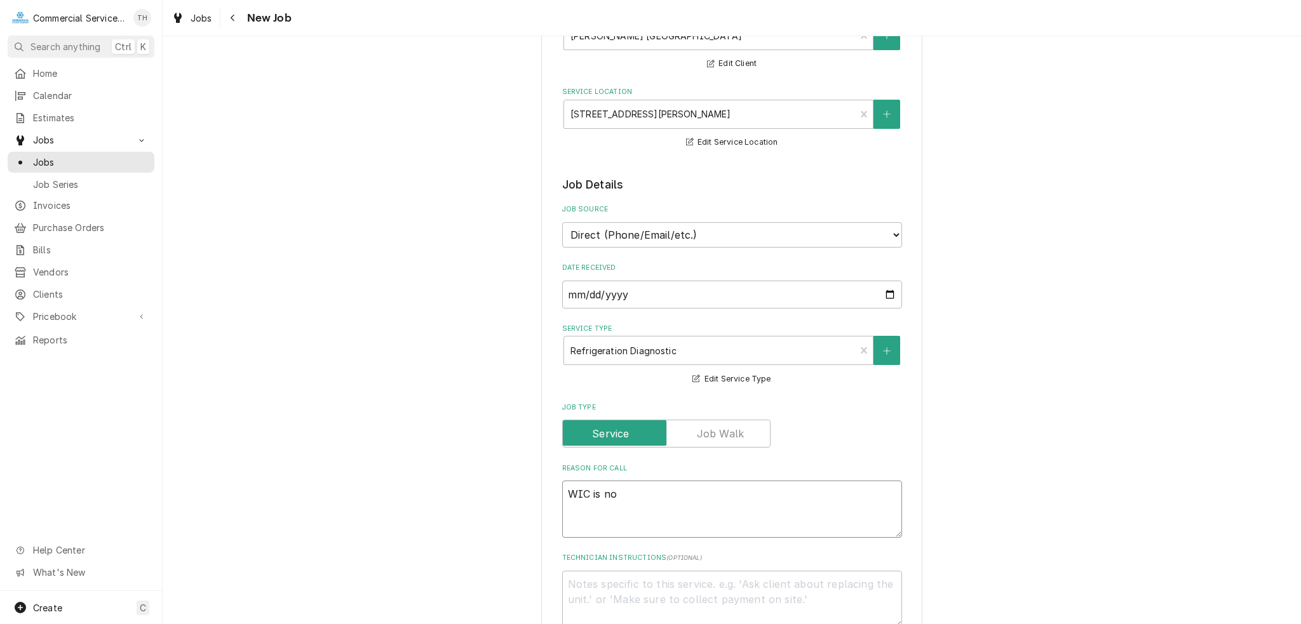
type textarea "WIC is not"
type textarea "x"
type textarea "WIC is not"
type textarea "x"
type textarea "WIC is not t"
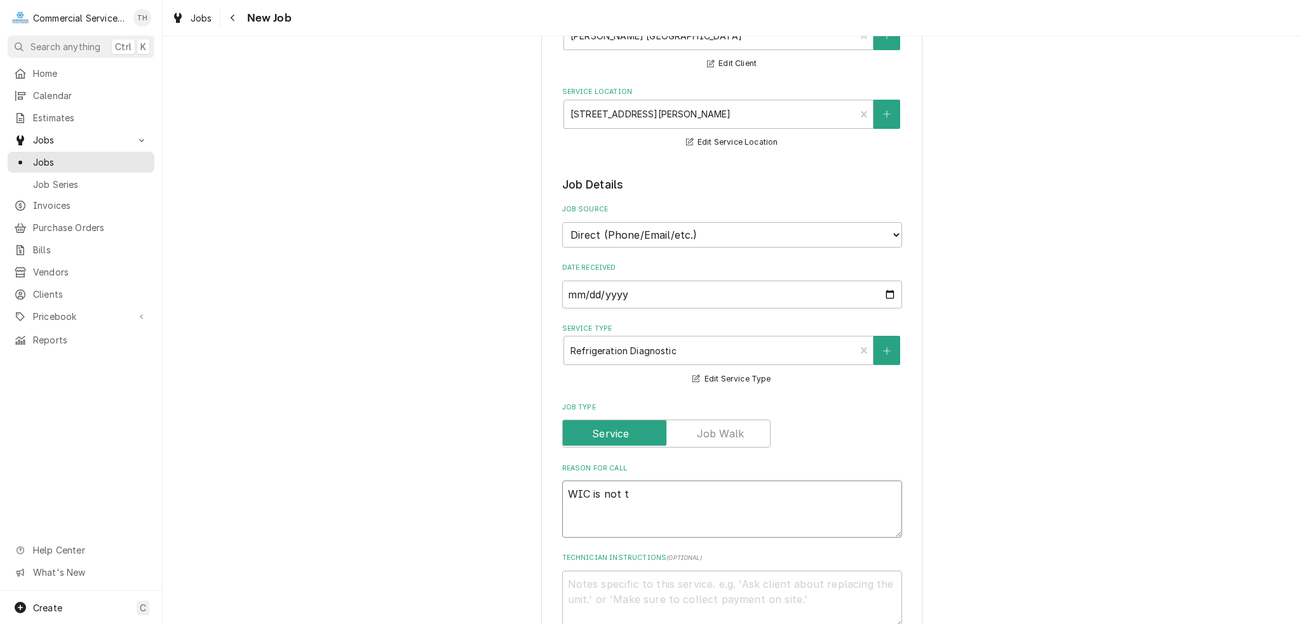
type textarea "x"
type textarea "WIC is not te"
type textarea "x"
type textarea "WIC is not tem"
type textarea "x"
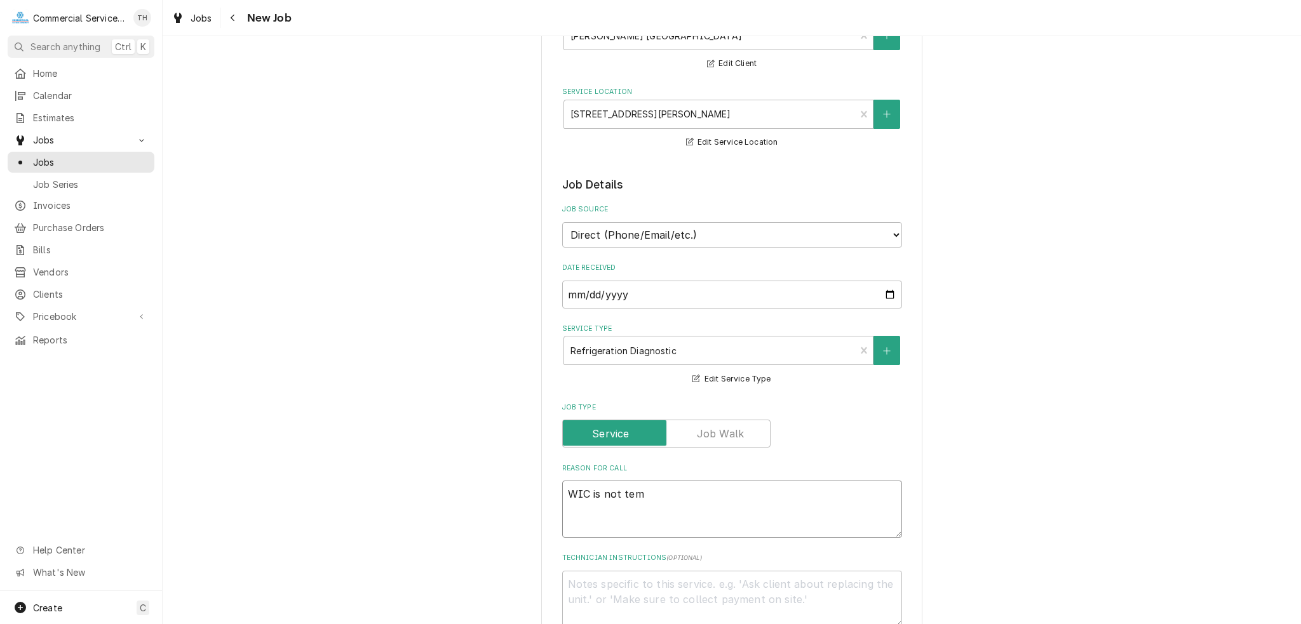
type textarea "WIC is not temp"
type textarea "x"
type textarea "WIC is not tempi"
type textarea "x"
type textarea "WIC is not tempin"
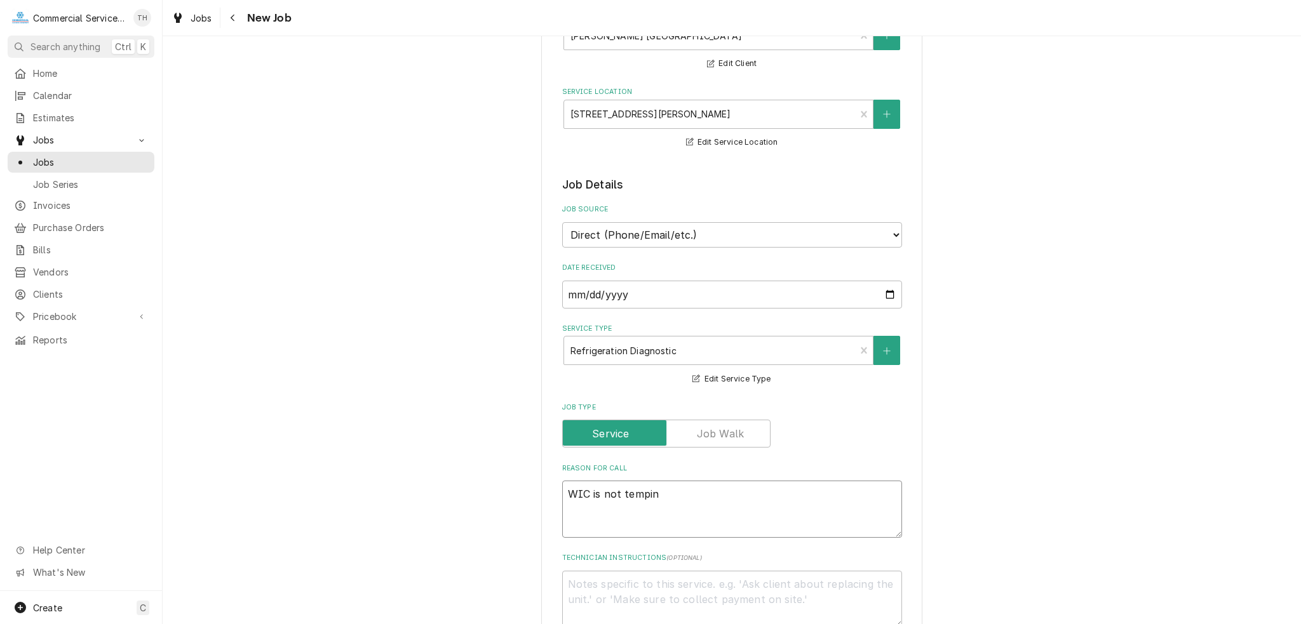
type textarea "x"
type textarea "WIC is not temping"
type textarea "x"
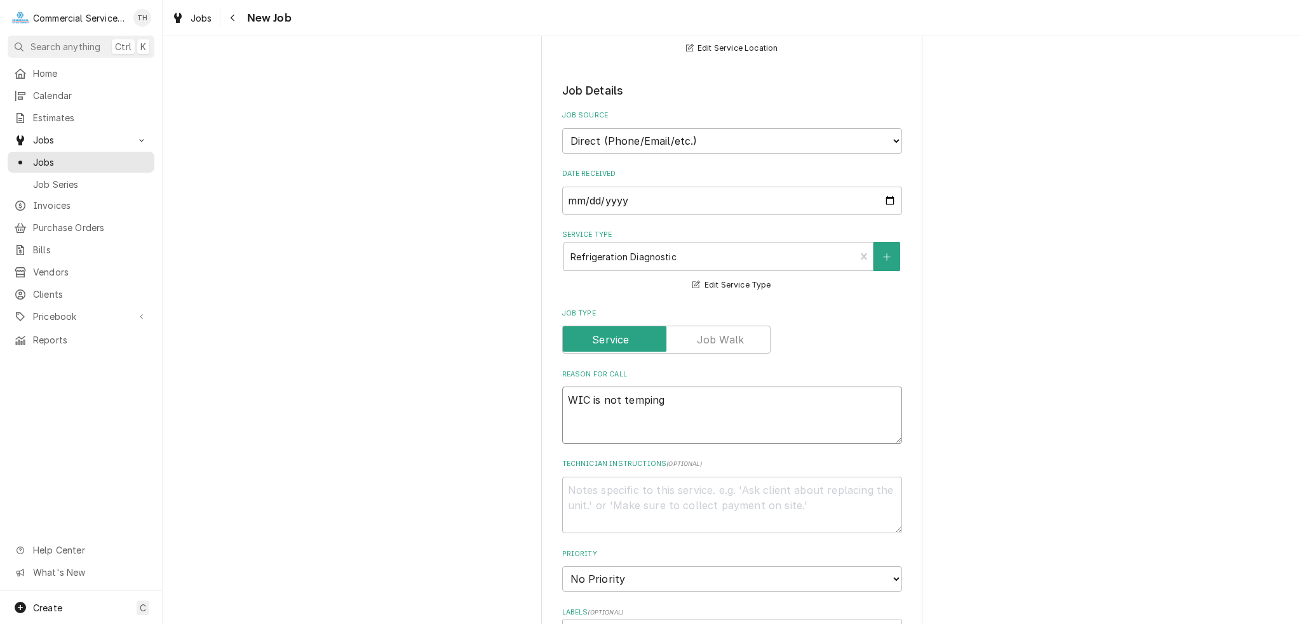
scroll to position [318, 0]
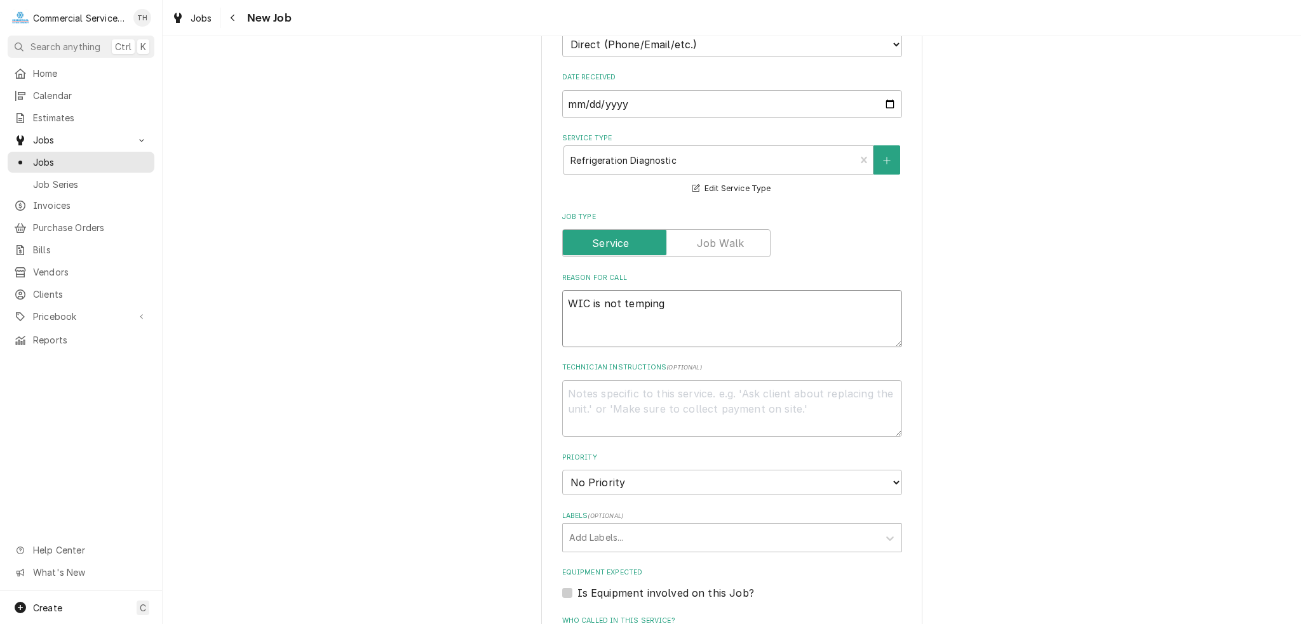
type textarea "WIC is not temping"
click at [668, 398] on textarea "Technician Instructions ( optional )" at bounding box center [732, 408] width 340 height 57
click at [652, 481] on select "No Priority Urgent High Medium Low" at bounding box center [732, 482] width 340 height 25
select select "3"
click at [562, 470] on select "No Priority Urgent High Medium Low" at bounding box center [732, 482] width 340 height 25
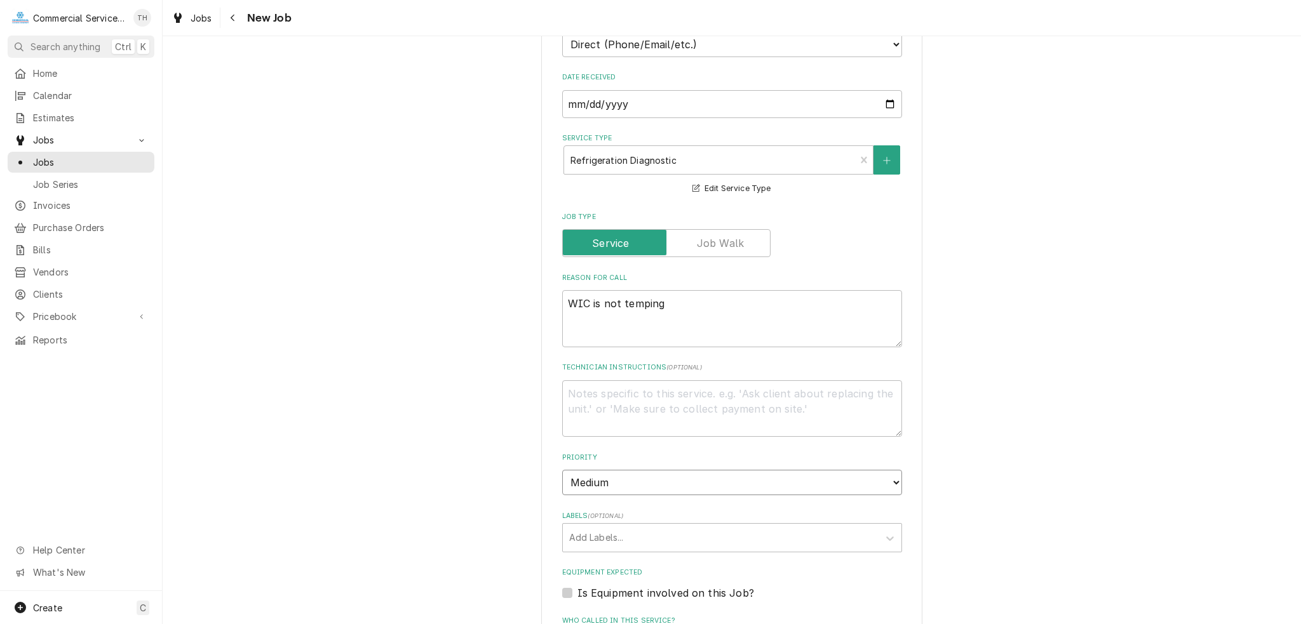
type textarea "x"
click at [628, 476] on select "No Priority Urgent High Medium Low" at bounding box center [732, 482] width 340 height 25
click at [562, 470] on select "No Priority Urgent High Medium Low" at bounding box center [732, 482] width 340 height 25
click at [612, 482] on select "No Priority Urgent High Medium Low" at bounding box center [732, 482] width 340 height 25
select select "2"
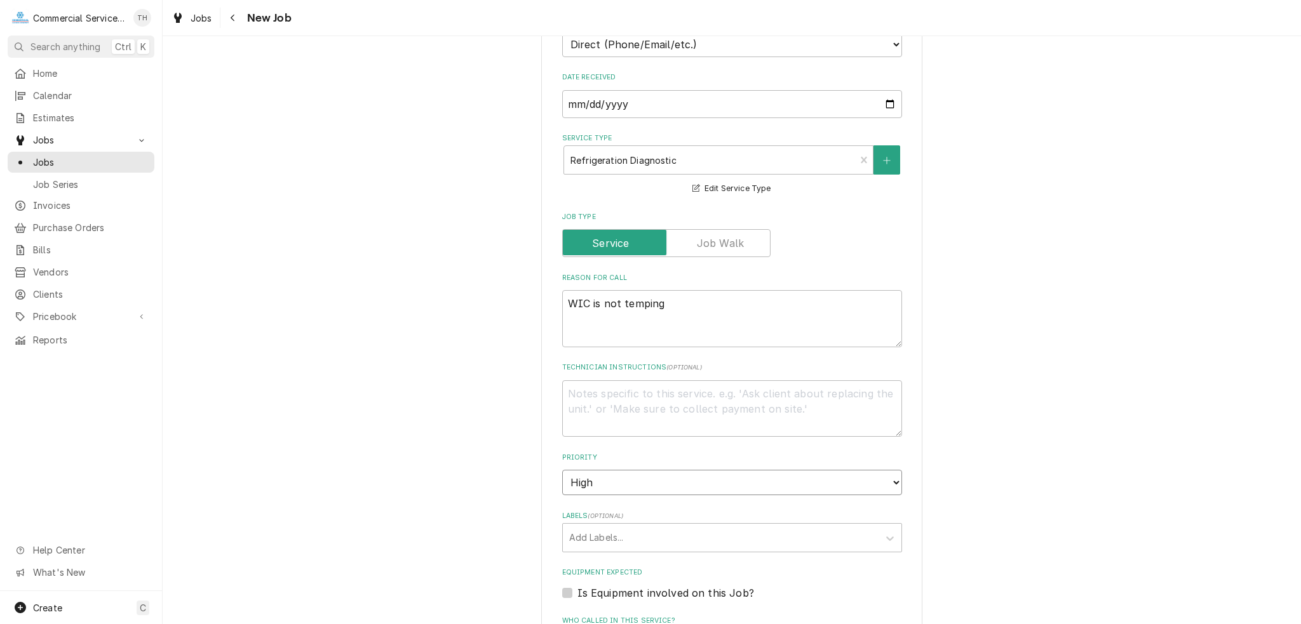
click at [562, 470] on select "No Priority Urgent High Medium Low" at bounding box center [732, 482] width 340 height 25
click at [609, 539] on div "Labels" at bounding box center [720, 538] width 303 height 23
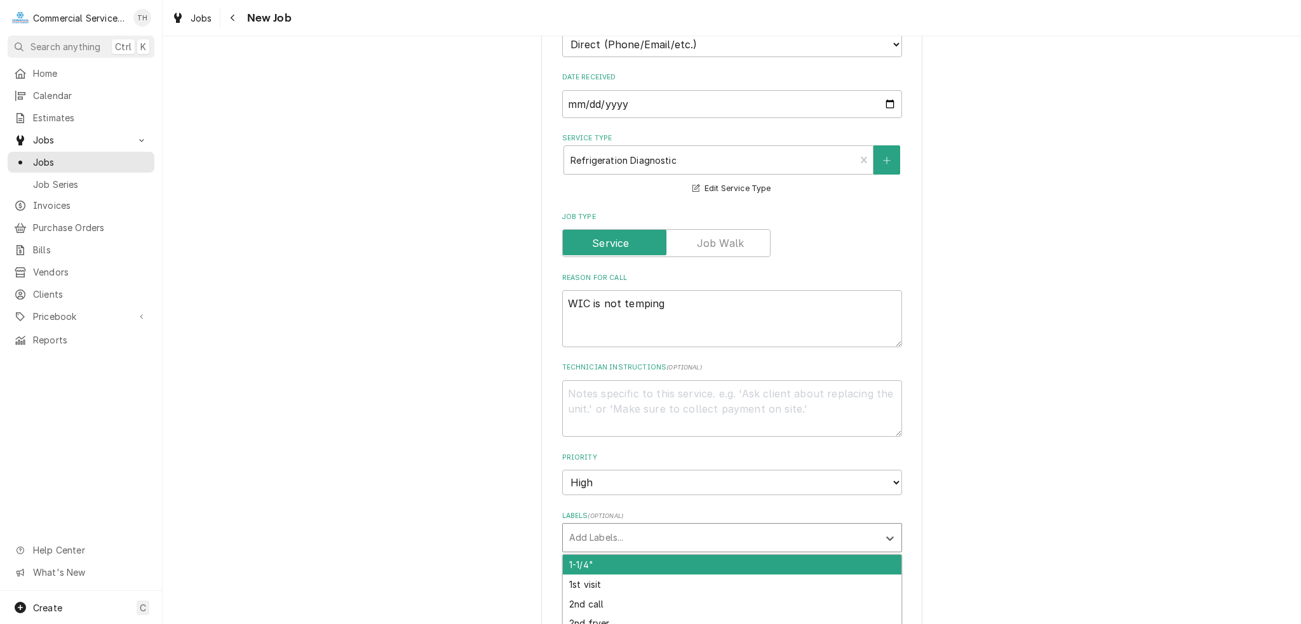
type textarea "x"
type input "WIC"
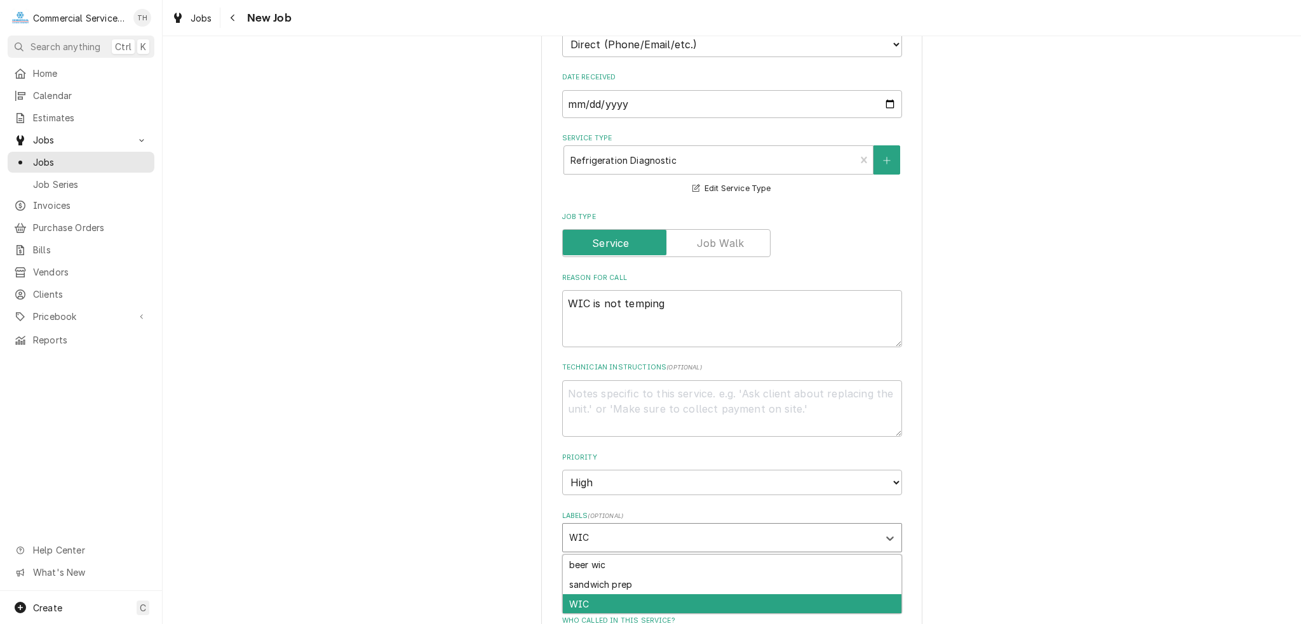
type textarea "x"
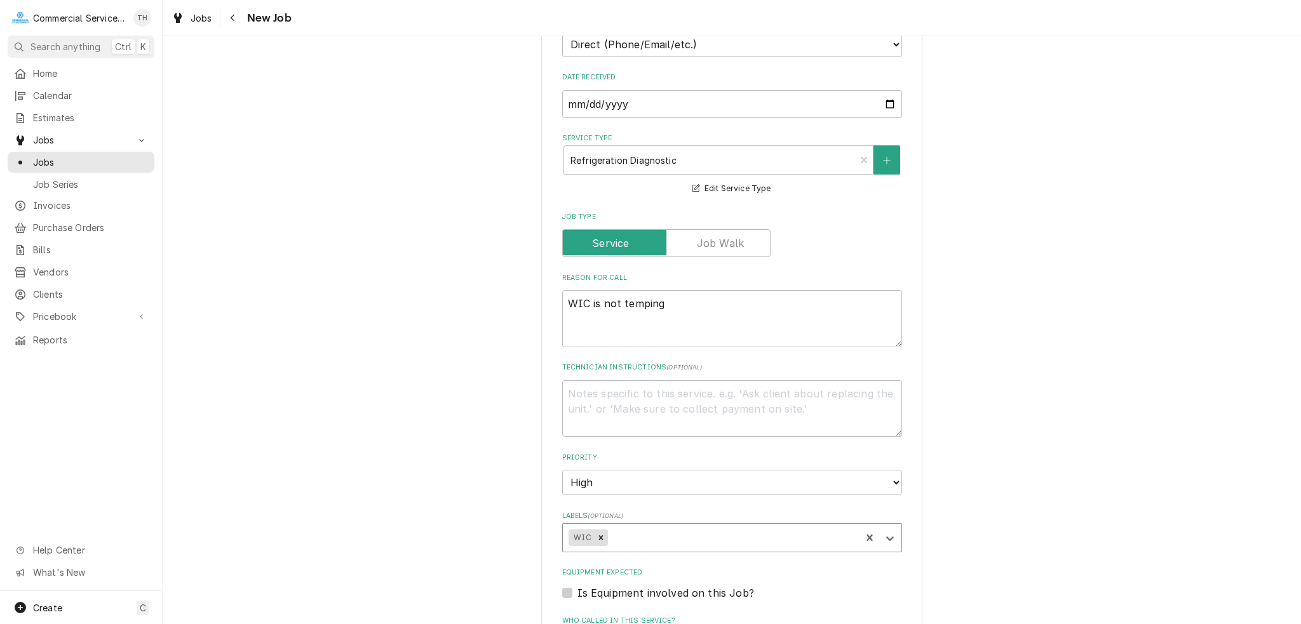
type textarea "x"
type input "n"
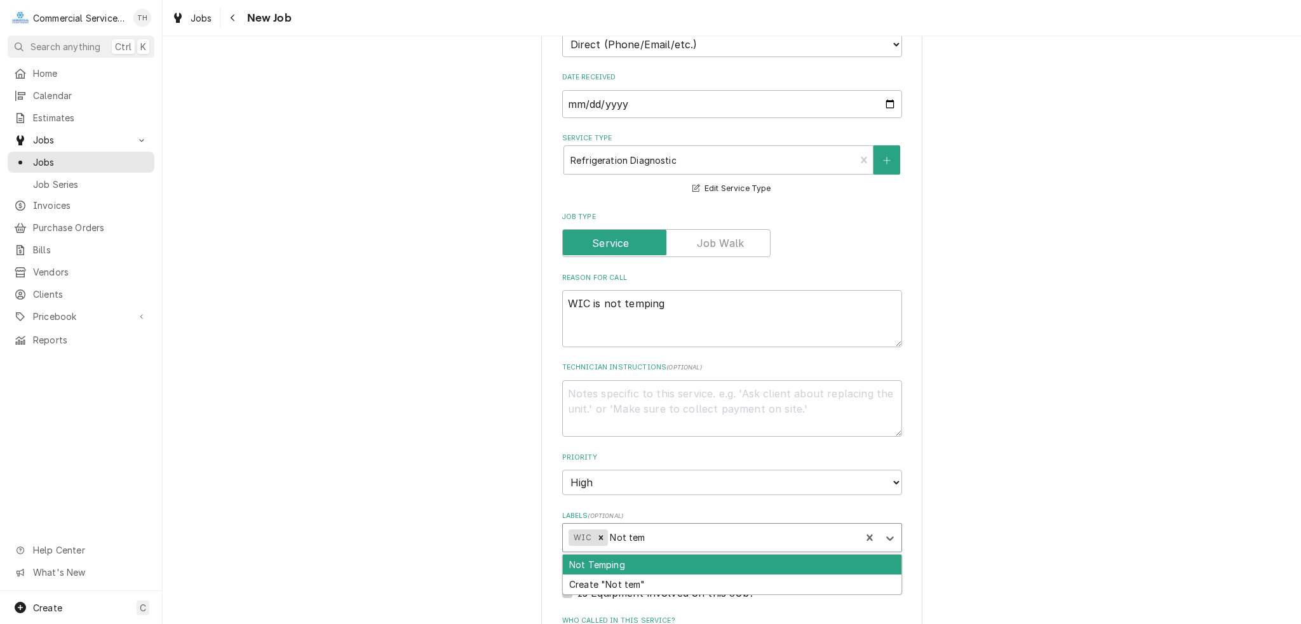
type input "Not temp"
type textarea "x"
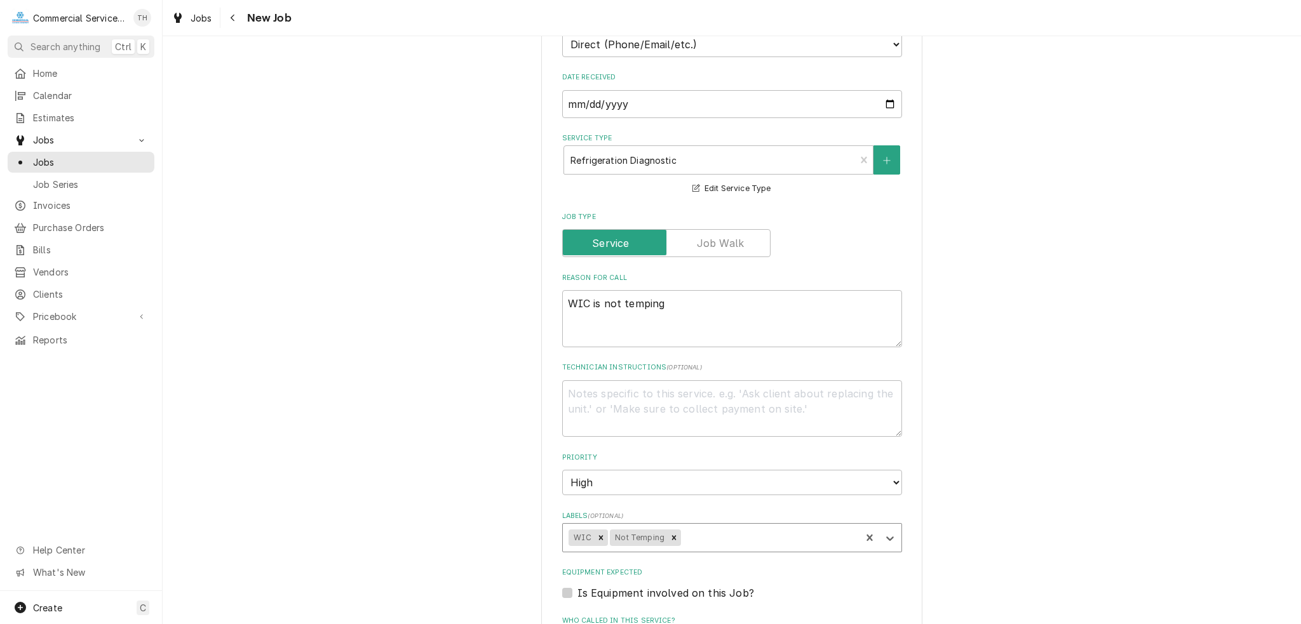
type textarea "x"
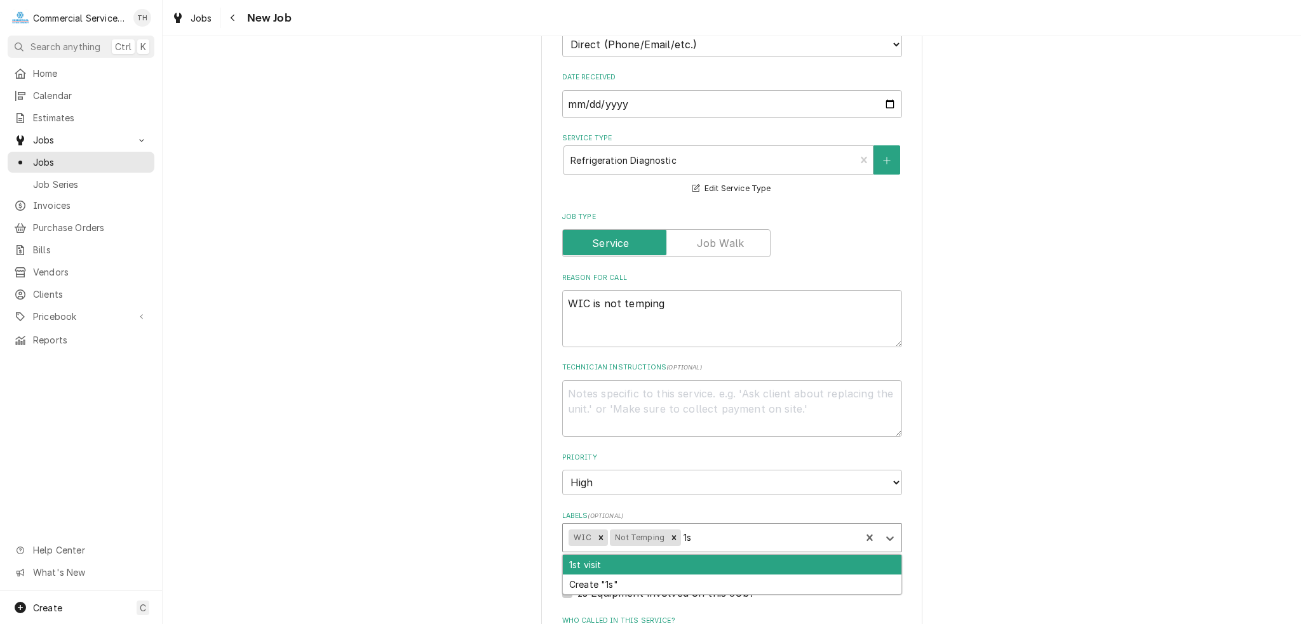
type input "1st"
type textarea "x"
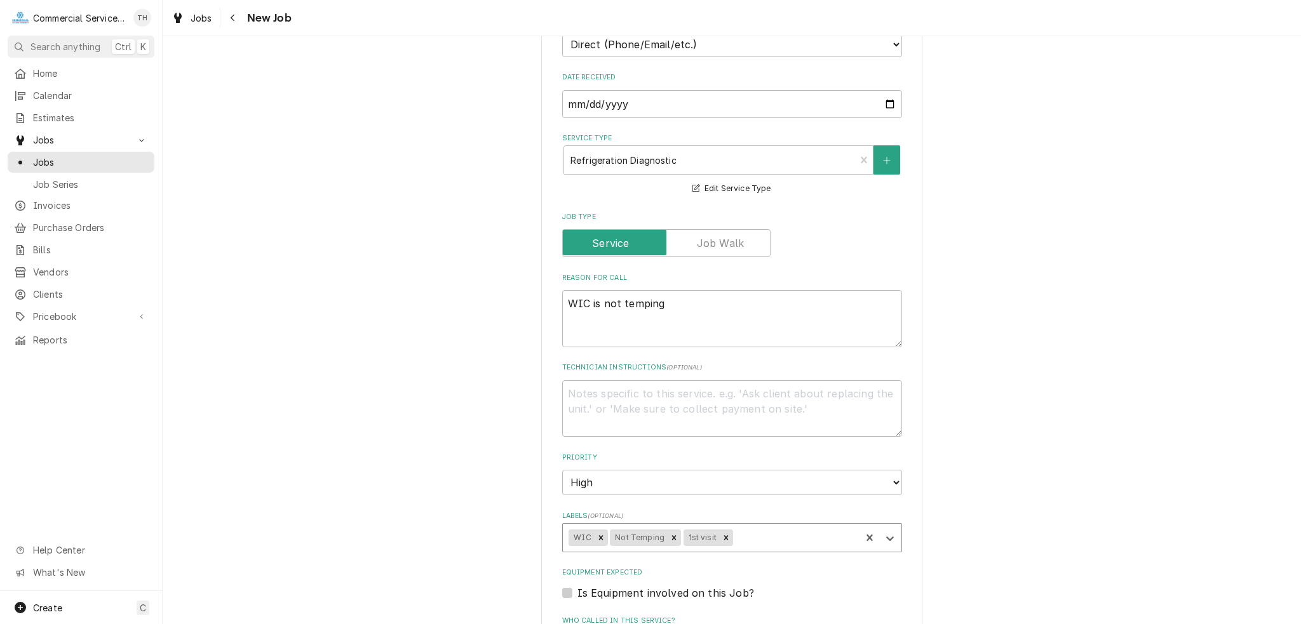
type textarea "x"
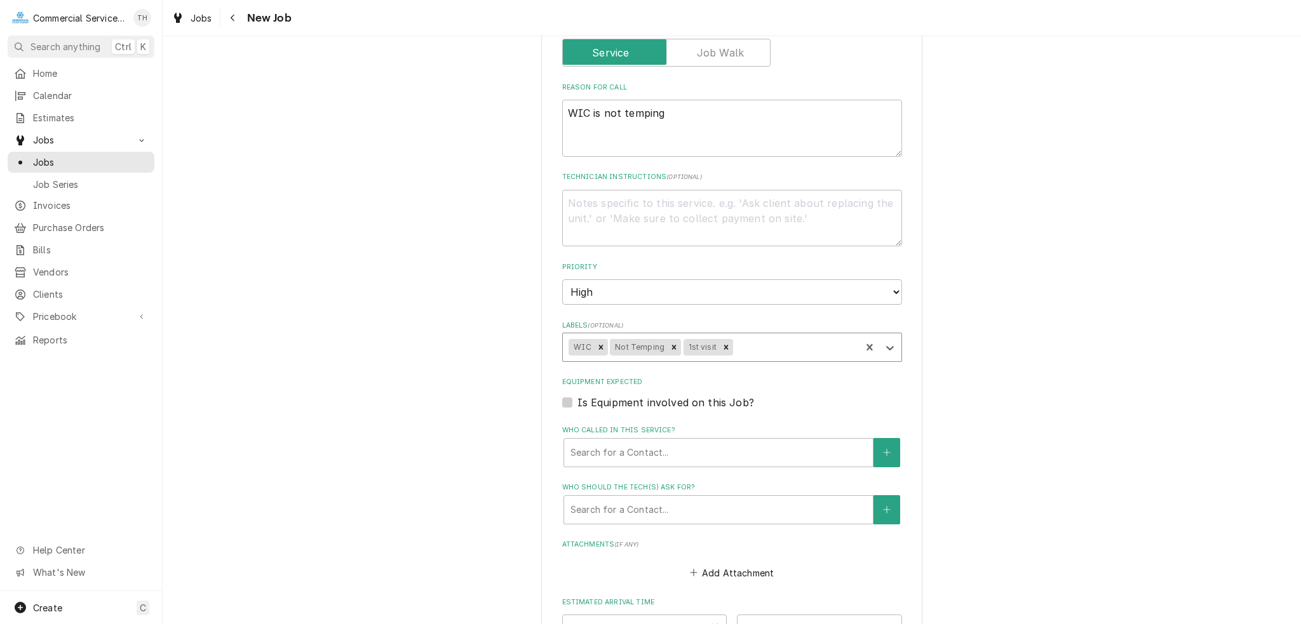
click at [577, 400] on label "Is Equipment involved on this Job?" at bounding box center [665, 402] width 177 height 15
click at [577, 400] on input "Equipment Expected" at bounding box center [747, 409] width 340 height 28
checkbox input "true"
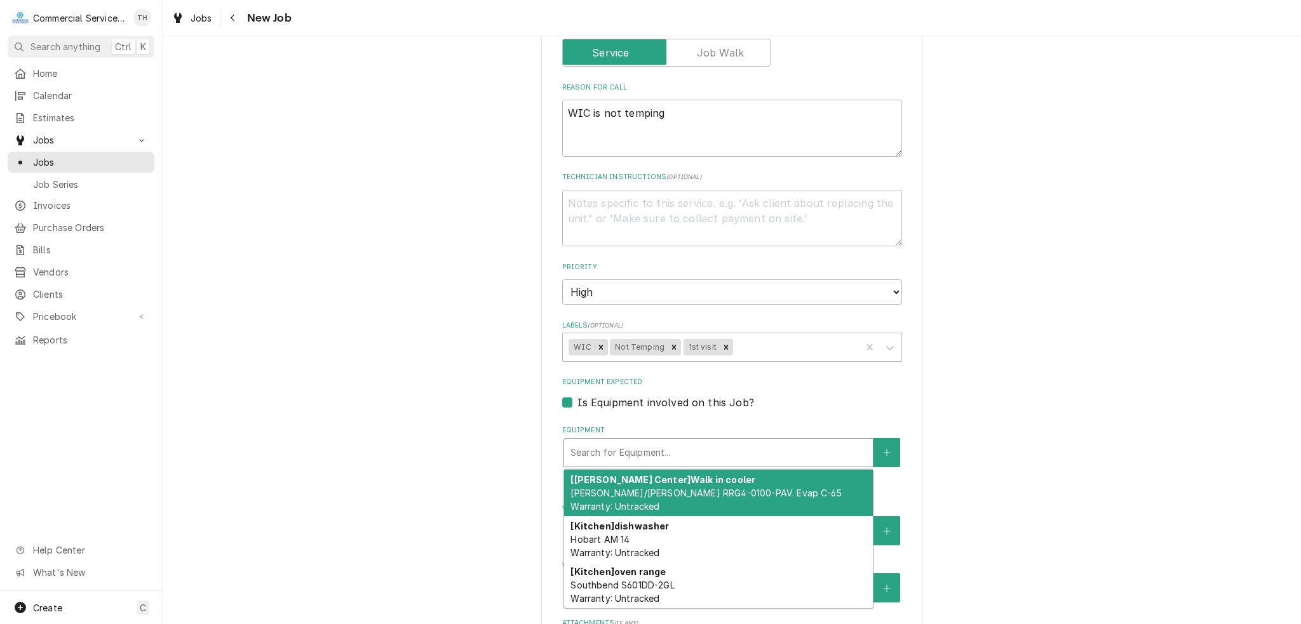
click at [621, 441] on div "Equipment" at bounding box center [718, 452] width 296 height 23
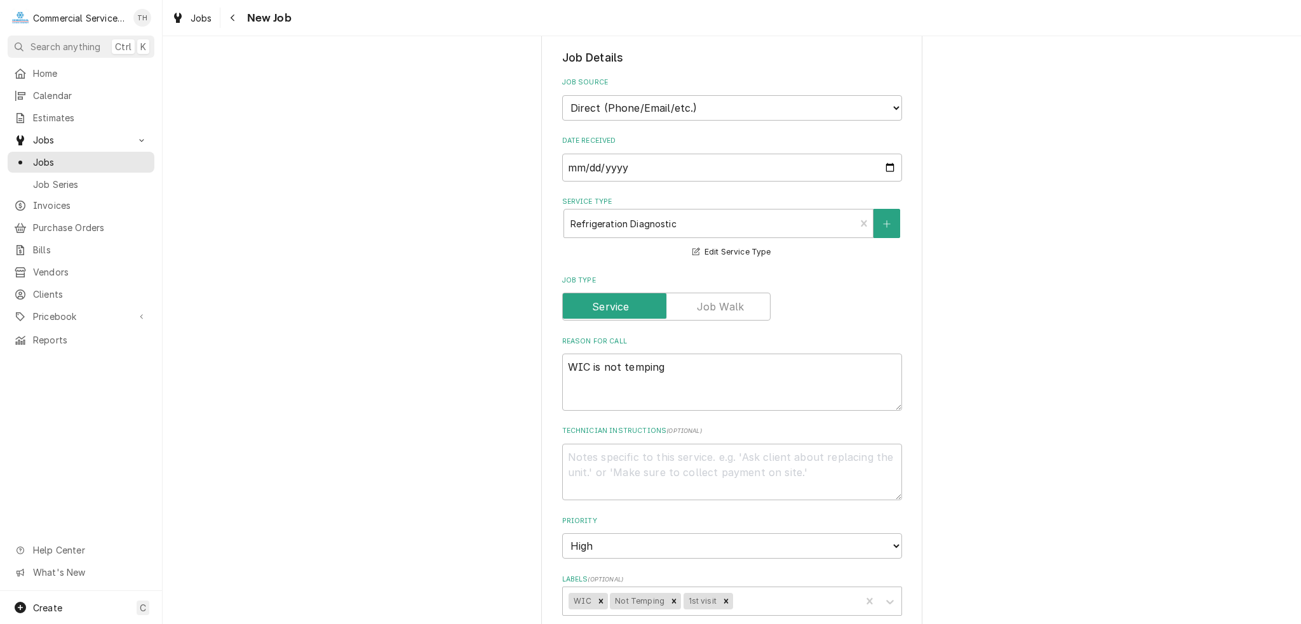
scroll to position [572, 0]
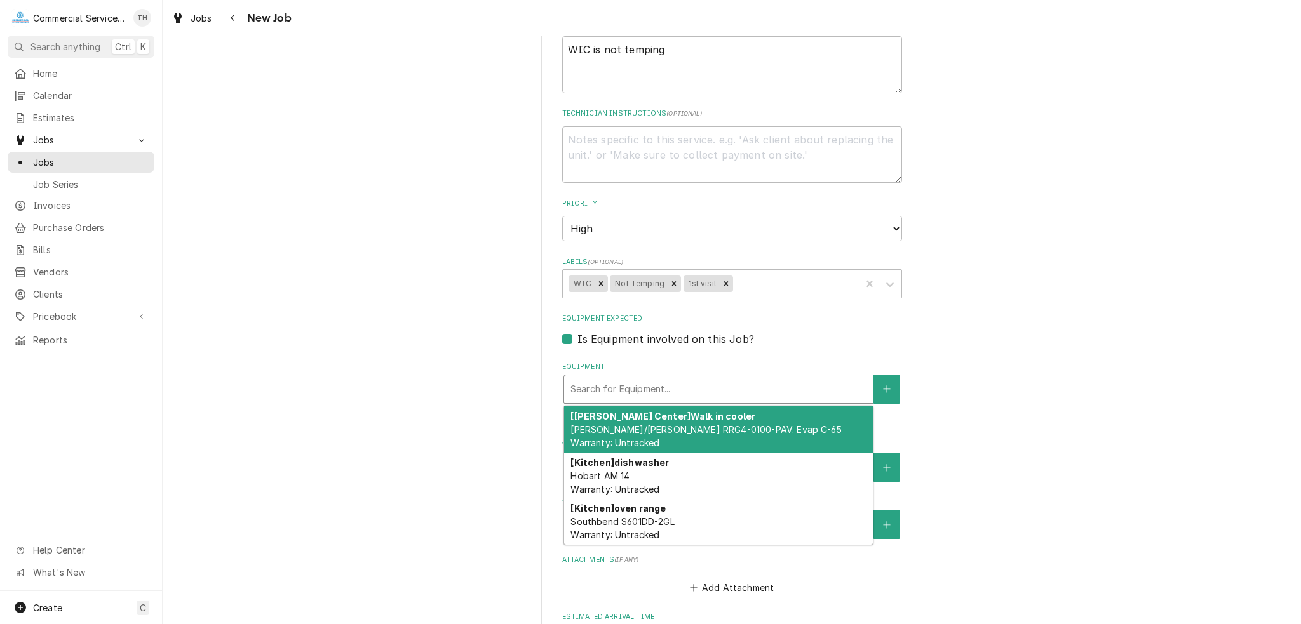
click at [641, 378] on div "Equipment" at bounding box center [718, 389] width 296 height 23
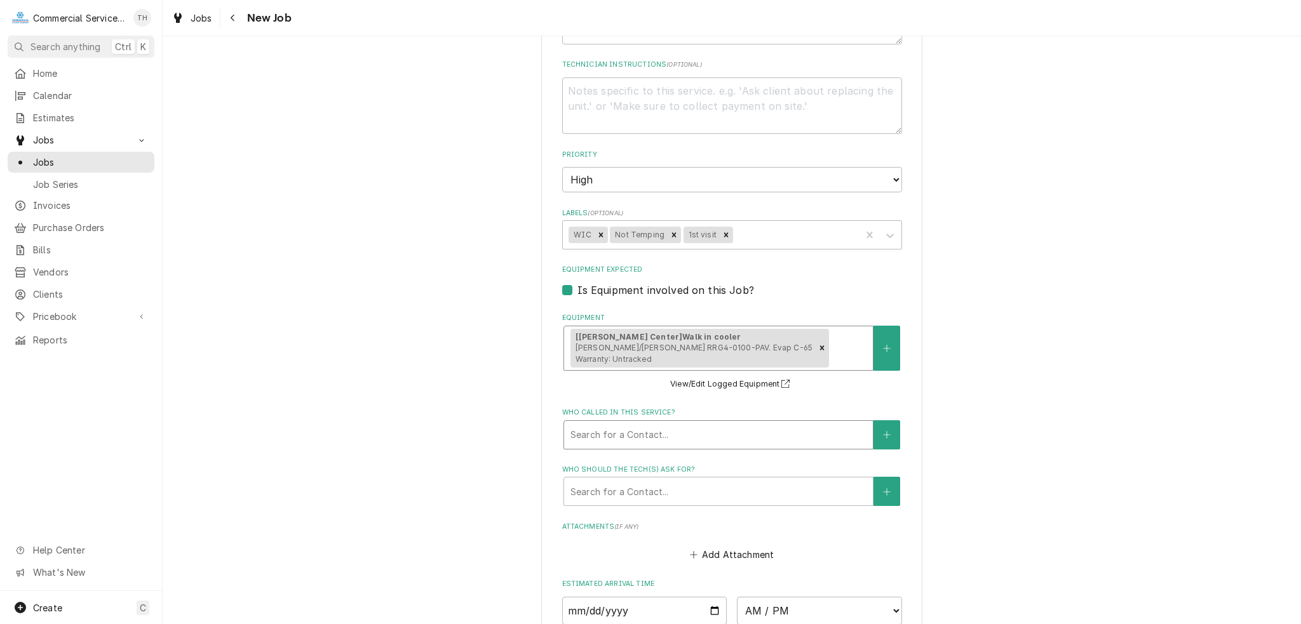
scroll to position [699, 0]
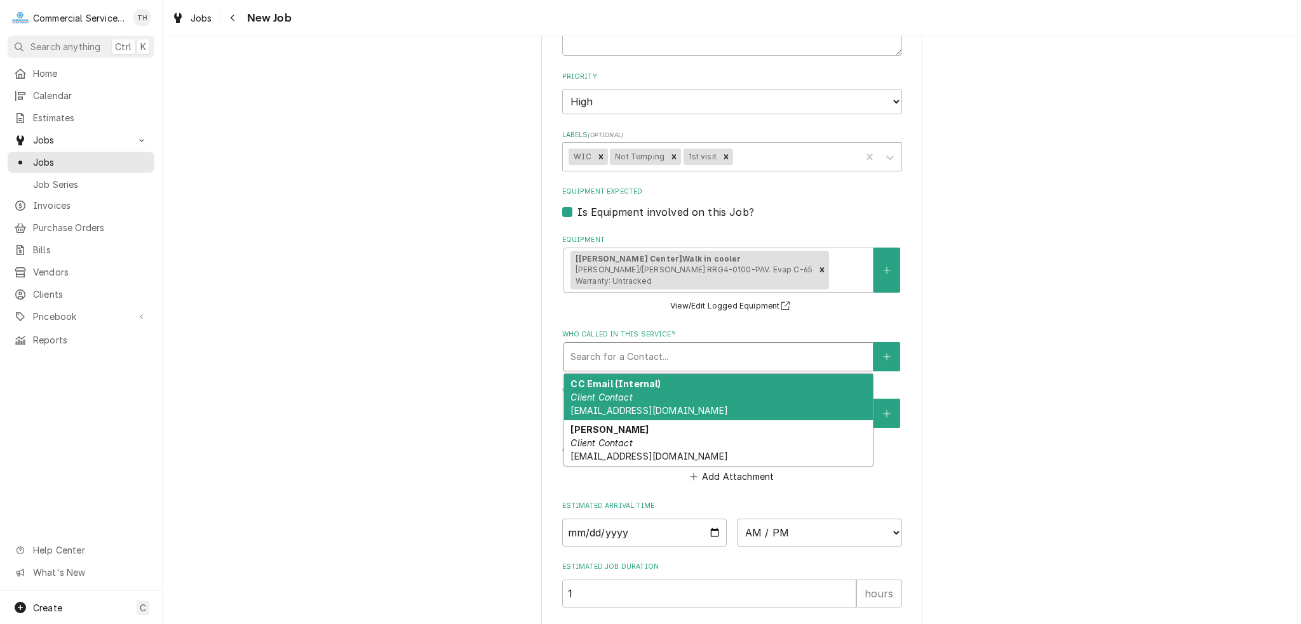
click at [592, 356] on div "Who called in this service?" at bounding box center [718, 357] width 296 height 23
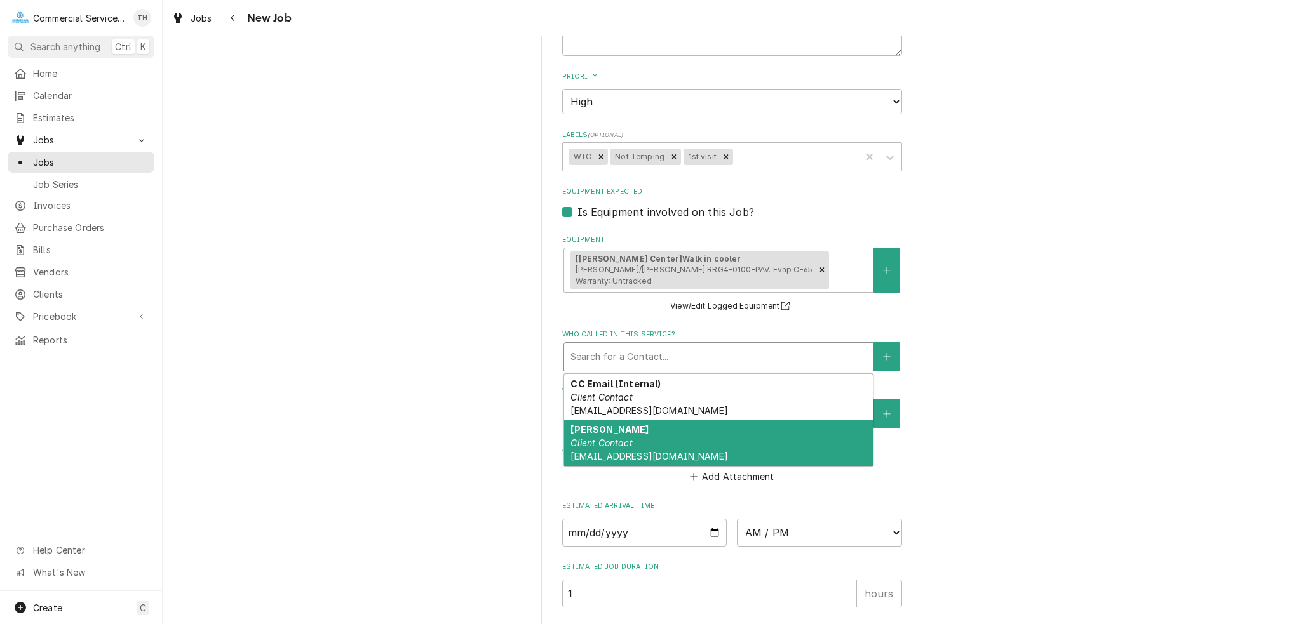
click at [591, 439] on em "Client Contact" at bounding box center [601, 443] width 62 height 11
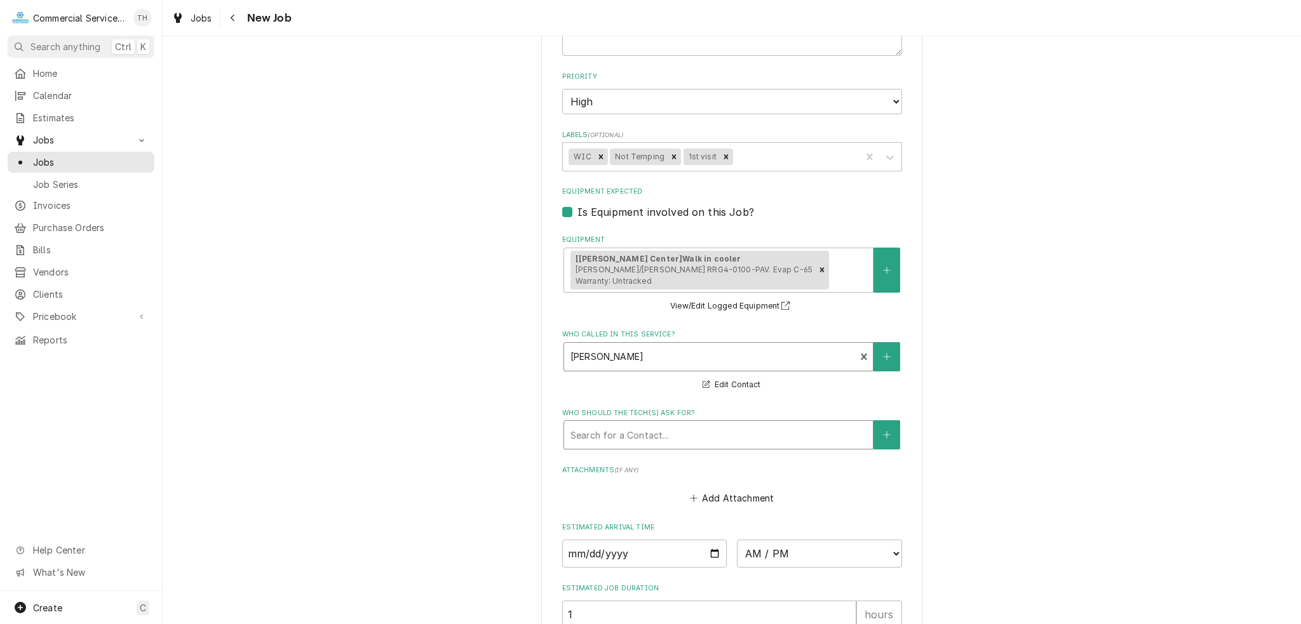
click at [602, 440] on div "Who should the tech(s) ask for?" at bounding box center [718, 435] width 296 height 23
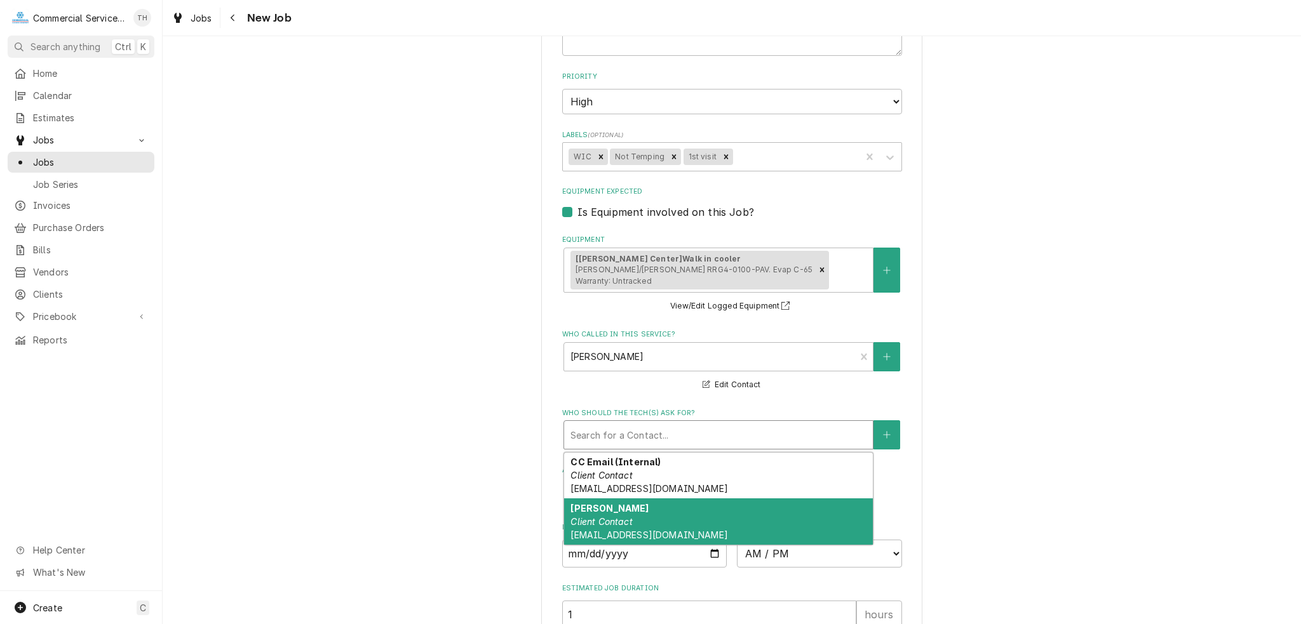
click at [582, 511] on div "Cathy Mottau Client Contact cmottau@mndschool.org" at bounding box center [718, 522] width 309 height 46
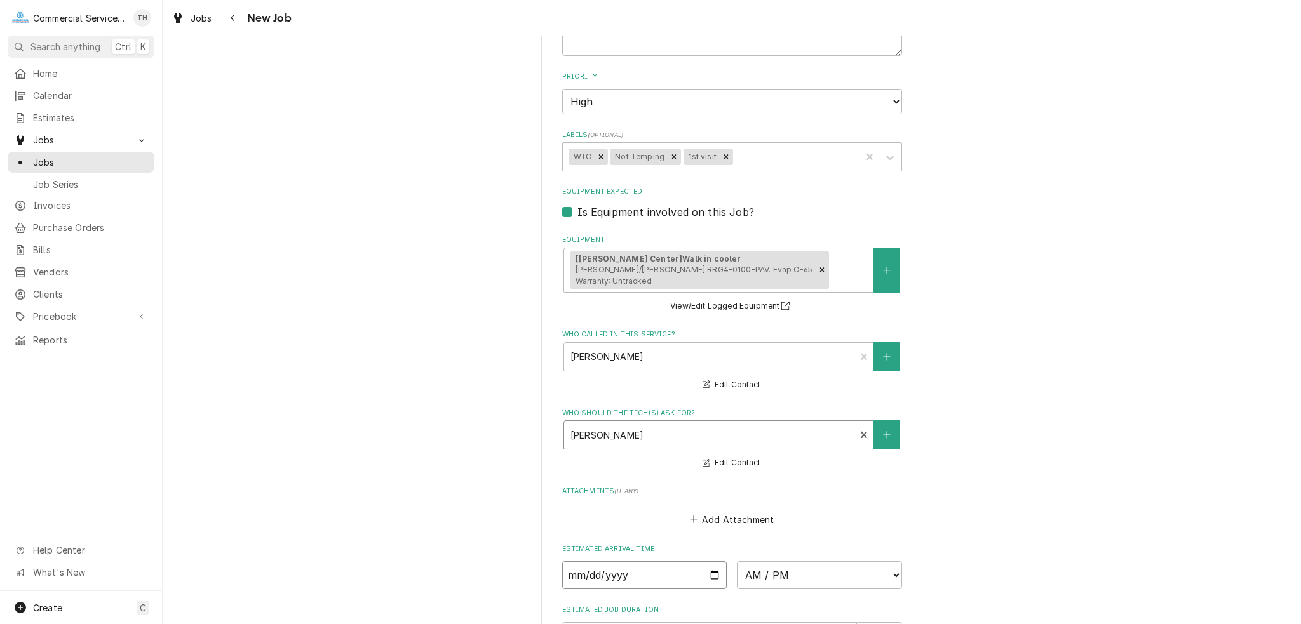
click at [704, 570] on input "Date" at bounding box center [644, 575] width 165 height 28
type textarea "x"
type input "2025-09-02"
click at [785, 570] on select "AM / PM 6:00 AM 6:15 AM 6:30 AM 6:45 AM 7:00 AM 7:15 AM 7:30 AM 7:45 AM 8:00 AM…" at bounding box center [819, 575] width 165 height 28
type textarea "x"
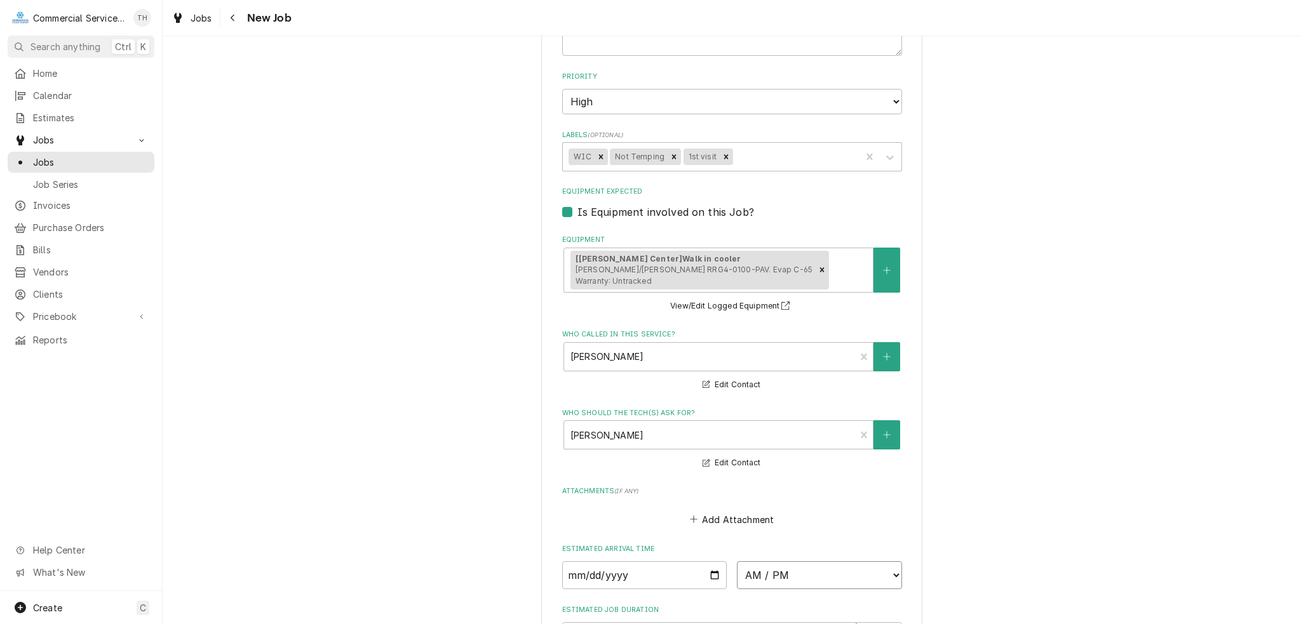
select select "09:15:00"
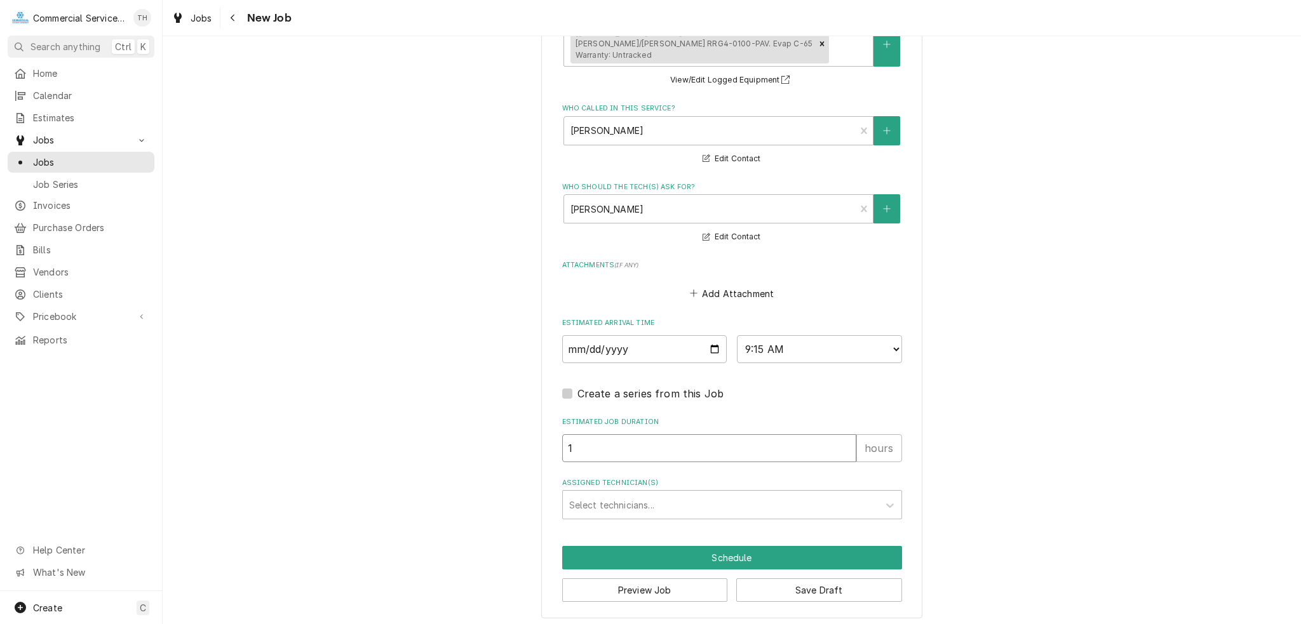
click at [633, 441] on input "1" at bounding box center [709, 448] width 294 height 28
drag, startPoint x: 633, startPoint y: 441, endPoint x: 501, endPoint y: 448, distance: 132.3
type textarea "x"
type input "2"
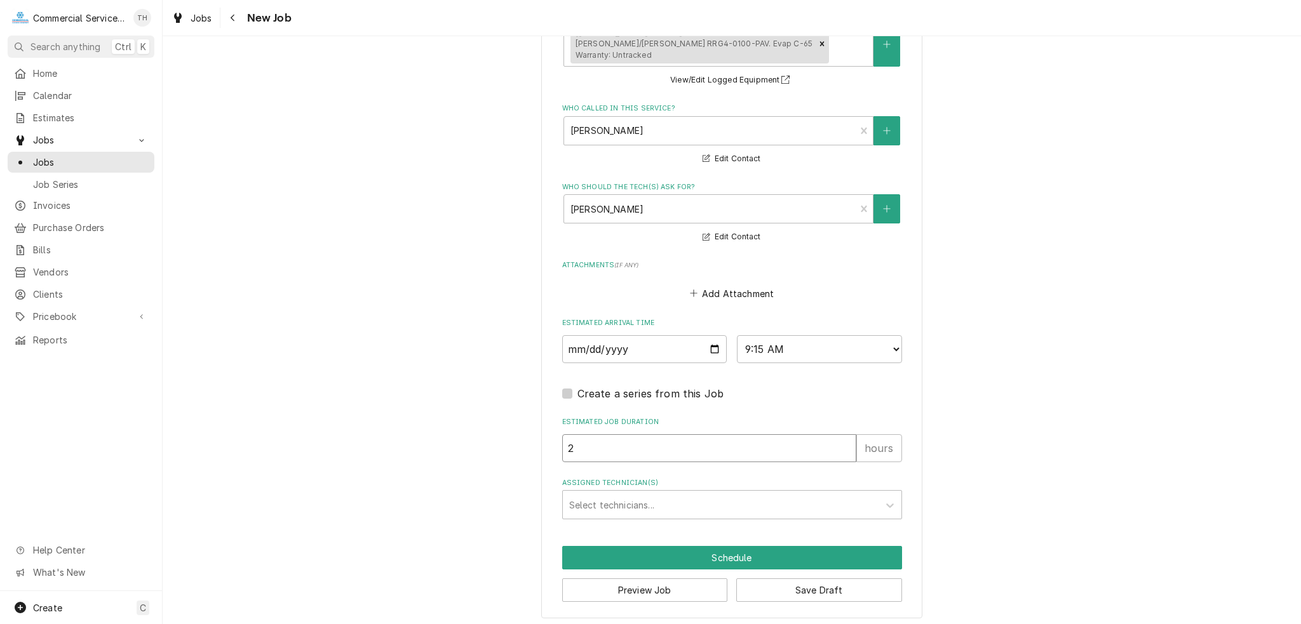
type textarea "x"
type input "2.5"
type textarea "x"
type input "2.5"
click at [640, 502] on div "Assigned Technician(s)" at bounding box center [720, 505] width 303 height 23
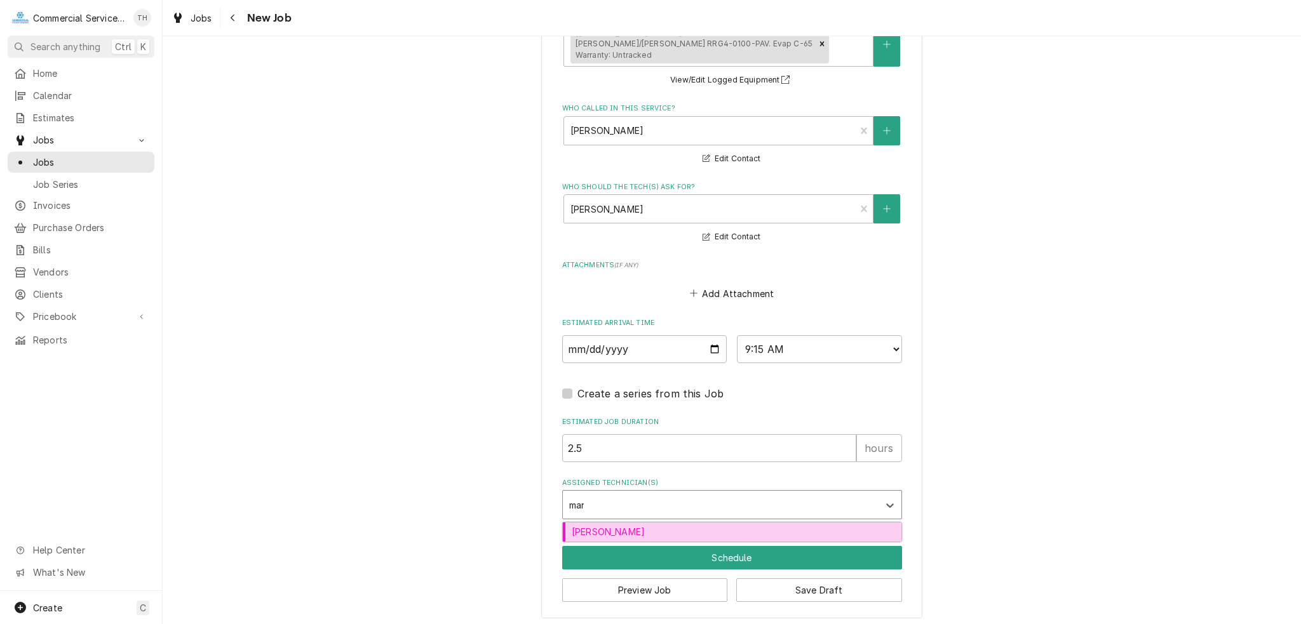
type input "mark"
type textarea "x"
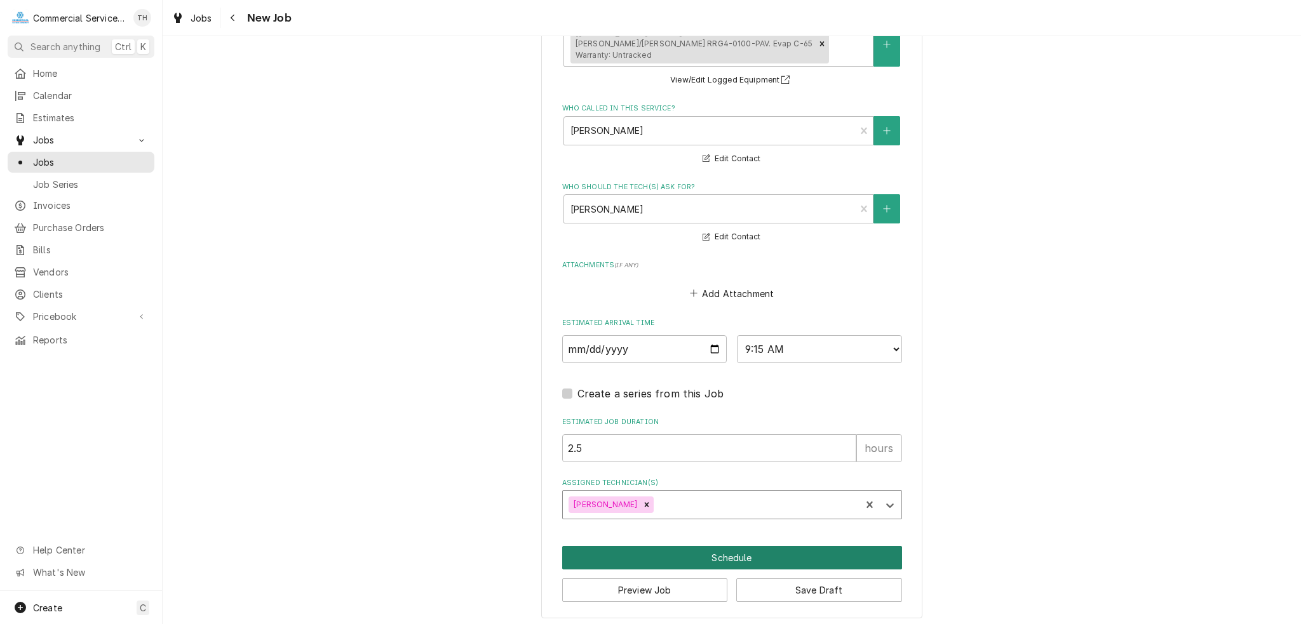
click at [788, 551] on button "Schedule" at bounding box center [732, 558] width 340 height 24
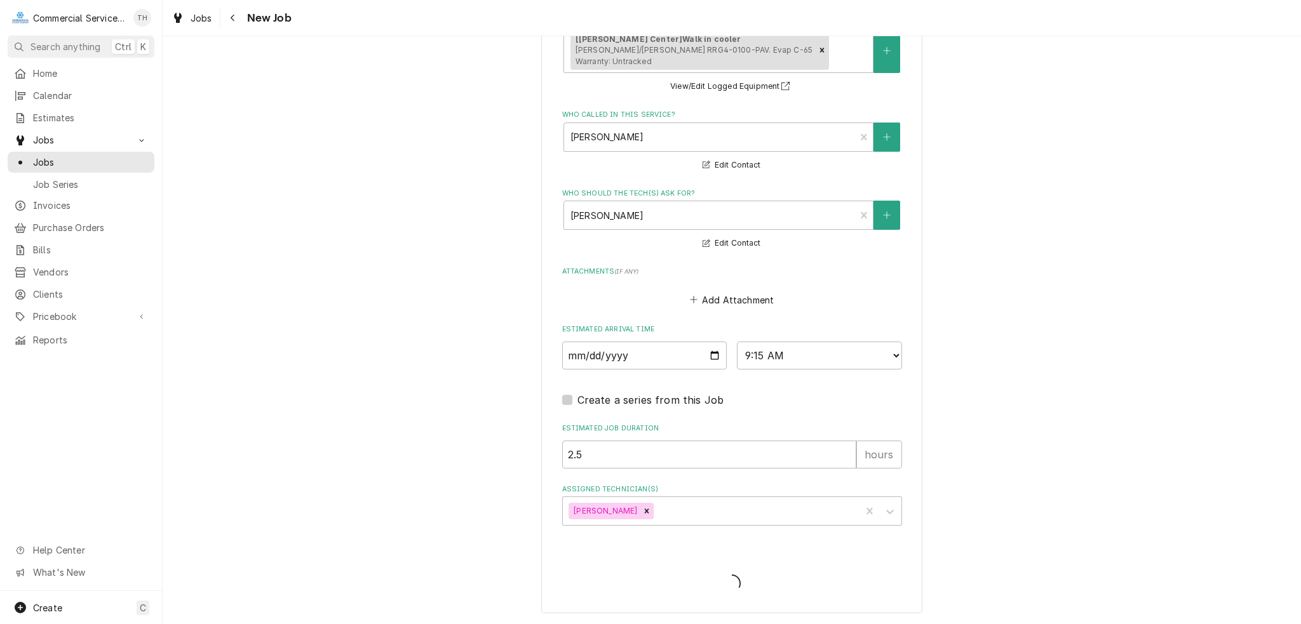
scroll to position [914, 0]
type textarea "x"
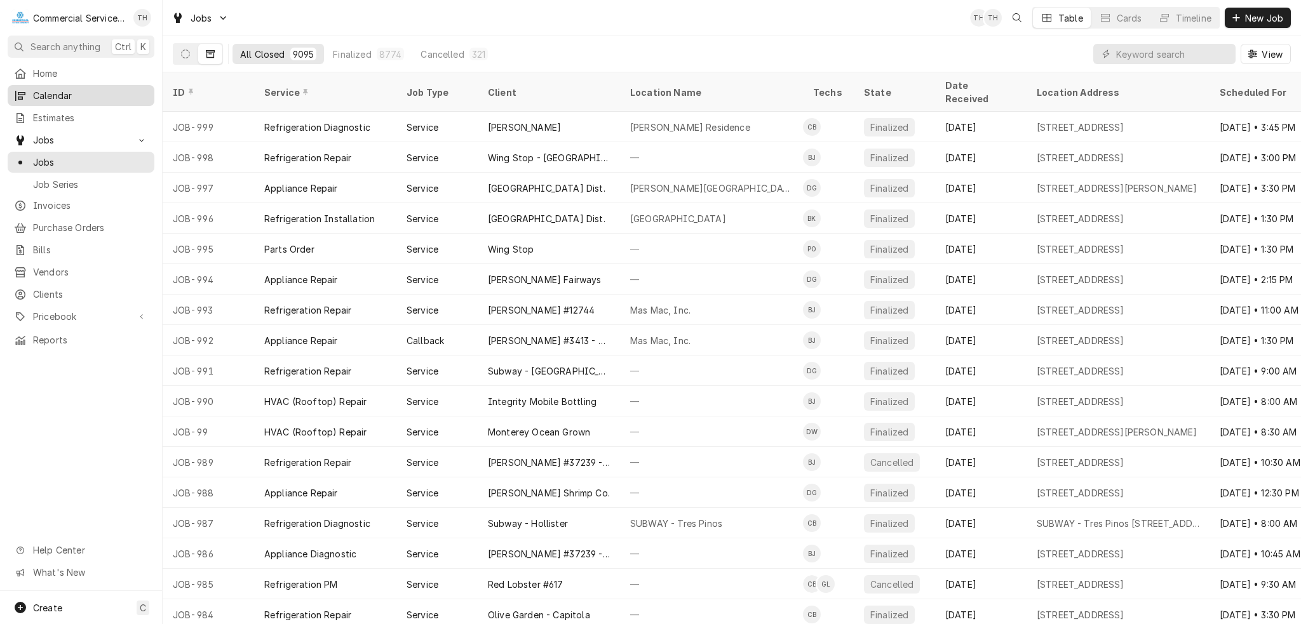
click at [73, 89] on span "Calendar" at bounding box center [90, 95] width 115 height 13
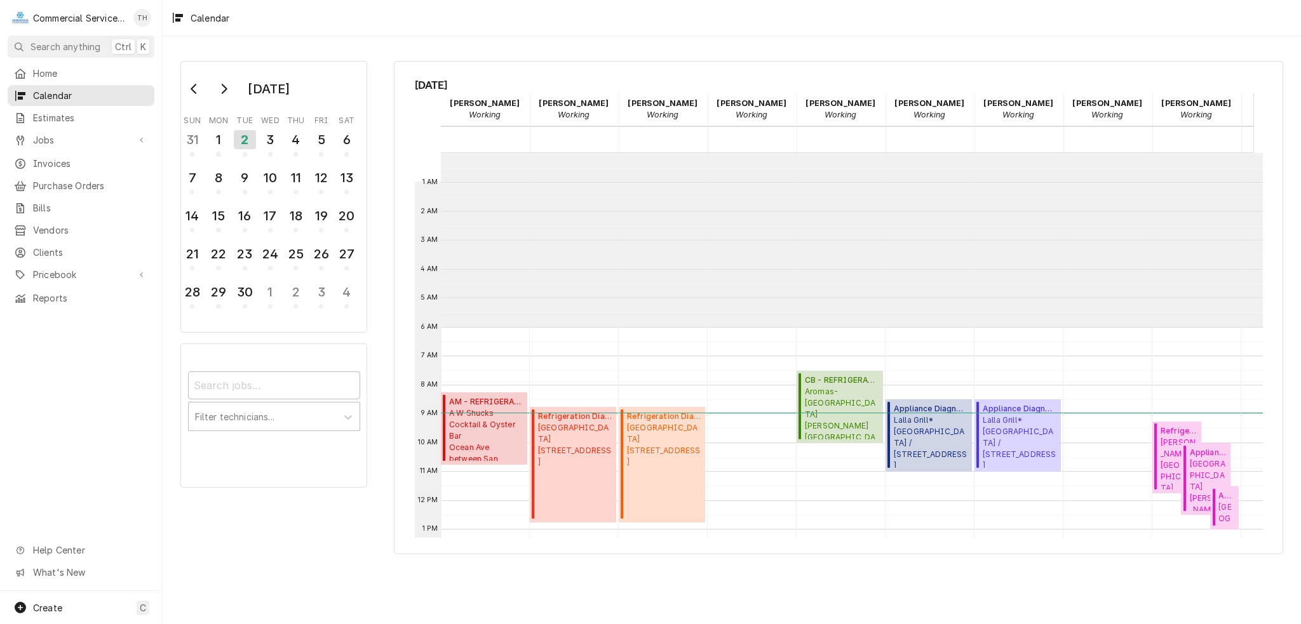
scroll to position [173, 0]
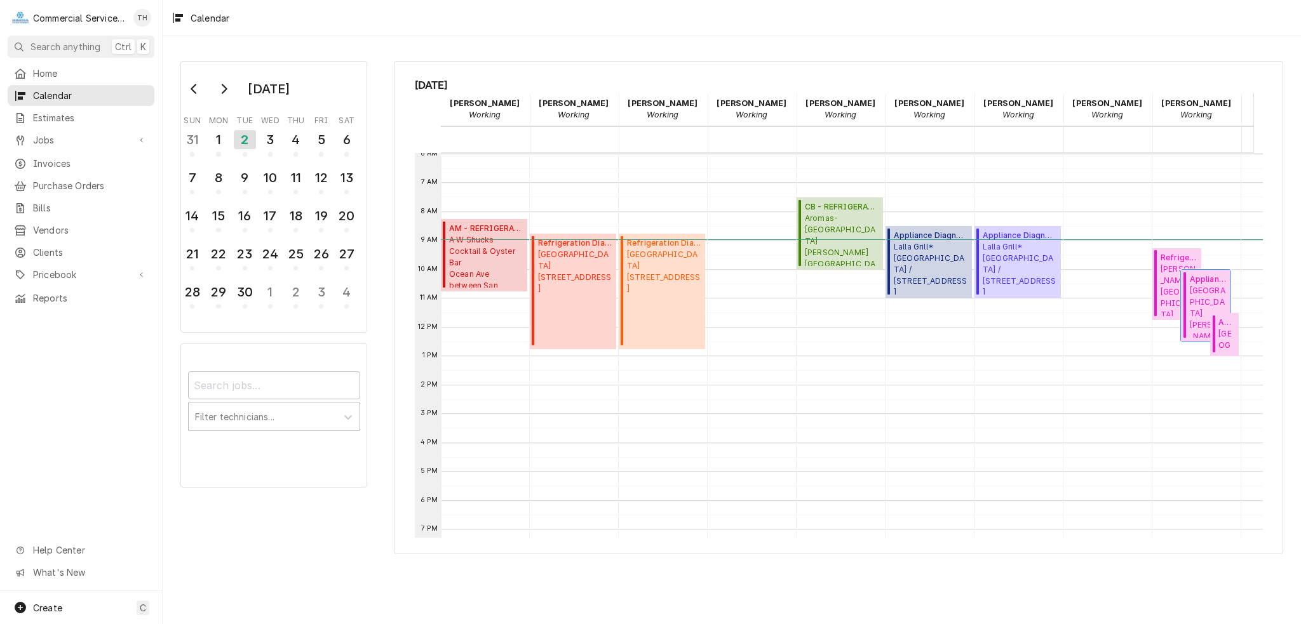
click at [1214, 285] on span "Gilroy Unified School District Luigi Aprea Elementary School / 9225 Calle Del R…" at bounding box center [1208, 311] width 37 height 53
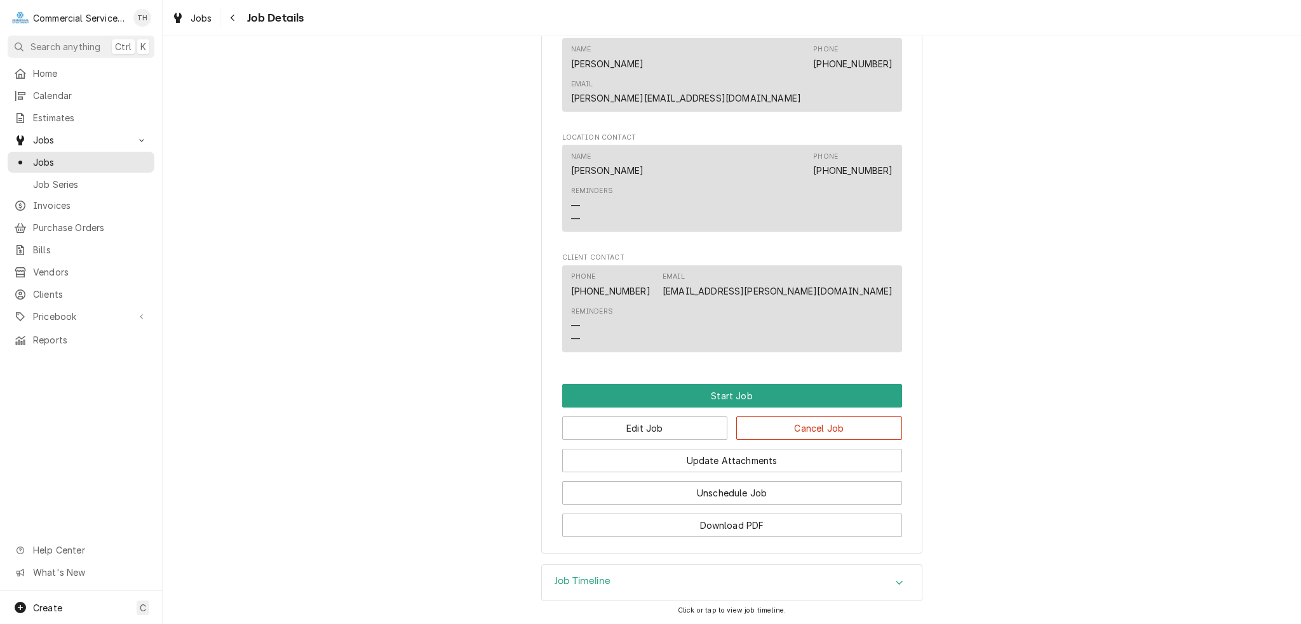
scroll to position [833, 0]
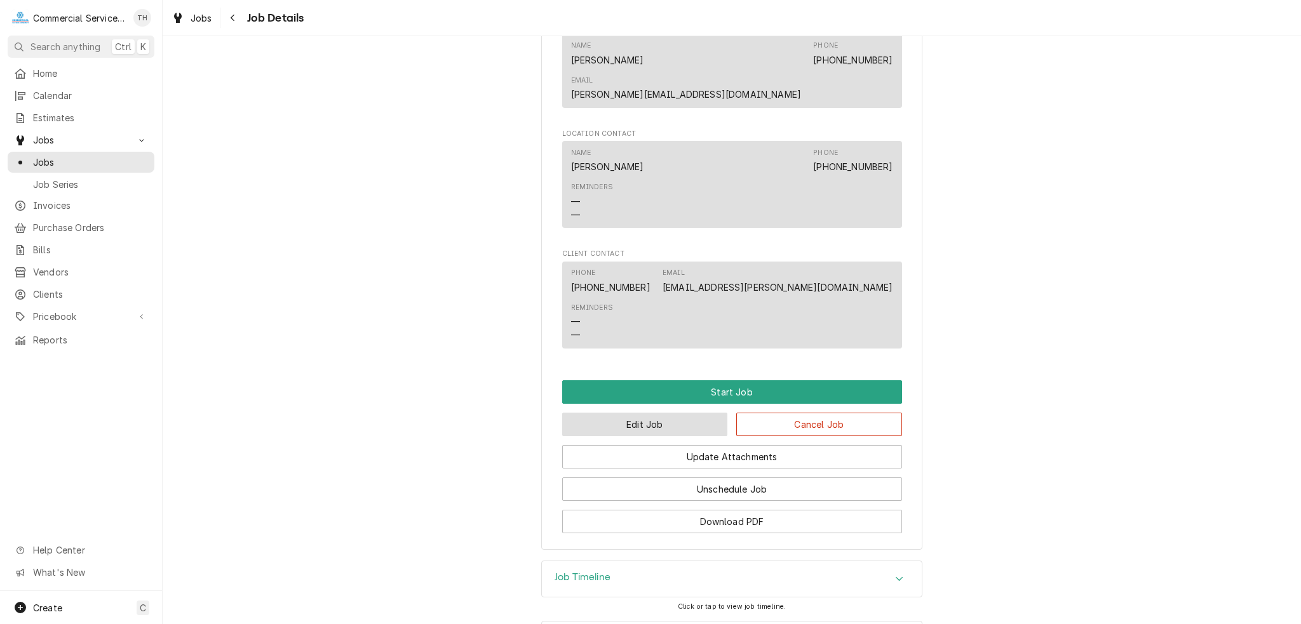
click at [697, 413] on button "Edit Job" at bounding box center [645, 425] width 166 height 24
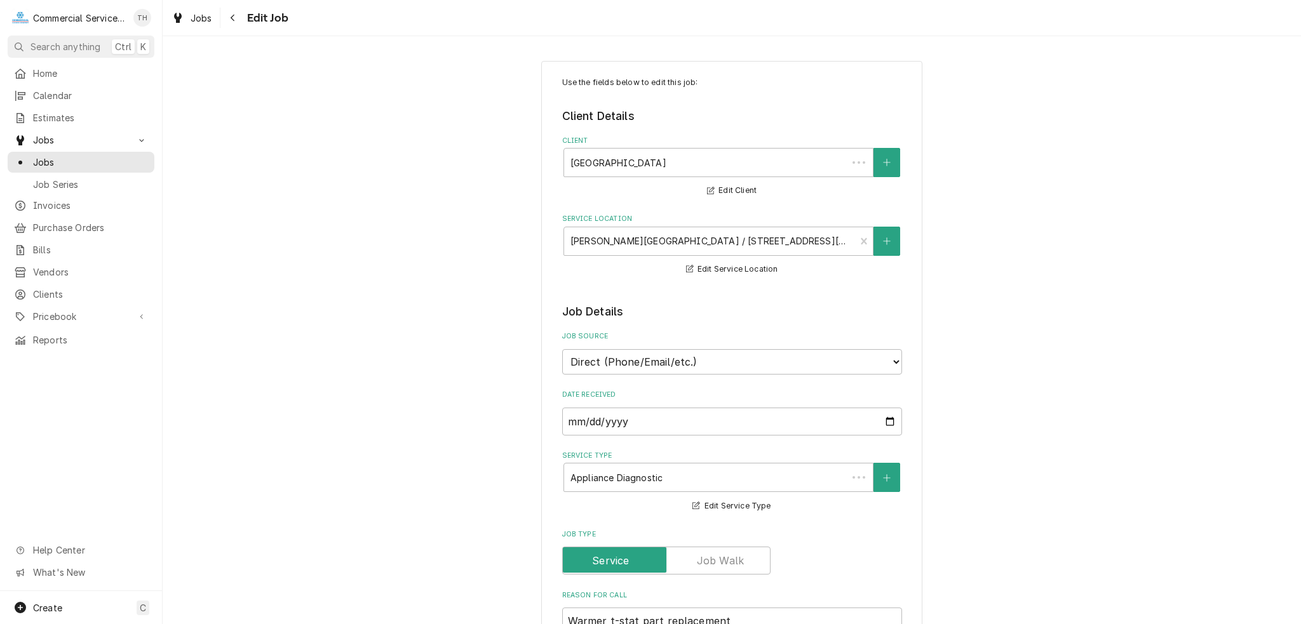
type textarea "x"
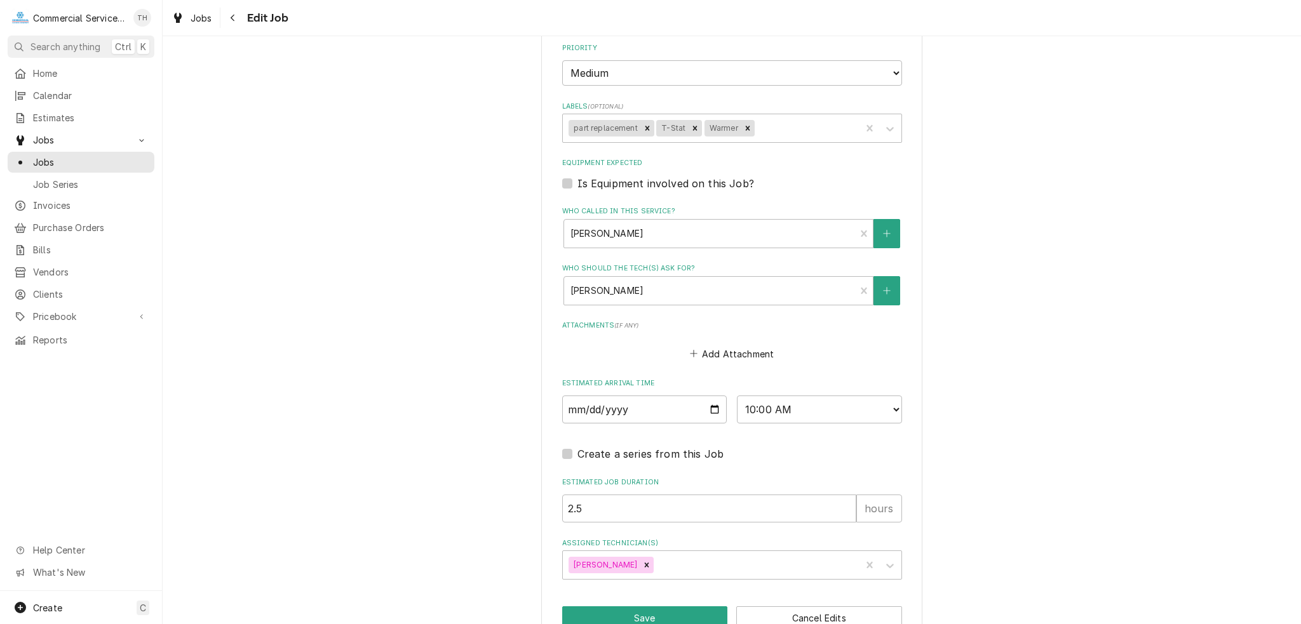
scroll to position [755, 0]
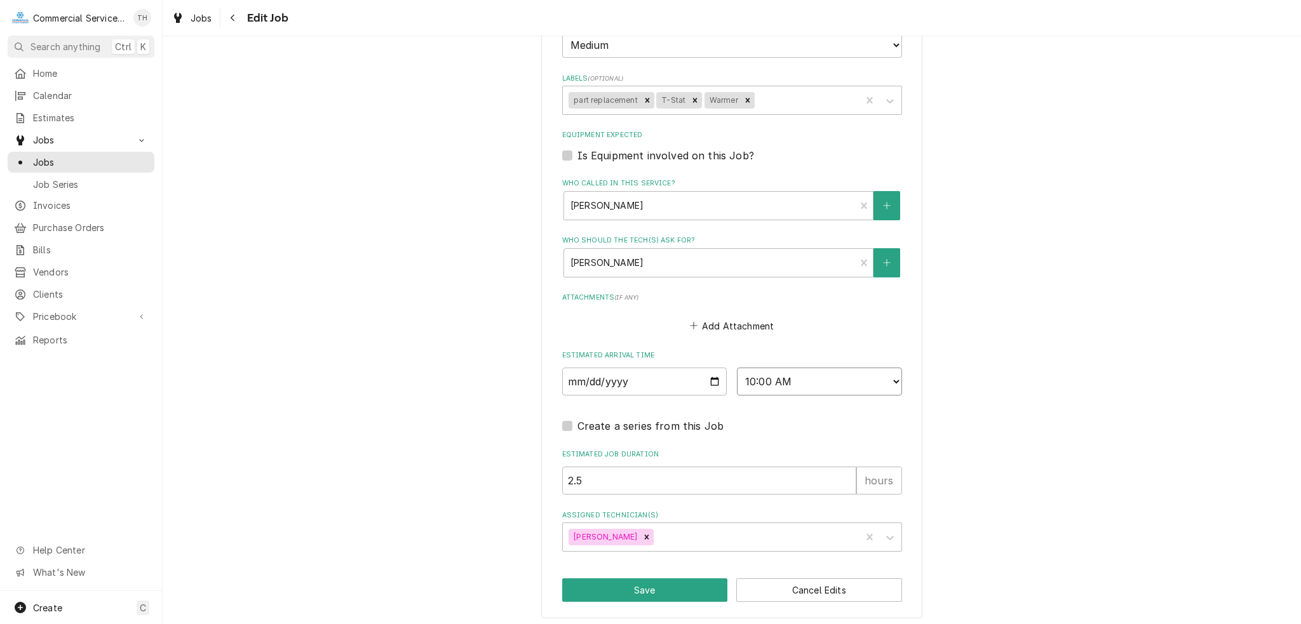
drag, startPoint x: 838, startPoint y: 379, endPoint x: 723, endPoint y: 380, distance: 115.0
click at [723, 380] on div "2025-09-02 AM / PM 6:00 AM 6:15 AM 6:30 AM 6:45 AM 7:00 AM 7:15 AM 7:30 AM 7:45…" at bounding box center [732, 382] width 340 height 28
click at [781, 379] on select "AM / PM 6:00 AM 6:15 AM 6:30 AM 6:45 AM 7:00 AM 7:15 AM 7:30 AM 7:45 AM 8:00 AM…" at bounding box center [819, 382] width 165 height 28
select select "11:00:00"
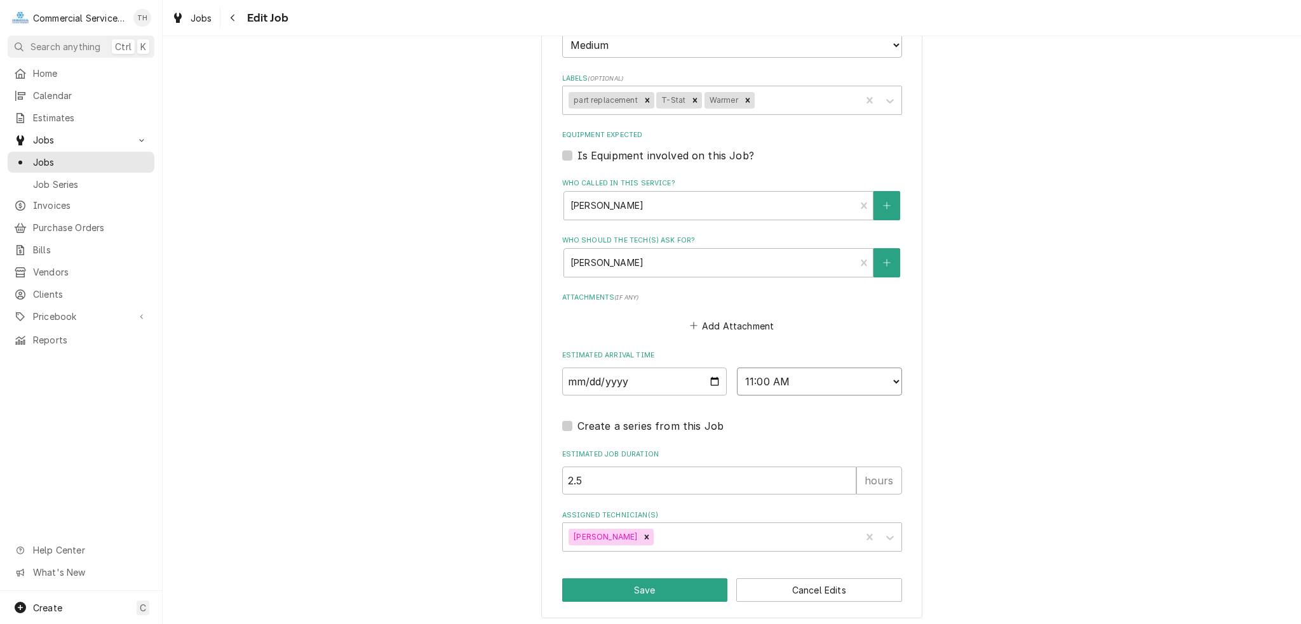
click at [737, 368] on select "AM / PM 6:00 AM 6:15 AM 6:30 AM 6:45 AM 7:00 AM 7:15 AM 7:30 AM 7:45 AM 8:00 AM…" at bounding box center [819, 382] width 165 height 28
click at [685, 587] on button "Save" at bounding box center [645, 591] width 166 height 24
type textarea "x"
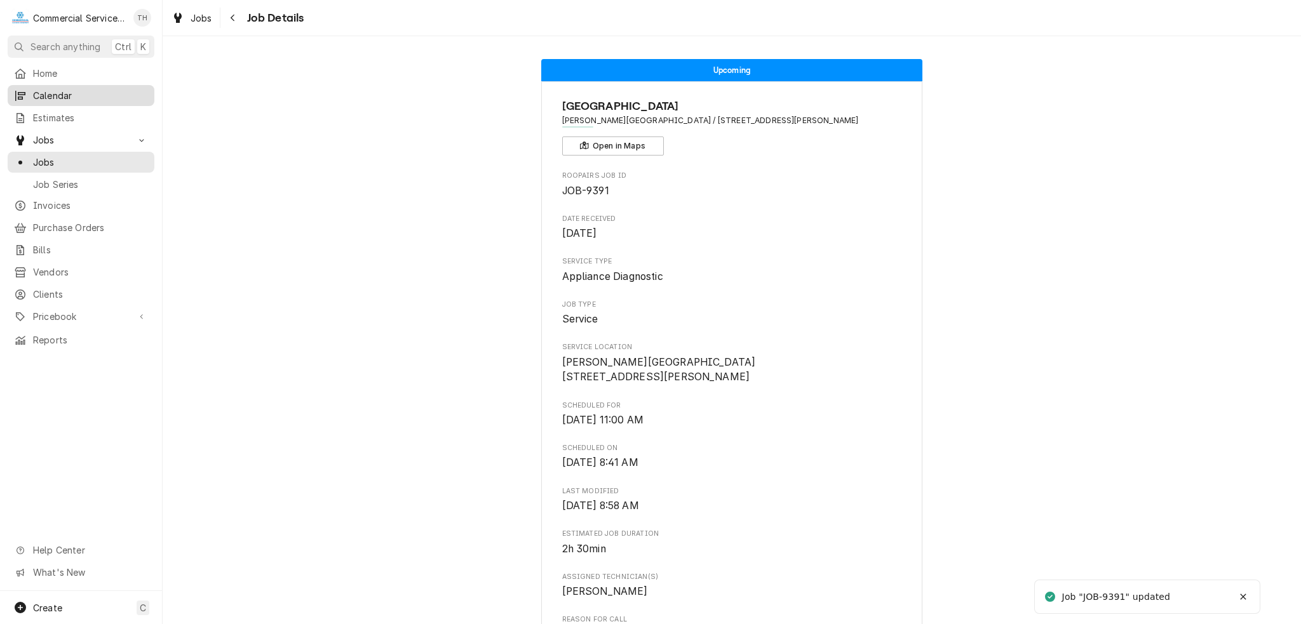
click at [47, 100] on link "Calendar" at bounding box center [81, 95] width 147 height 21
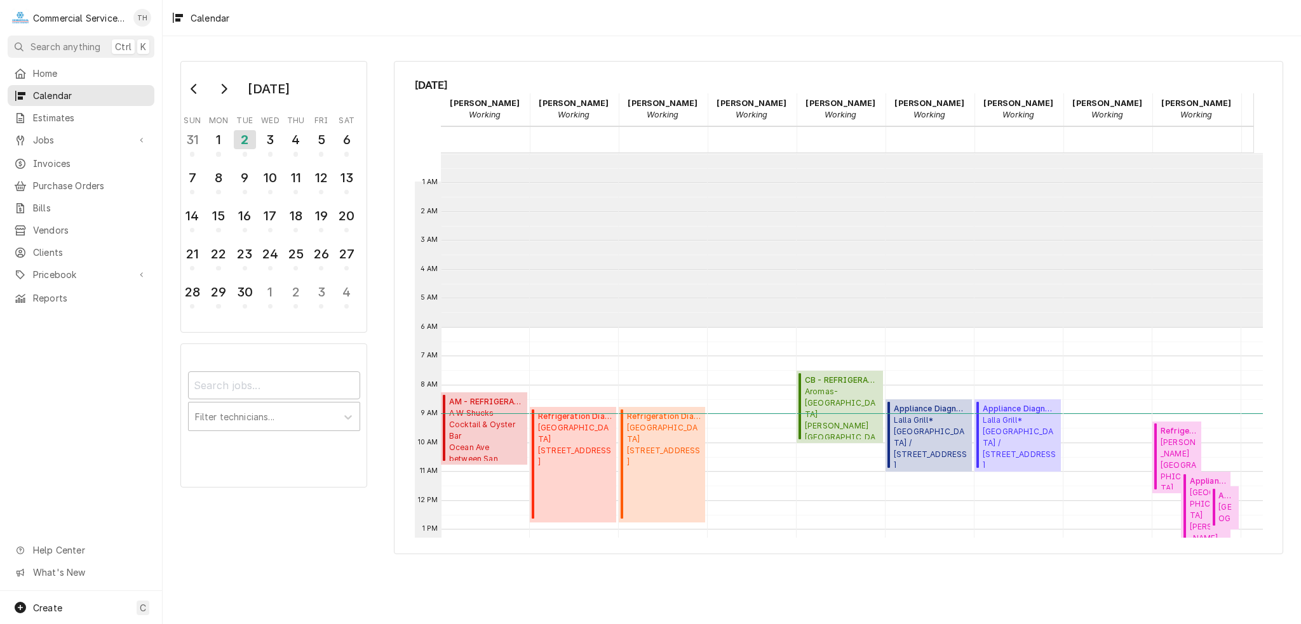
scroll to position [173, 0]
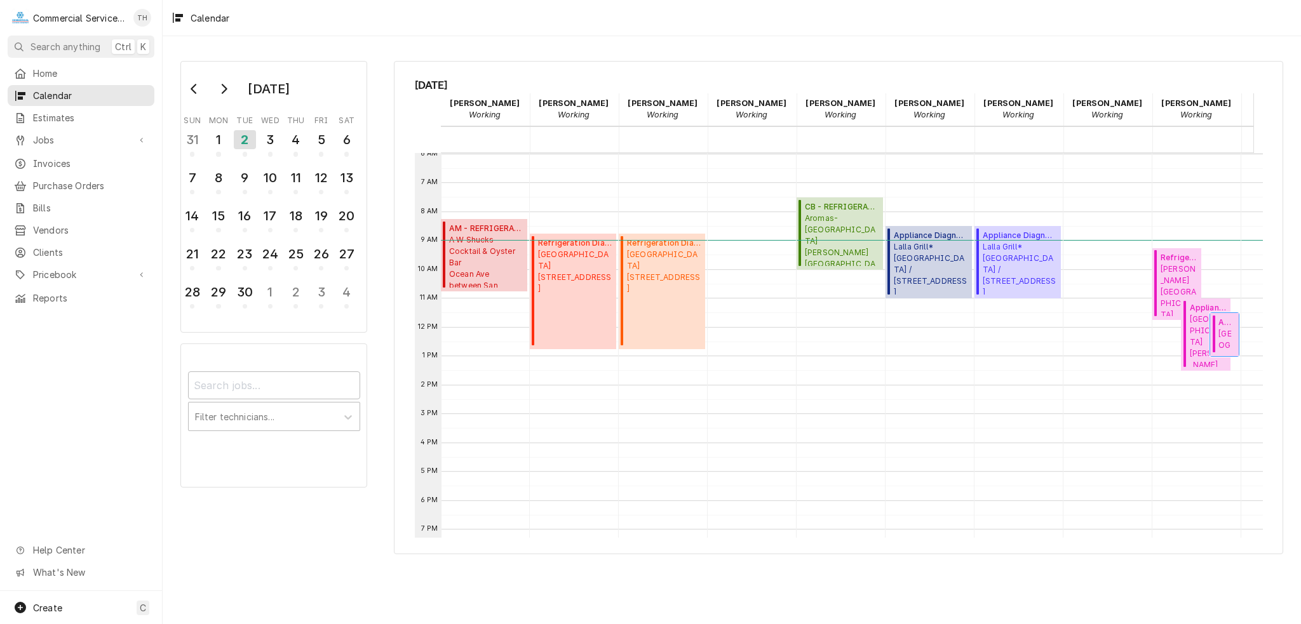
click at [1217, 335] on div "Appliance Diagnostic ( Upcoming ) Gilroy Unified School District Las Animas / 6…" at bounding box center [1224, 334] width 29 height 43
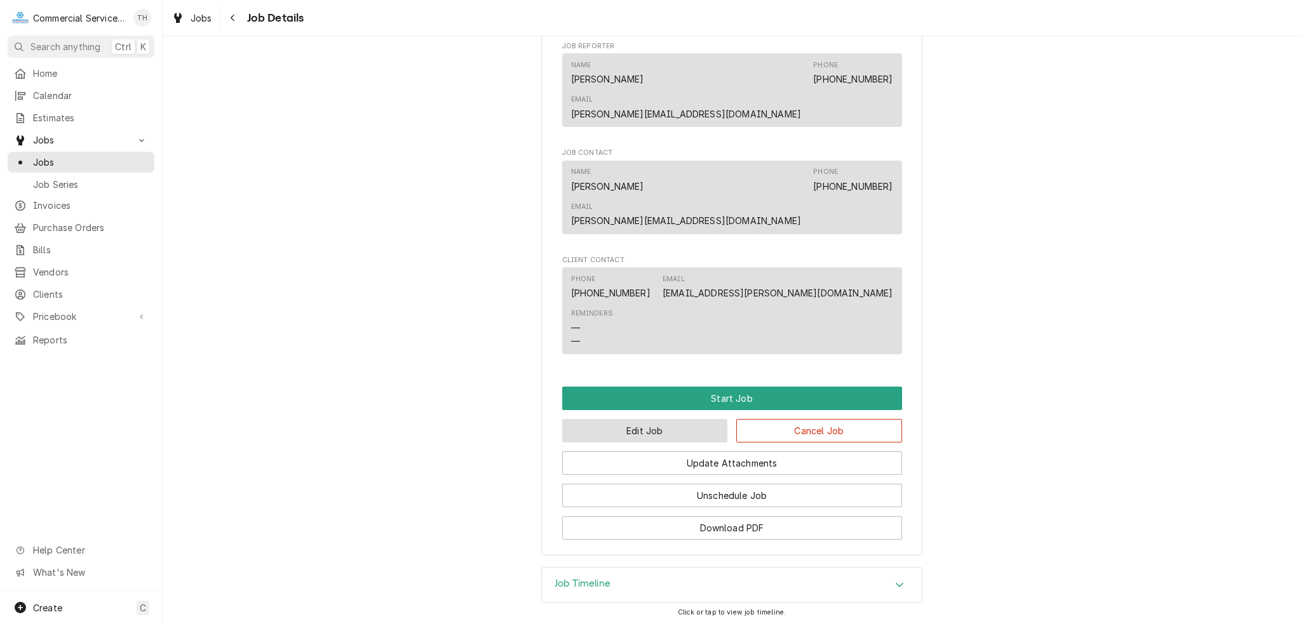
scroll to position [712, 0]
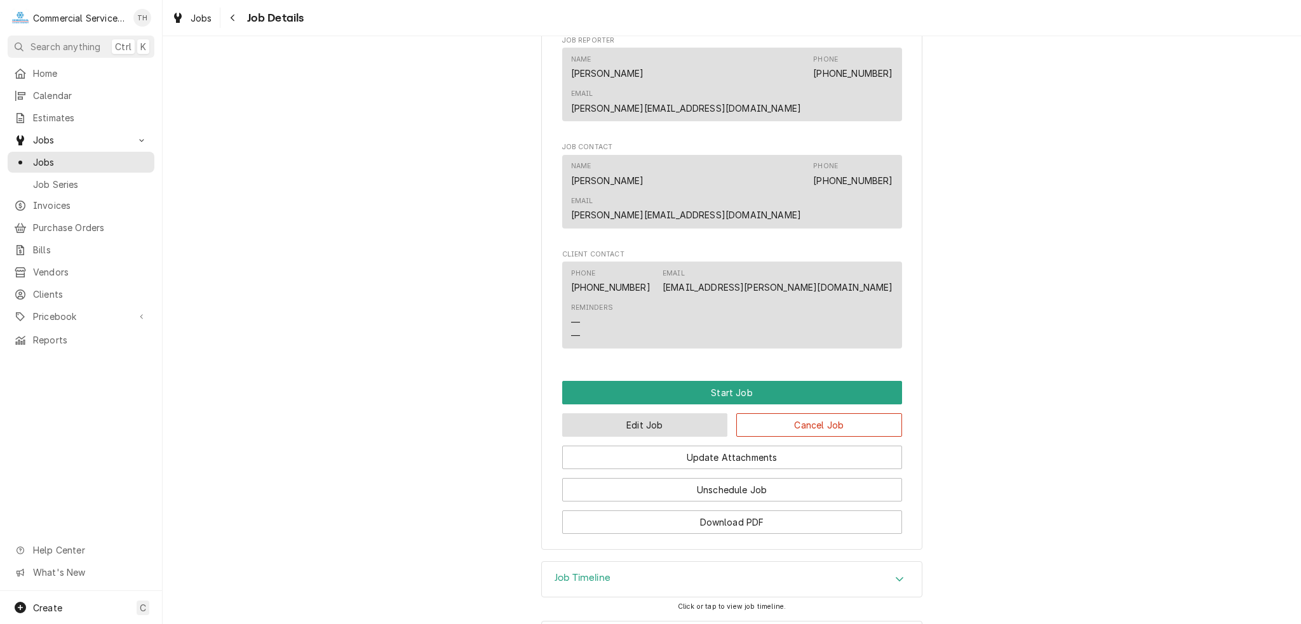
click at [684, 414] on button "Edit Job" at bounding box center [645, 426] width 166 height 24
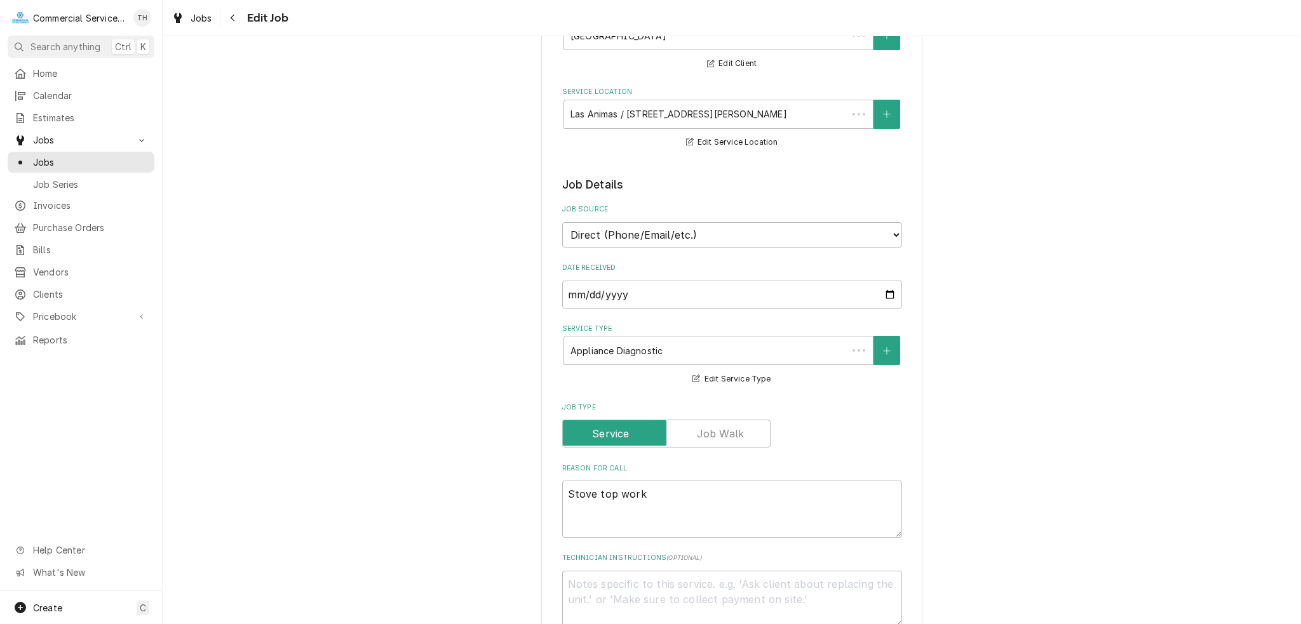
type textarea "x"
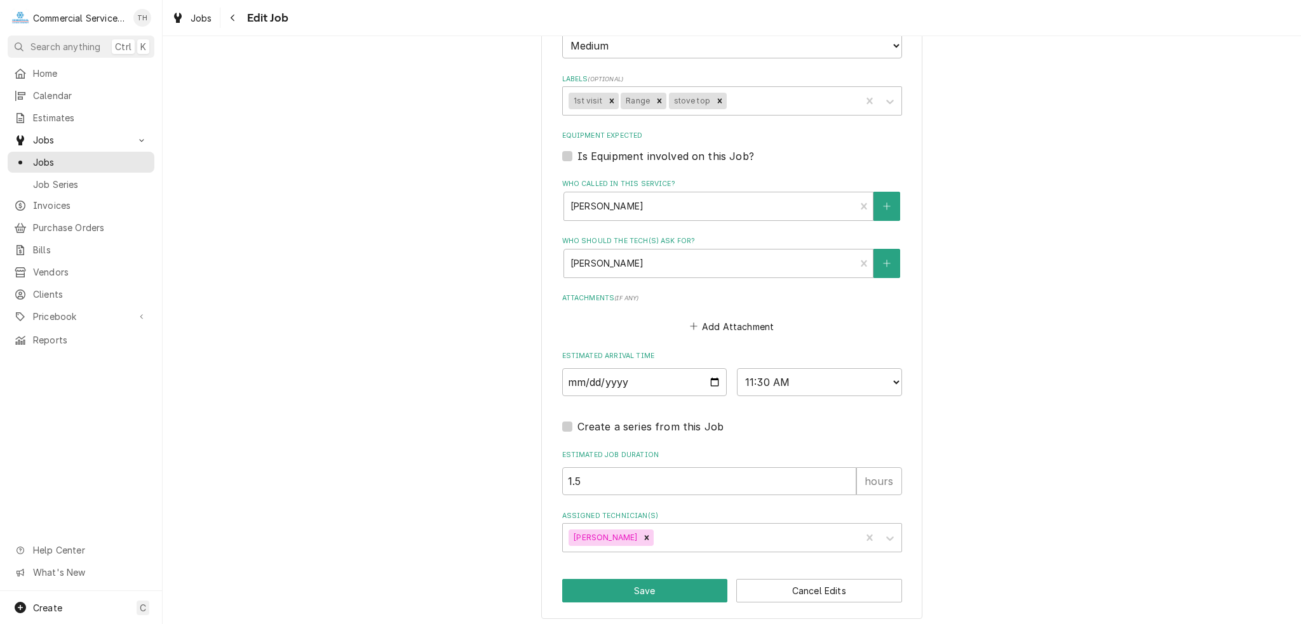
scroll to position [755, 0]
click at [777, 373] on select "AM / PM 6:00 AM 6:15 AM 6:30 AM 6:45 AM 7:00 AM 7:15 AM 7:30 AM 7:45 AM 8:00 AM…" at bounding box center [819, 382] width 165 height 28
select select "13:00:00"
click at [737, 368] on select "AM / PM 6:00 AM 6:15 AM 6:30 AM 6:45 AM 7:00 AM 7:15 AM 7:30 AM 7:45 AM 8:00 AM…" at bounding box center [819, 382] width 165 height 28
click at [698, 586] on button "Save" at bounding box center [645, 591] width 166 height 24
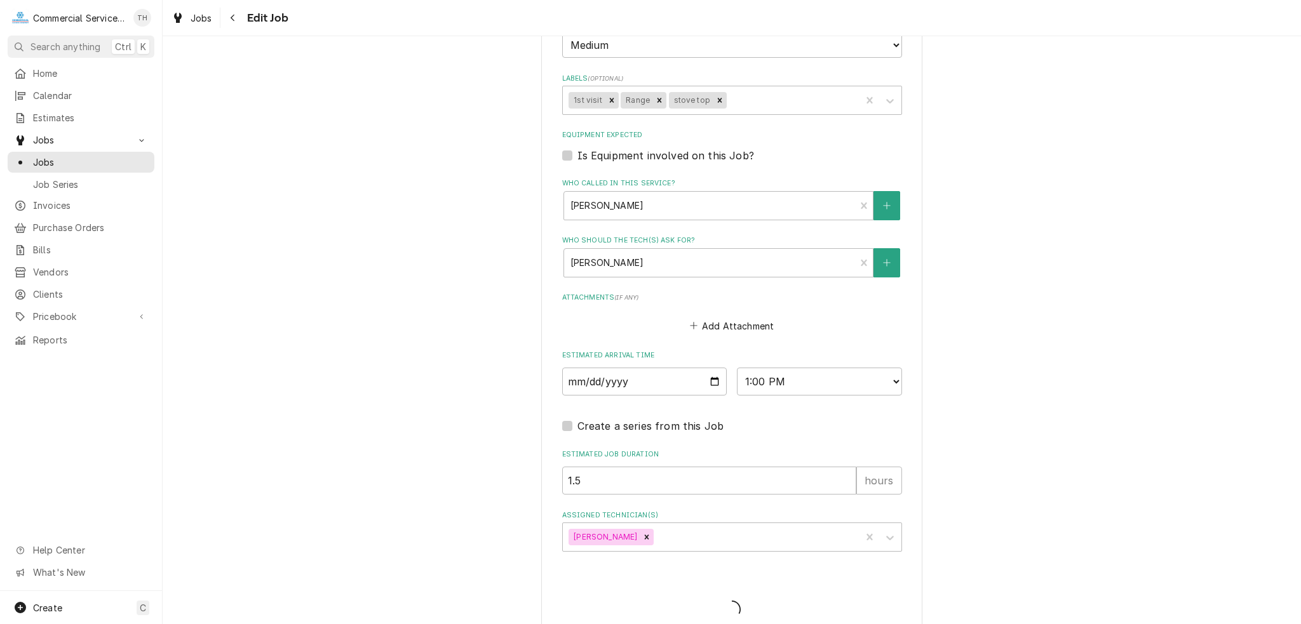
type textarea "x"
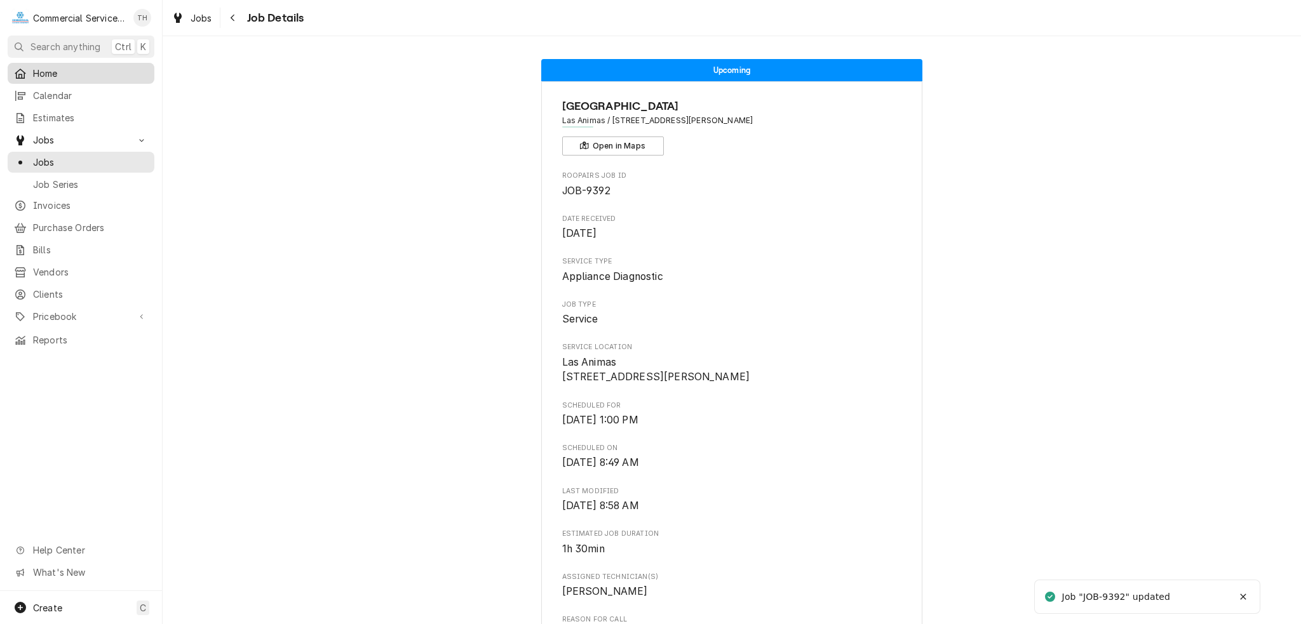
click at [50, 68] on span "Home" at bounding box center [90, 73] width 115 height 13
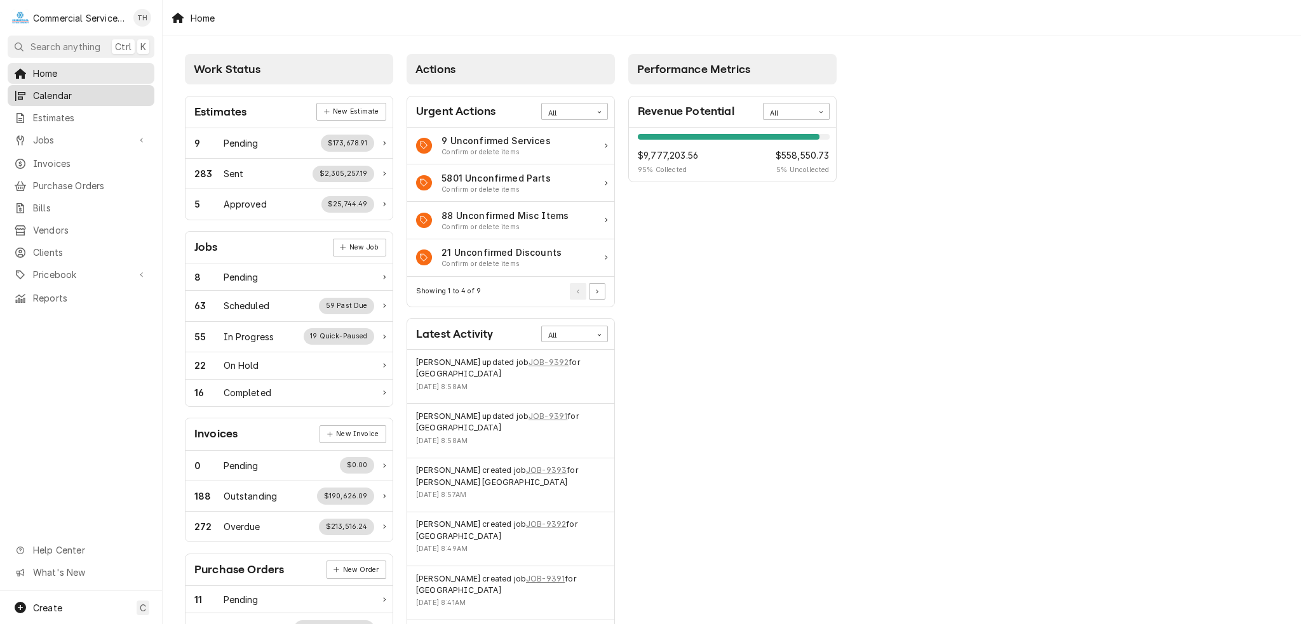
click at [77, 100] on div "Calendar" at bounding box center [81, 96] width 142 height 16
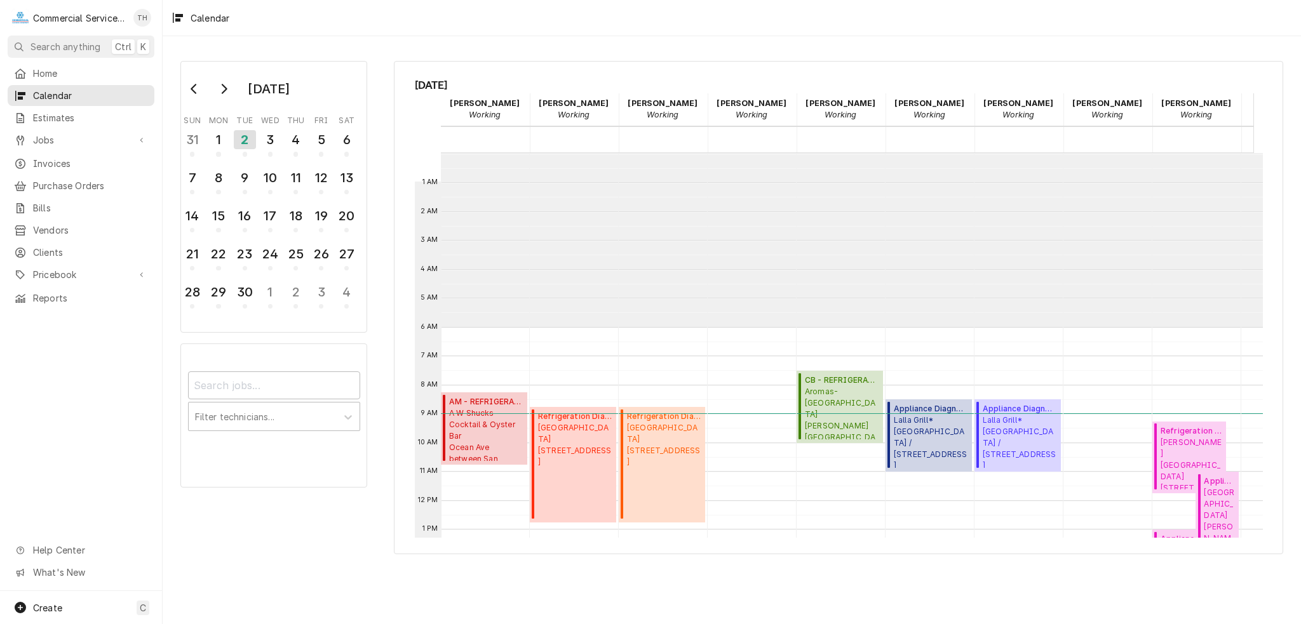
scroll to position [173, 0]
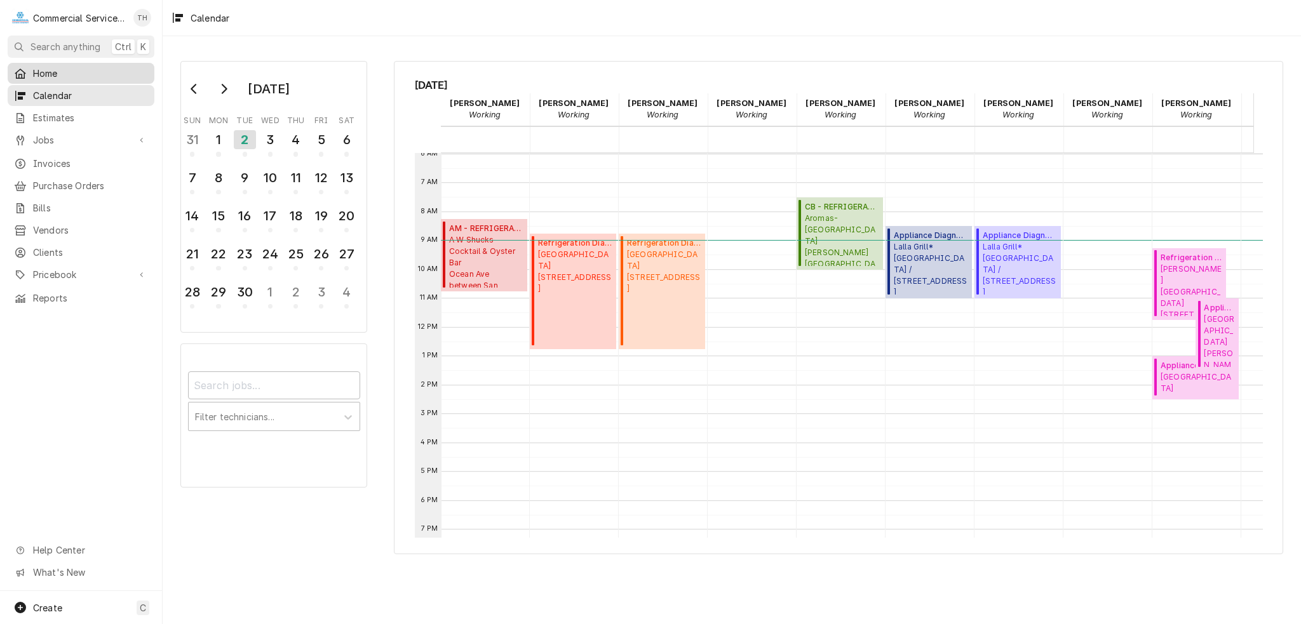
click at [46, 74] on span "Home" at bounding box center [90, 73] width 115 height 13
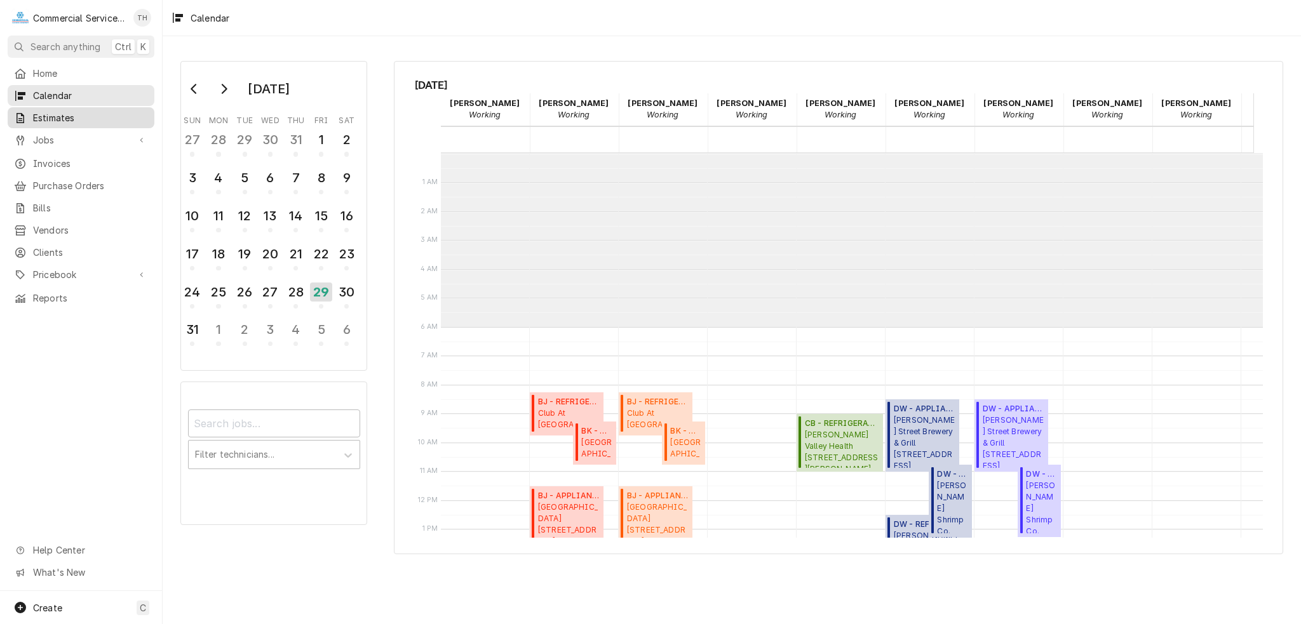
scroll to position [173, 0]
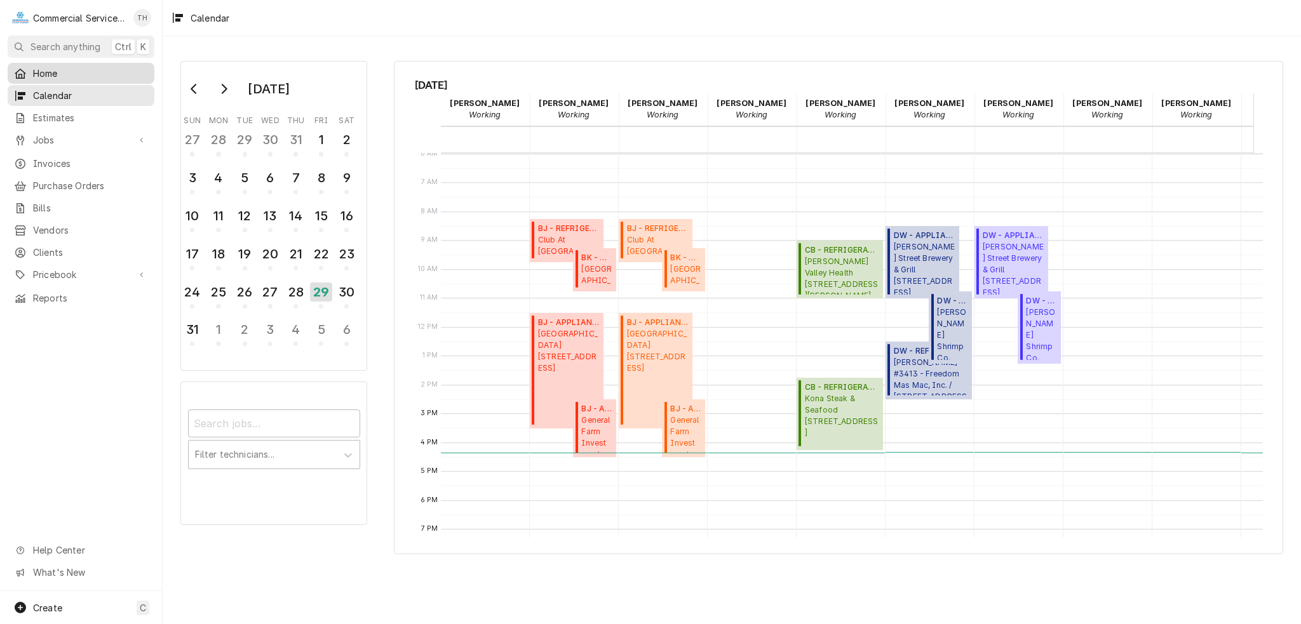
click at [65, 72] on span "Home" at bounding box center [90, 73] width 115 height 13
